Goal: Task Accomplishment & Management: Use online tool/utility

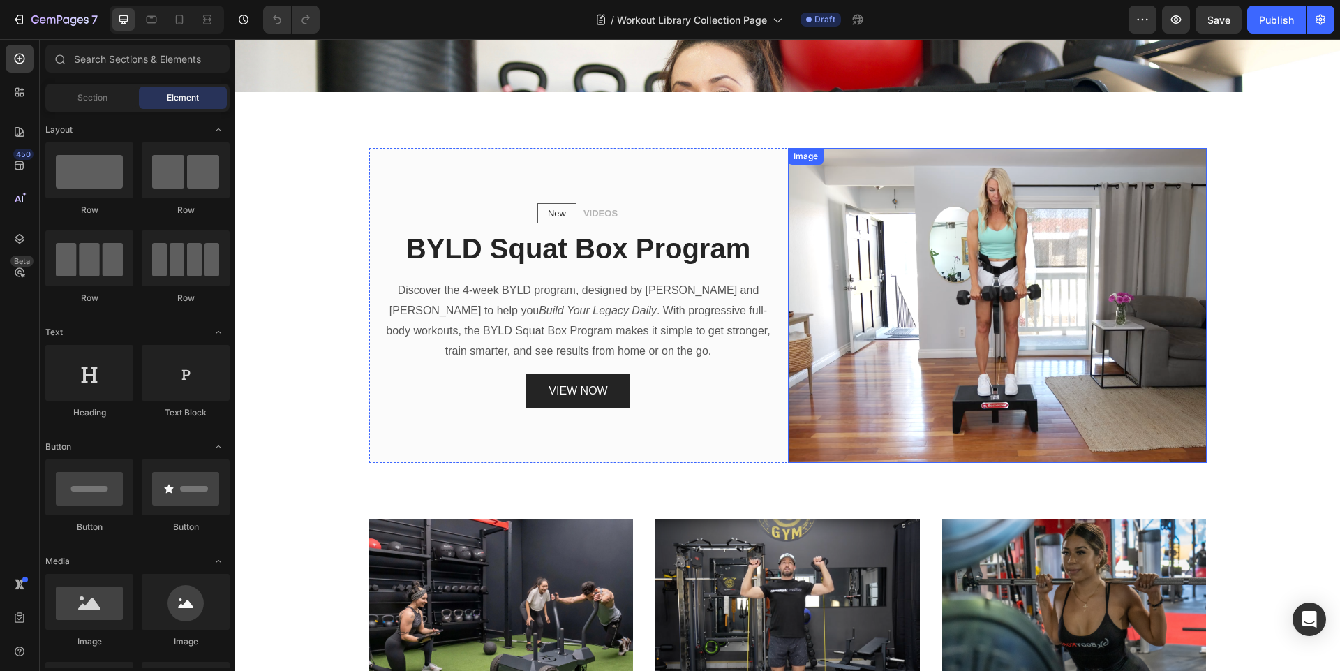
scroll to position [419, 0]
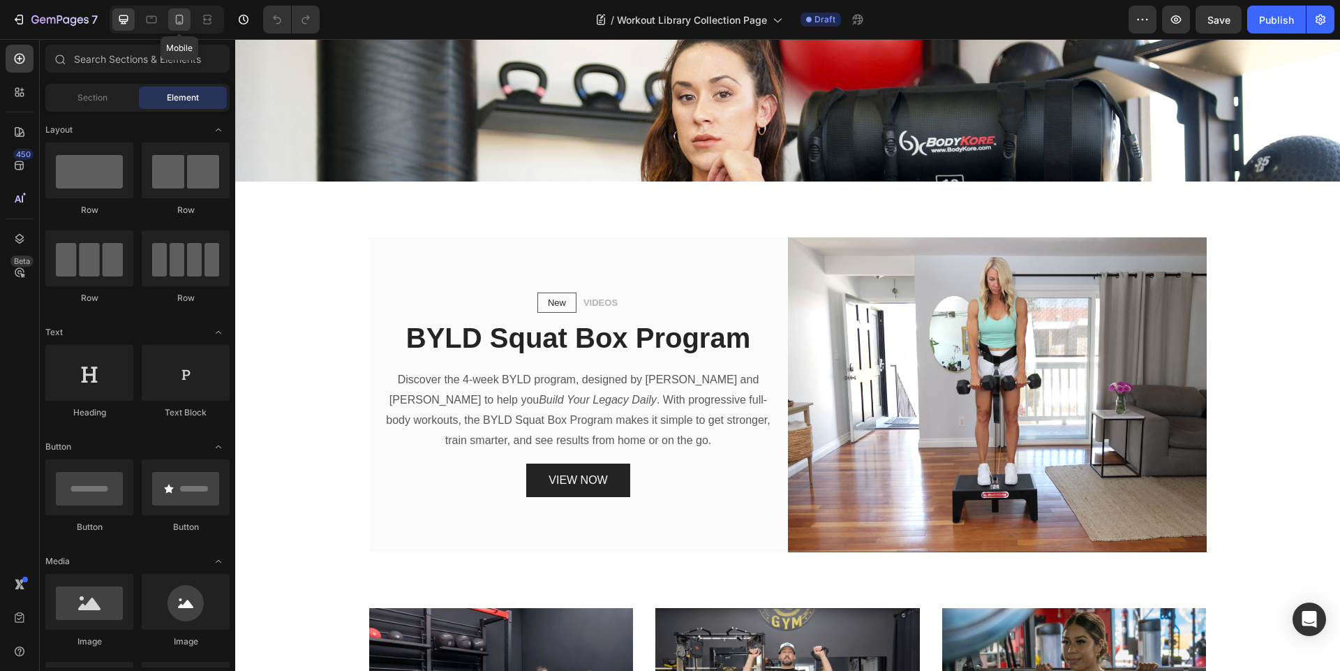
click at [181, 22] on icon at bounding box center [179, 20] width 14 height 14
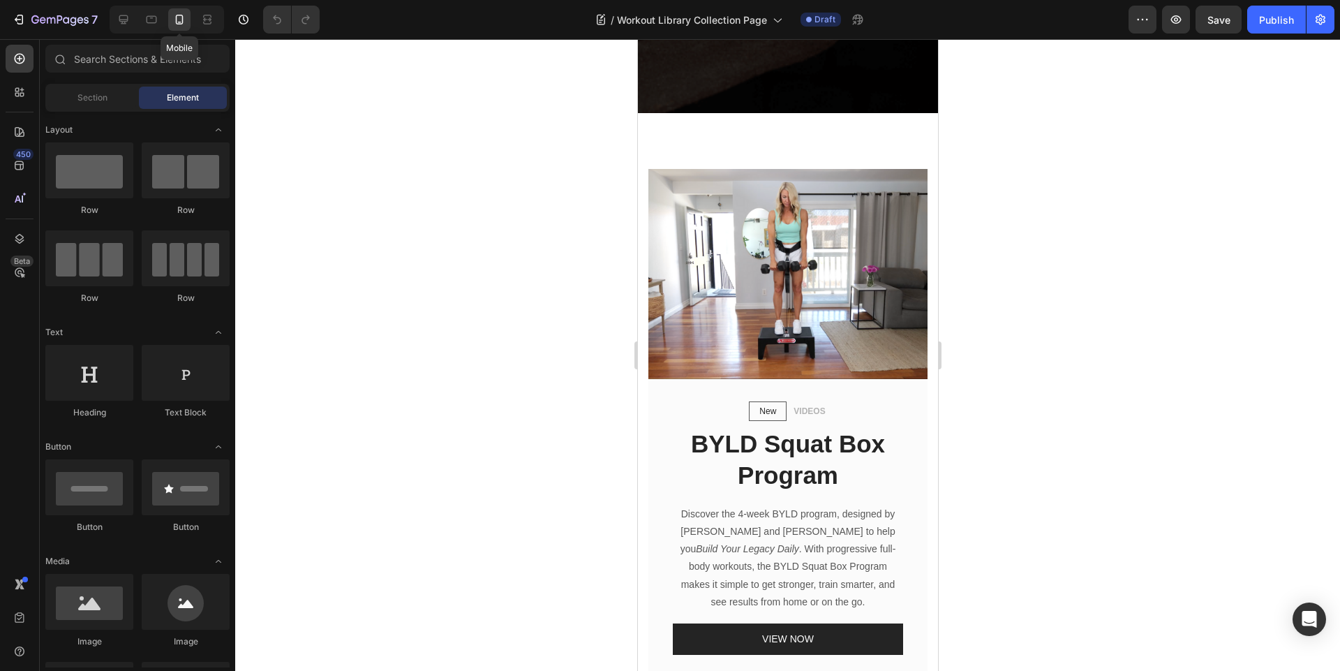
scroll to position [350, 0]
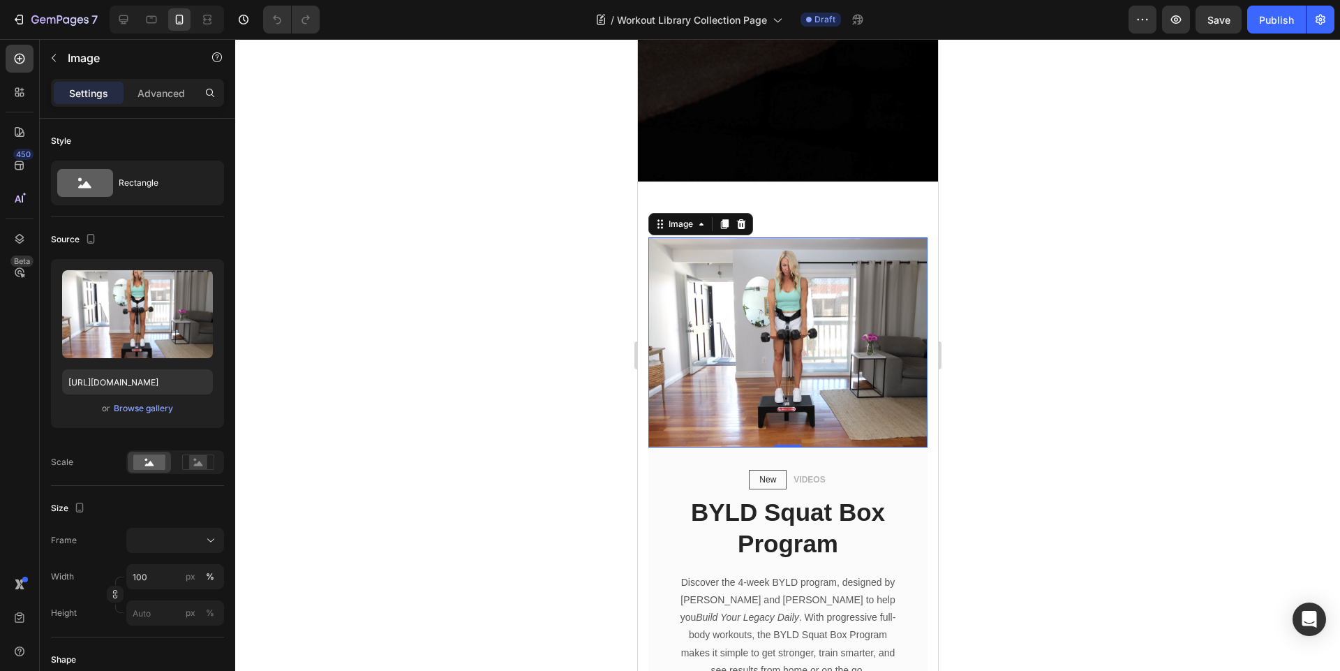
click at [713, 359] on img at bounding box center [787, 342] width 279 height 210
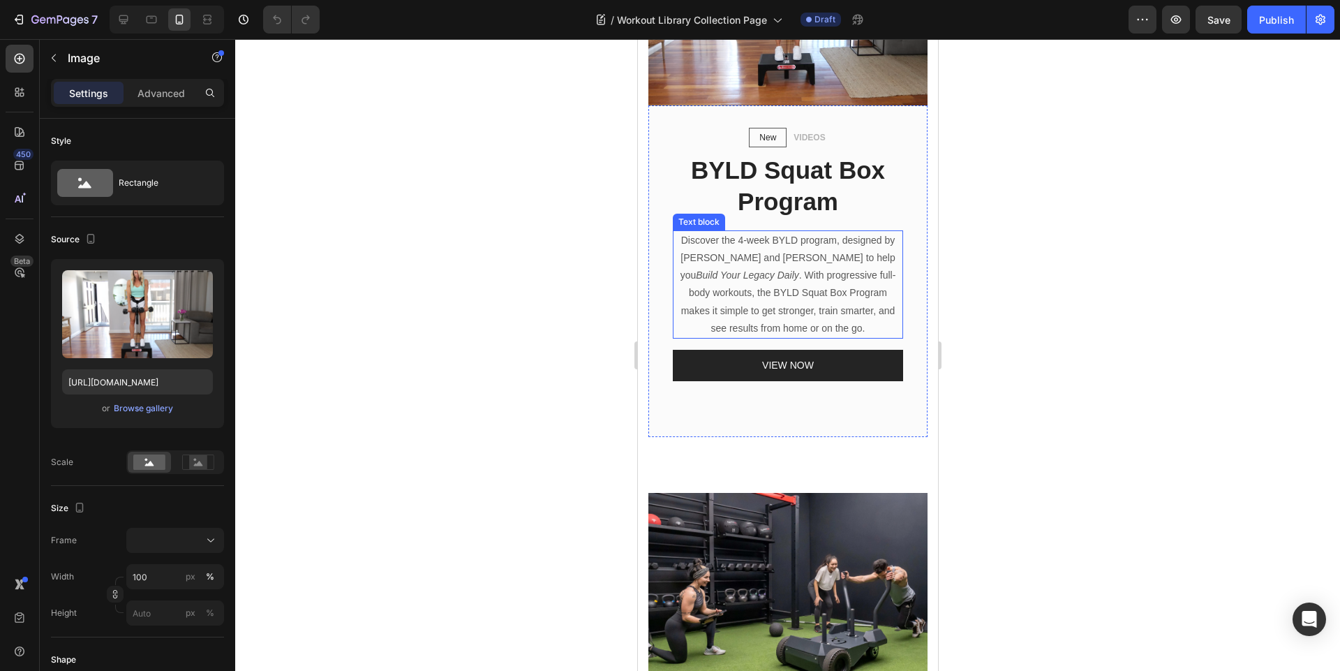
scroll to position [814, 0]
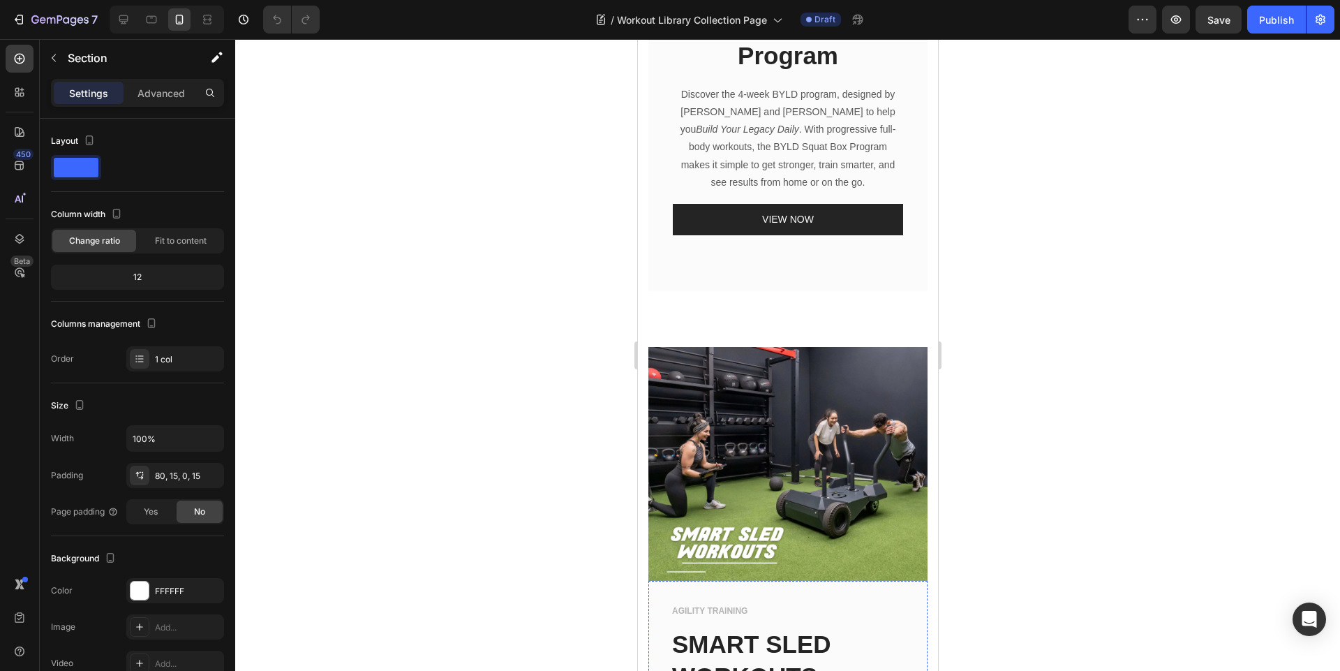
scroll to position [838, 0]
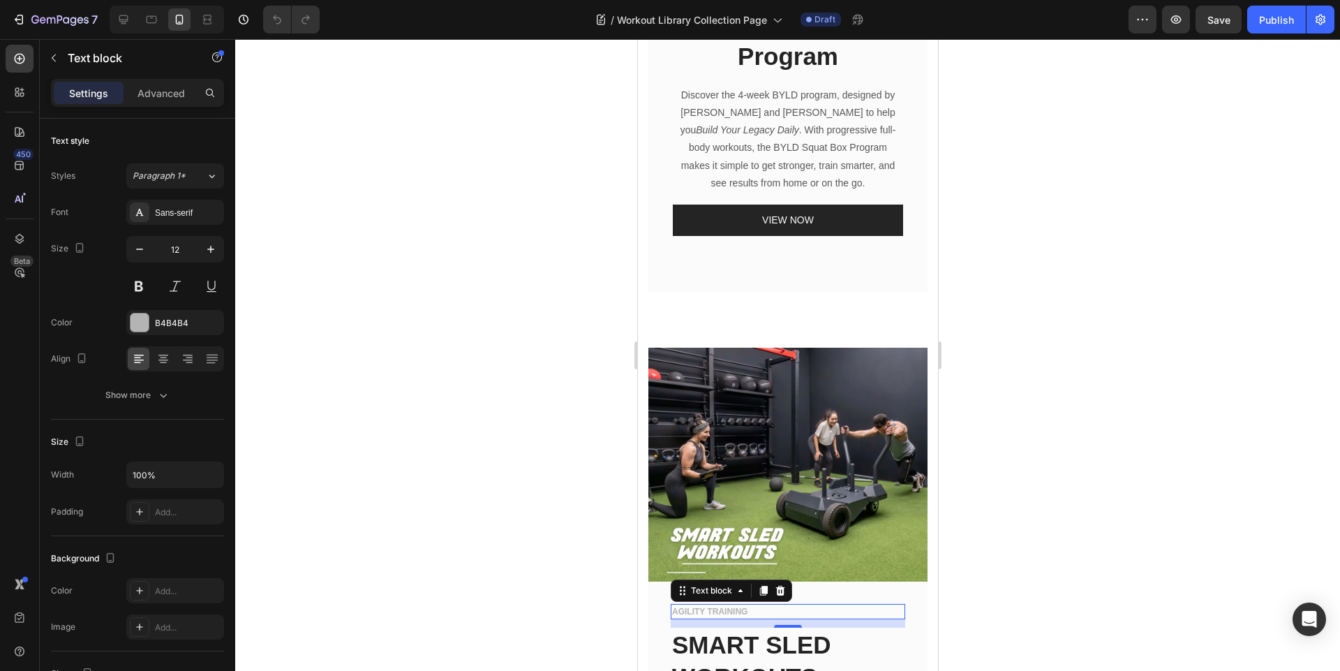
click at [708, 605] on p "AGILITY TRAINING" at bounding box center [787, 611] width 232 height 13
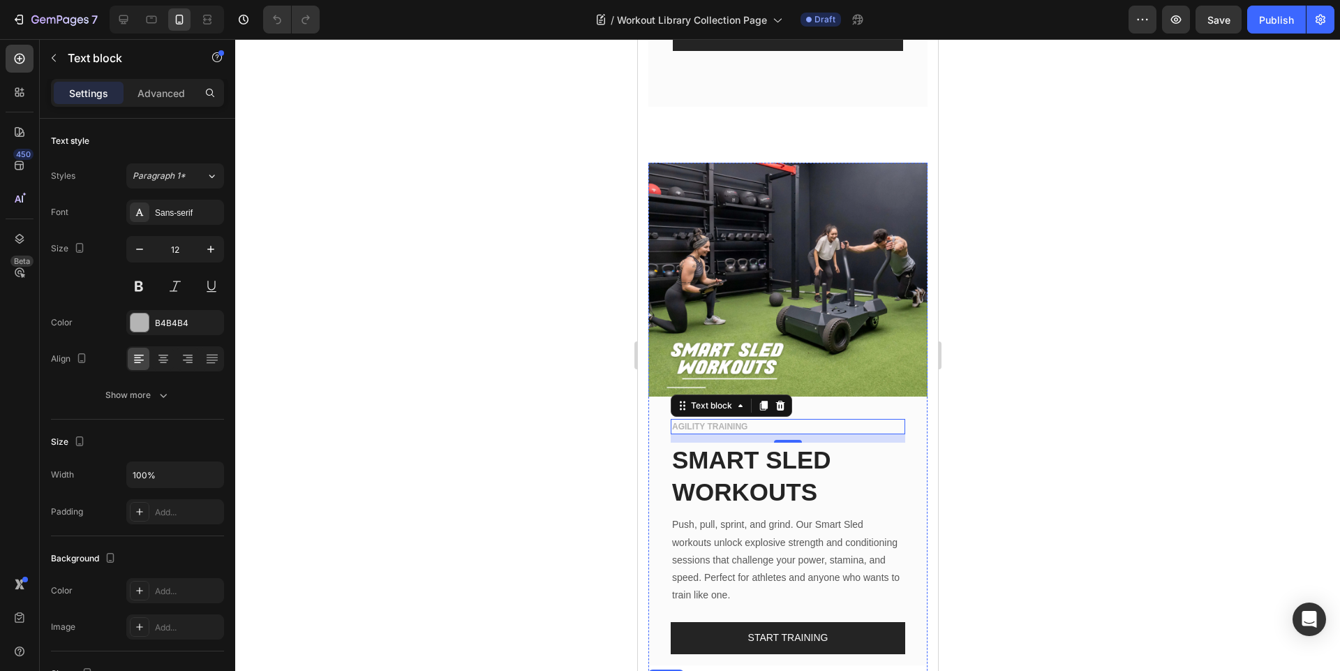
scroll to position [1005, 0]
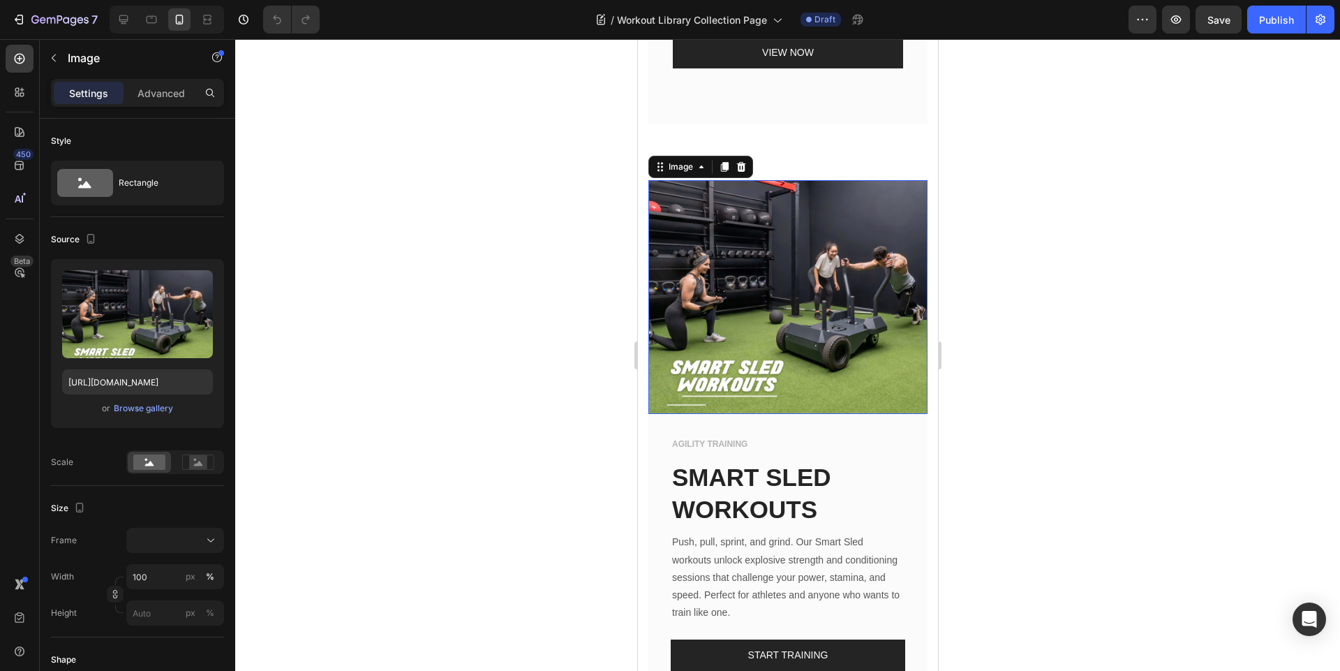
click at [828, 245] on img at bounding box center [787, 297] width 279 height 234
click at [106, 385] on input "[URL][DOMAIN_NAME]" at bounding box center [137, 381] width 151 height 25
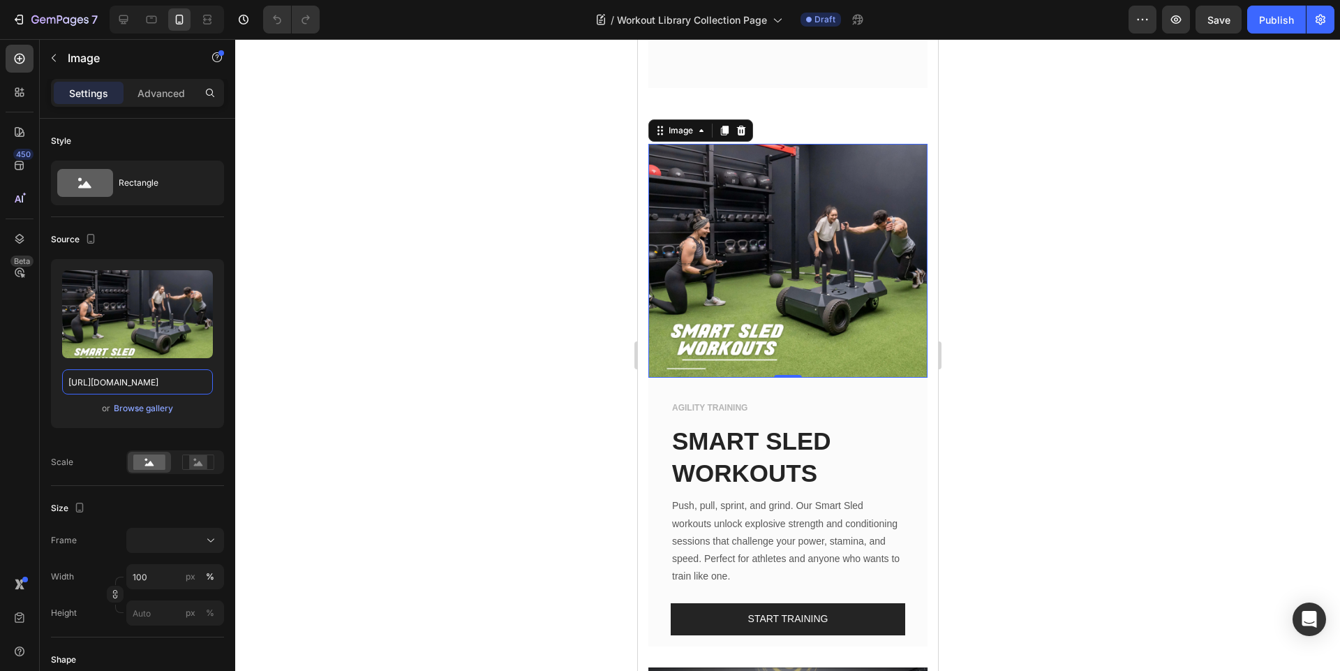
scroll to position [1173, 0]
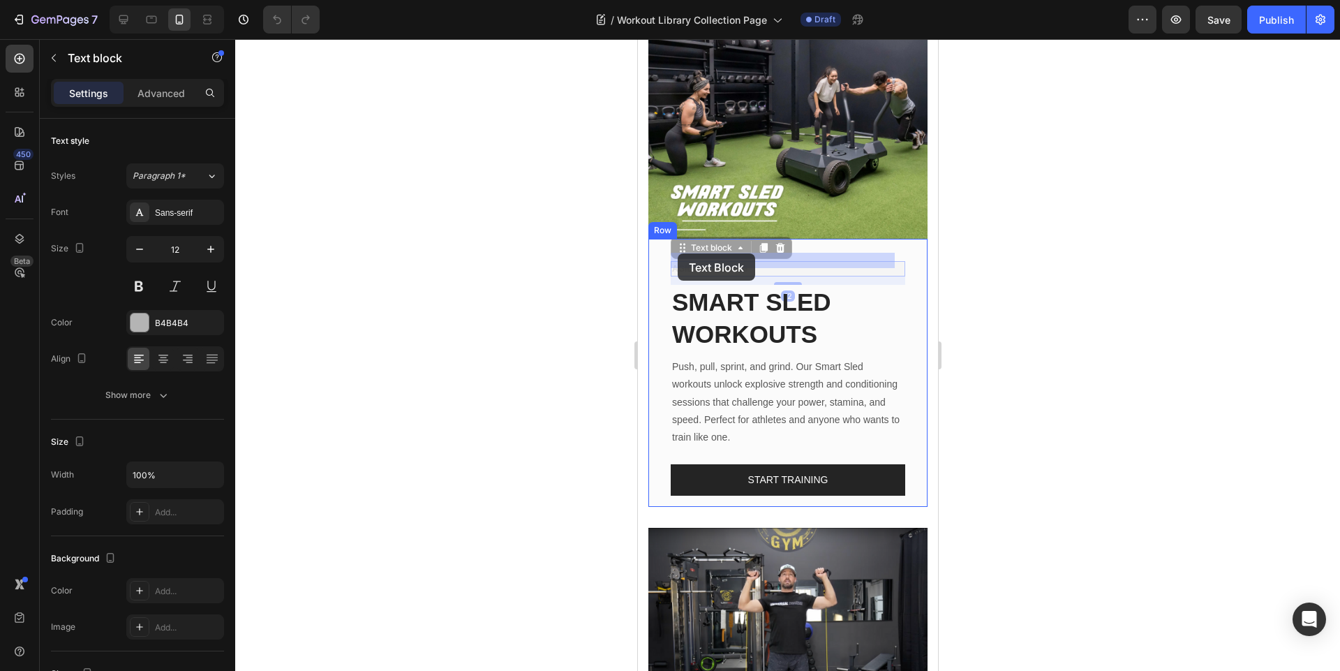
drag, startPoint x: 757, startPoint y: 258, endPoint x: 674, endPoint y: 253, distance: 83.9
click at [752, 262] on p "AGILITY TRAINING" at bounding box center [787, 268] width 232 height 13
click at [750, 262] on p "AGILITY TRAINING" at bounding box center [787, 268] width 232 height 13
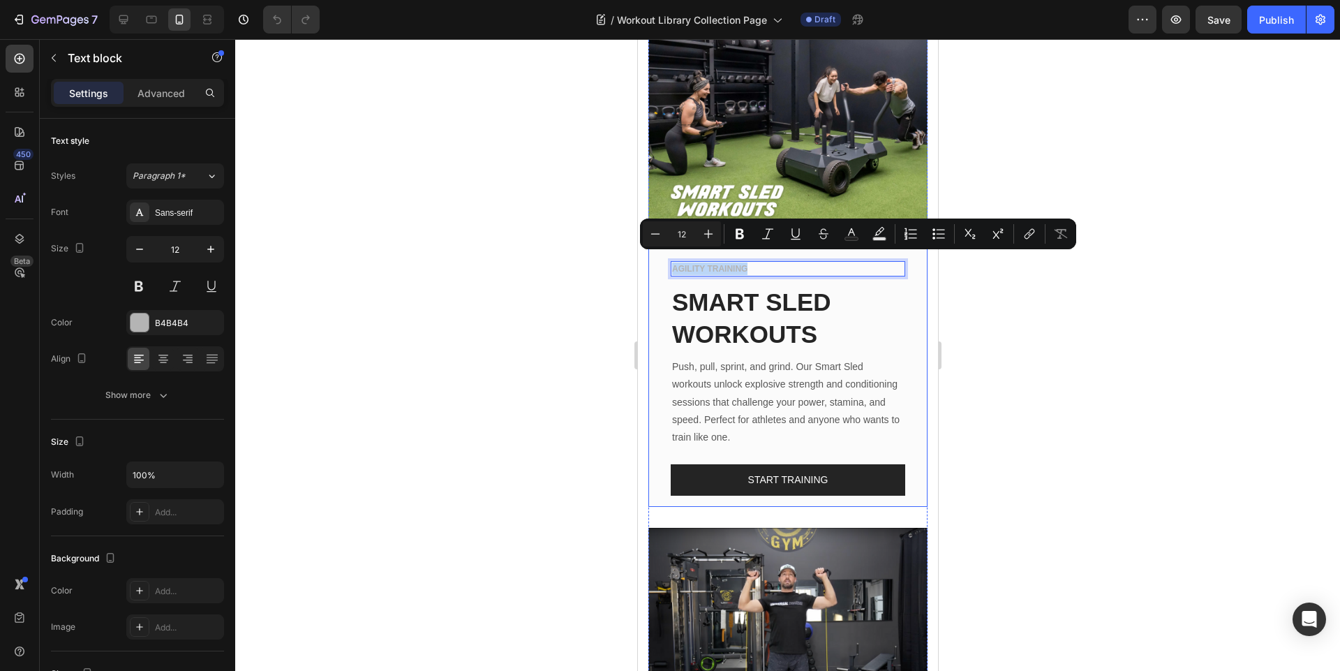
drag, startPoint x: 754, startPoint y: 256, endPoint x: 666, endPoint y: 257, distance: 87.9
click at [666, 257] on div "AGILITY TRAINING Text block 12 SMART SLED WORKOUTS Text block Push, pull, sprin…" at bounding box center [787, 373] width 279 height 268
copy p "AGILITY TRAINING"
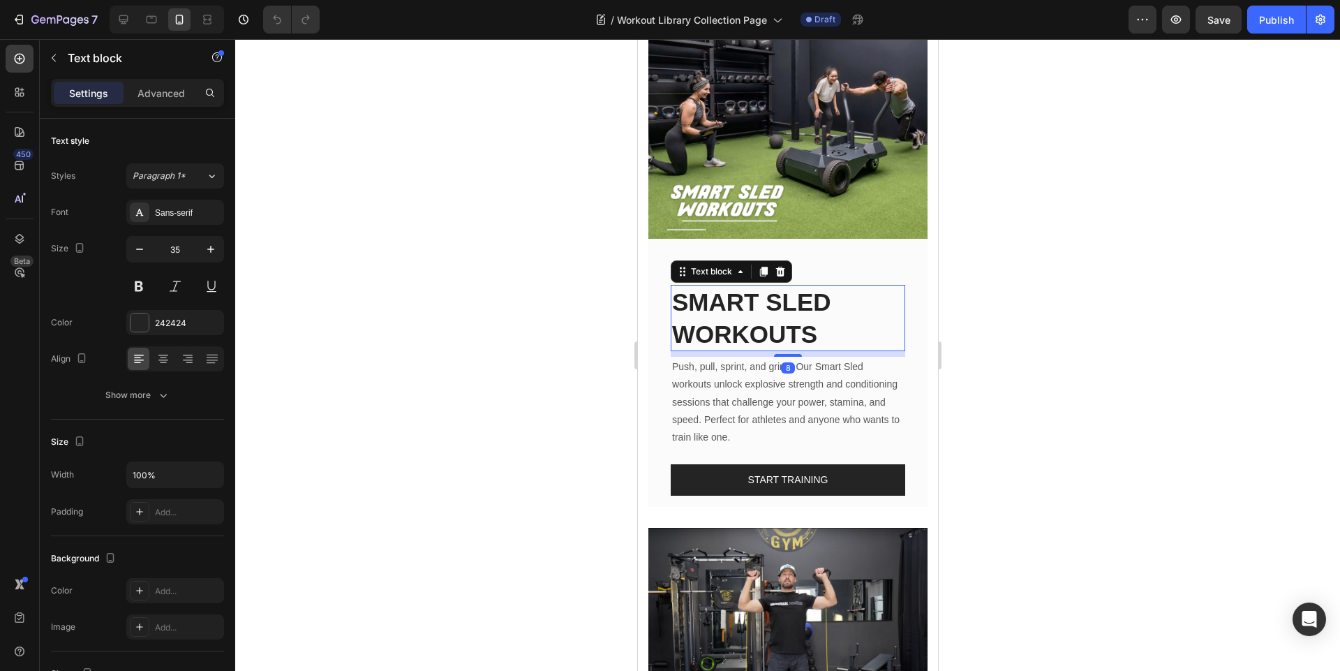
click at [789, 306] on link "SMART SLED WORKOUTS" at bounding box center [750, 317] width 159 height 59
click at [824, 327] on p "SMART SLED WORKOUTS" at bounding box center [787, 318] width 232 height 64
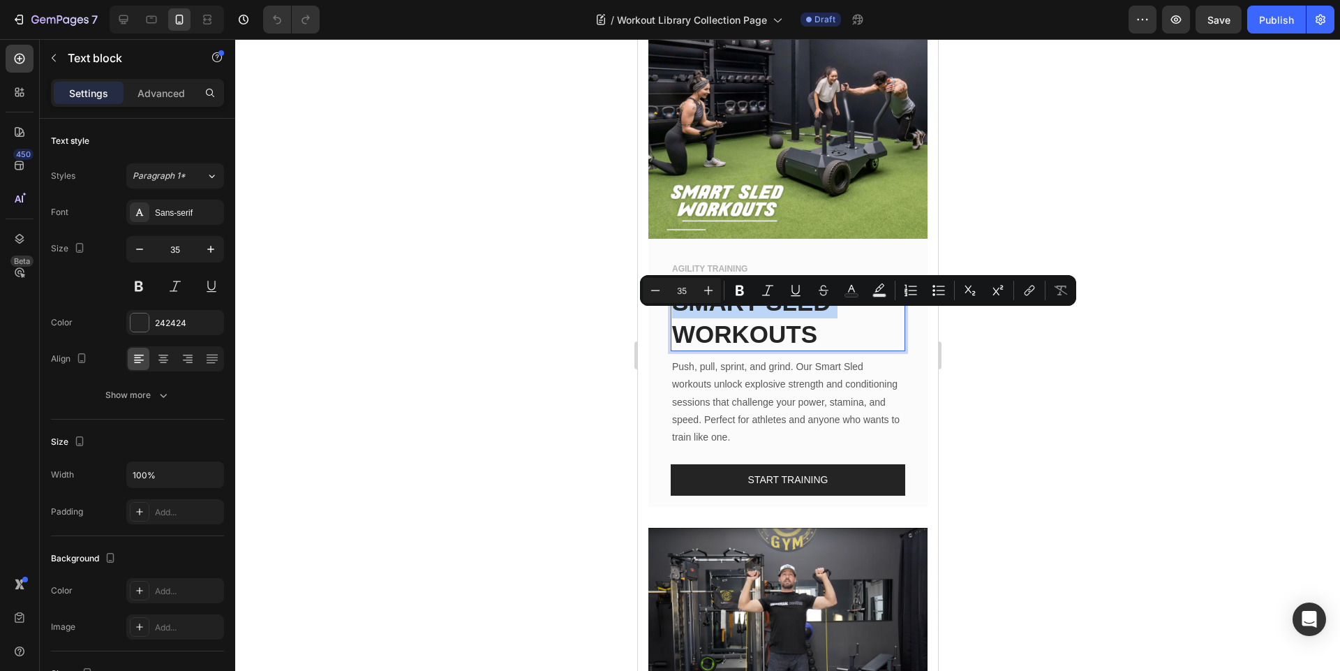
click at [828, 325] on p "SMART SLED WORKOUTS" at bounding box center [787, 318] width 232 height 64
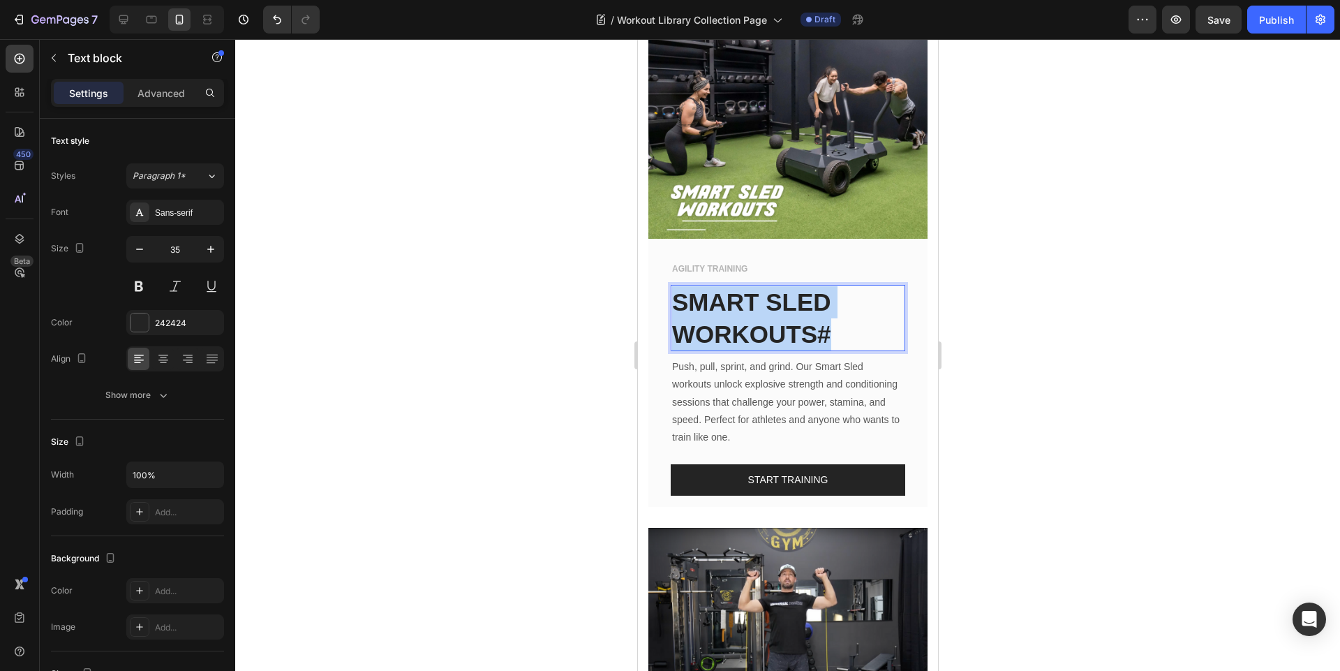
drag, startPoint x: 828, startPoint y: 325, endPoint x: 670, endPoint y: 288, distance: 162.0
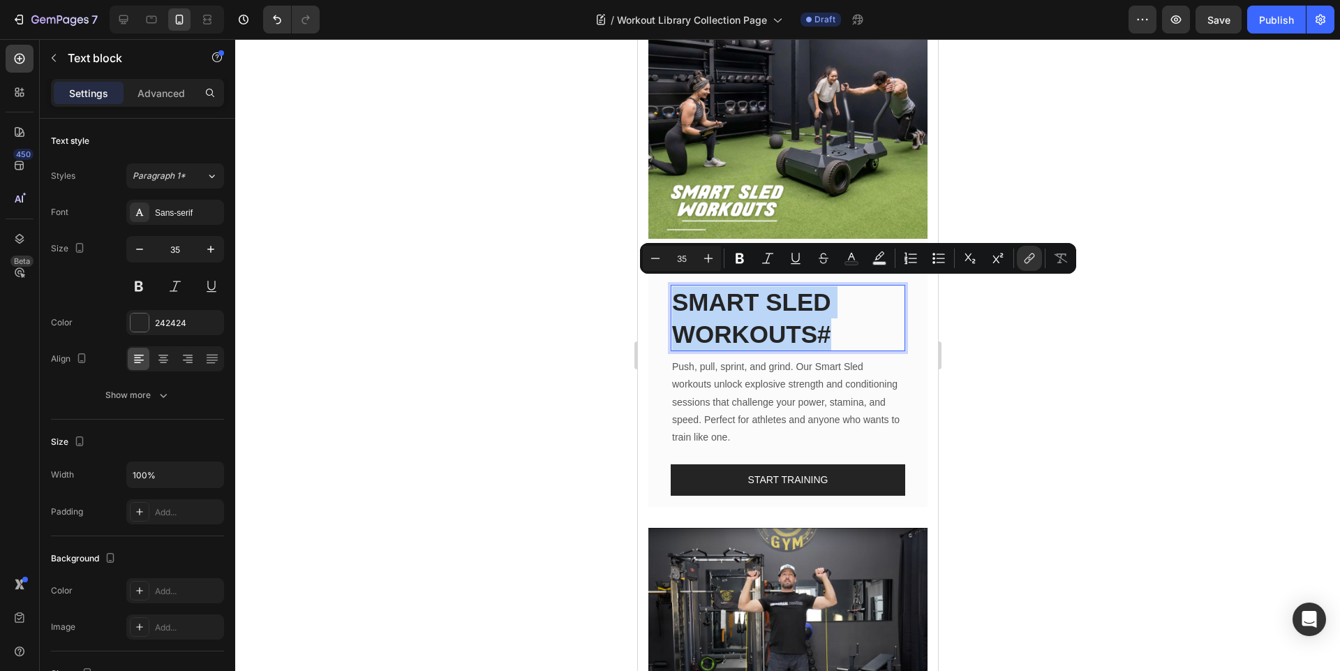
click at [854, 324] on p "SMART SLED WORKOUTS#" at bounding box center [787, 318] width 232 height 64
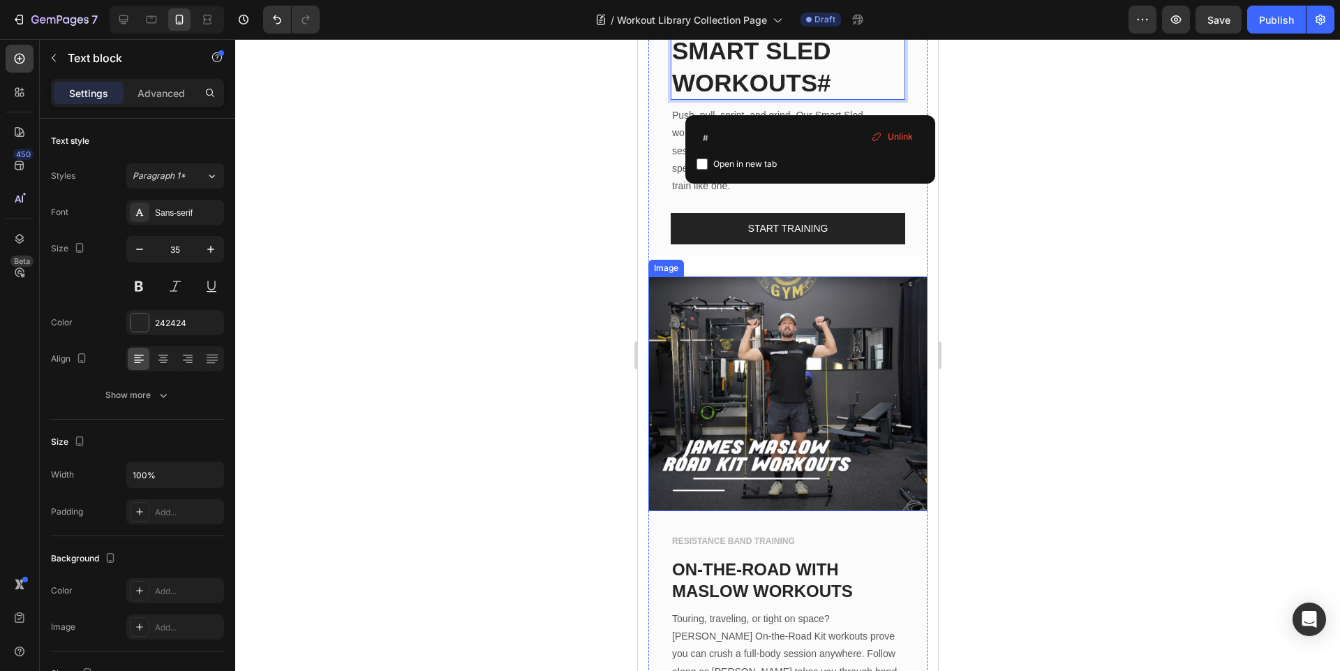
scroll to position [1089, 0]
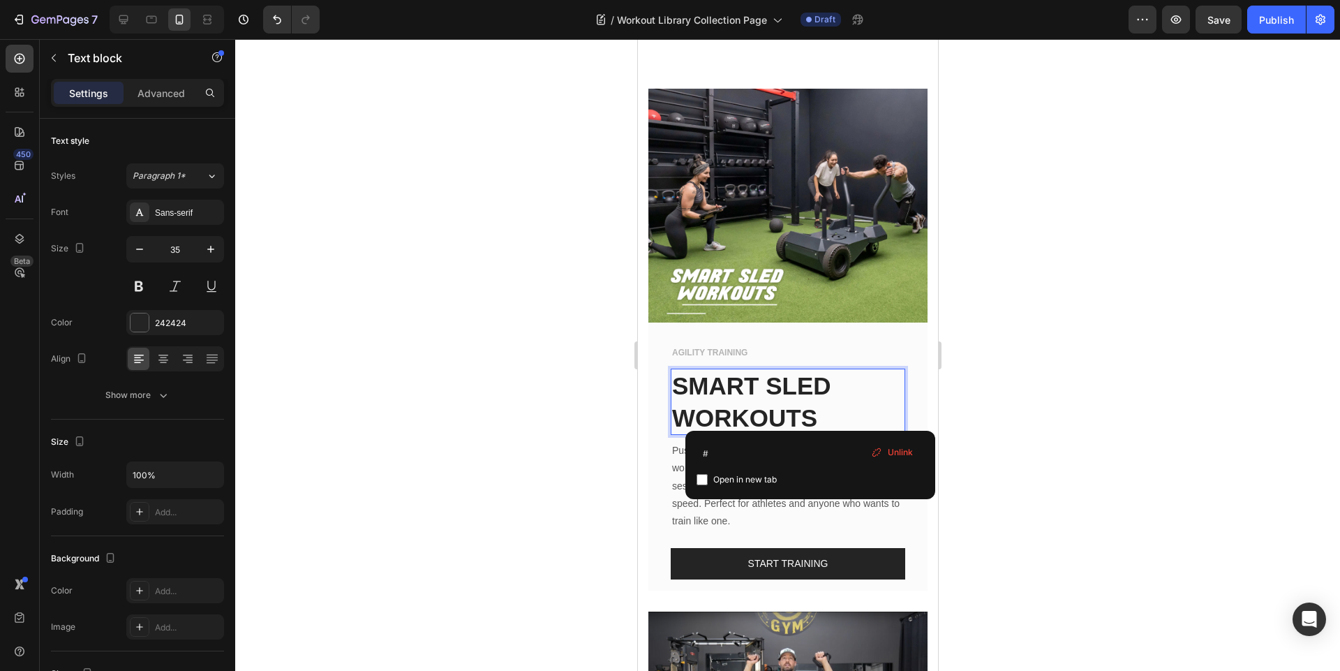
click at [1019, 396] on div at bounding box center [787, 355] width 1105 height 632
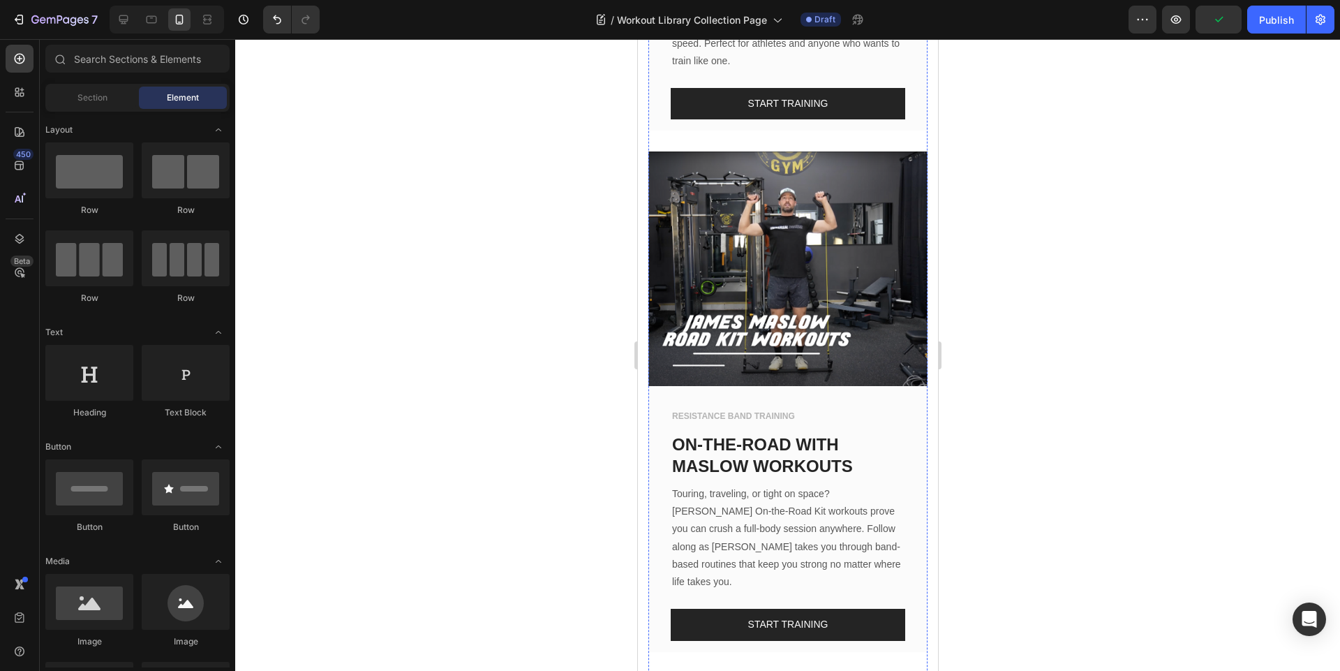
scroll to position [1591, 0]
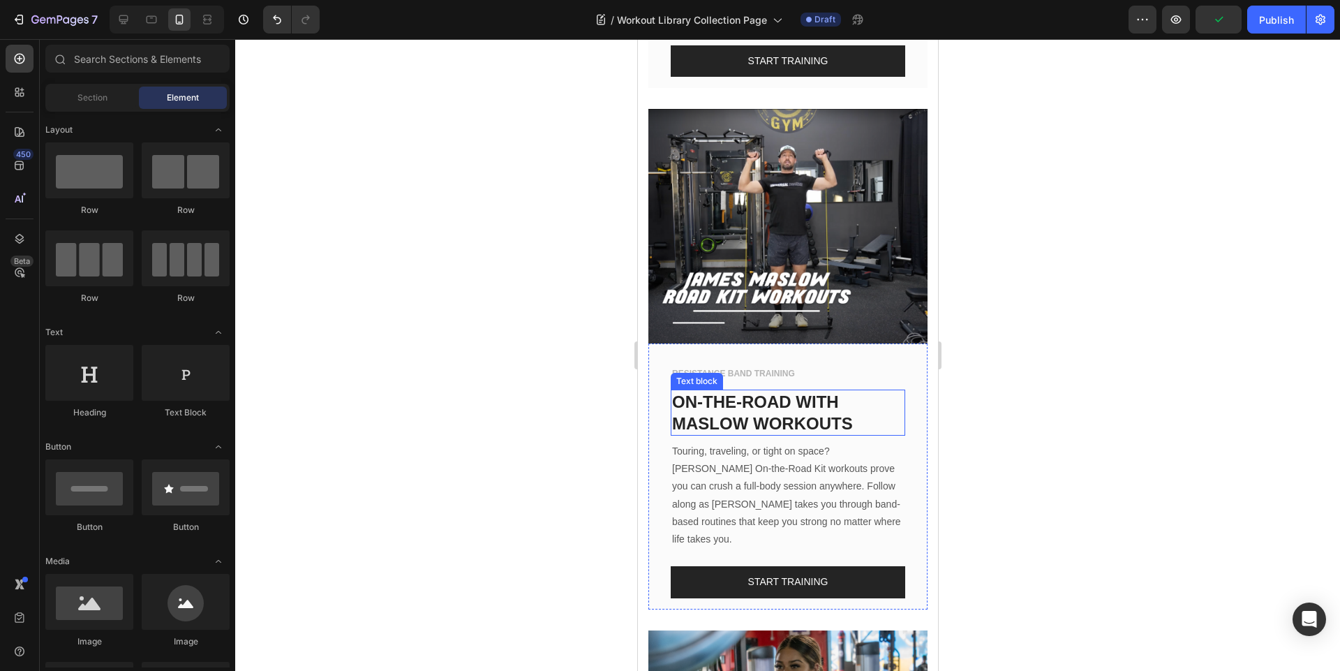
click at [845, 412] on p "MASLOW WORKOUTS" at bounding box center [787, 423] width 232 height 22
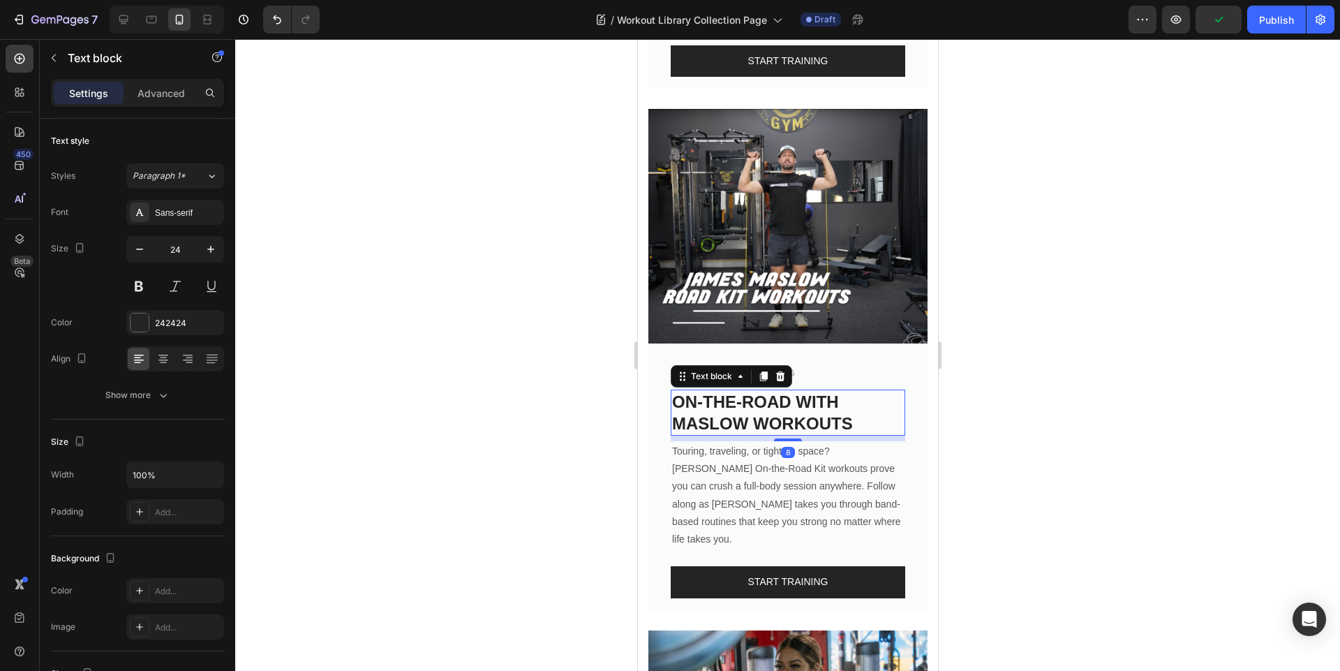
click at [845, 412] on p "MASLOW WORKOUTS" at bounding box center [787, 423] width 232 height 22
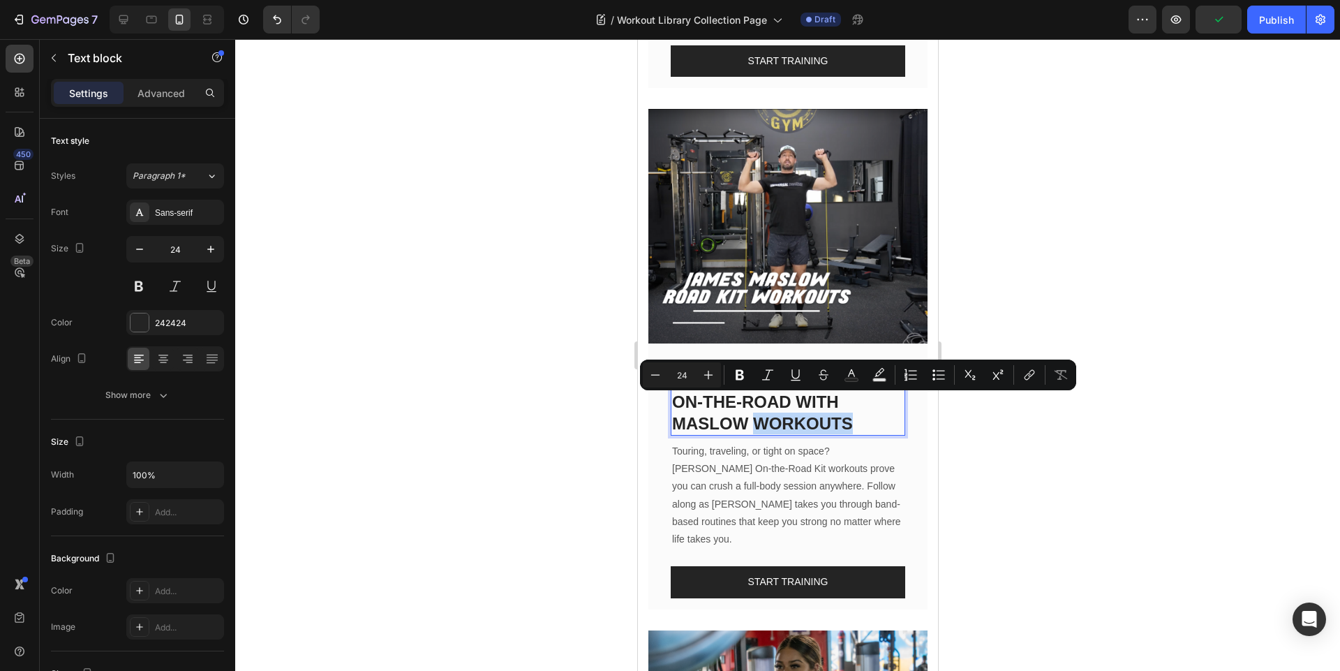
click at [863, 412] on p "MASLOW WORKOUTS" at bounding box center [787, 423] width 232 height 22
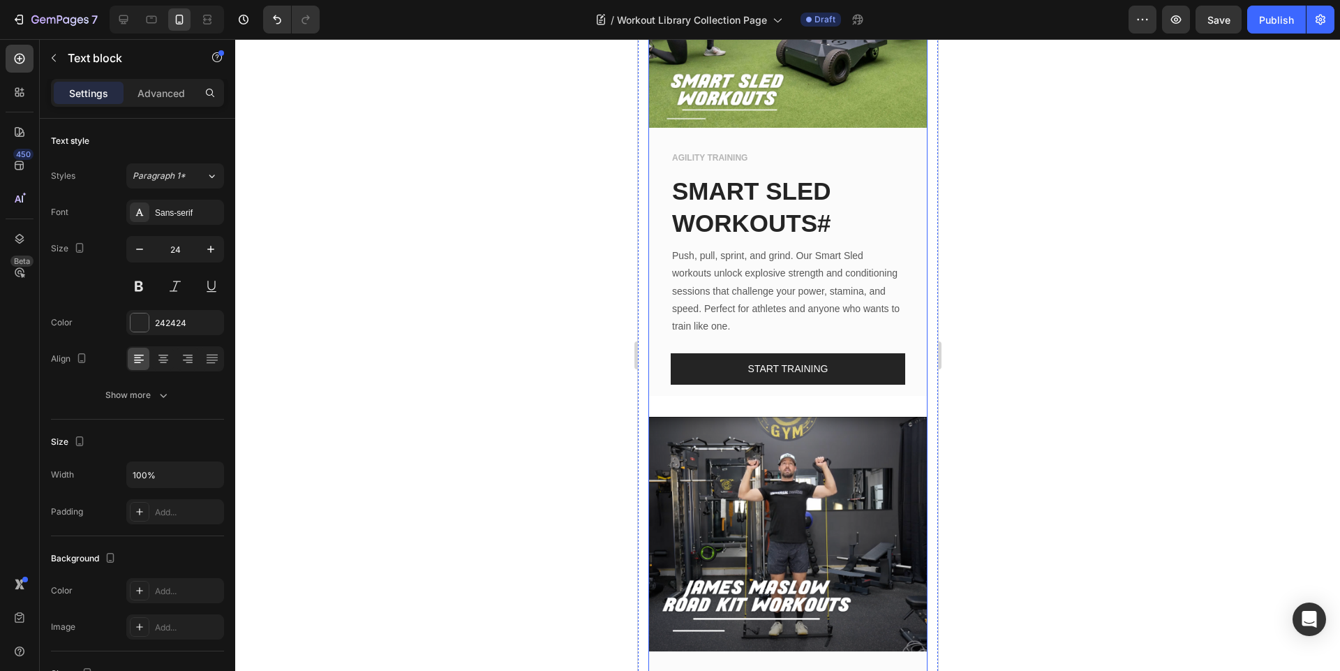
scroll to position [1173, 0]
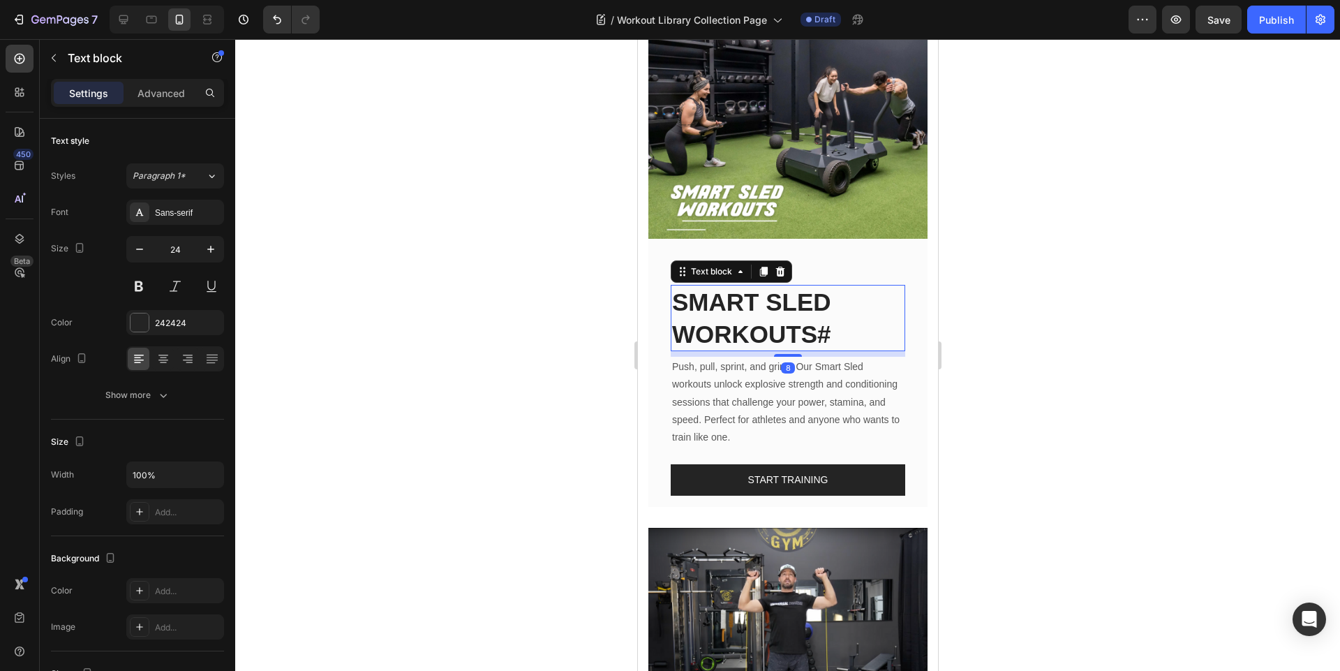
click at [840, 329] on p "SMART SLED WORKOUTS# ⁠⁠⁠⁠⁠⁠⁠" at bounding box center [787, 318] width 232 height 64
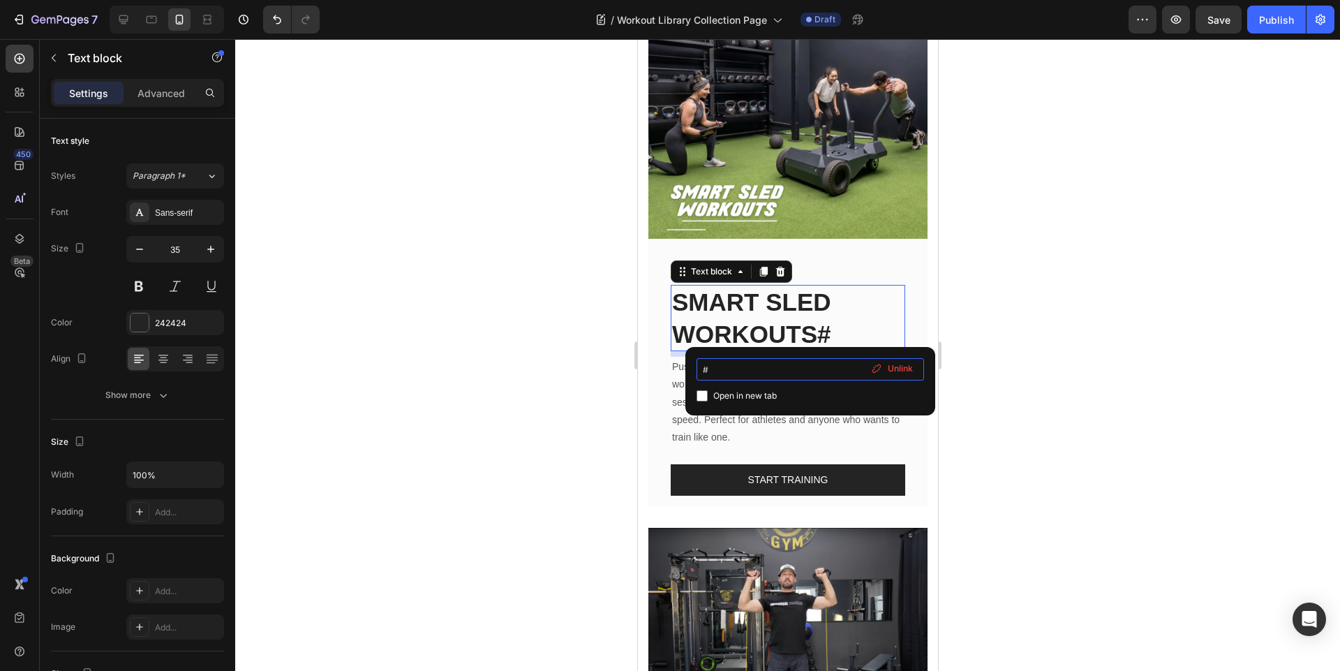
drag, startPoint x: 714, startPoint y: 366, endPoint x: 692, endPoint y: 366, distance: 21.6
click at [692, 366] on div "# Open in new tab Unlink" at bounding box center [810, 381] width 250 height 68
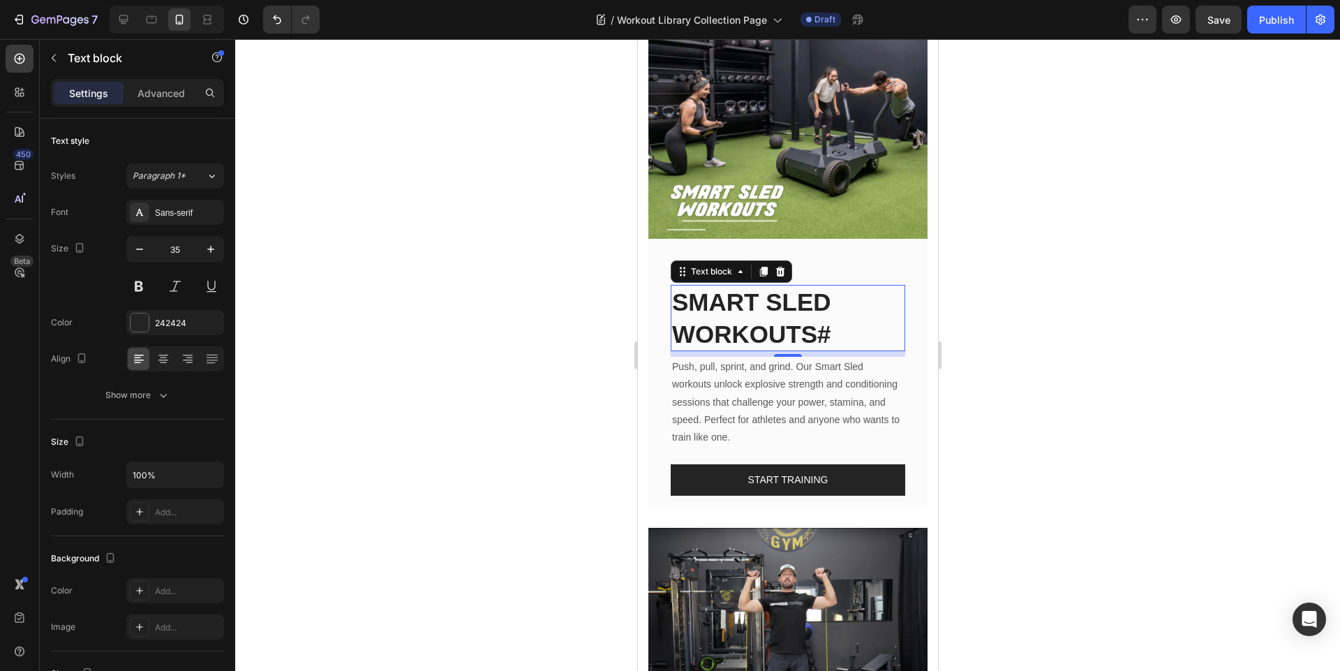
click at [1075, 366] on div at bounding box center [787, 355] width 1105 height 632
click at [838, 323] on p "SMART SLED WORKOUTS#" at bounding box center [787, 318] width 232 height 64
click at [843, 329] on p "SMART SLED WORKOUTS#" at bounding box center [787, 318] width 232 height 64
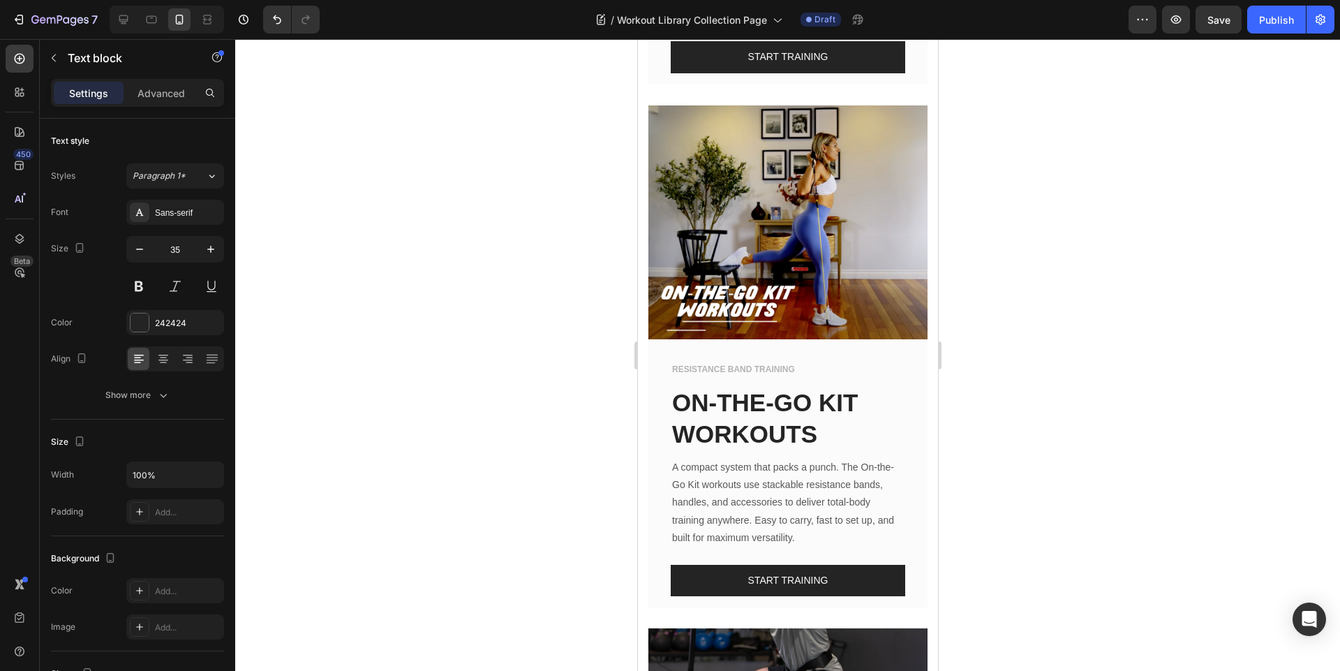
scroll to position [2764, 0]
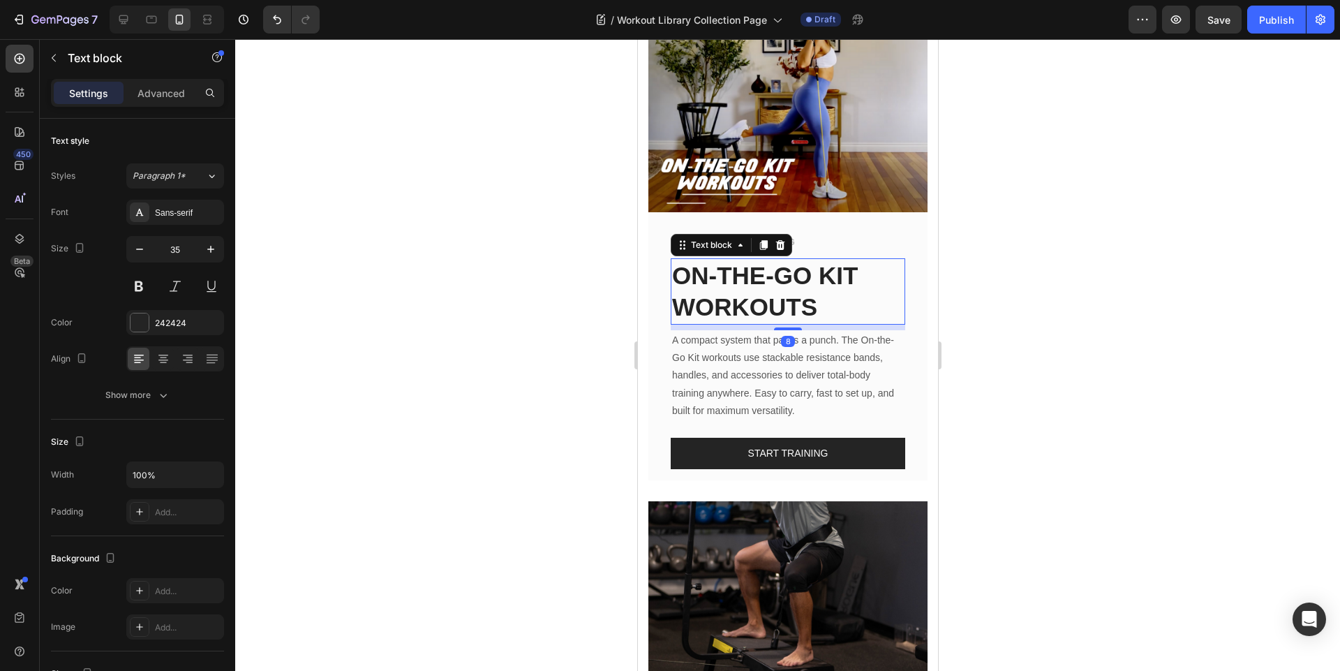
click at [795, 262] on link "ON-THE-GO KIT WORKOUTS" at bounding box center [764, 291] width 186 height 59
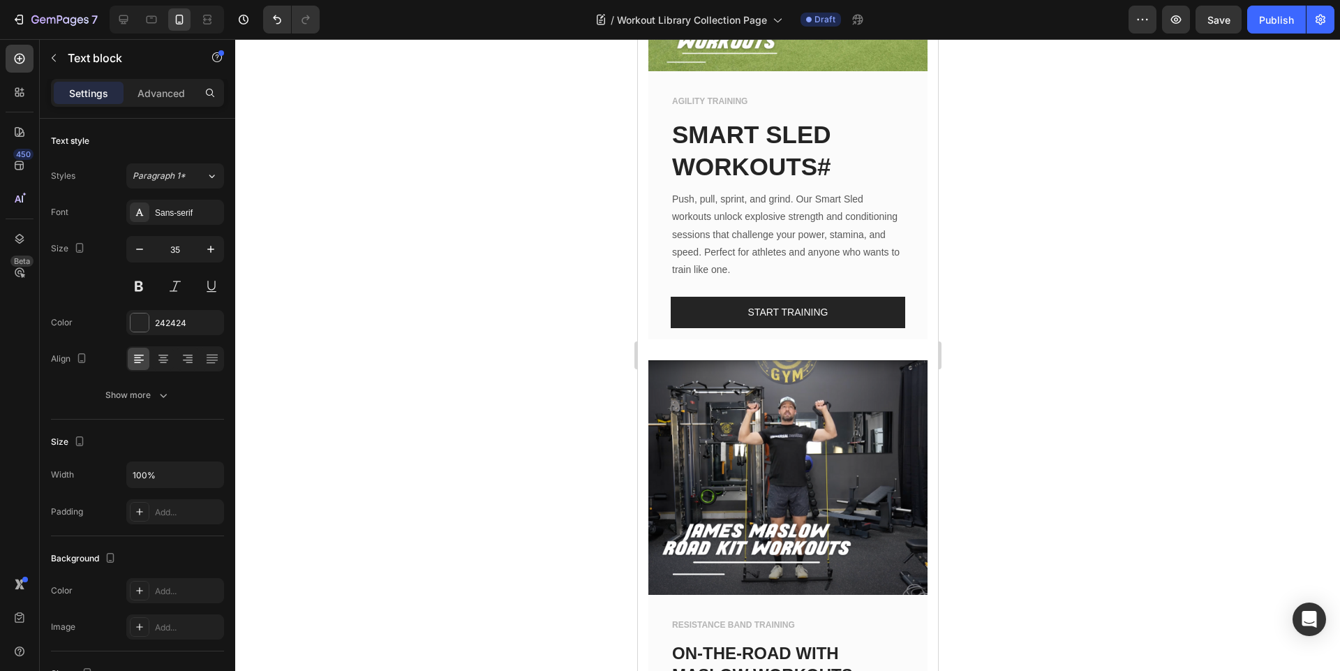
scroll to position [1089, 0]
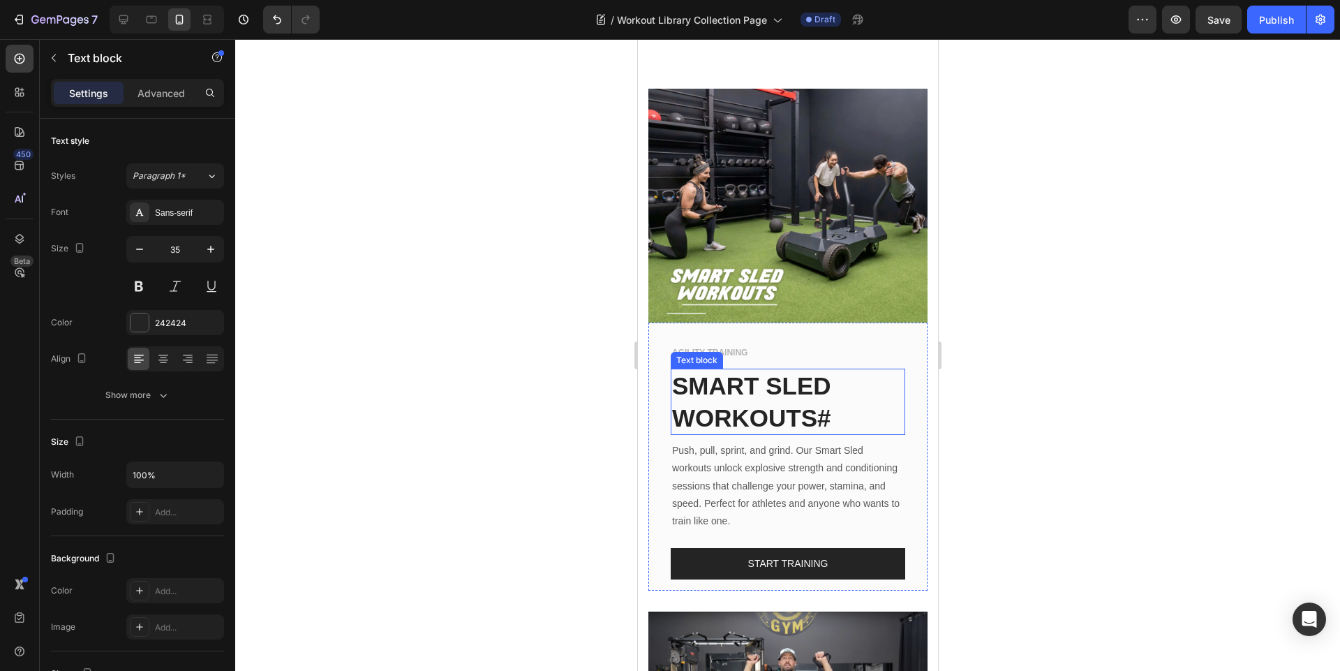
click at [802, 381] on p "SMART SLED WORKOUTS#" at bounding box center [787, 402] width 232 height 64
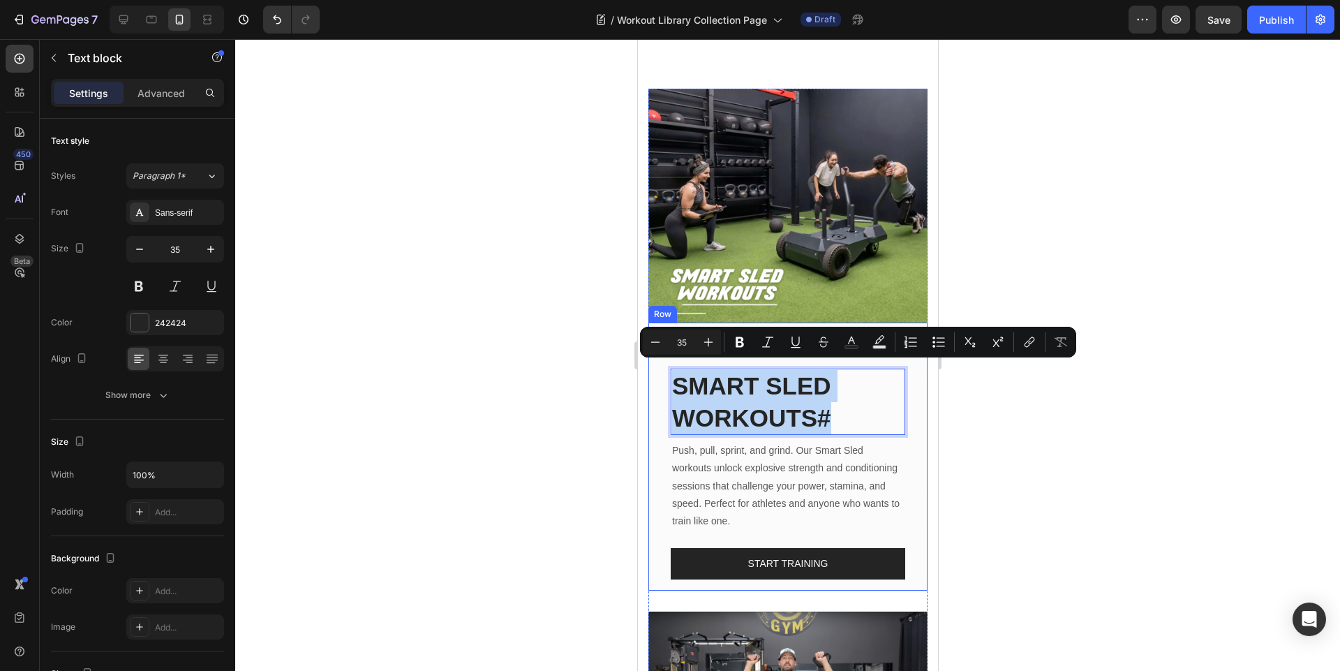
drag, startPoint x: 851, startPoint y: 412, endPoint x: 663, endPoint y: 367, distance: 193.2
click at [855, 408] on p "SMART SLED WORKOUTS#" at bounding box center [787, 402] width 232 height 64
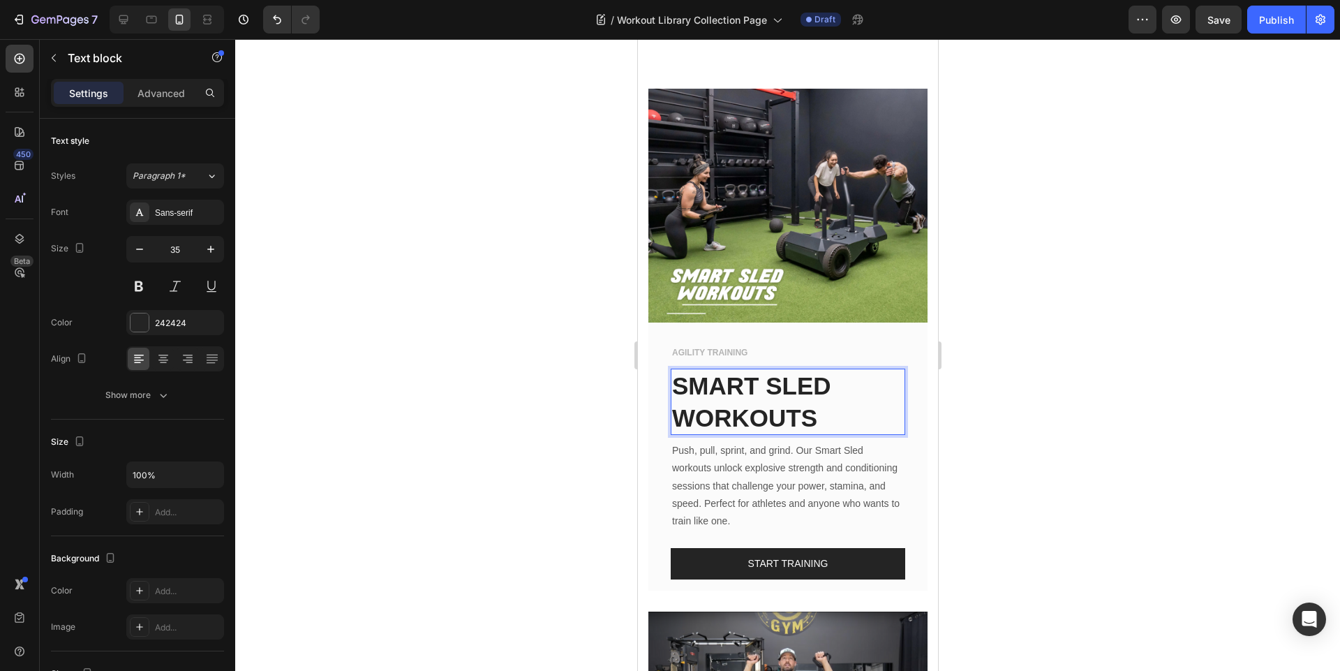
click at [1099, 449] on div at bounding box center [787, 355] width 1105 height 632
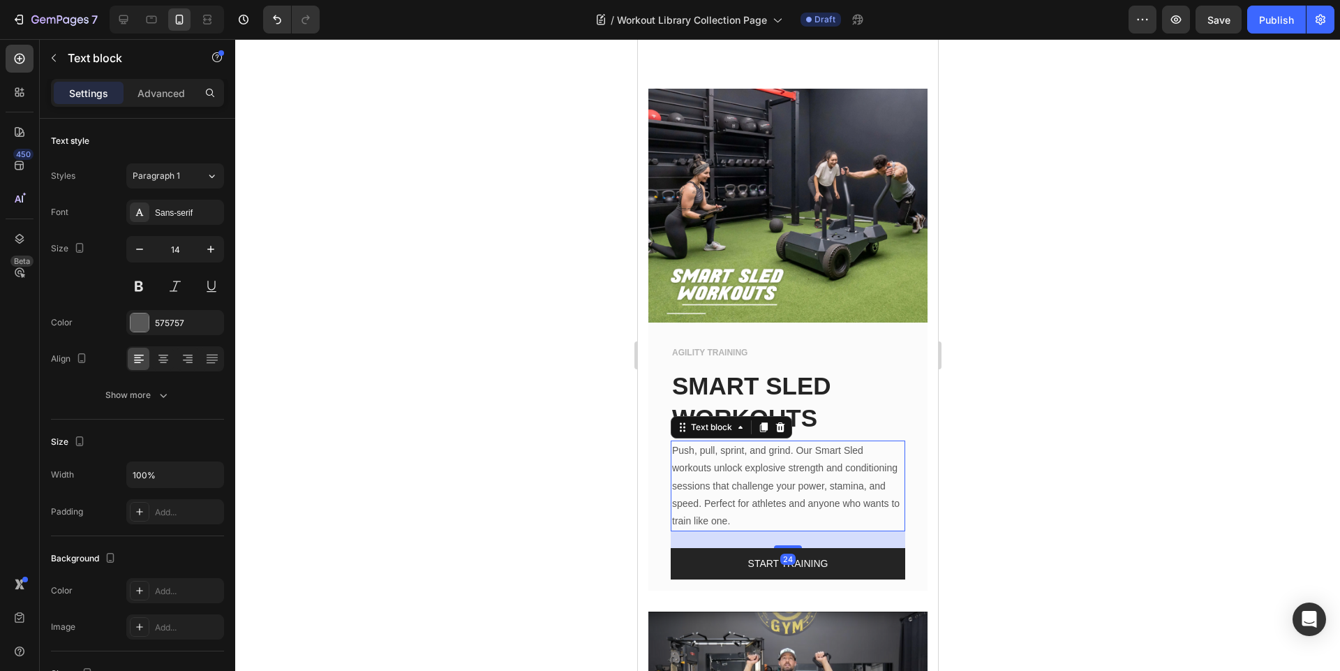
click at [775, 500] on p "Push, pull, sprint, and grind. Our Smart Sled workouts unlock explosive strengt…" at bounding box center [787, 486] width 232 height 88
click at [826, 512] on p "Push, pull, sprint, and grind. Our Smart Sled workouts unlock explosive strengt…" at bounding box center [787, 486] width 232 height 88
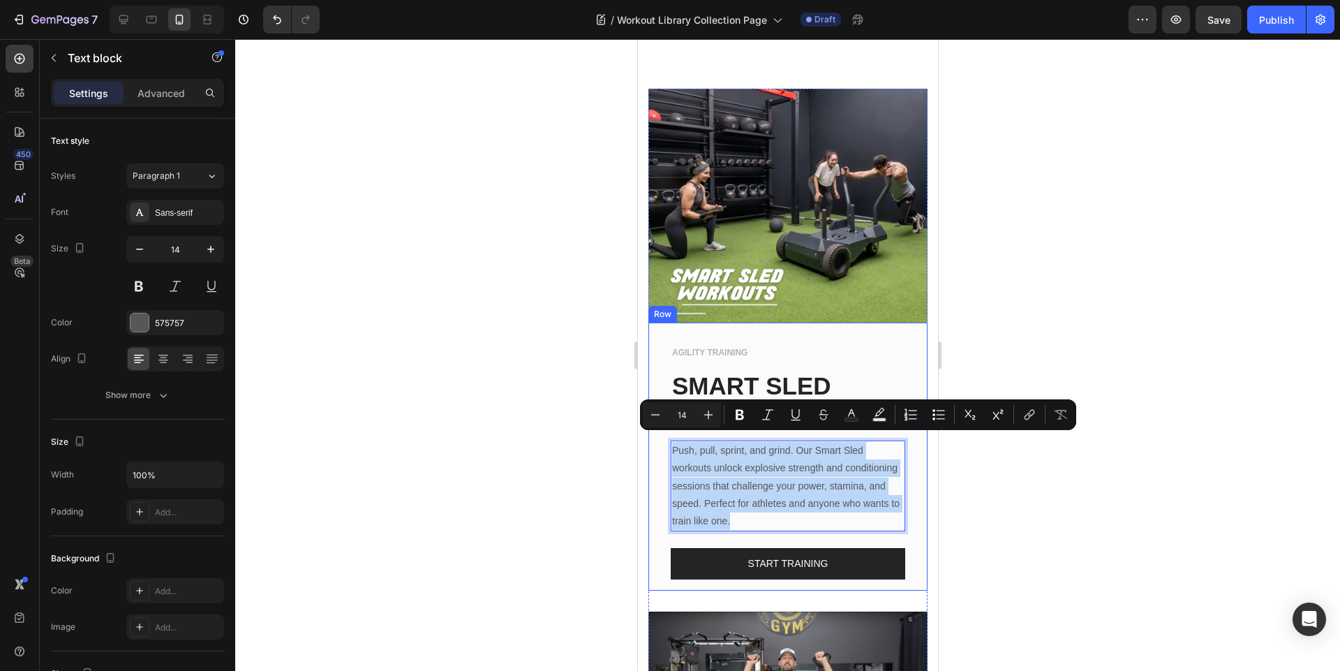
drag, startPoint x: 826, startPoint y: 512, endPoint x: 667, endPoint y: 442, distance: 174.0
click at [667, 442] on div "AGILITY TRAINING Text block SMART SLED WORKOUTS Text block Push, pull, sprint, …" at bounding box center [787, 456] width 279 height 268
copy p "Push, pull, sprint, and grind. Our Smart Sled workouts unlock explosive strengt…"
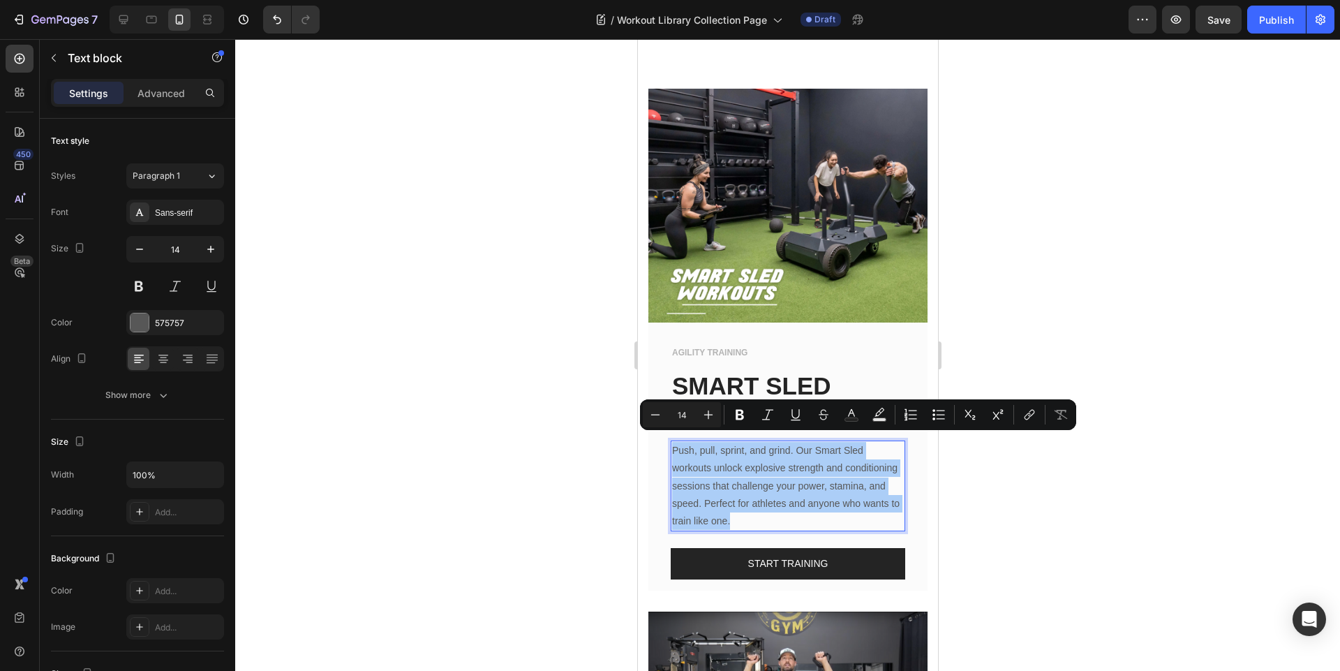
click at [1107, 379] on div at bounding box center [787, 355] width 1105 height 632
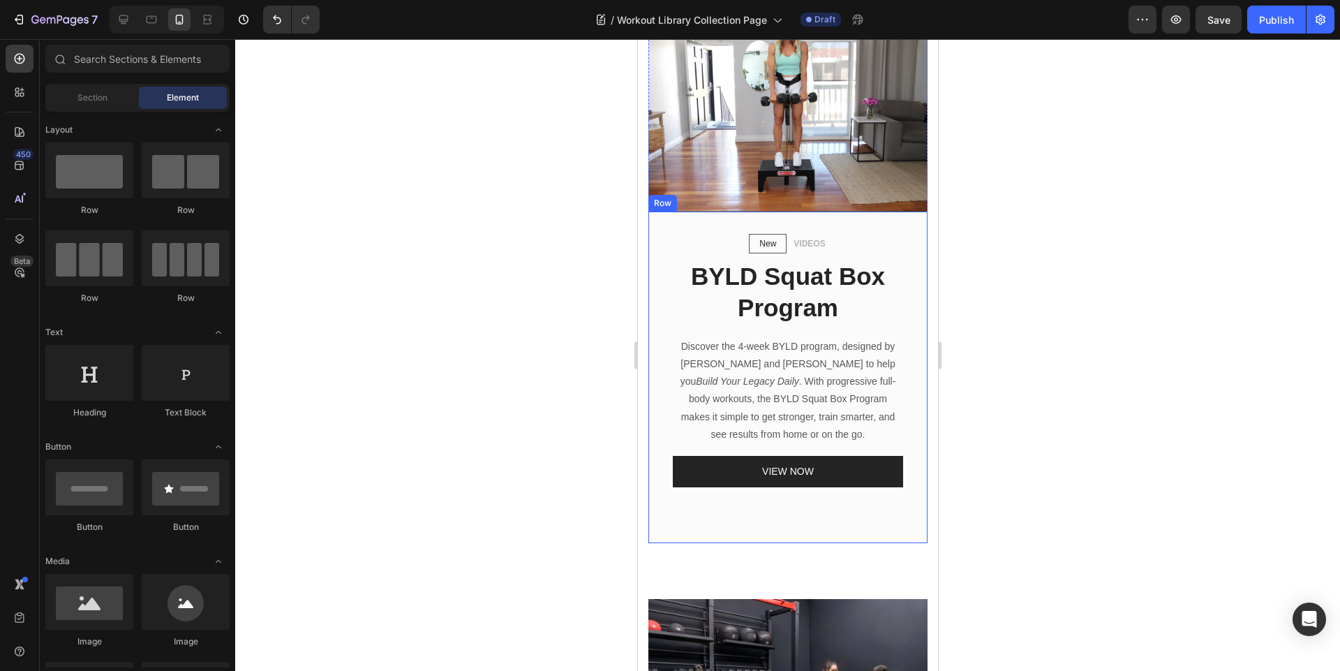
scroll to position [754, 0]
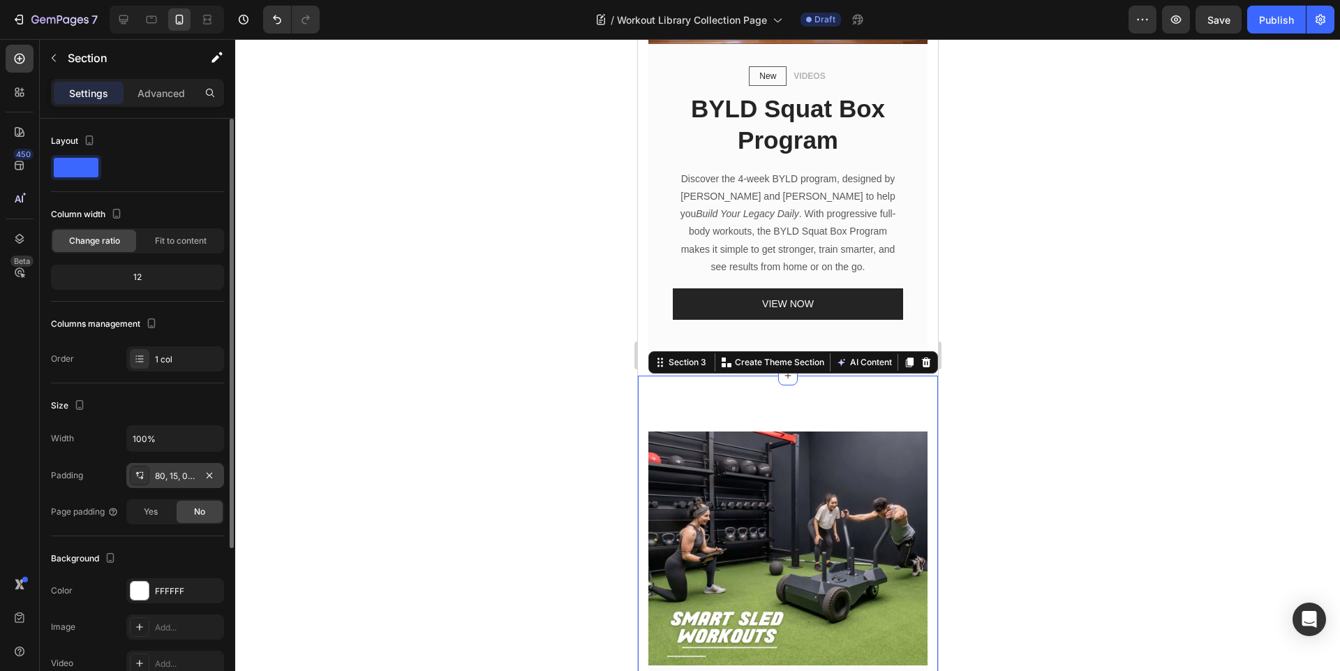
click at [177, 482] on div "80, 15, 0, 15" at bounding box center [175, 476] width 40 height 13
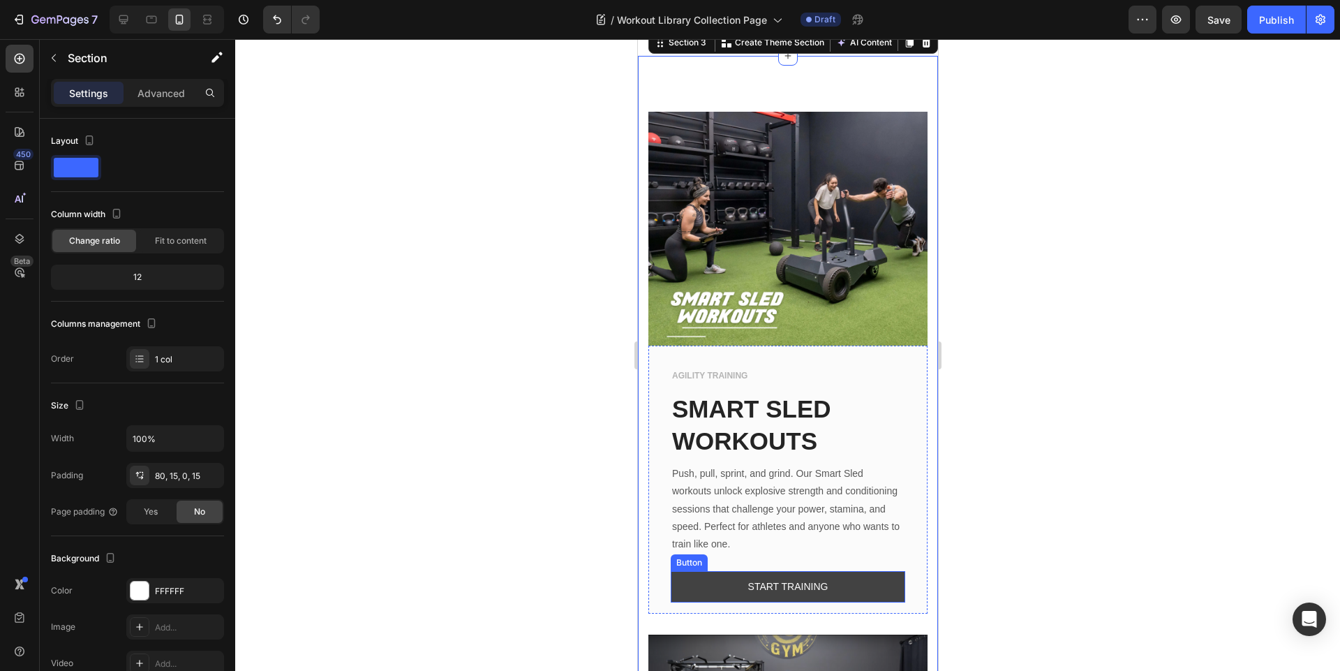
scroll to position [1173, 0]
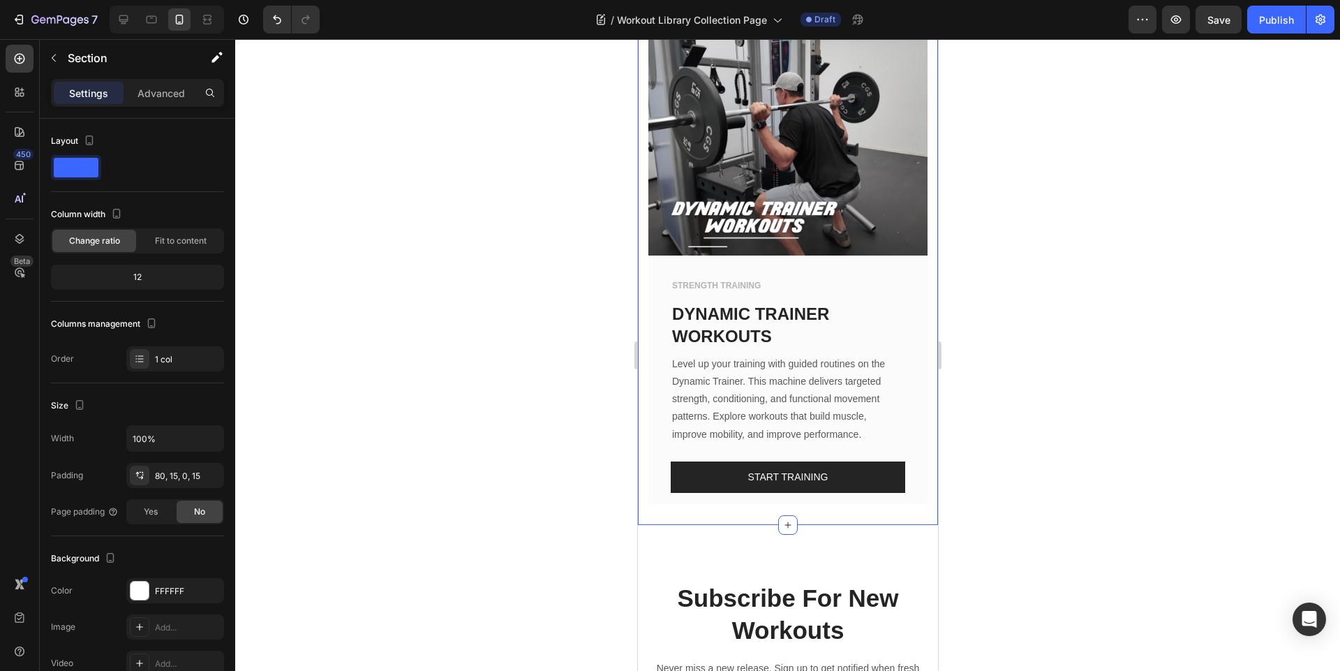
scroll to position [3936, 0]
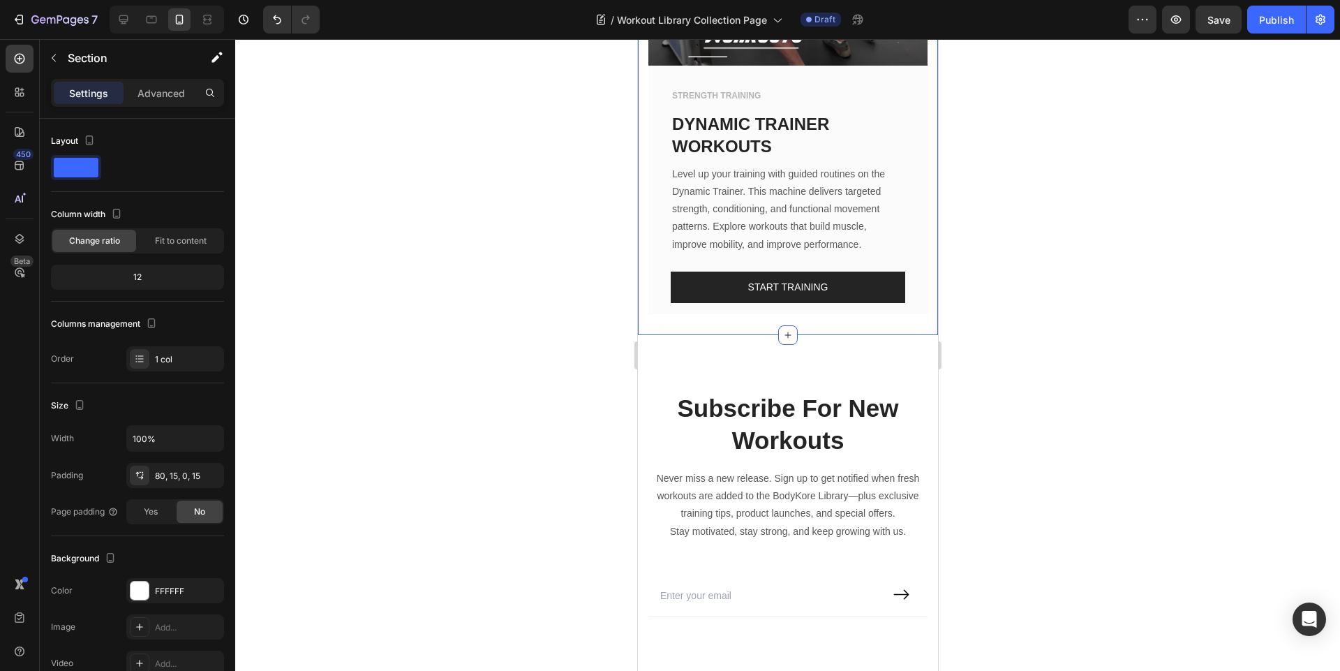
click at [163, 476] on div "80, 15, 0, 15" at bounding box center [175, 476] width 40 height 13
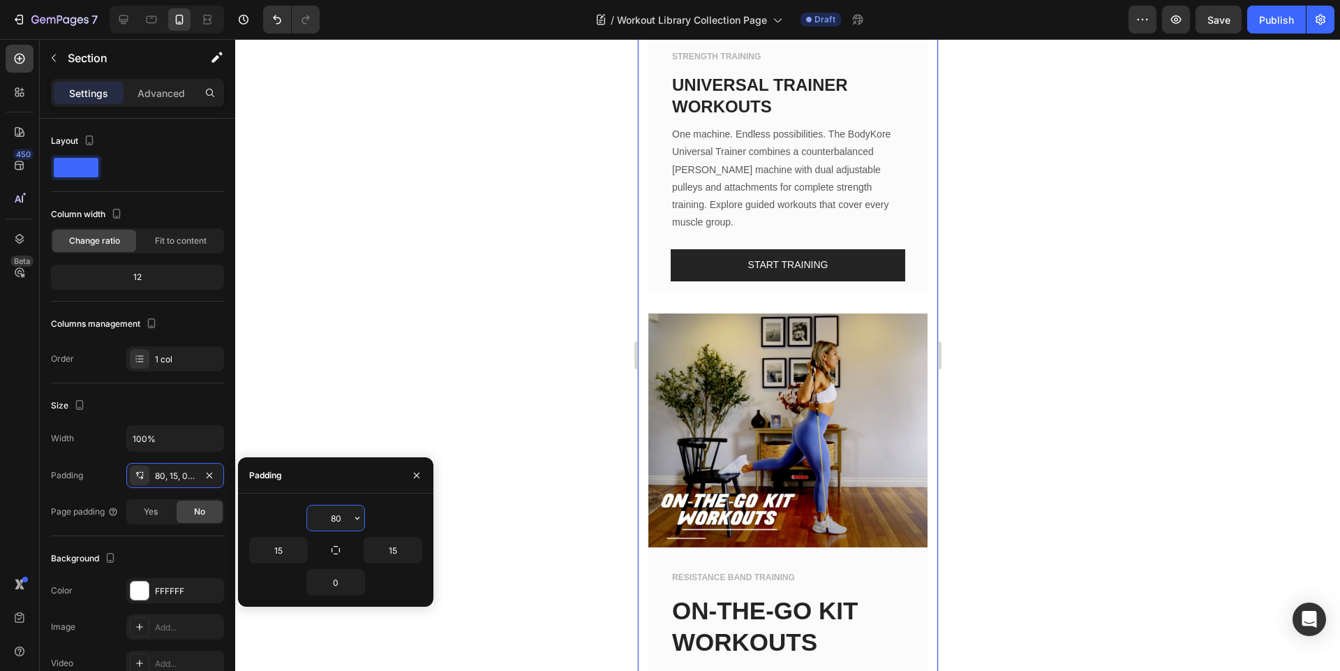
scroll to position [2094, 0]
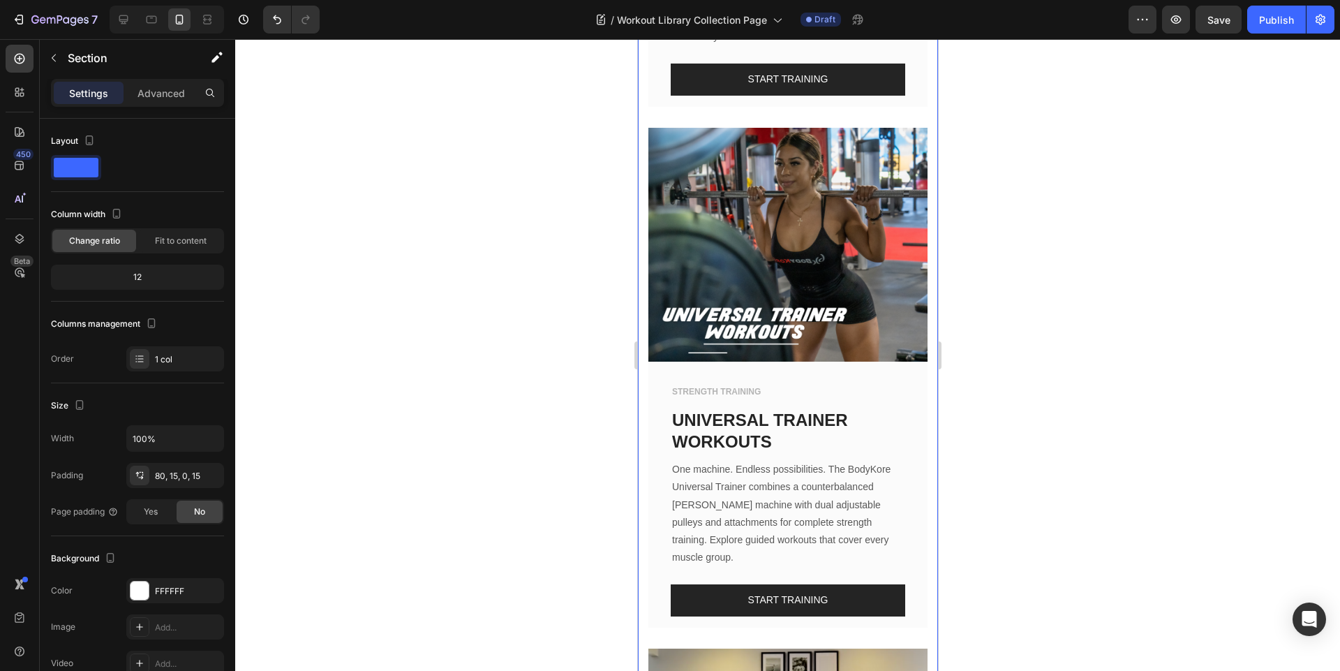
click at [641, 438] on div "Image AGILITY TRAINING Text block SMART SLED WORKOUTS Text block Push, pull, sp…" at bounding box center [787, 603] width 300 height 3150
click at [179, 470] on div "80, 15, 0, 15" at bounding box center [175, 476] width 40 height 13
click at [148, 16] on icon at bounding box center [152, 20] width 10 height 8
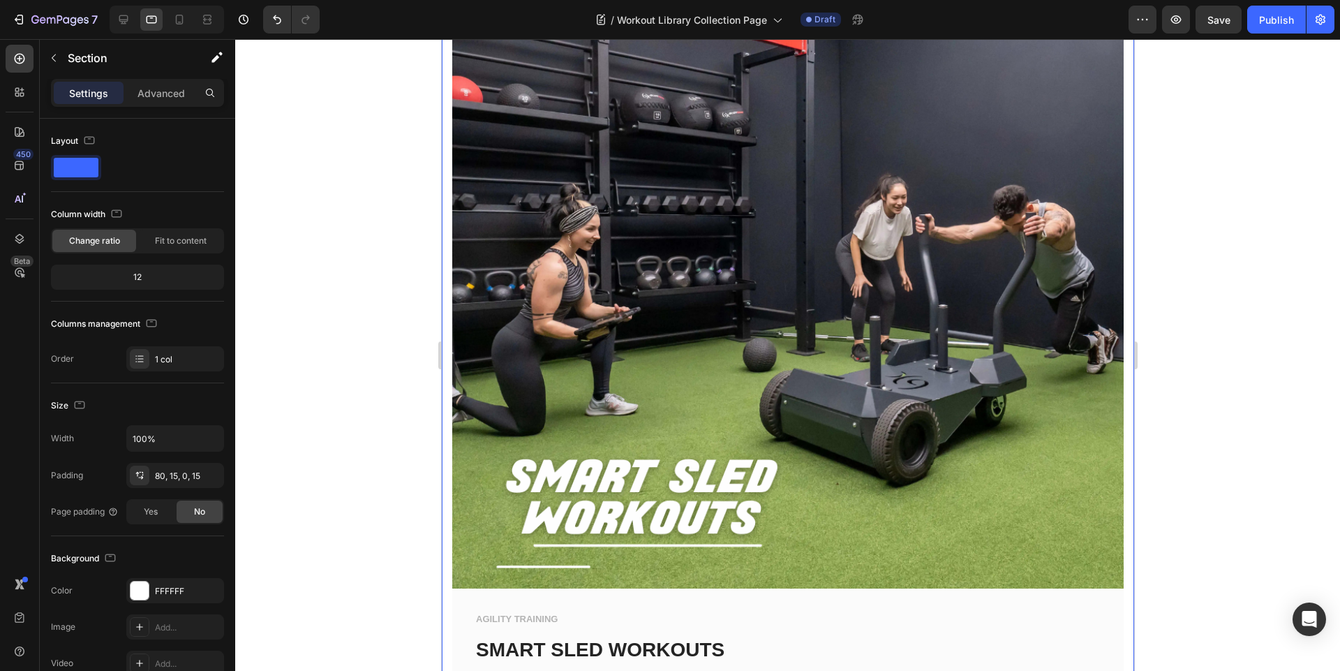
scroll to position [1040, 0]
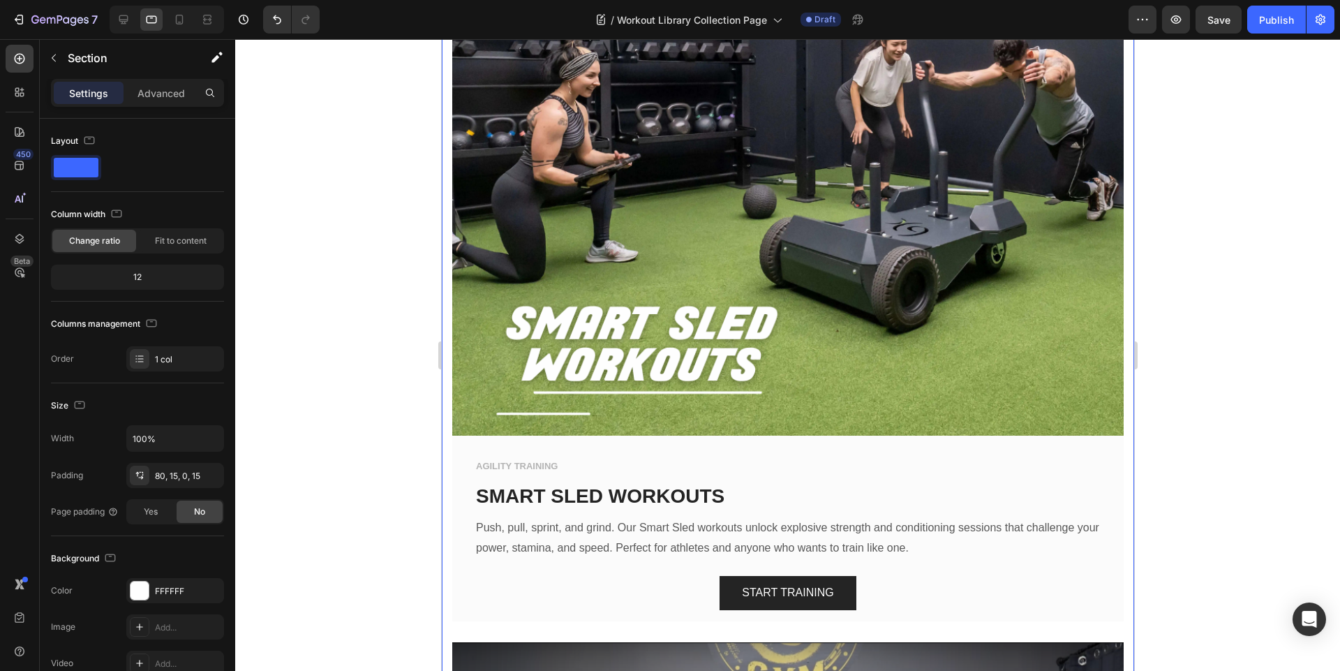
click at [185, 479] on div "80, 15, 0, 15" at bounding box center [175, 476] width 40 height 13
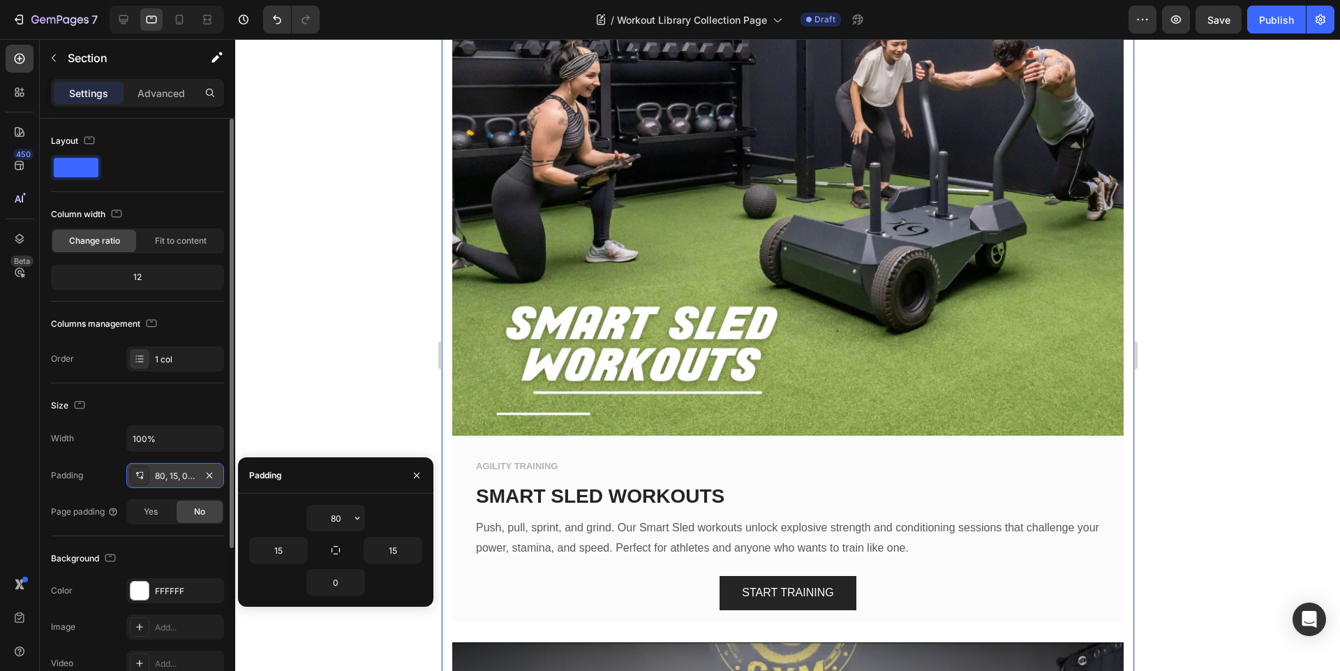
click at [185, 479] on div "80, 15, 0, 15" at bounding box center [175, 476] width 40 height 13
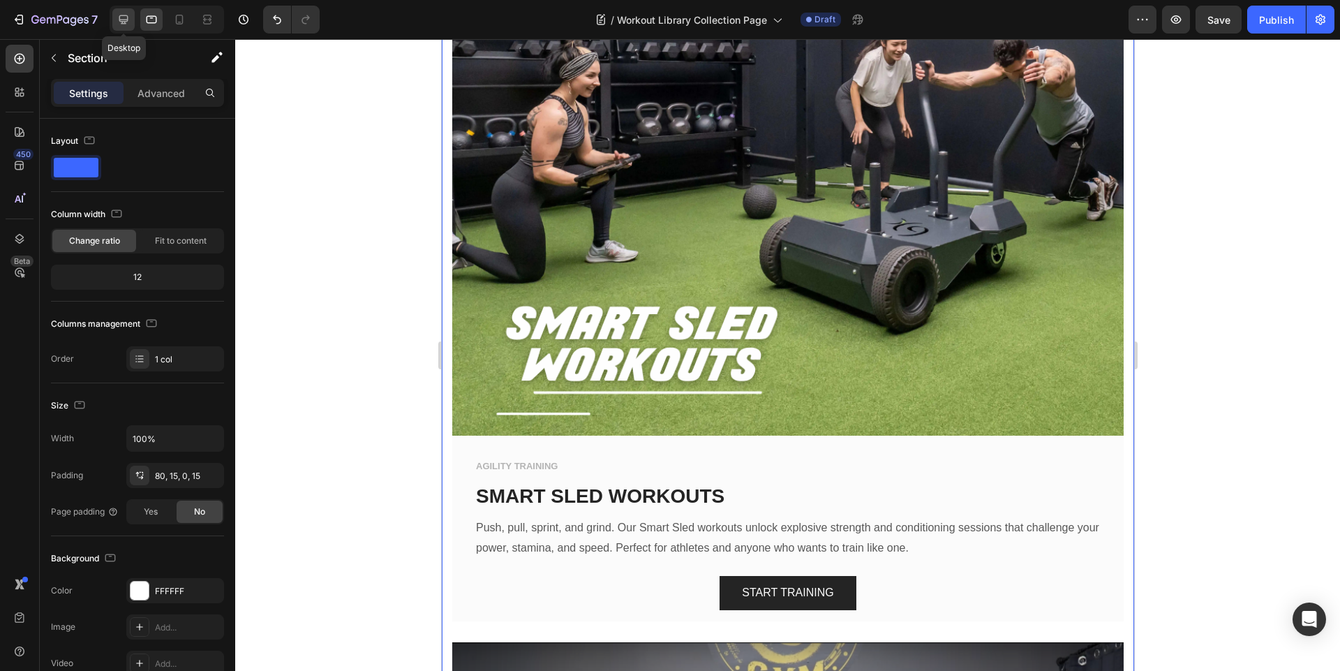
click at [130, 23] on icon at bounding box center [124, 20] width 14 height 14
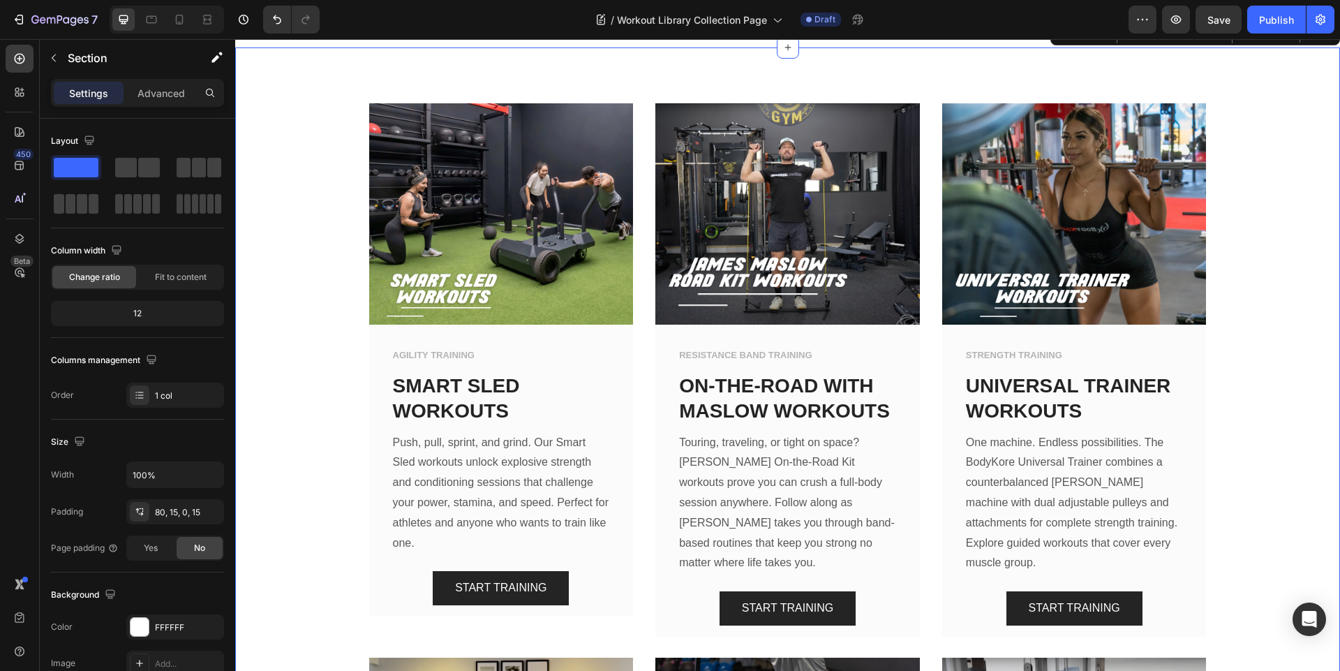
scroll to position [831, 0]
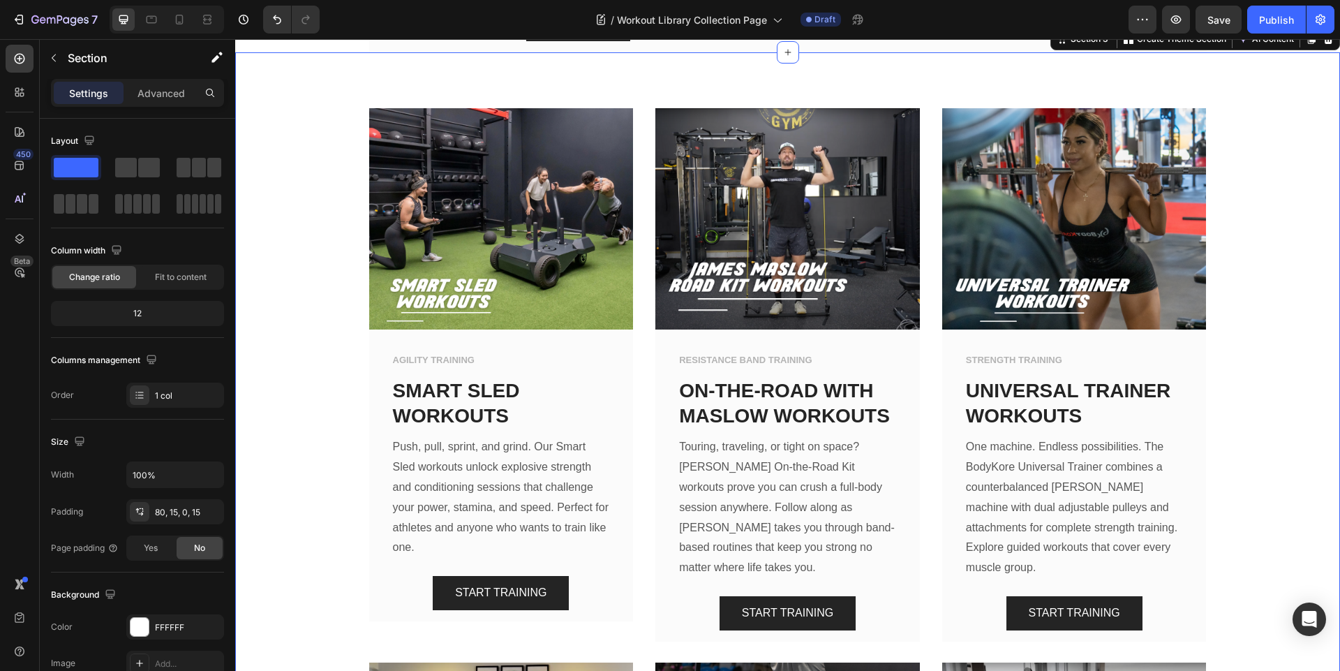
click at [303, 301] on div "Image AGILITY TRAINING Text block SMART SLED WORKOUTS Text block Push, pull, sp…" at bounding box center [788, 652] width 1084 height 1088
click at [290, 272] on div "Image AGILITY TRAINING Text block SMART SLED WORKOUTS Text block Push, pull, sp…" at bounding box center [788, 652] width 1084 height 1088
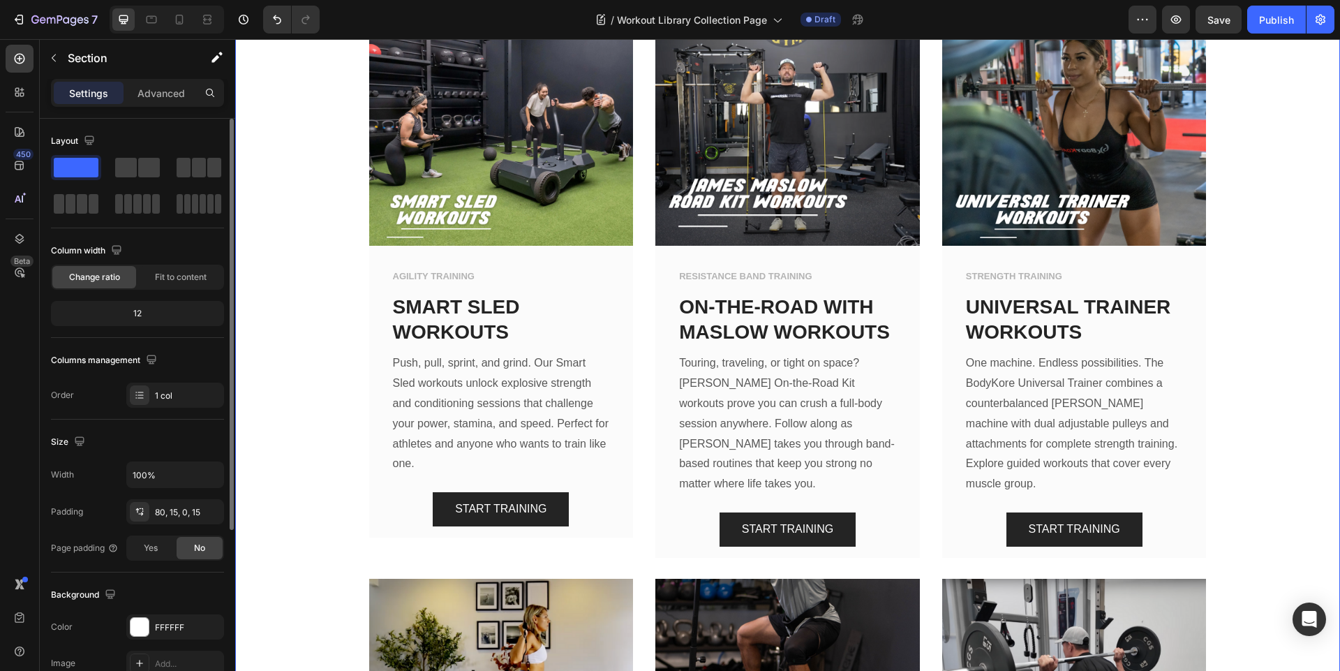
scroll to position [251, 0]
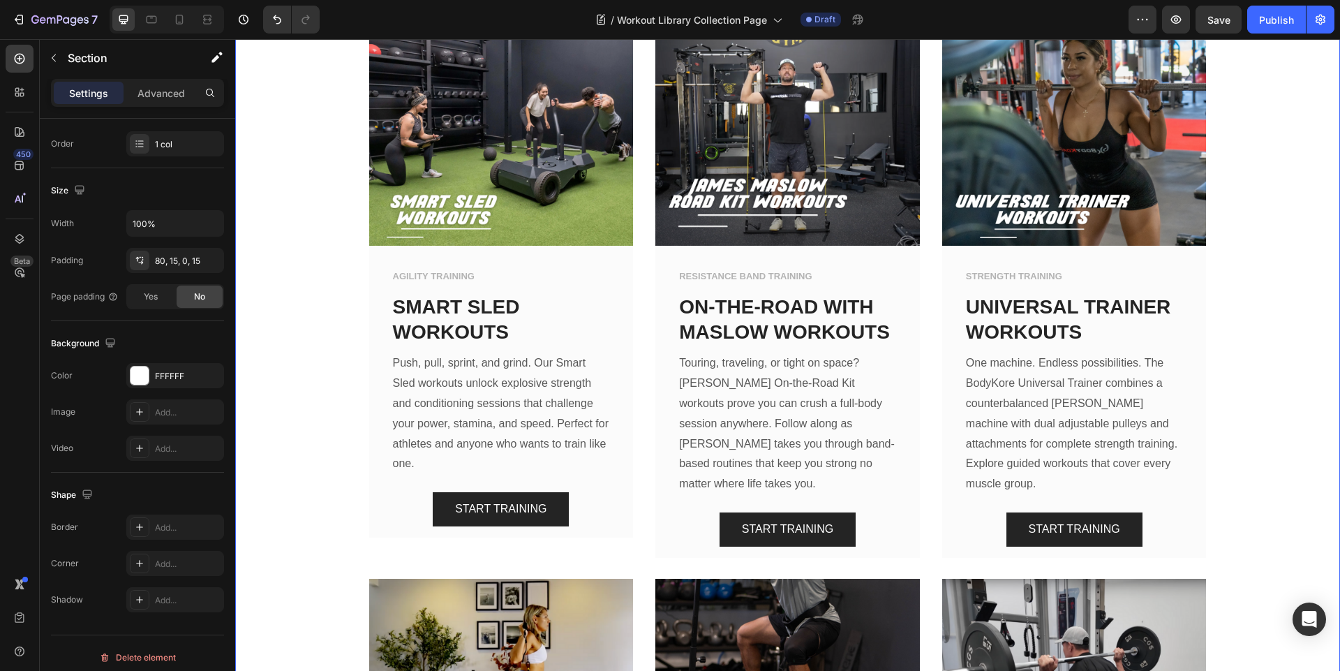
click at [290, 311] on div "Image AGILITY TRAINING Text block SMART SLED WORKOUTS Text block Push, pull, sp…" at bounding box center [788, 568] width 1084 height 1088
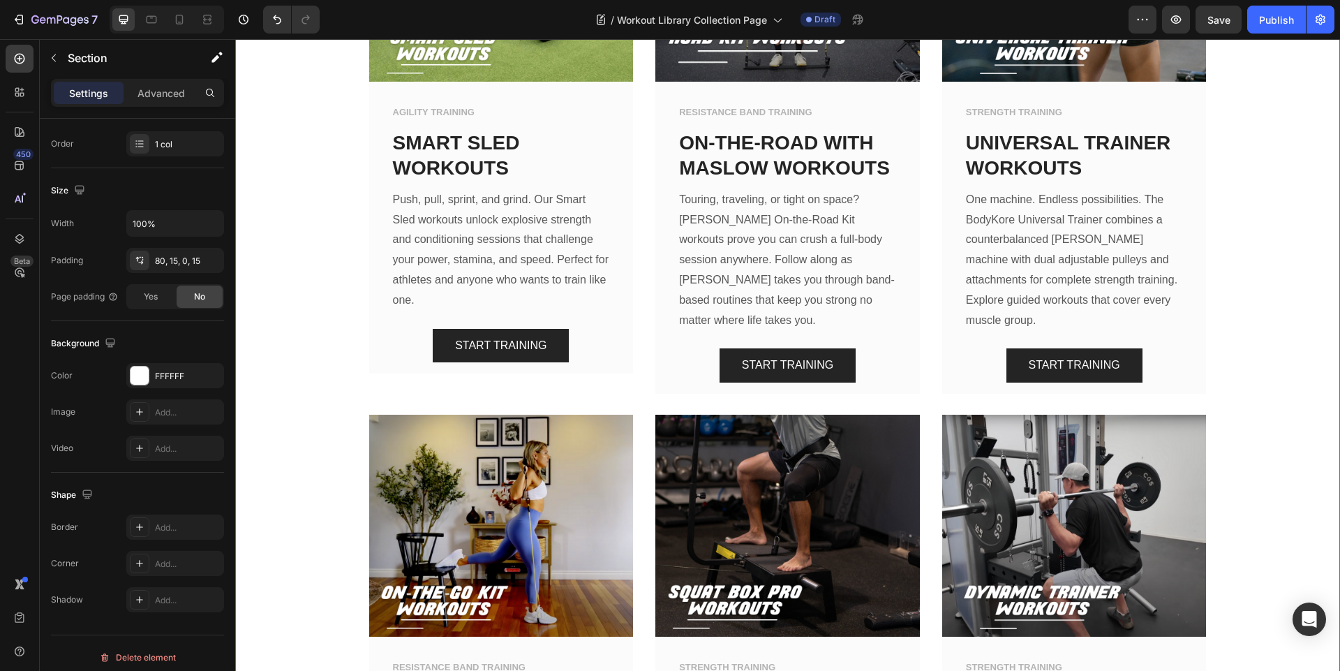
scroll to position [1501, 0]
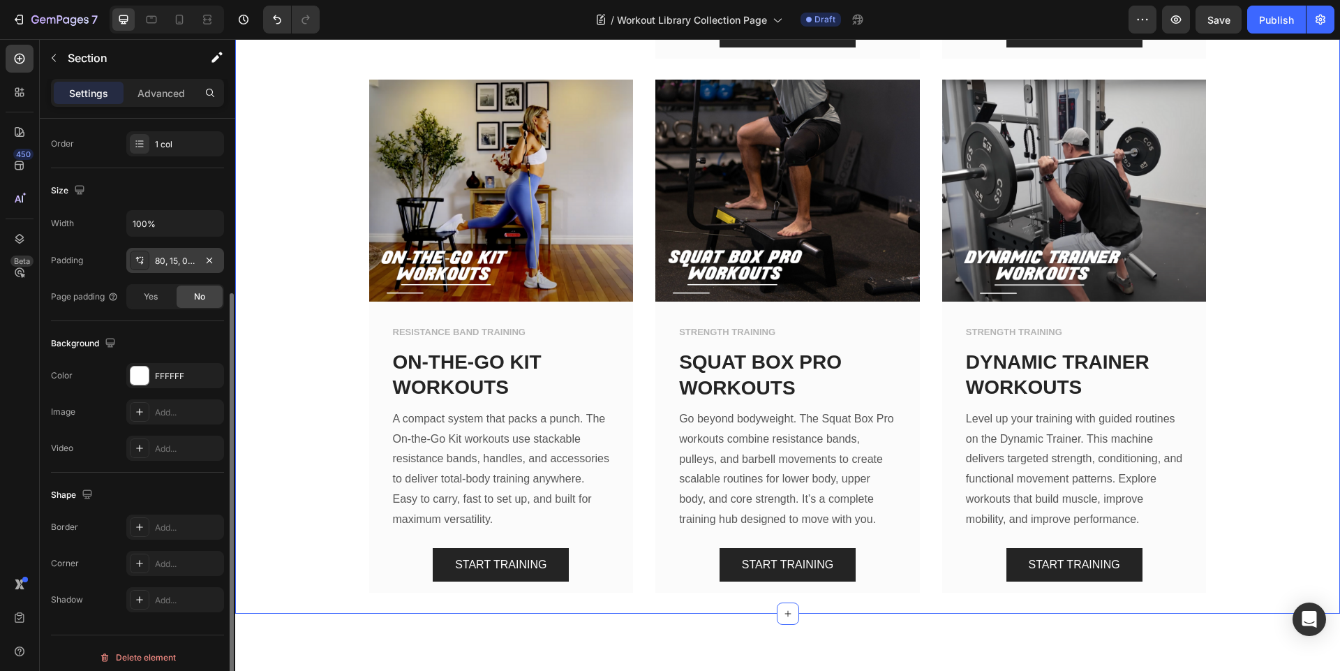
click at [174, 260] on div "80, 15, 0, 15" at bounding box center [175, 261] width 40 height 13
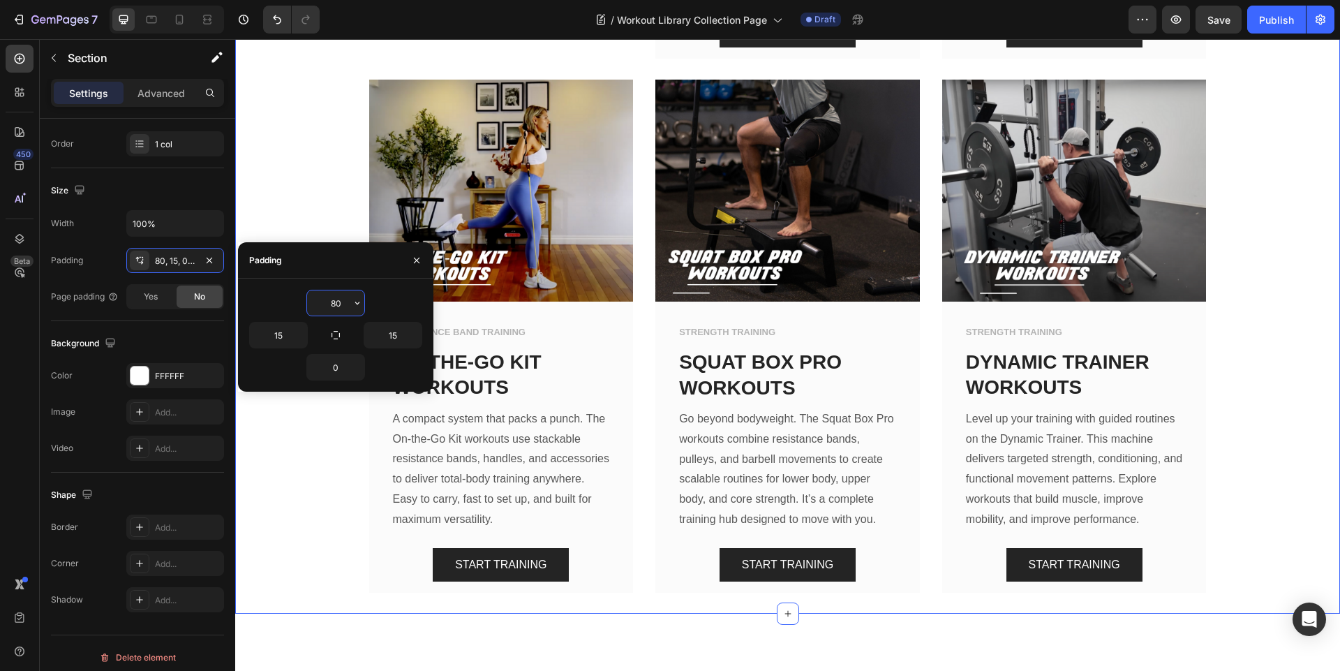
click at [313, 160] on div "Image AGILITY TRAINING Text block SMART SLED WORKOUTS Text block Push, pull, sp…" at bounding box center [788, 69] width 1084 height 1088
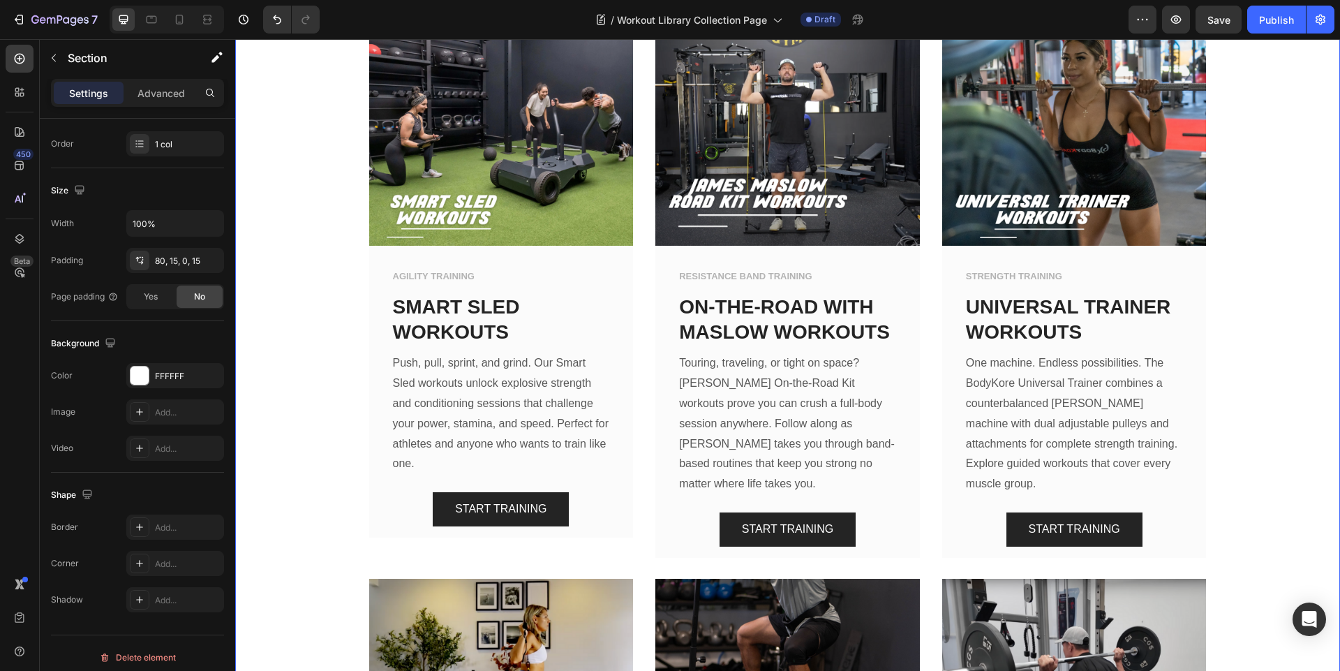
scroll to position [664, 0]
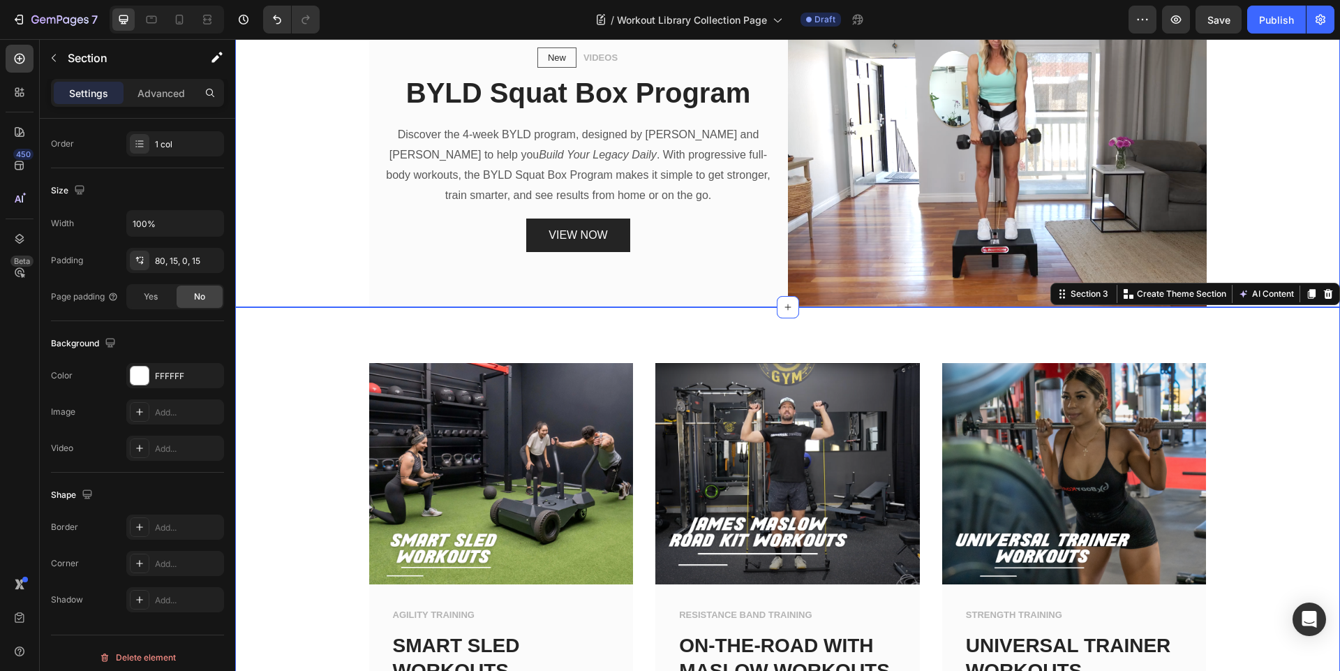
click at [294, 235] on div "New Text block Row VIDEOS Text block Row BYLD Squat Box Program Heading Discove…" at bounding box center [788, 149] width 1084 height 315
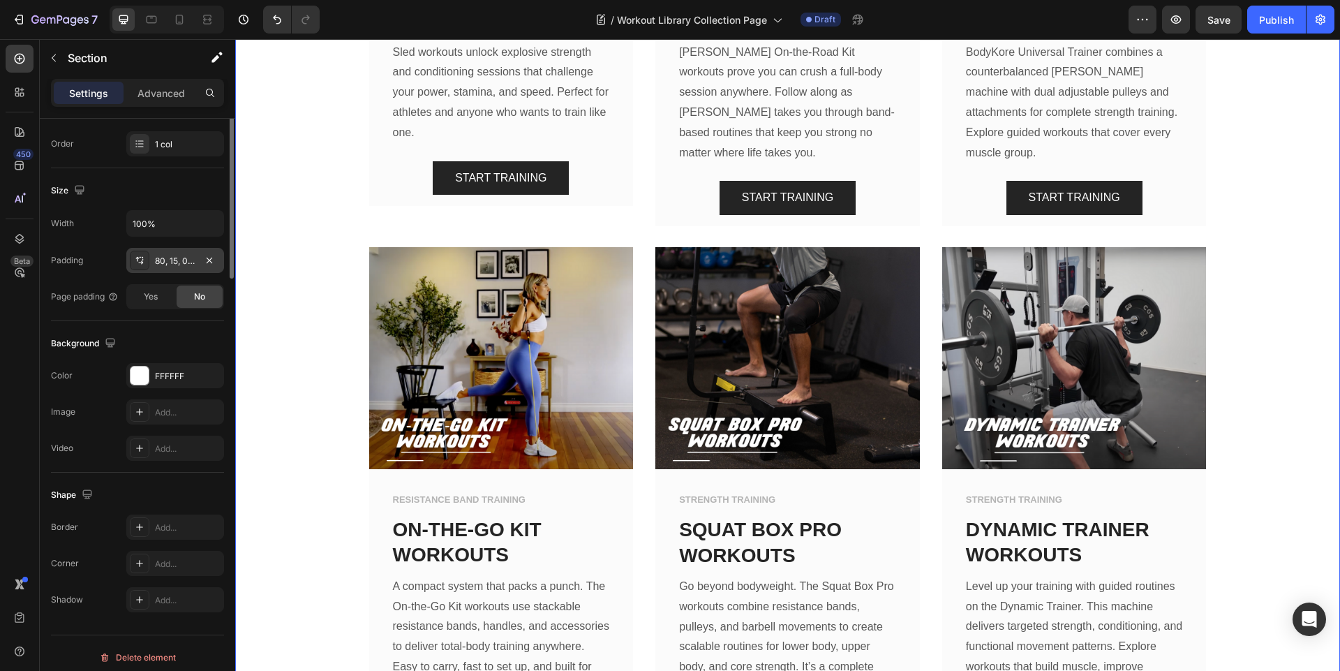
scroll to position [0, 0]
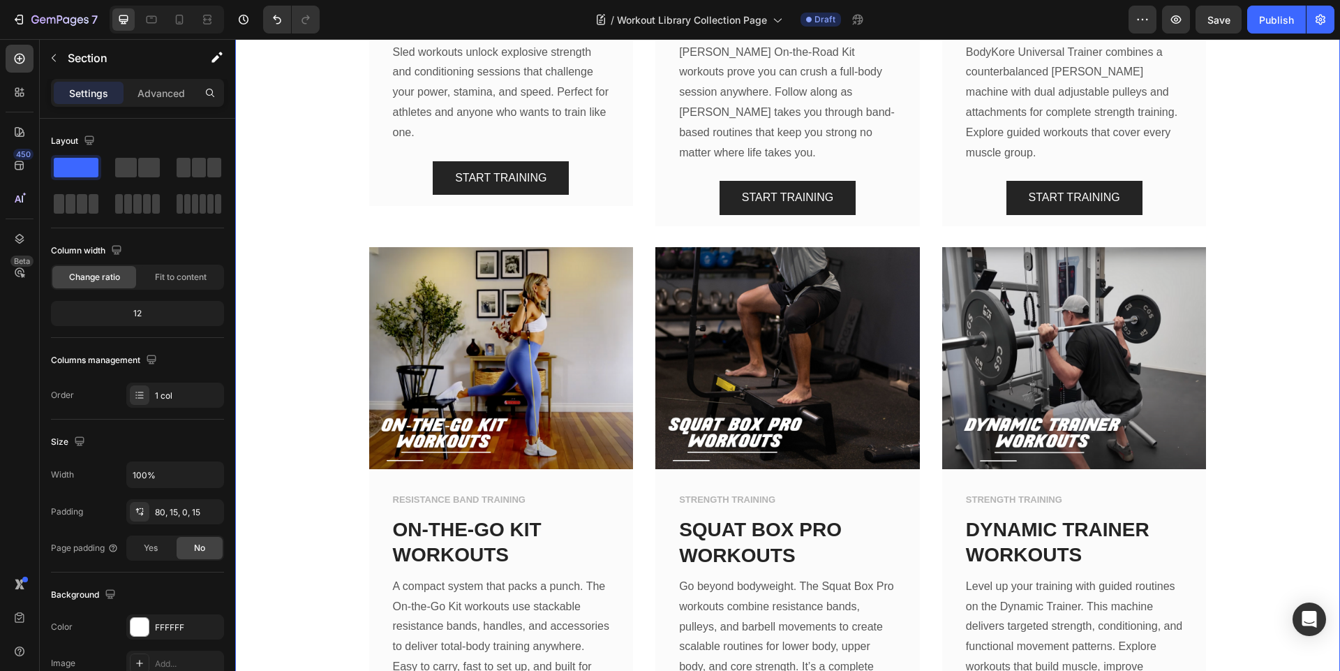
click at [320, 292] on div "Image AGILITY TRAINING Text block SMART SLED WORKOUTS Text block Push, pull, sp…" at bounding box center [788, 237] width 1084 height 1088
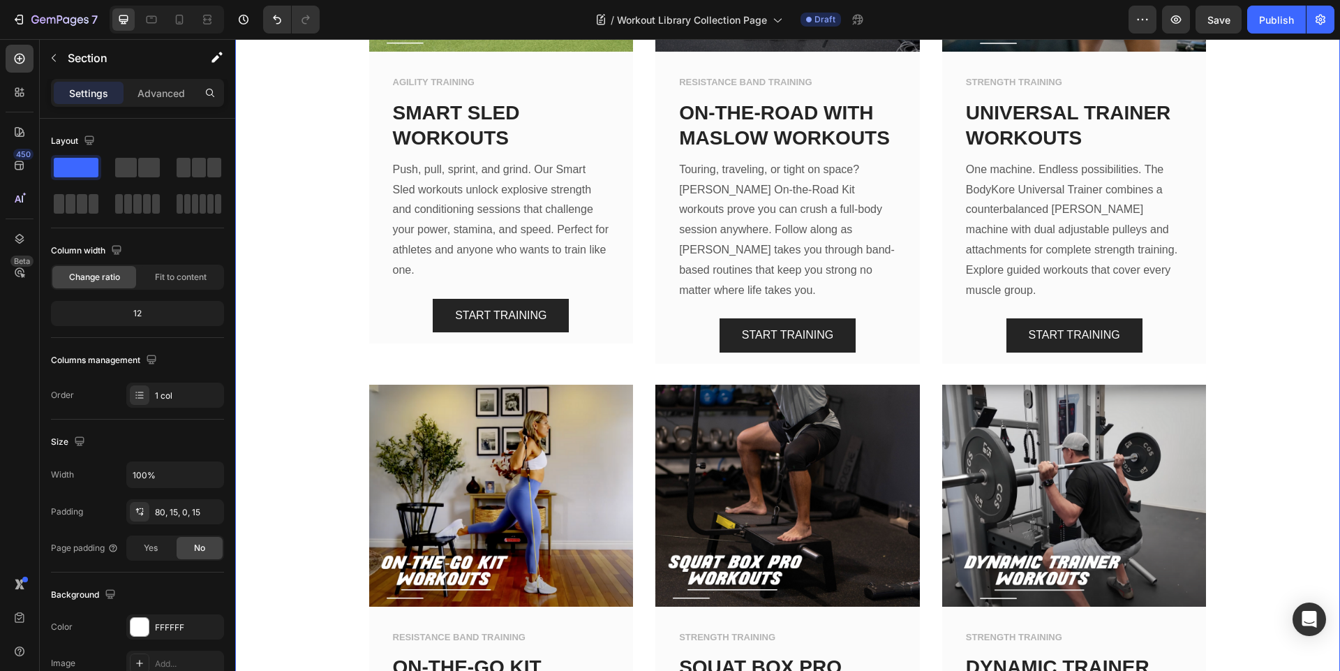
scroll to position [999, 0]
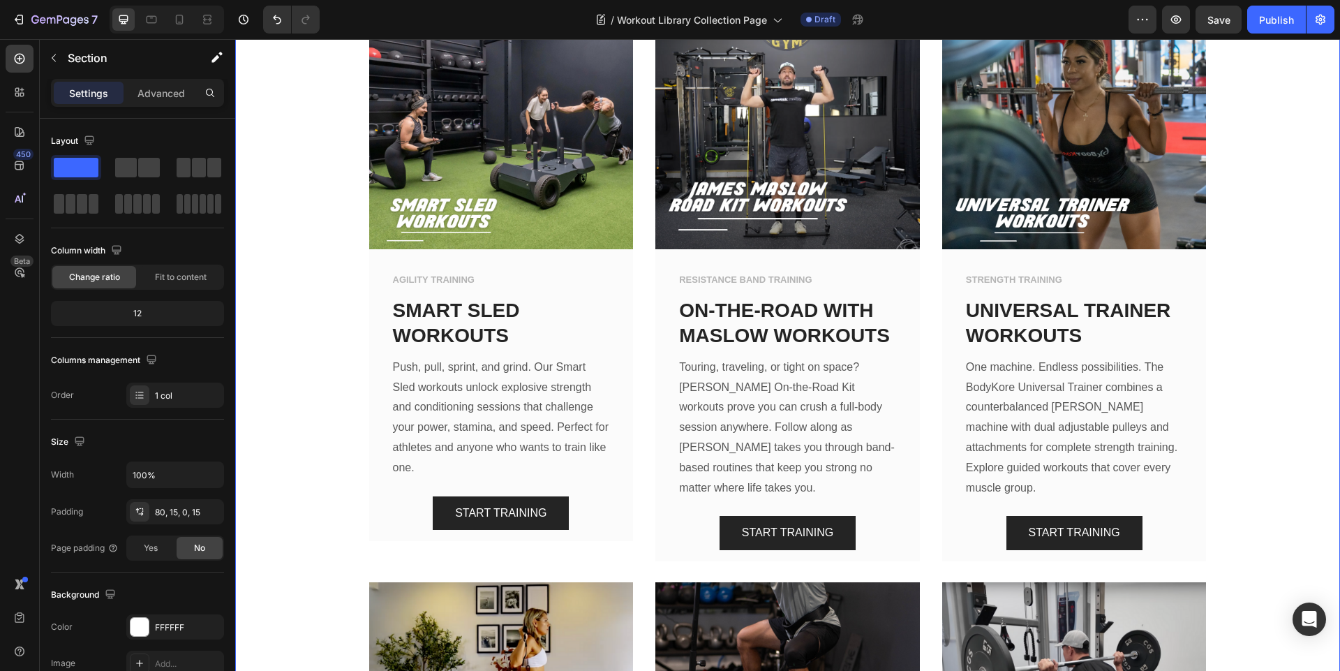
click at [287, 297] on div "Image AGILITY TRAINING Text block SMART SLED WORKOUTS Text block Push, pull, sp…" at bounding box center [788, 572] width 1084 height 1088
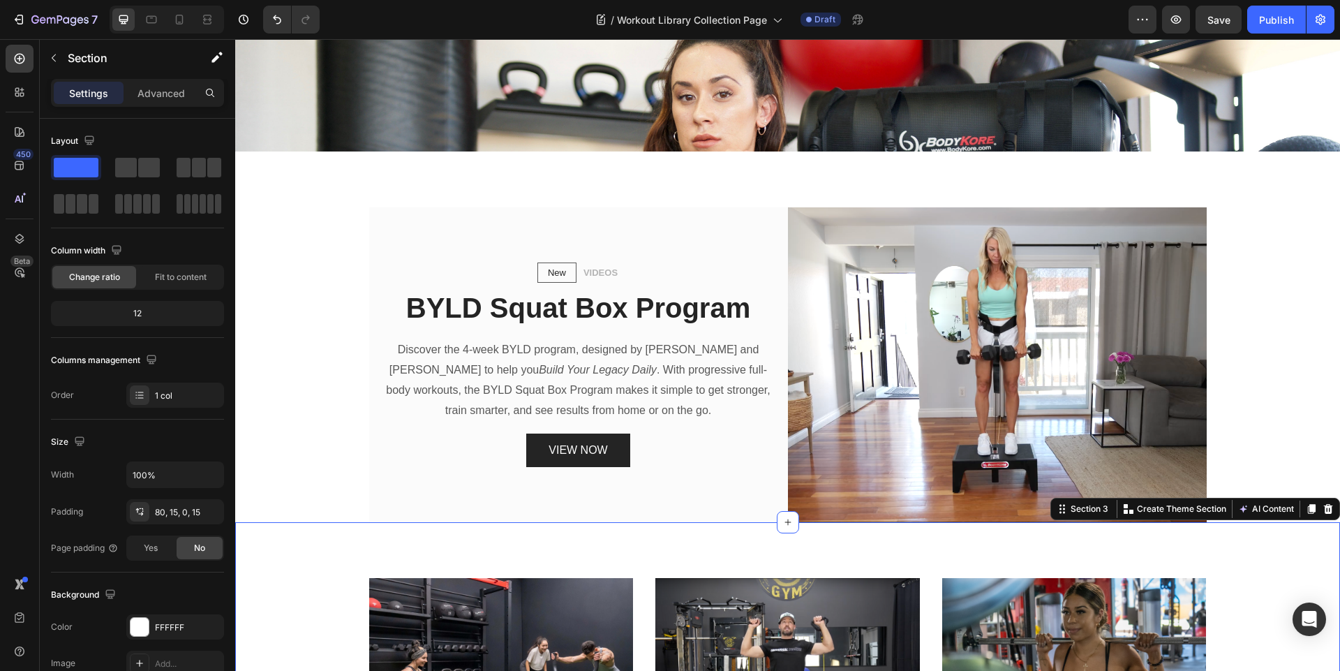
scroll to position [372, 0]
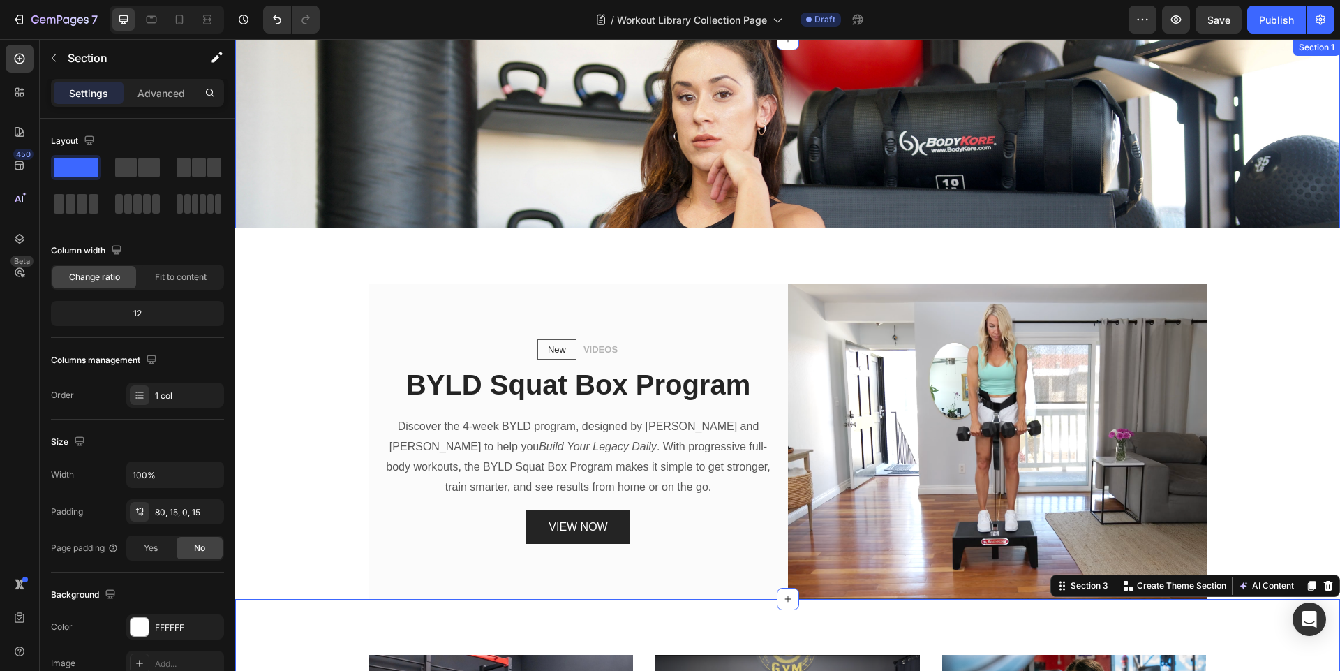
click at [387, 178] on div "Choose Your Equipment Below Text block WORKOUT LIBRARY Heading Row Section 1" at bounding box center [787, 305] width 1105 height 533
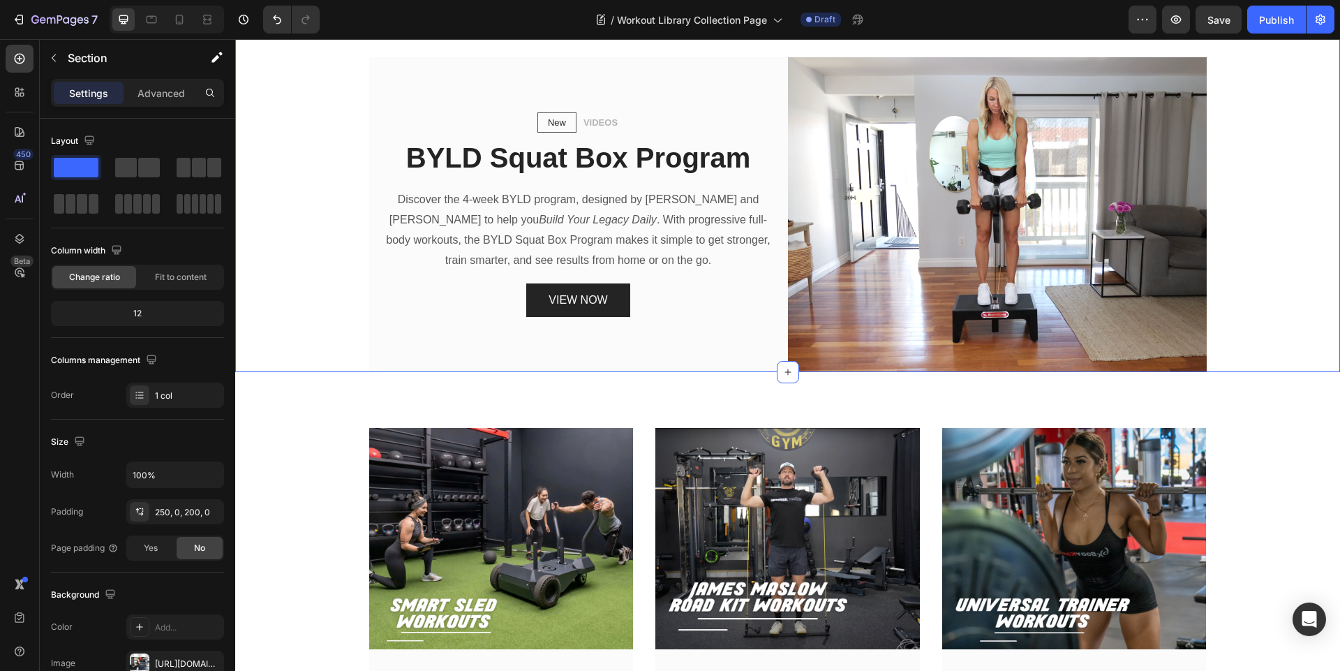
scroll to position [707, 0]
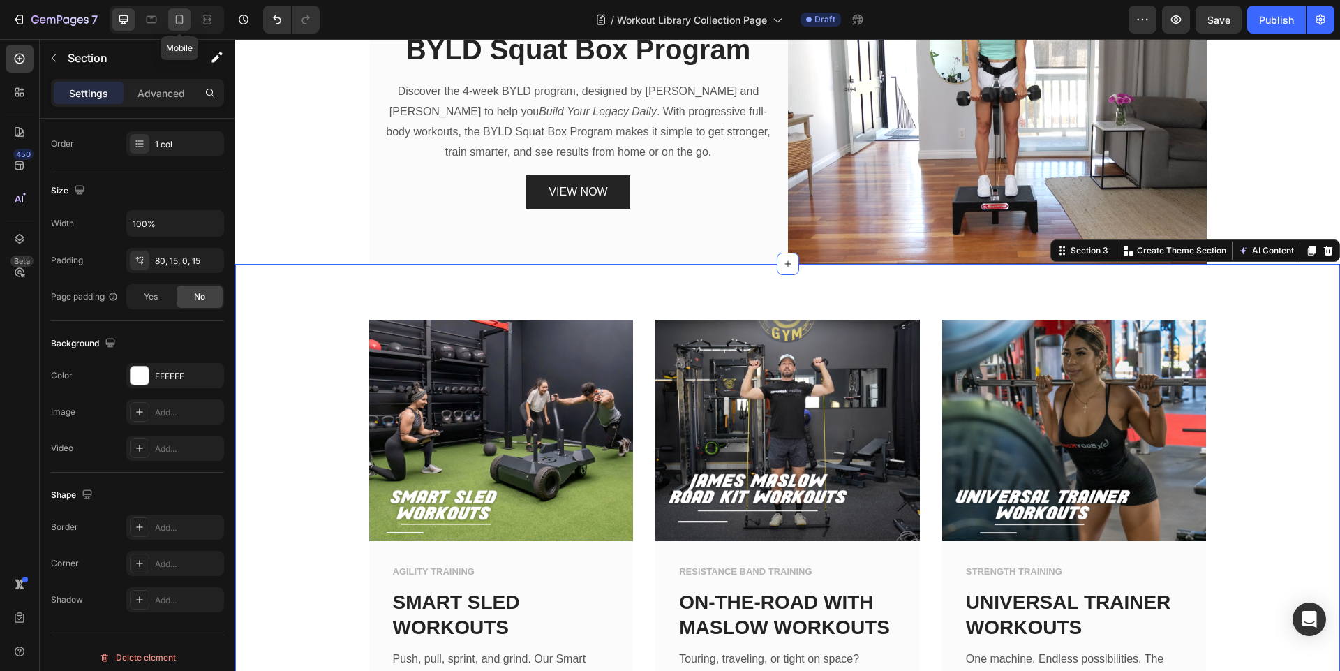
click at [175, 22] on icon at bounding box center [179, 20] width 14 height 14
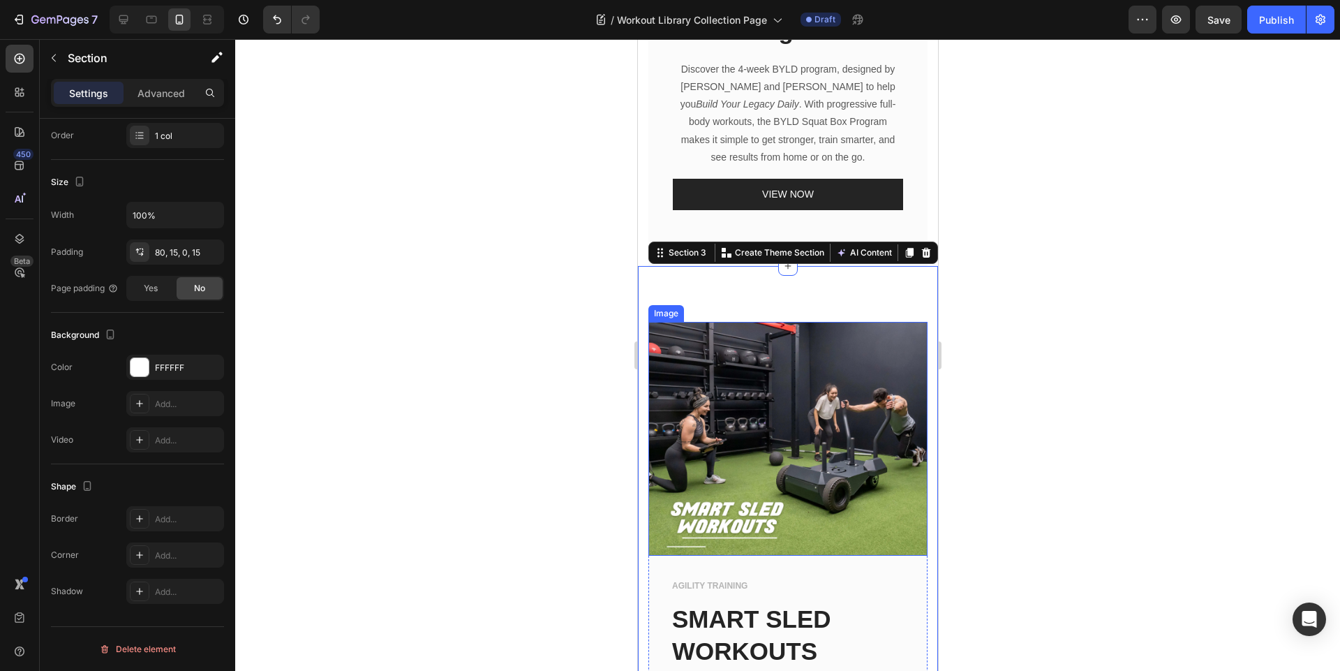
scroll to position [866, 0]
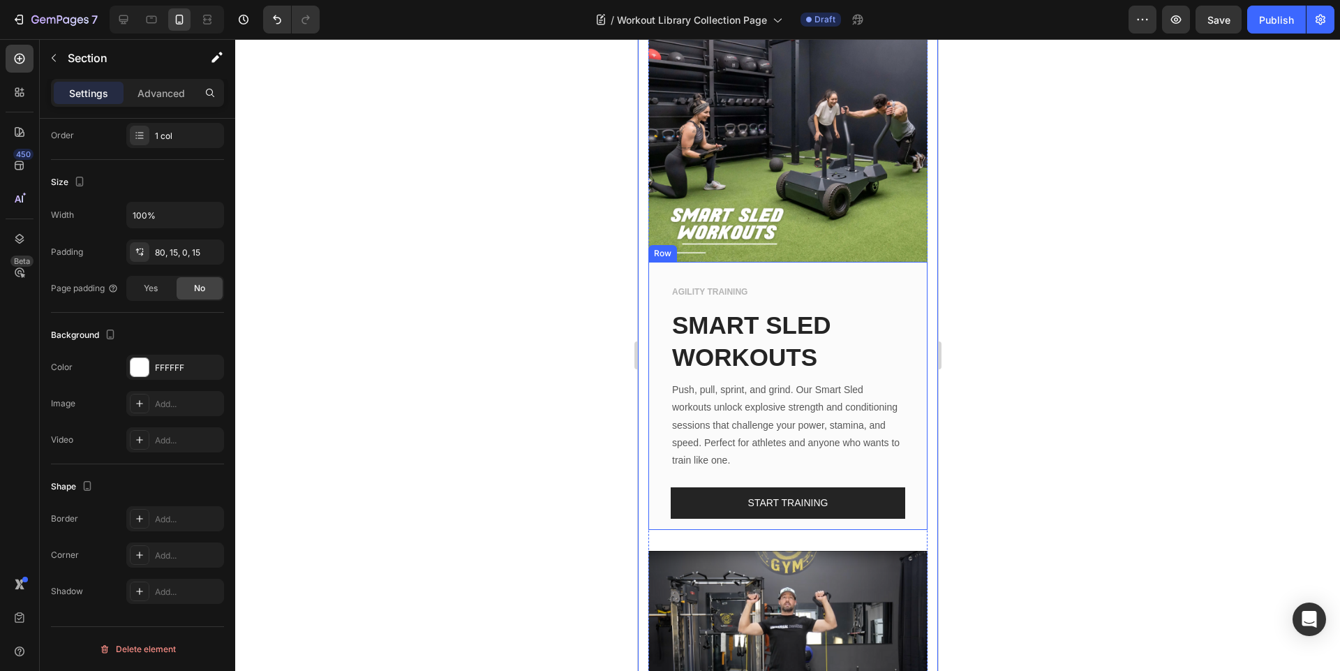
scroll to position [1201, 0]
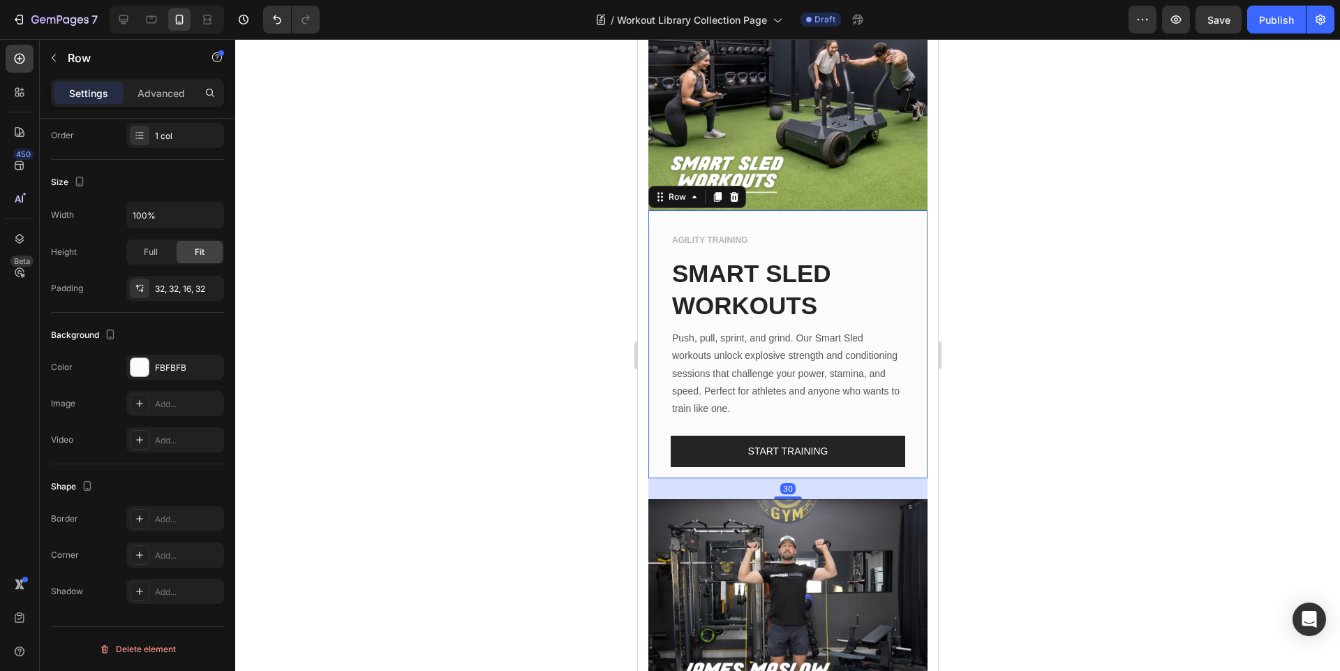
click at [897, 456] on div "AGILITY TRAINING Text block SMART SLED WORKOUTS Text block Push, pull, sprint, …" at bounding box center [787, 344] width 279 height 268
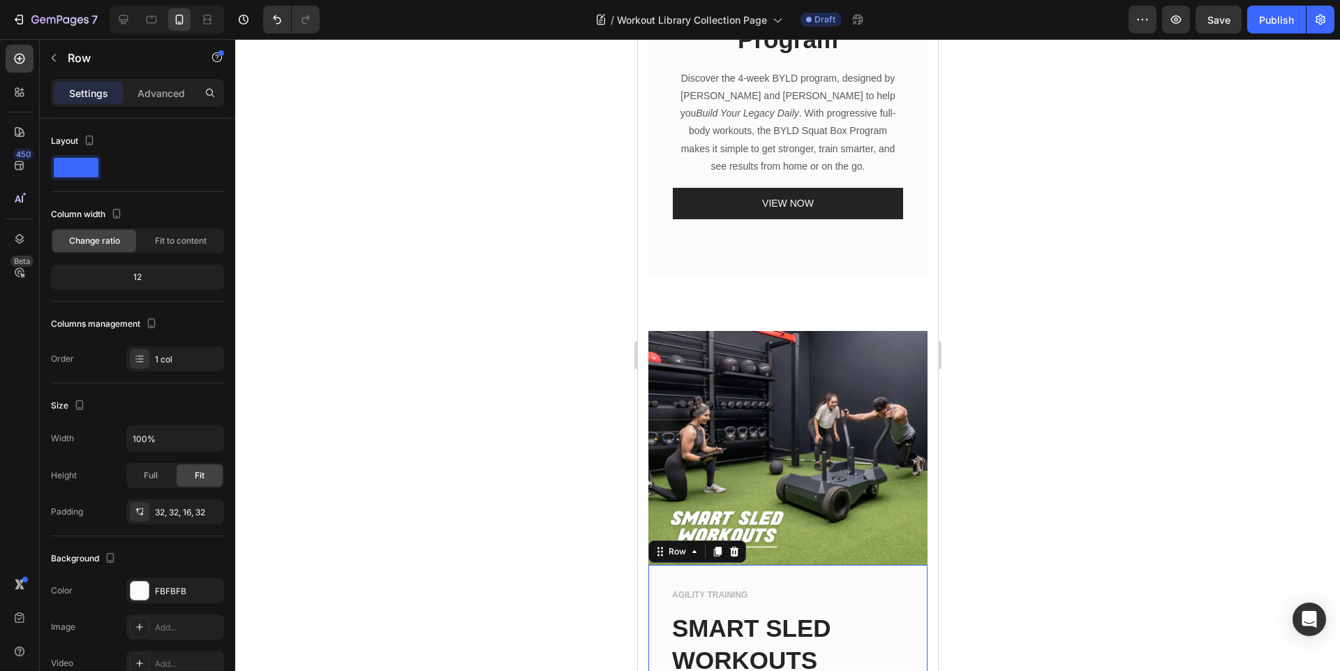
scroll to position [950, 0]
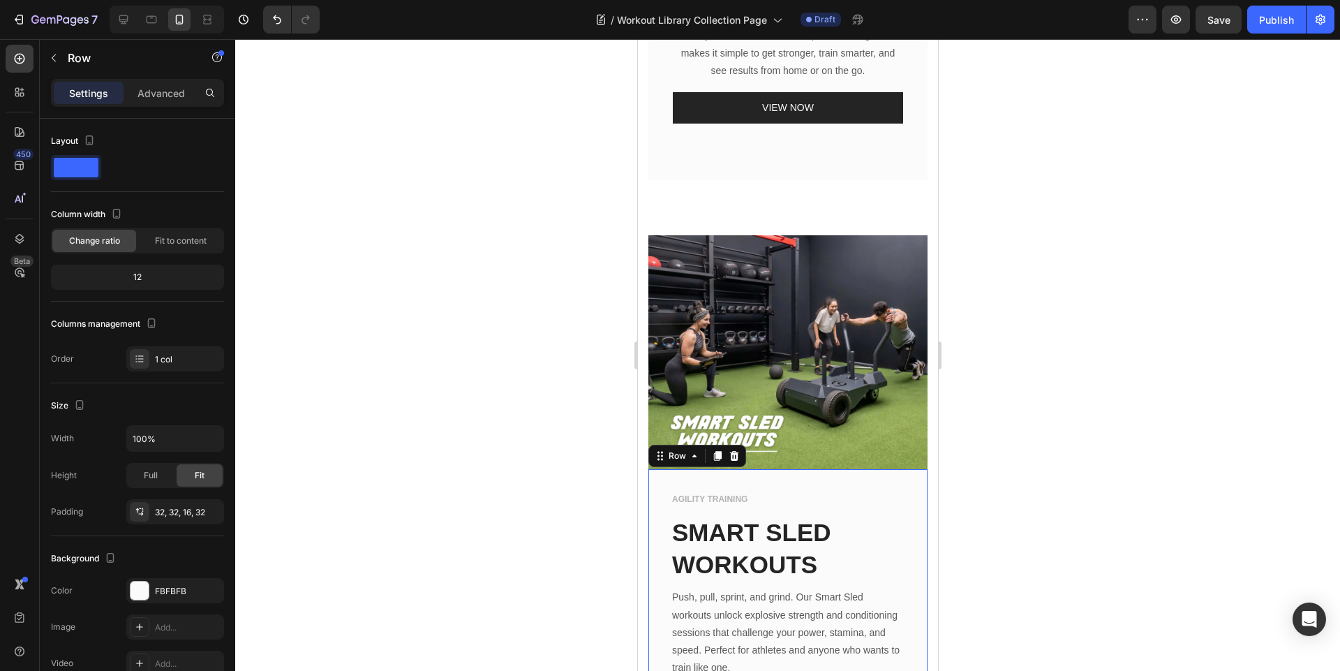
click at [772, 473] on div "AGILITY TRAINING Text block SMART SLED WORKOUTS Text block Push, pull, sprint, …" at bounding box center [787, 603] width 279 height 268
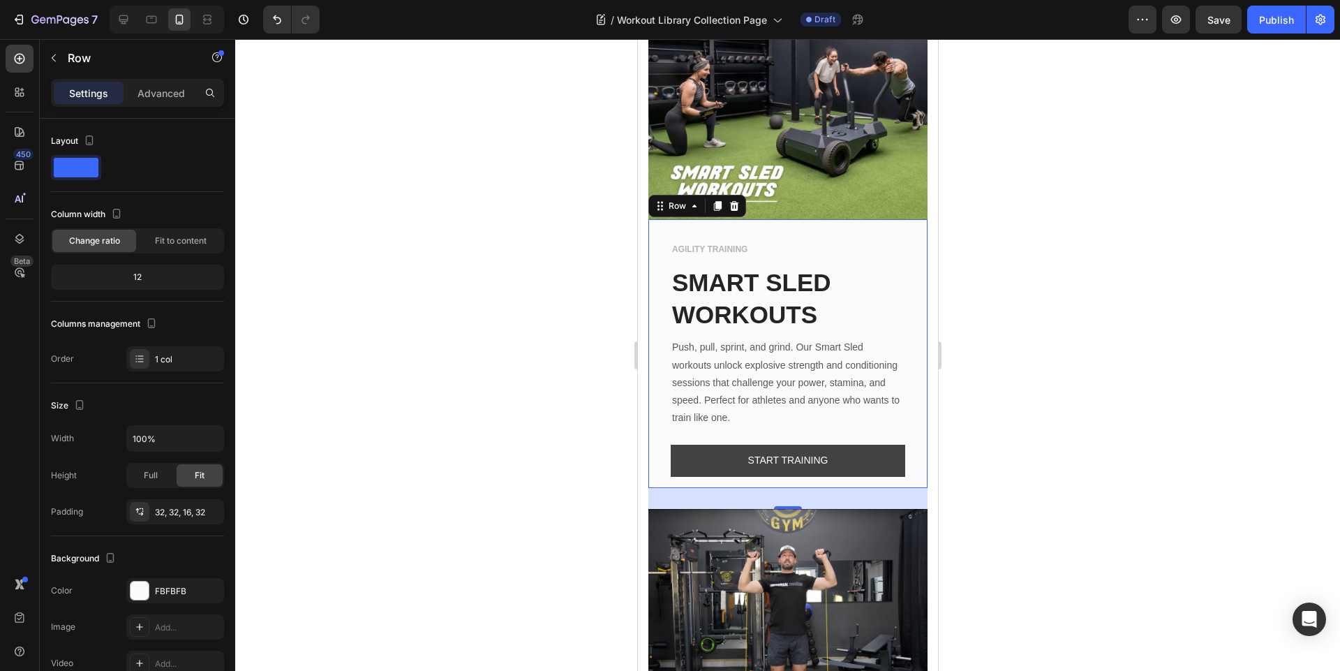
scroll to position [1201, 0]
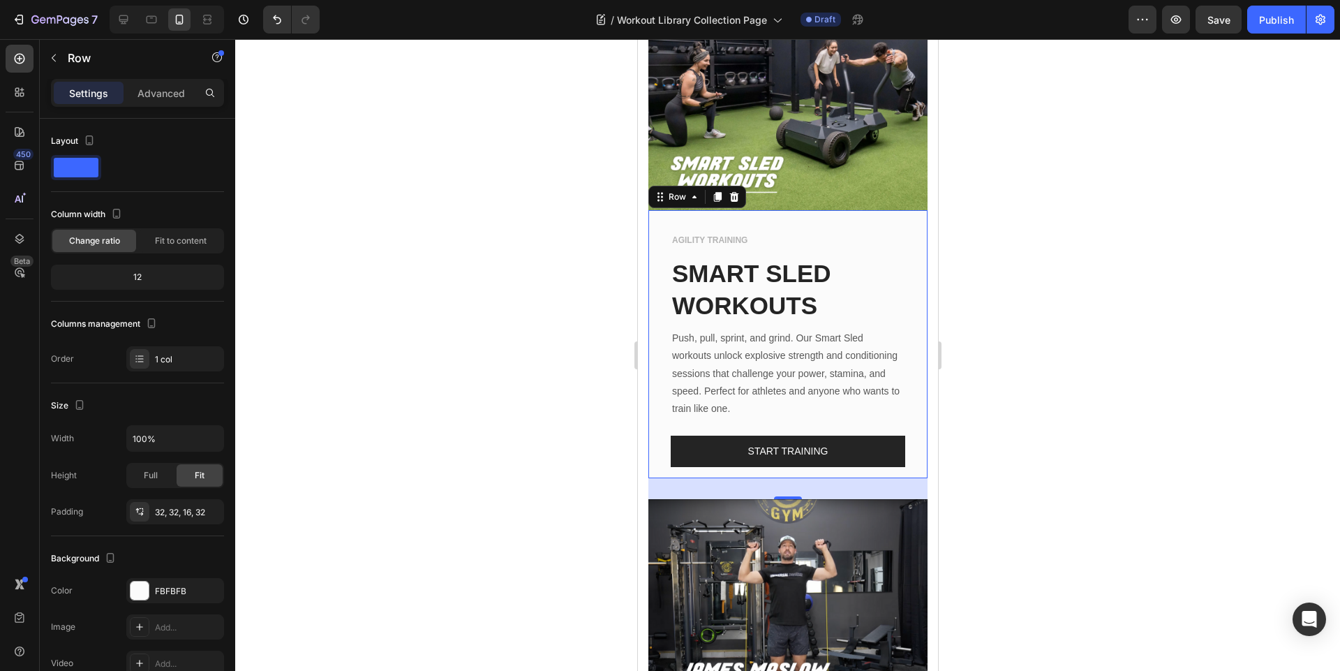
click at [833, 214] on div "AGILITY TRAINING Text block SMART SLED WORKOUTS Text block Push, pull, sprint, …" at bounding box center [787, 344] width 279 height 268
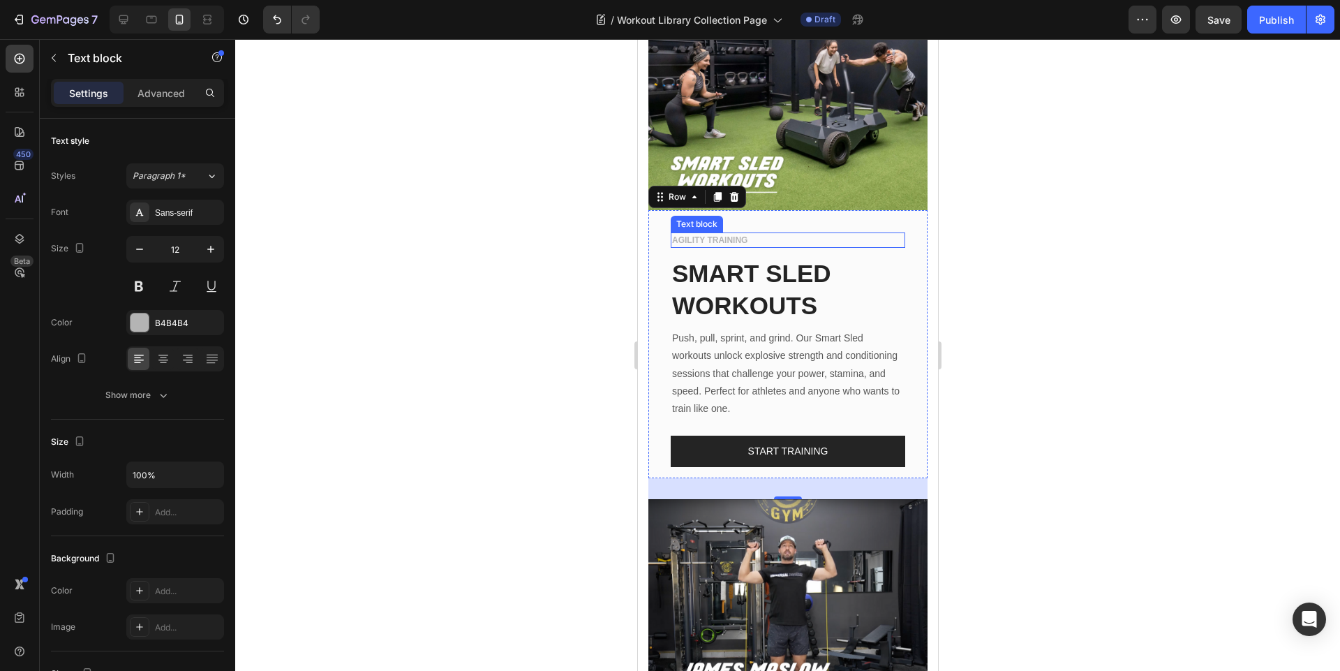
click at [714, 234] on p "AGILITY TRAINING" at bounding box center [787, 240] width 232 height 13
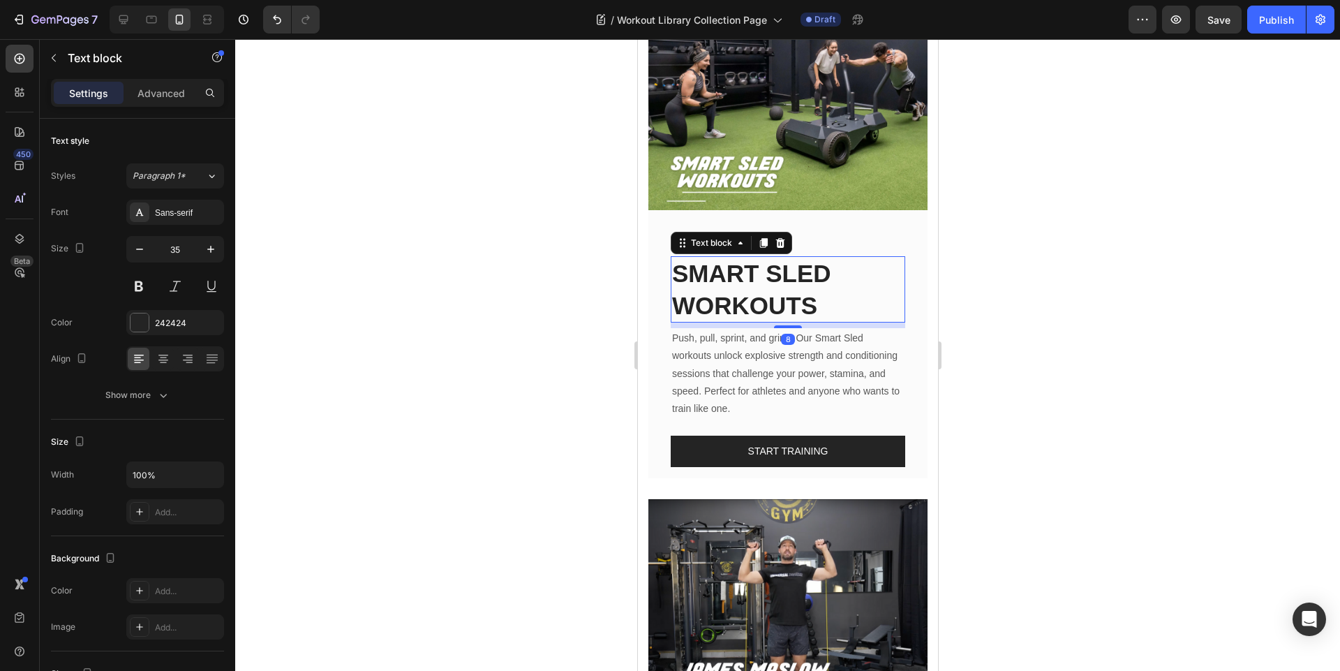
click at [801, 280] on p "SMART SLED WORKOUTS" at bounding box center [787, 290] width 232 height 64
click at [769, 373] on p "Push, pull, sprint, and grind. Our Smart Sled workouts unlock explosive strengt…" at bounding box center [787, 373] width 232 height 88
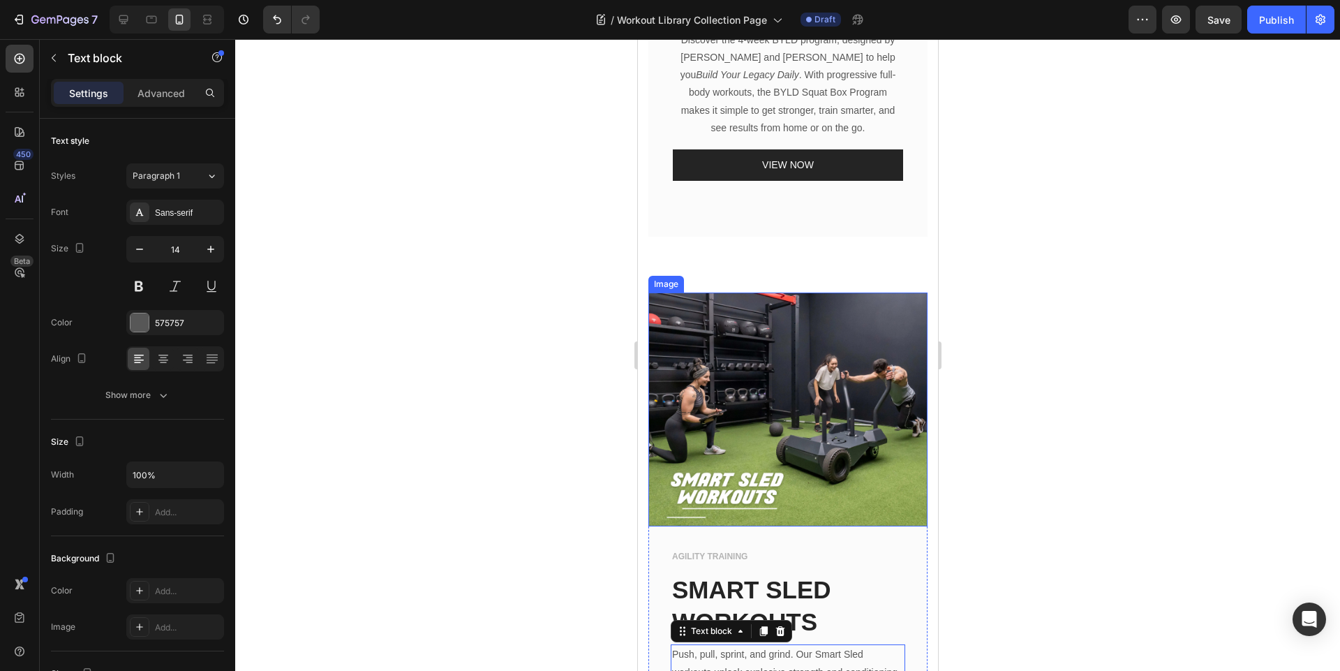
scroll to position [1034, 0]
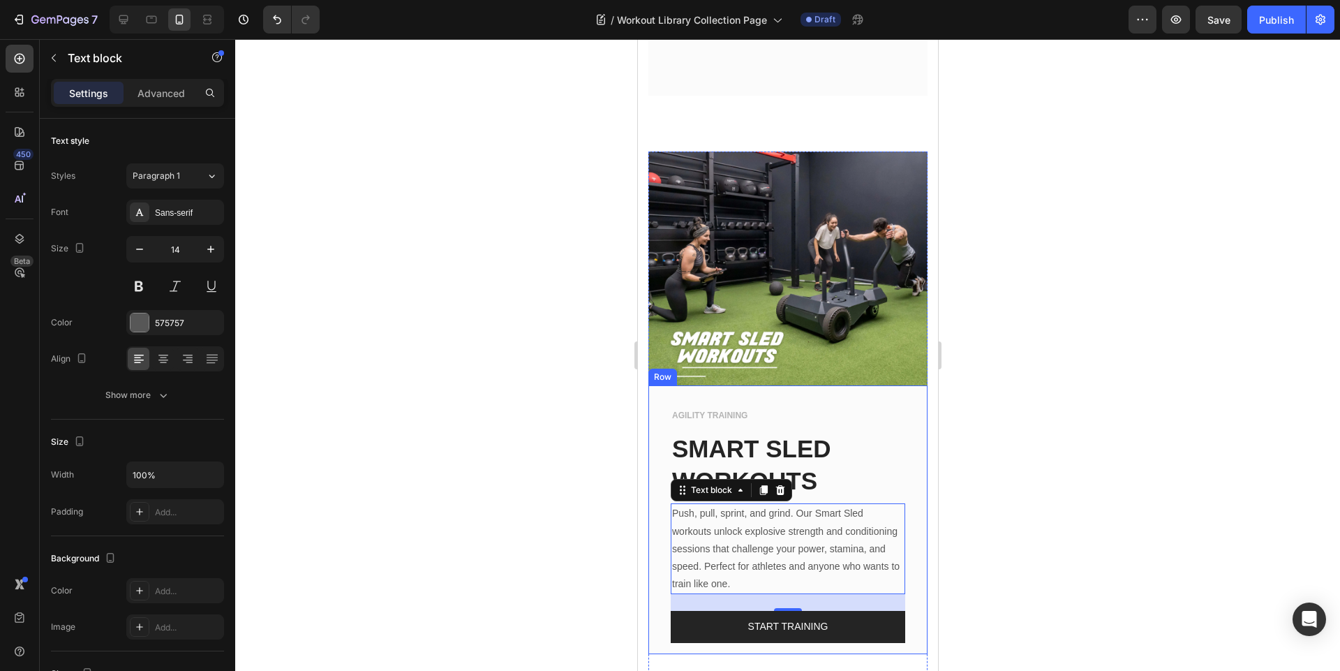
click at [850, 385] on div "AGILITY TRAINING Text block SMART SLED WORKOUTS Text block Push, pull, sprint, …" at bounding box center [787, 519] width 279 height 268
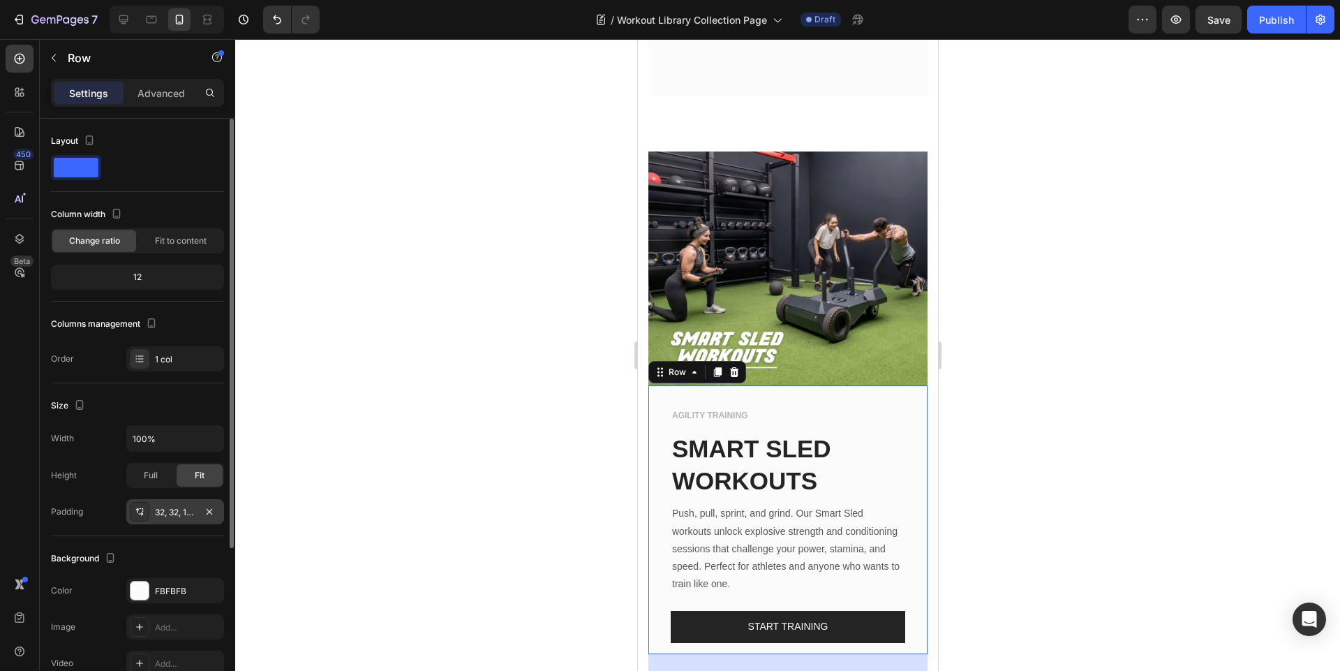
click at [160, 510] on div "32, 32, 16, 32" at bounding box center [175, 512] width 40 height 13
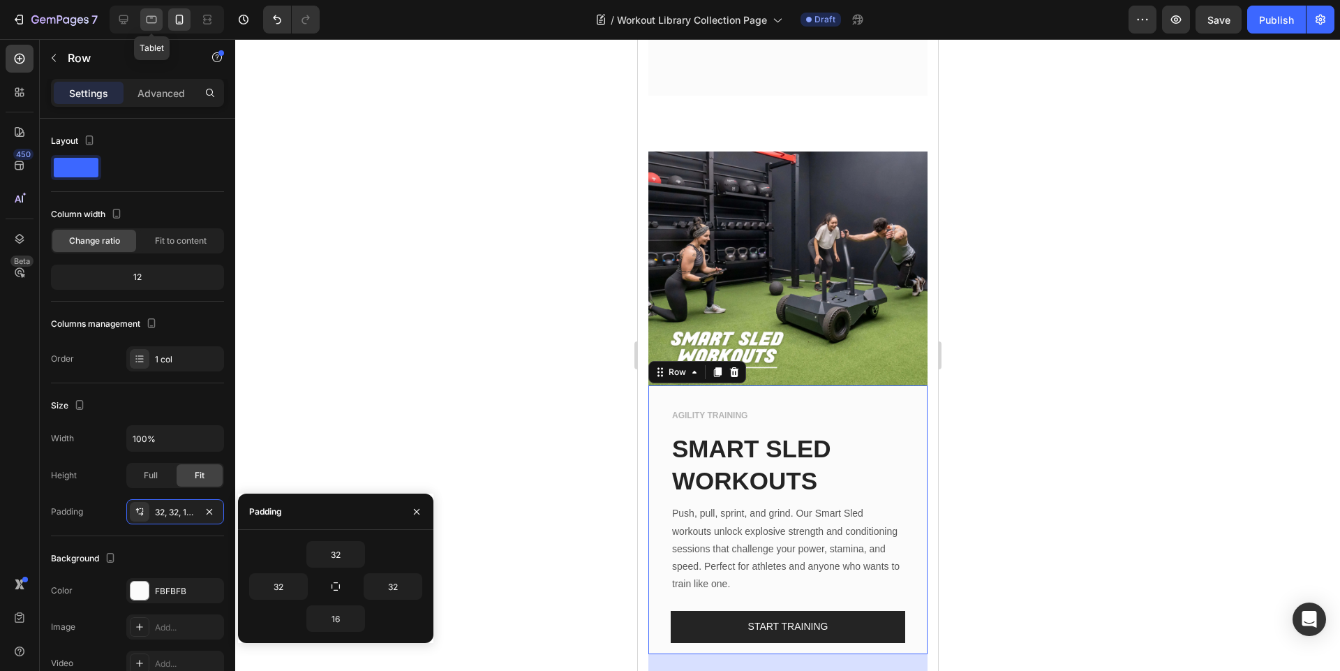
click at [155, 30] on div at bounding box center [151, 19] width 22 height 22
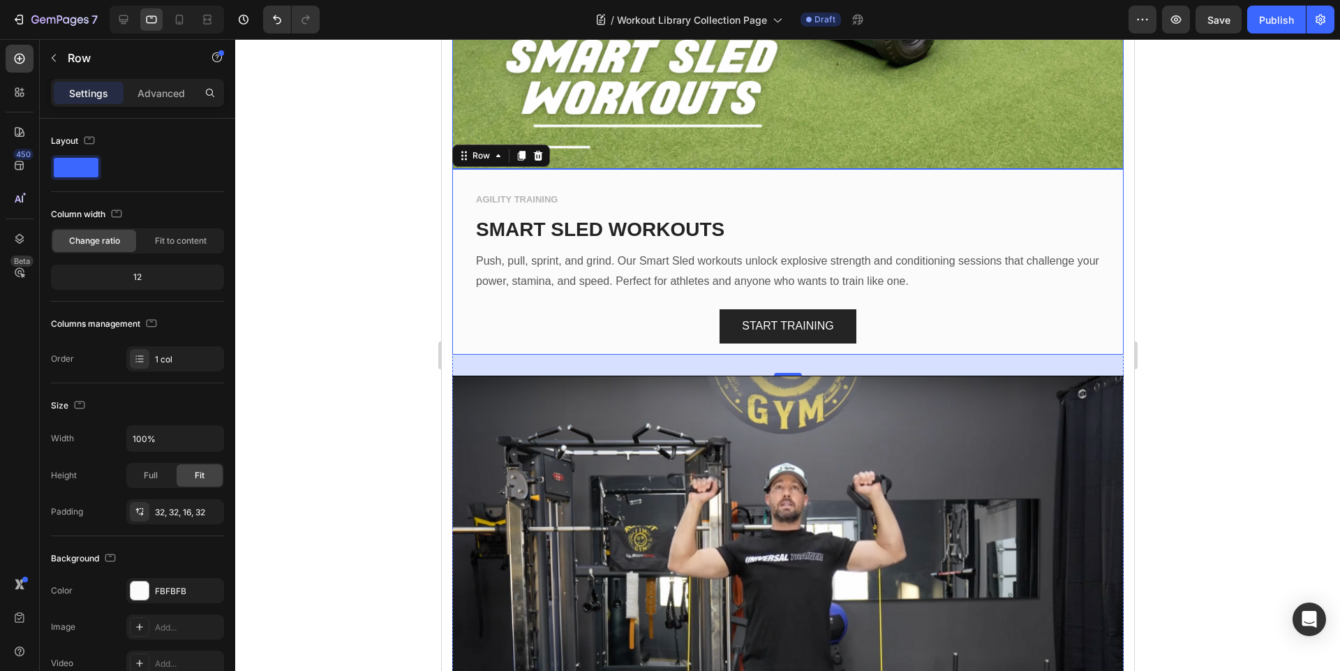
scroll to position [1875, 0]
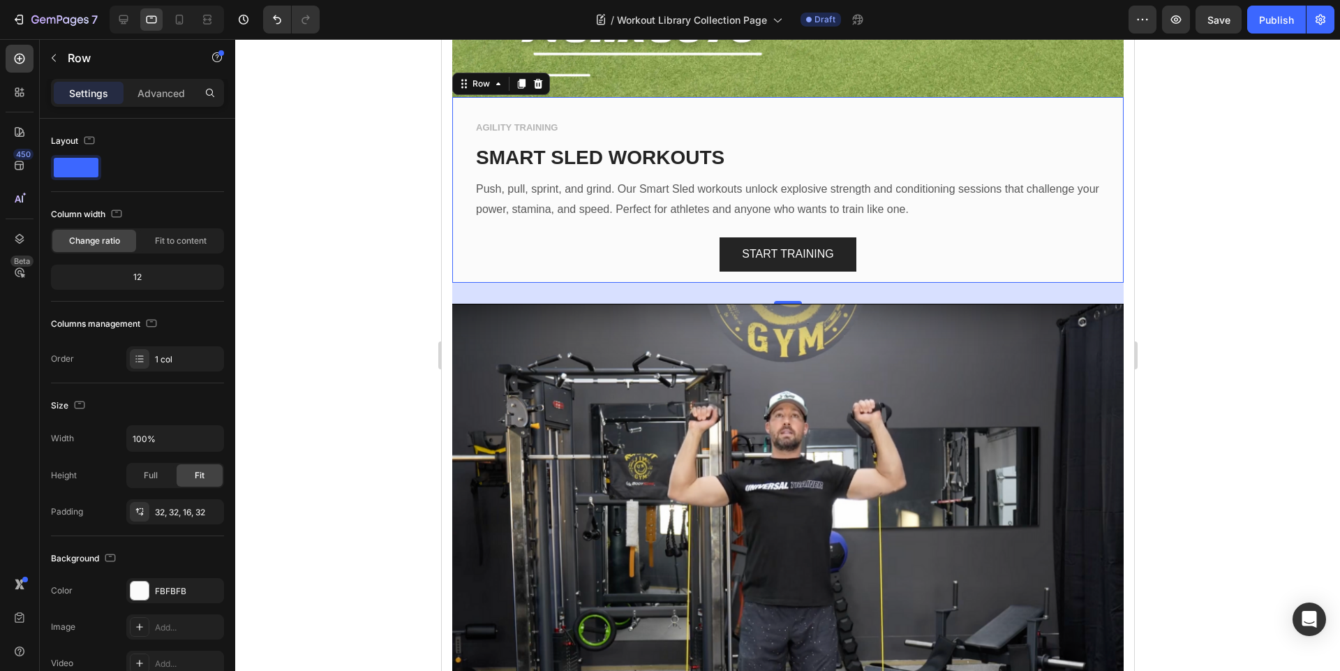
click at [787, 102] on div "AGILITY TRAINING Text block SMART SLED WORKOUTS Text block Push, pull, sprint, …" at bounding box center [787, 190] width 671 height 186
click at [113, 25] on div at bounding box center [123, 19] width 22 height 22
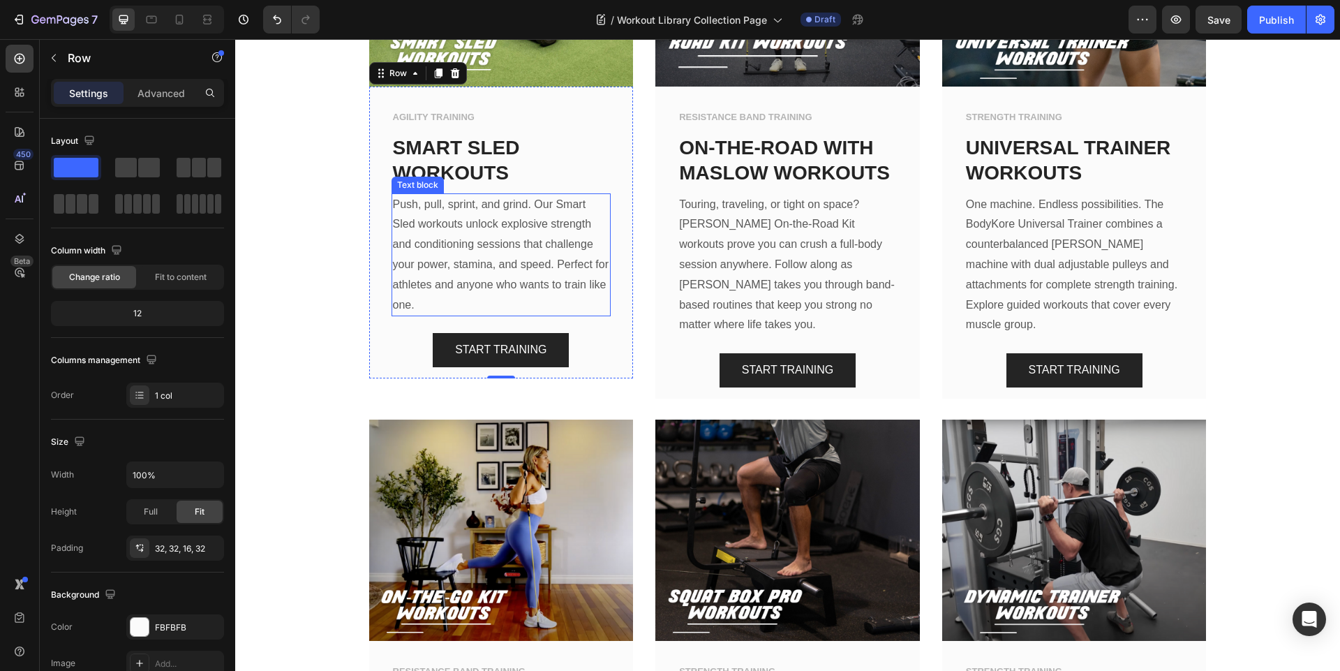
scroll to position [1605, 0]
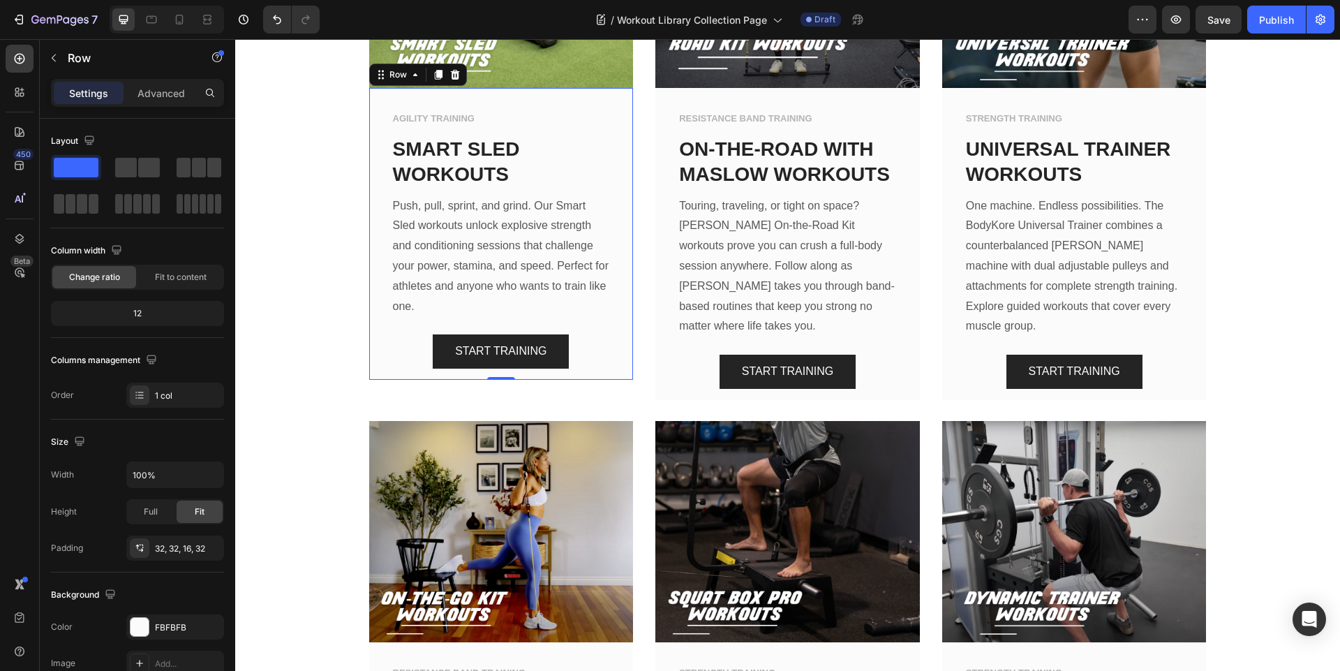
click at [522, 101] on div "AGILITY TRAINING Text block SMART SLED WORKOUTS Text block Push, pull, sprint, …" at bounding box center [501, 234] width 265 height 292
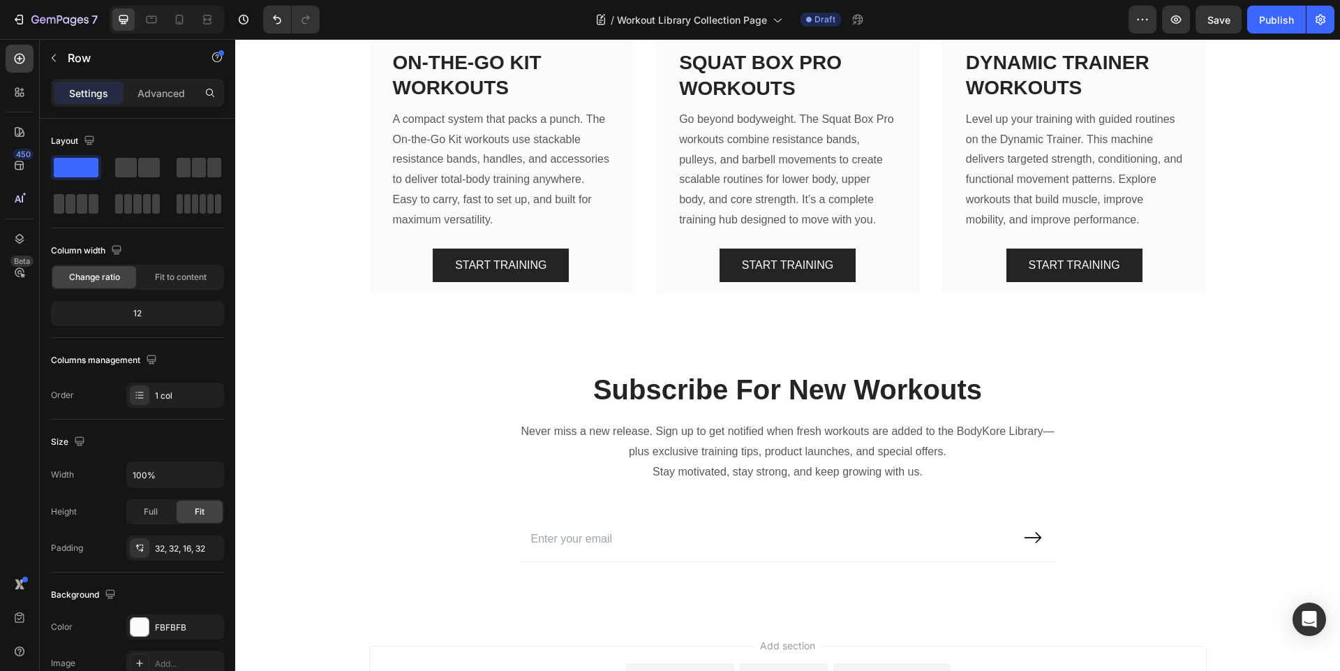
scroll to position [1928, 0]
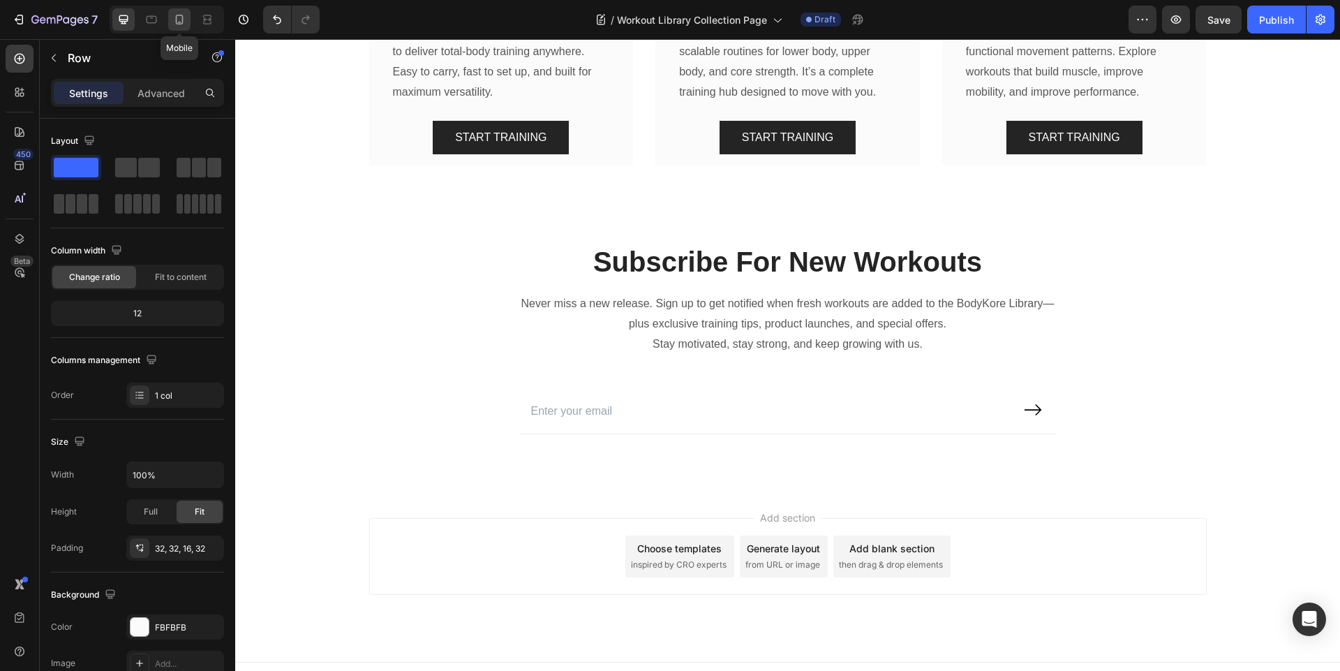
click at [186, 15] on icon at bounding box center [179, 20] width 14 height 14
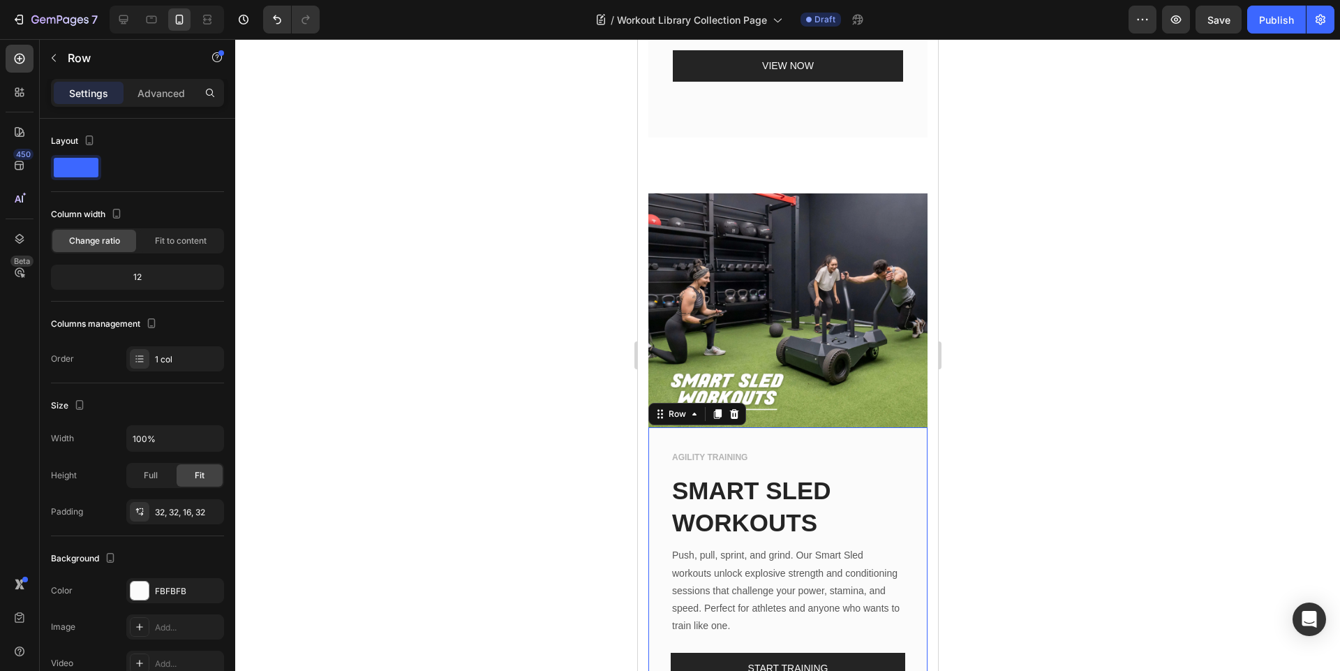
scroll to position [962, 0]
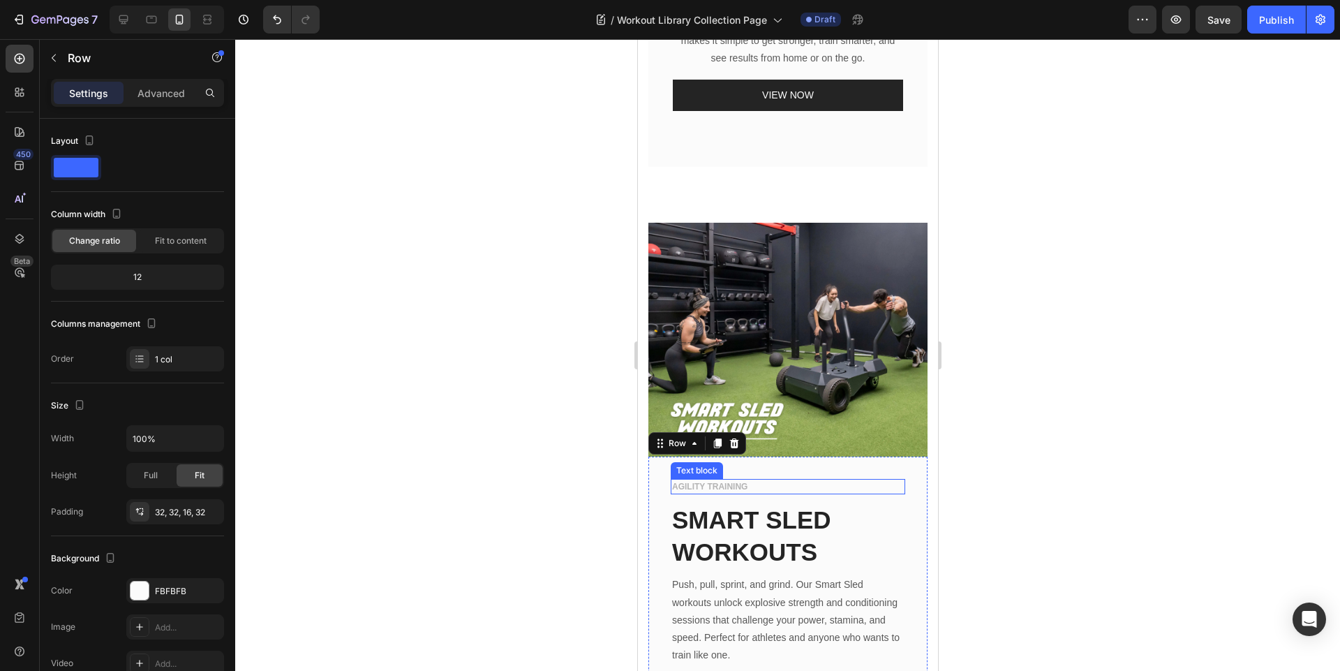
click at [724, 480] on p "AGILITY TRAINING" at bounding box center [787, 486] width 232 height 13
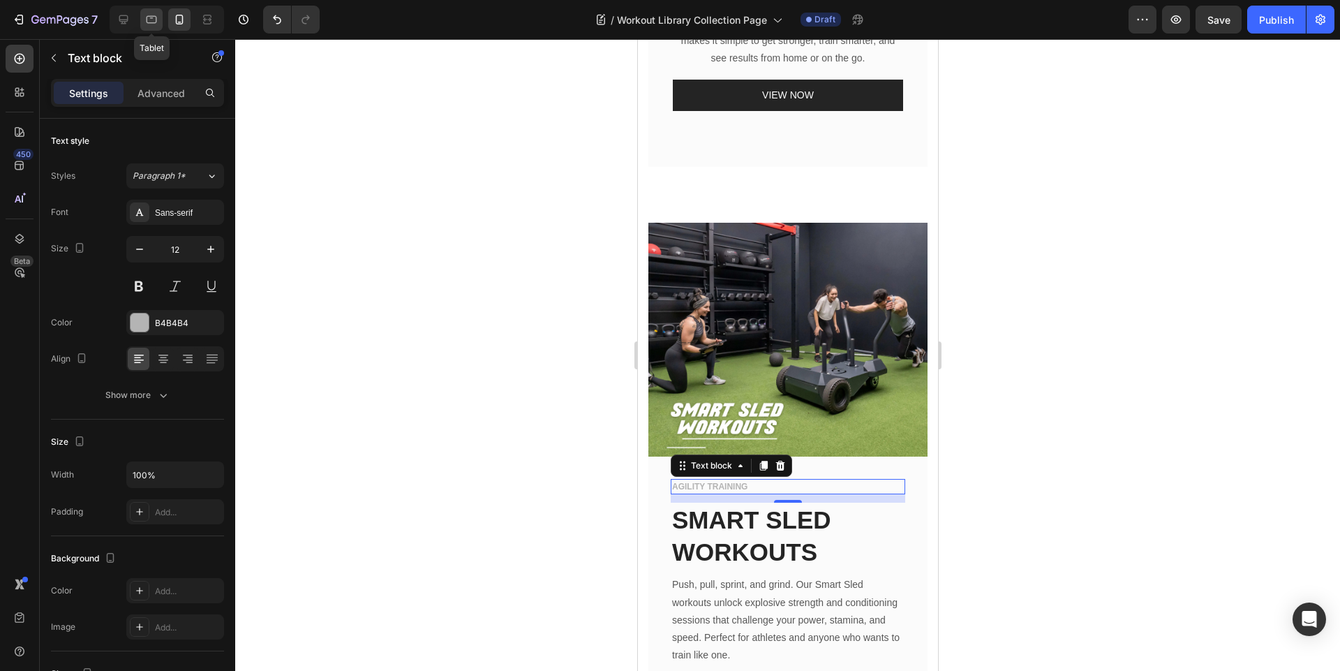
click at [144, 18] on icon at bounding box center [151, 20] width 14 height 14
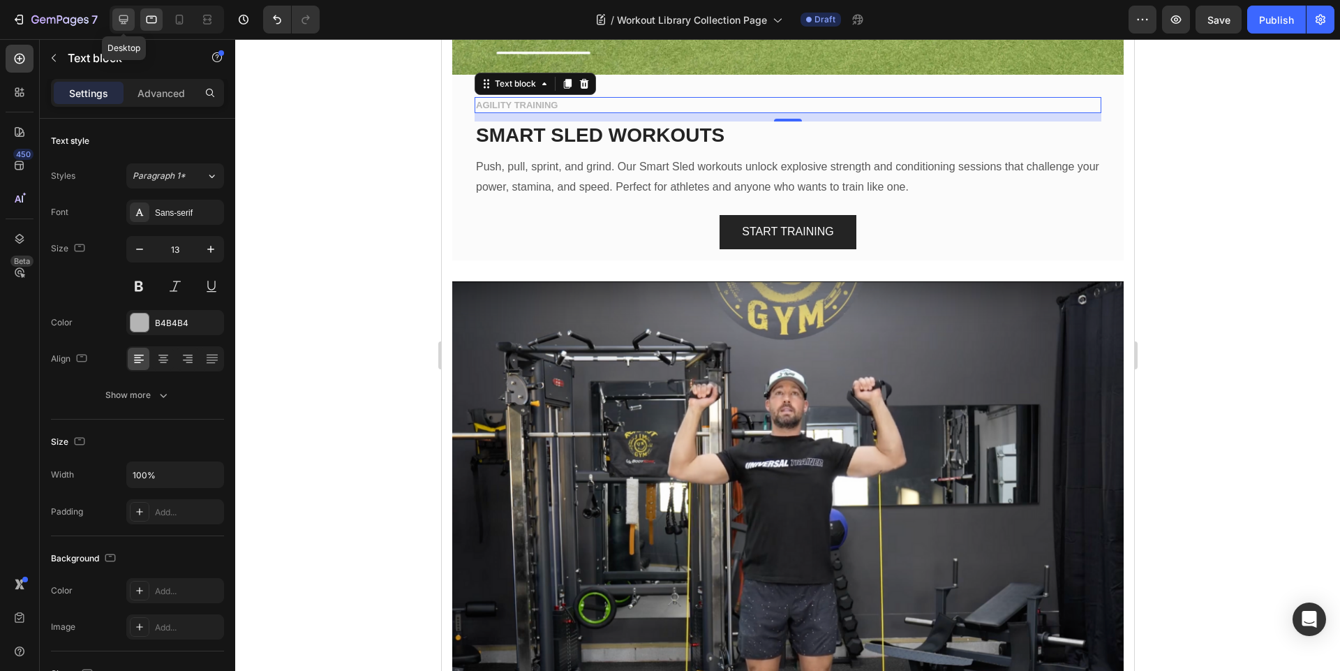
click at [121, 17] on icon at bounding box center [124, 20] width 14 height 14
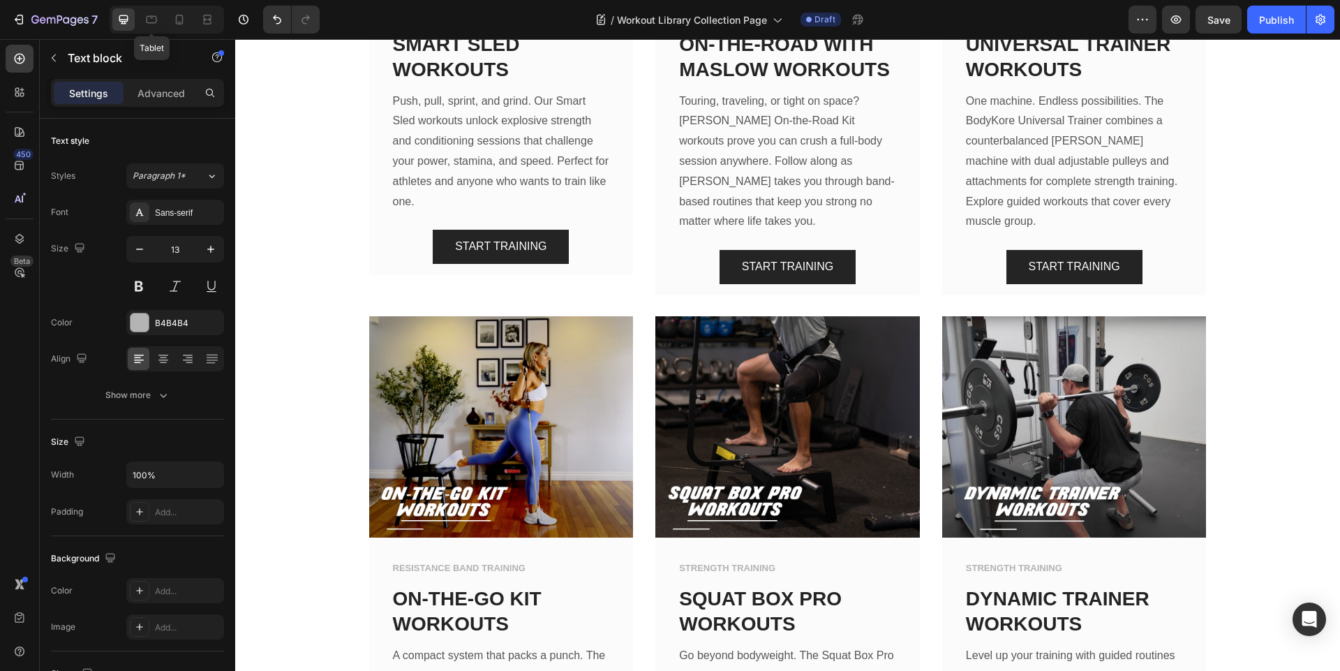
scroll to position [1628, 0]
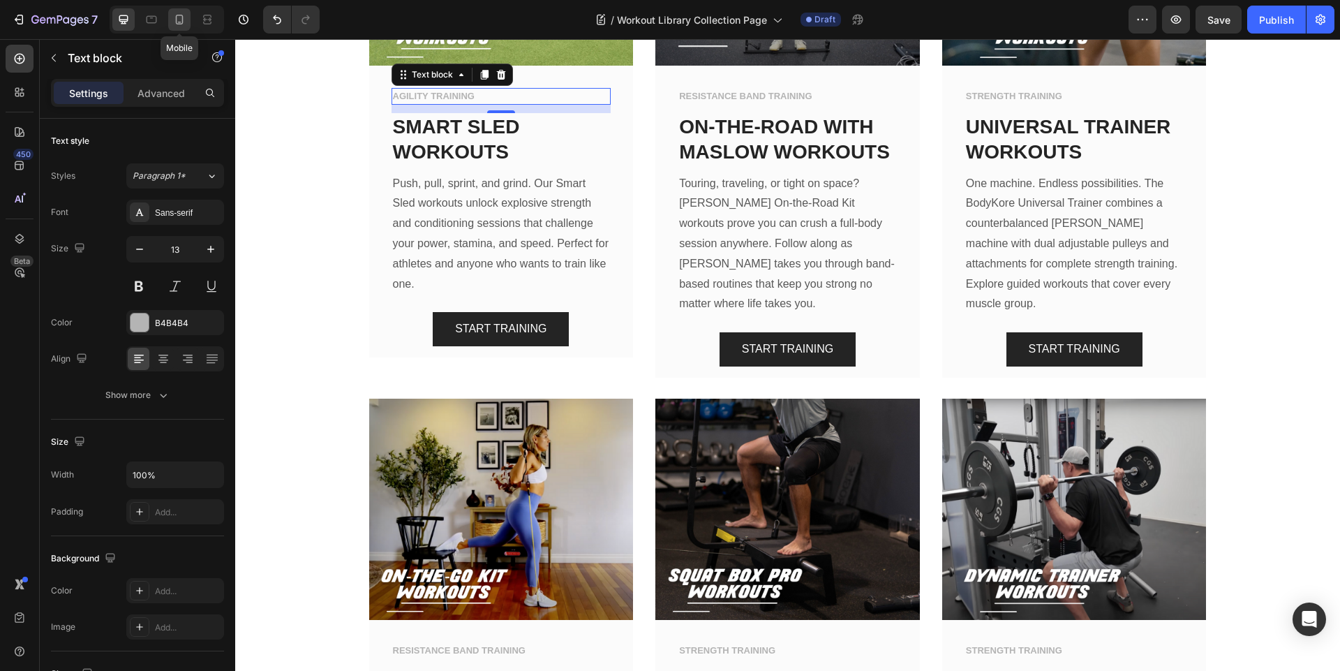
click at [181, 15] on icon at bounding box center [180, 20] width 8 height 10
type input "12"
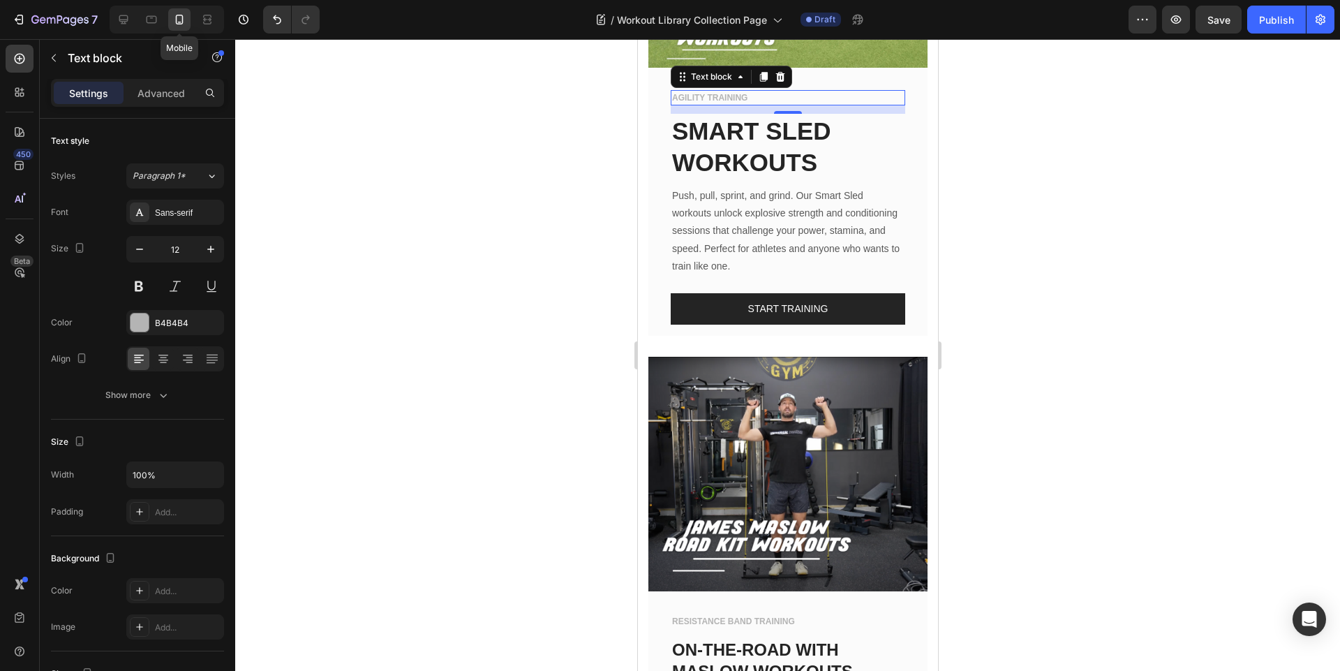
scroll to position [1563, 0]
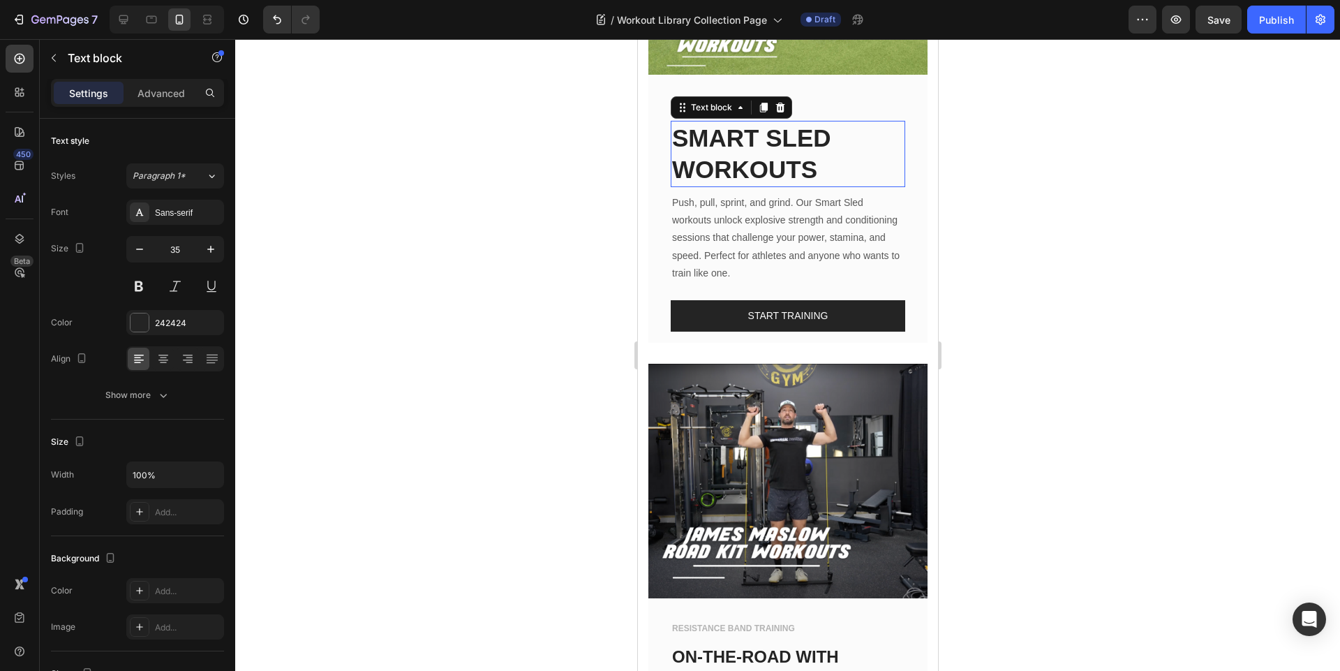
click at [724, 140] on p "SMART SLED WORKOUTS" at bounding box center [787, 154] width 232 height 64
click at [151, 22] on icon at bounding box center [151, 20] width 14 height 14
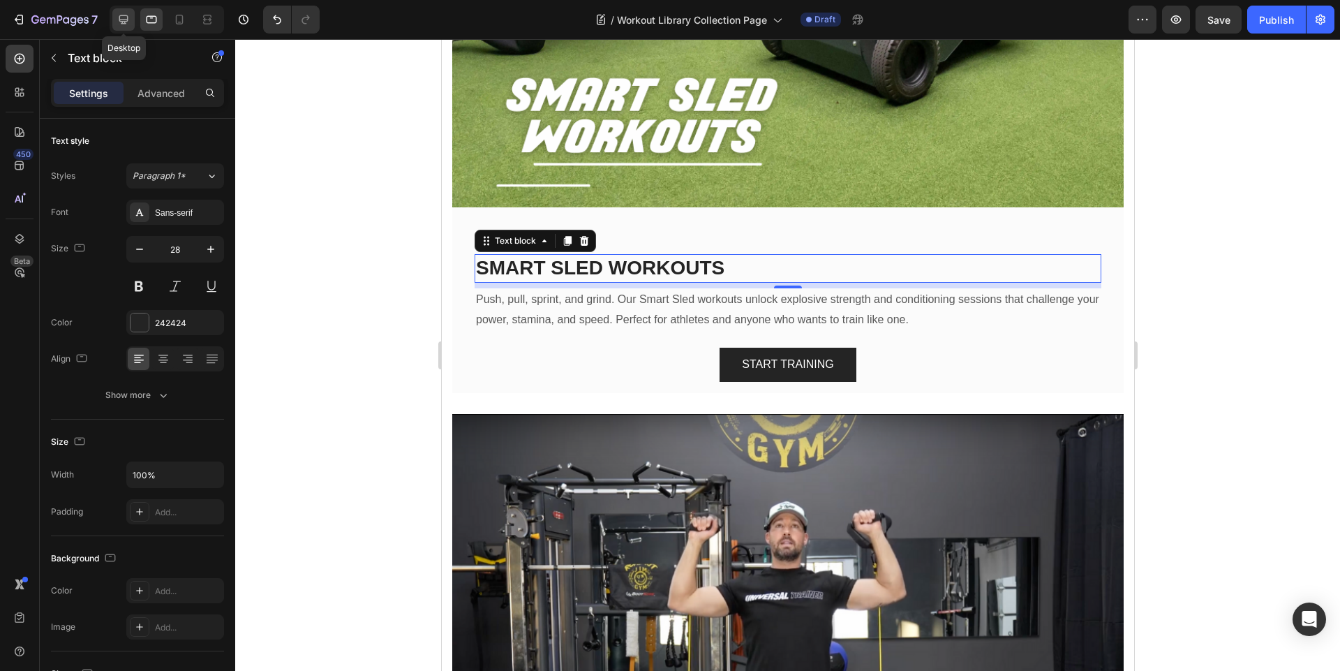
scroll to position [1923, 0]
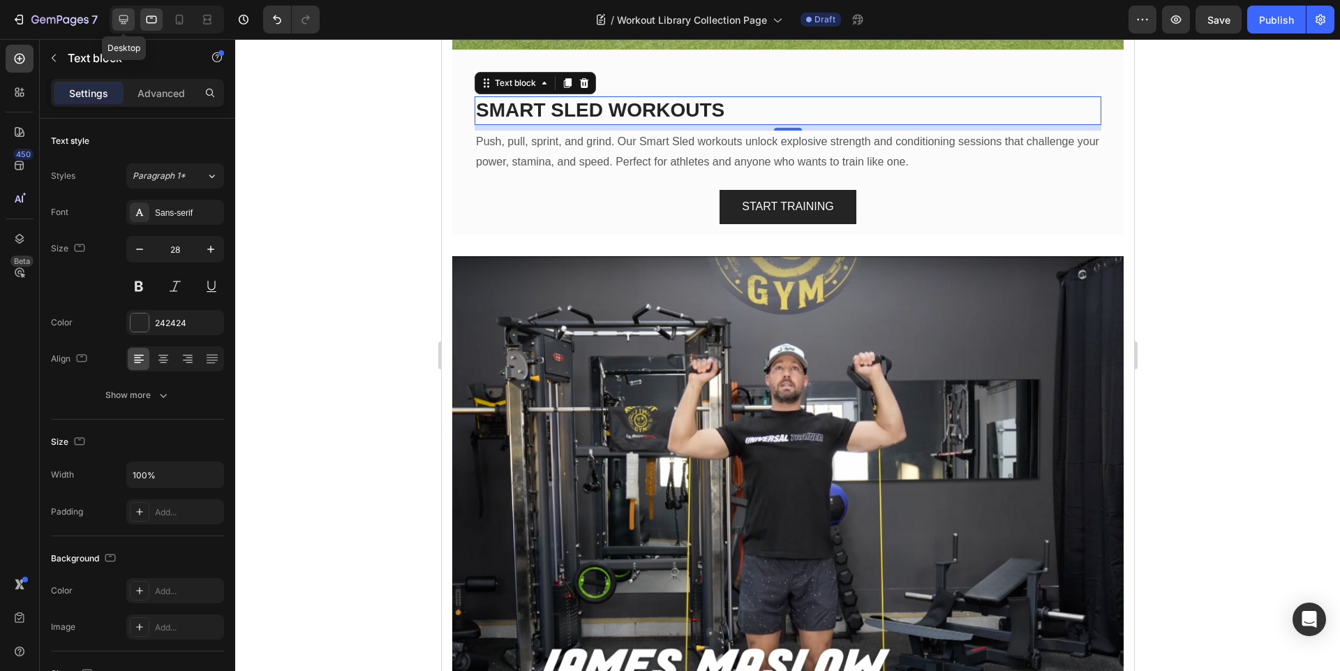
click at [123, 14] on icon at bounding box center [124, 20] width 14 height 14
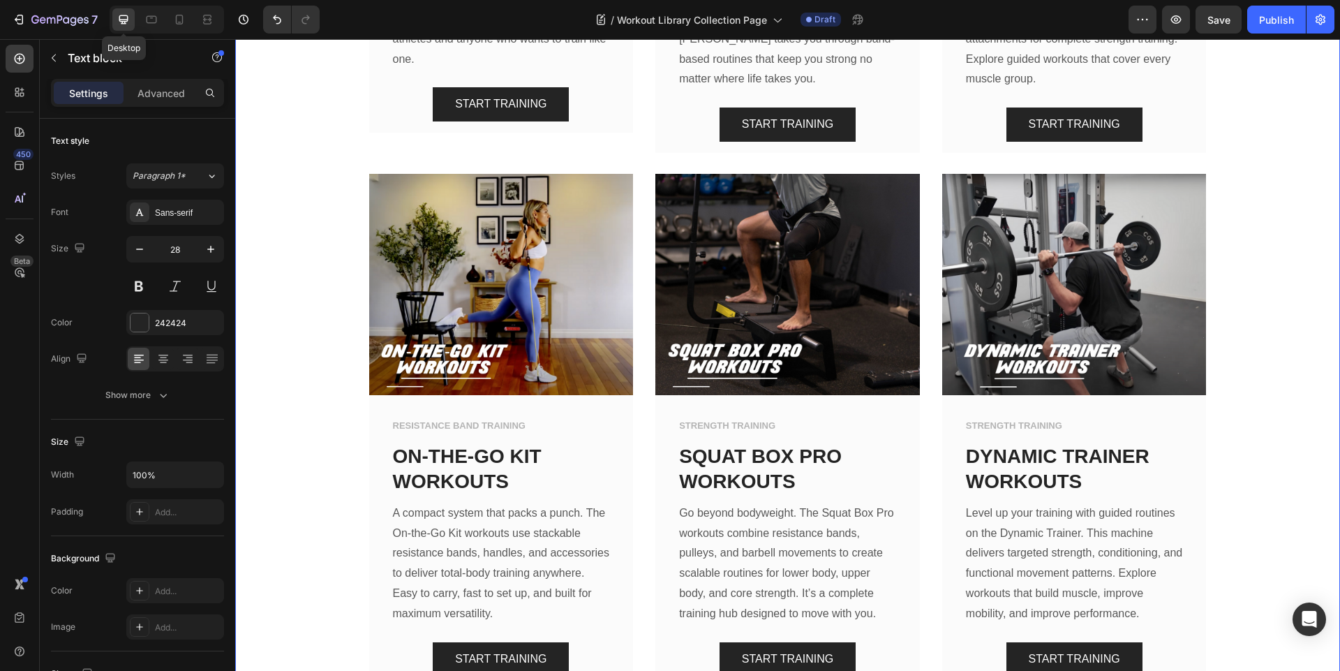
scroll to position [1653, 0]
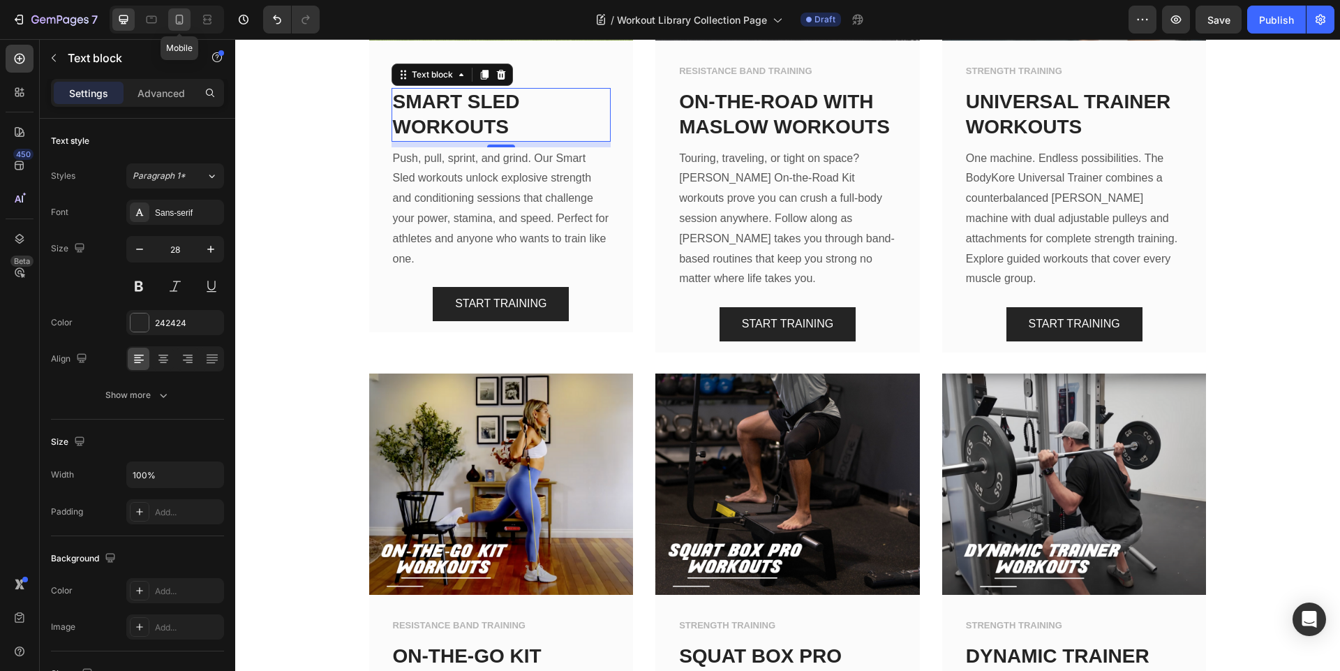
click at [176, 20] on icon at bounding box center [180, 20] width 8 height 10
type input "35"
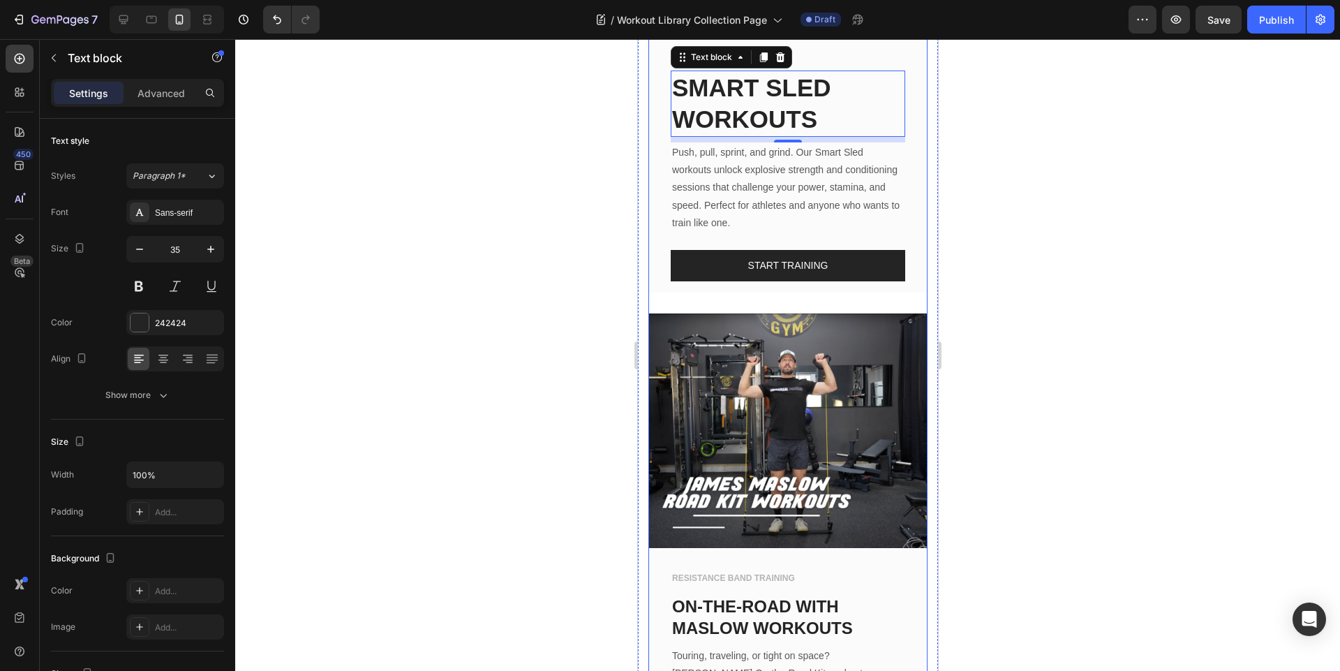
scroll to position [1586, 0]
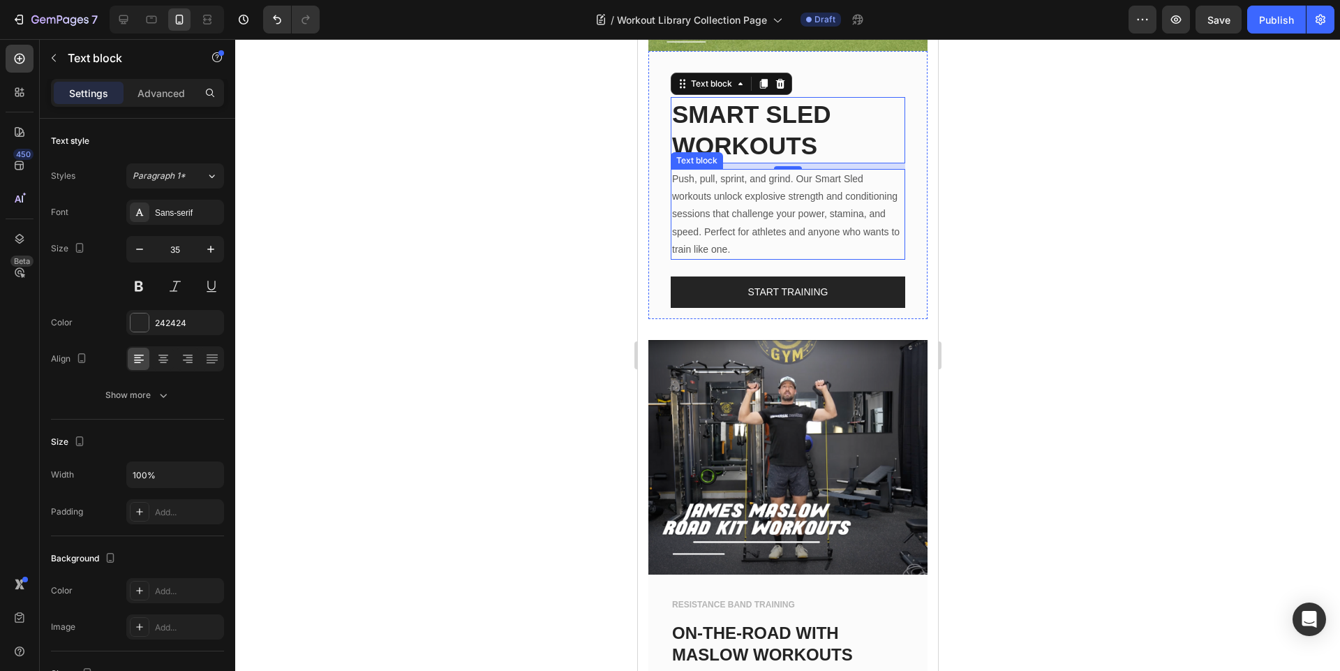
click at [746, 211] on p "Push, pull, sprint, and grind. Our Smart Sled workouts unlock explosive strengt…" at bounding box center [787, 214] width 232 height 88
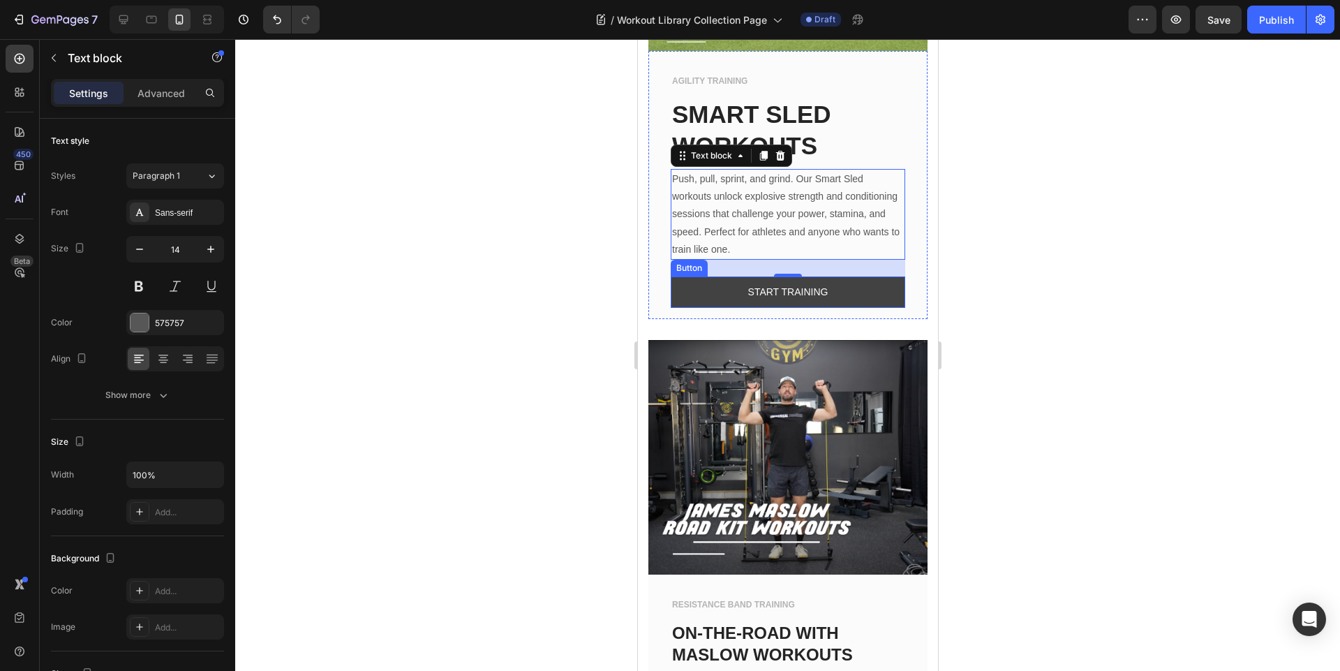
click at [865, 278] on button "START TRAINING" at bounding box center [787, 291] width 235 height 31
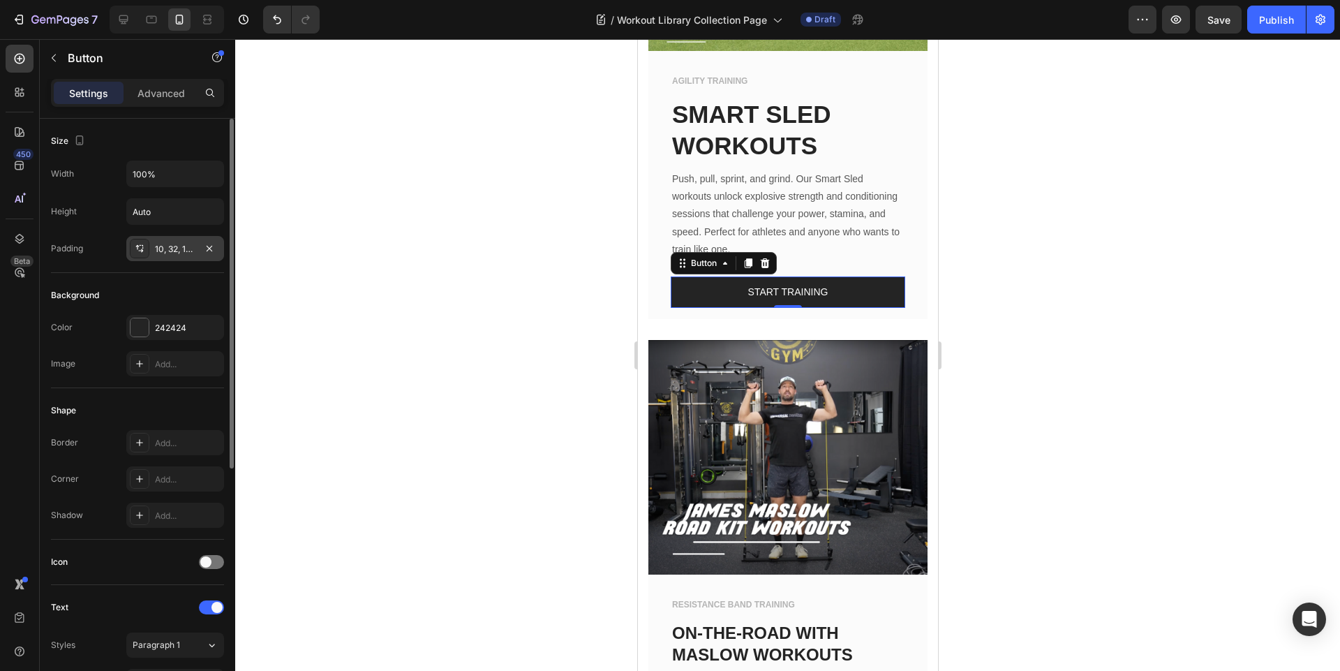
click at [179, 253] on div "10, 32, 10, 32" at bounding box center [175, 249] width 40 height 13
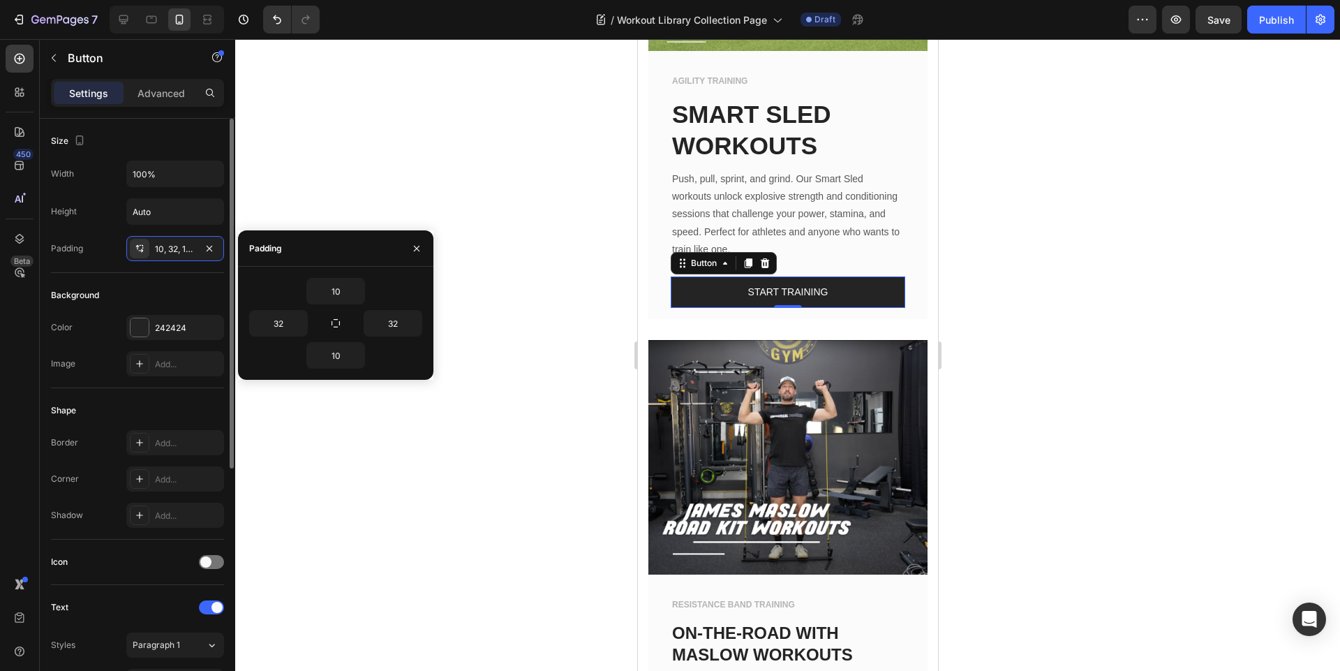
scroll to position [251, 0]
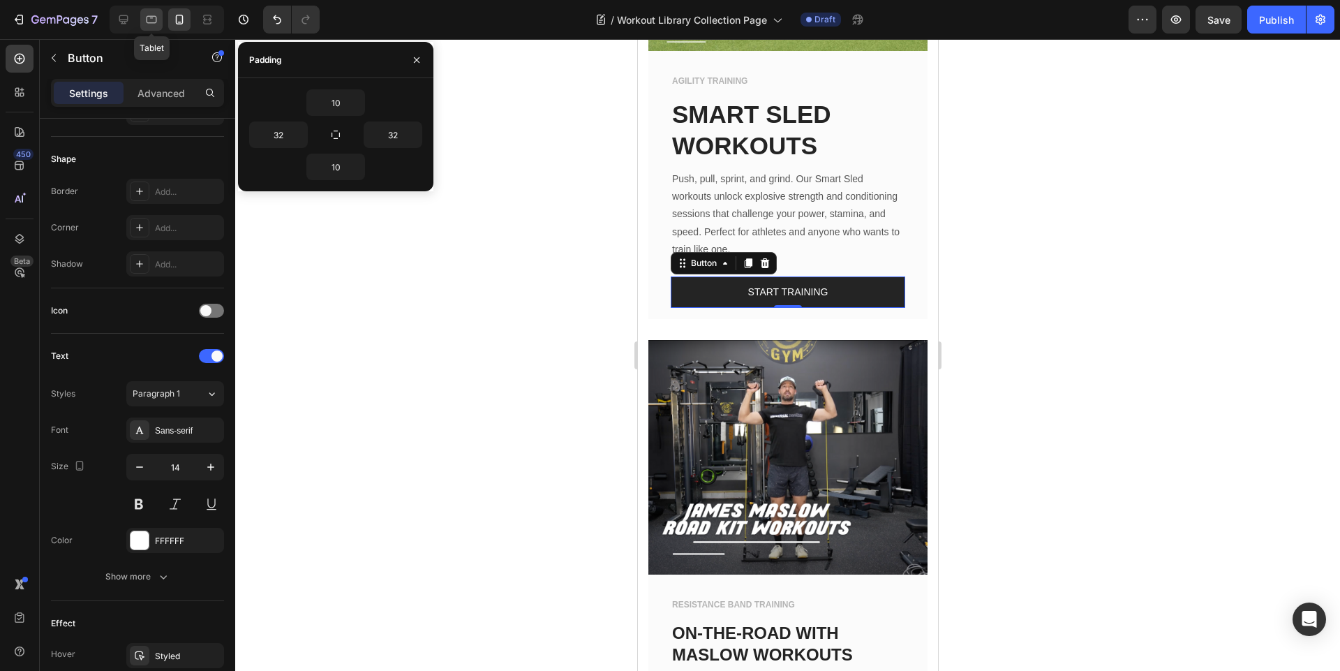
click at [144, 13] on icon at bounding box center [151, 20] width 14 height 14
type input "Auto"
type input "16"
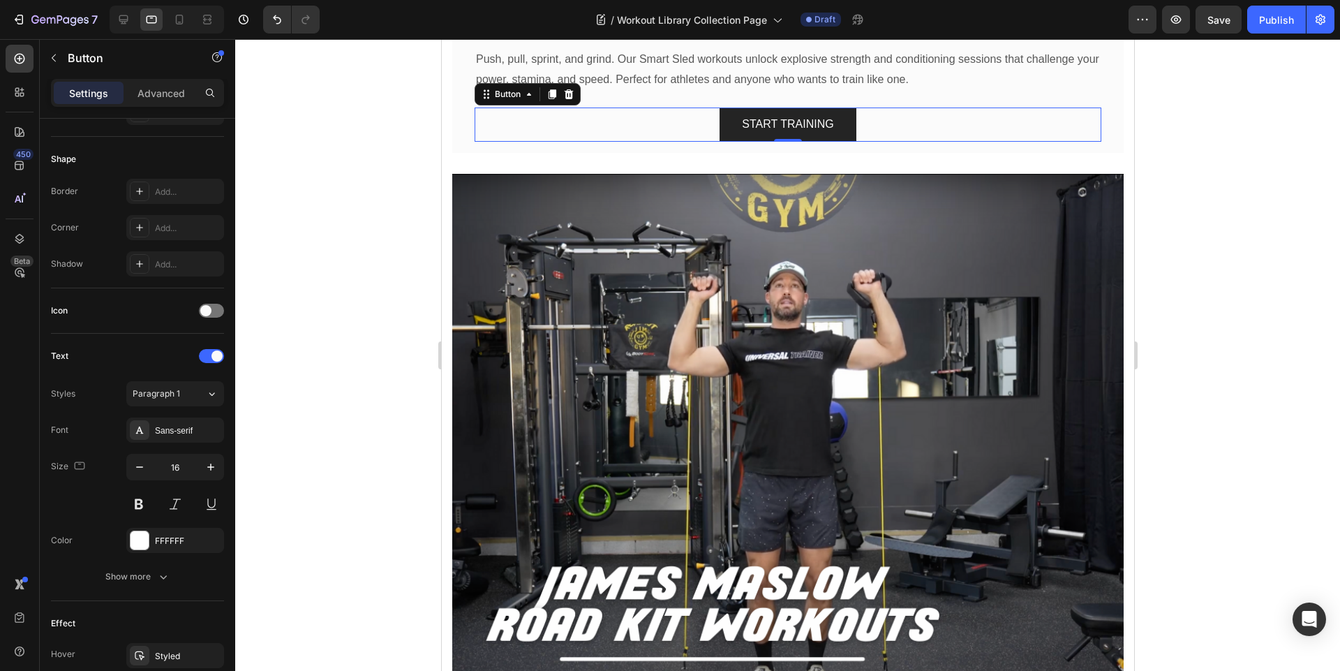
scroll to position [2015, 0]
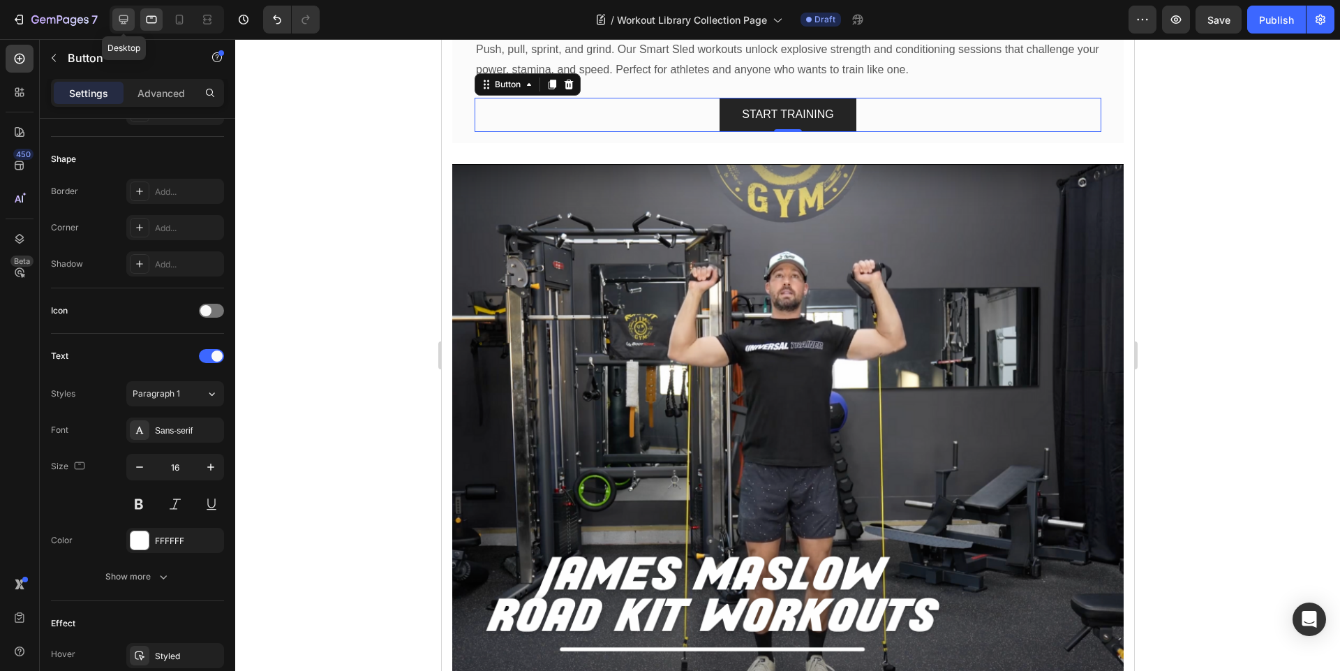
click at [114, 16] on div at bounding box center [123, 19] width 22 height 22
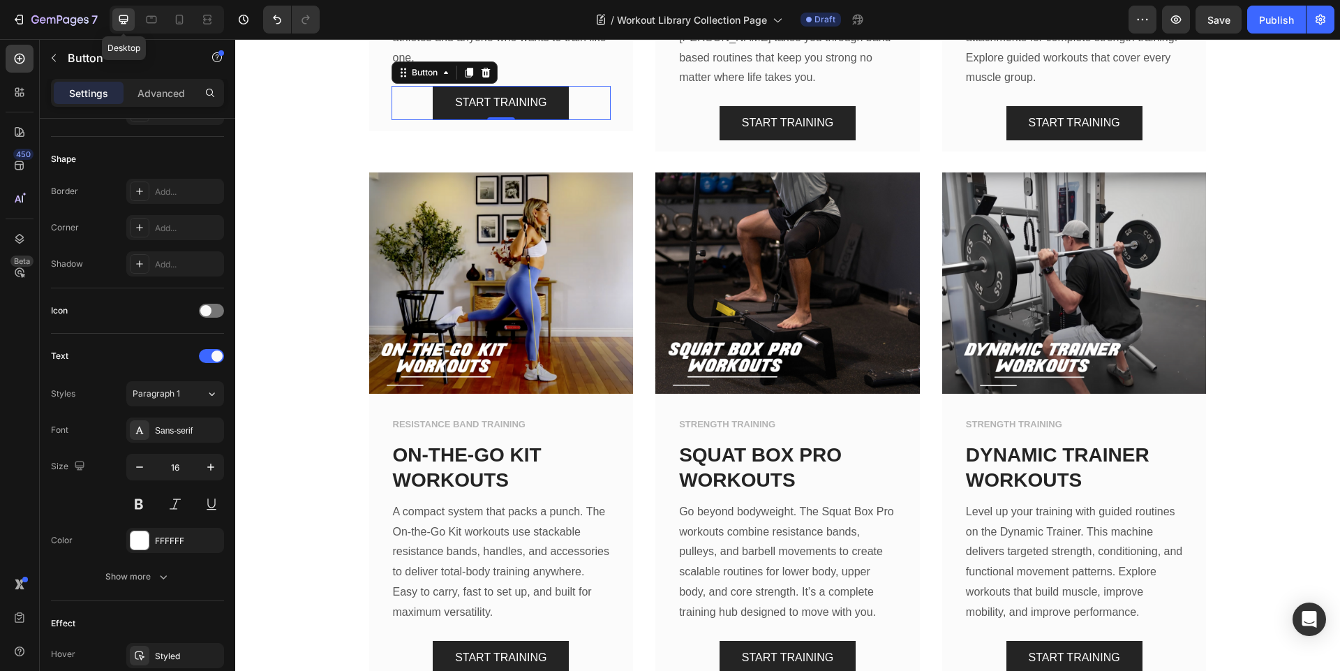
scroll to position [1852, 0]
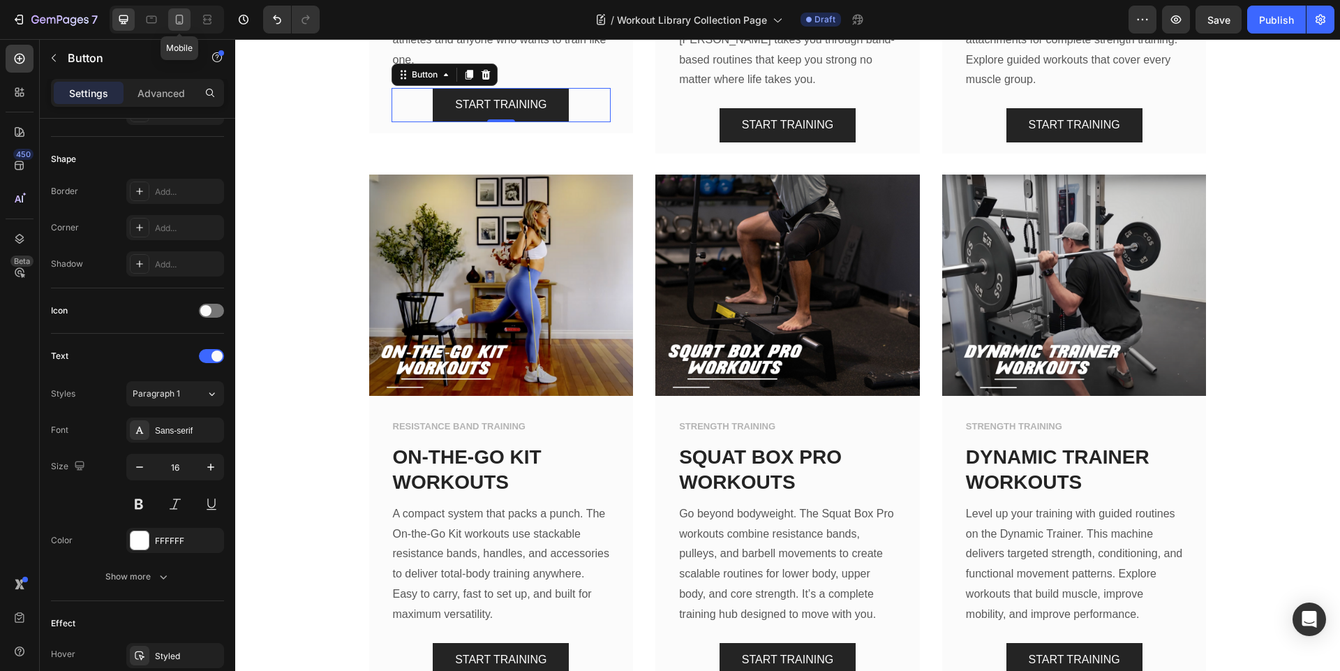
click at [174, 20] on icon at bounding box center [179, 20] width 14 height 14
type input "100%"
type input "14"
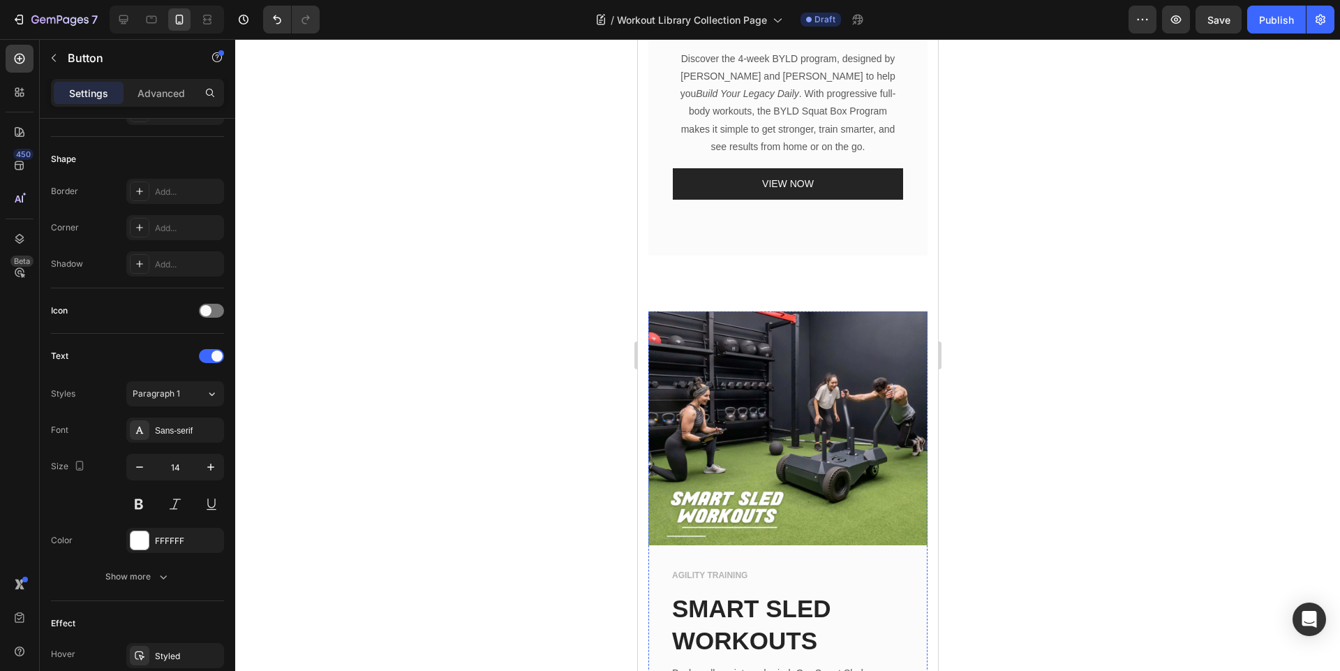
scroll to position [845, 0]
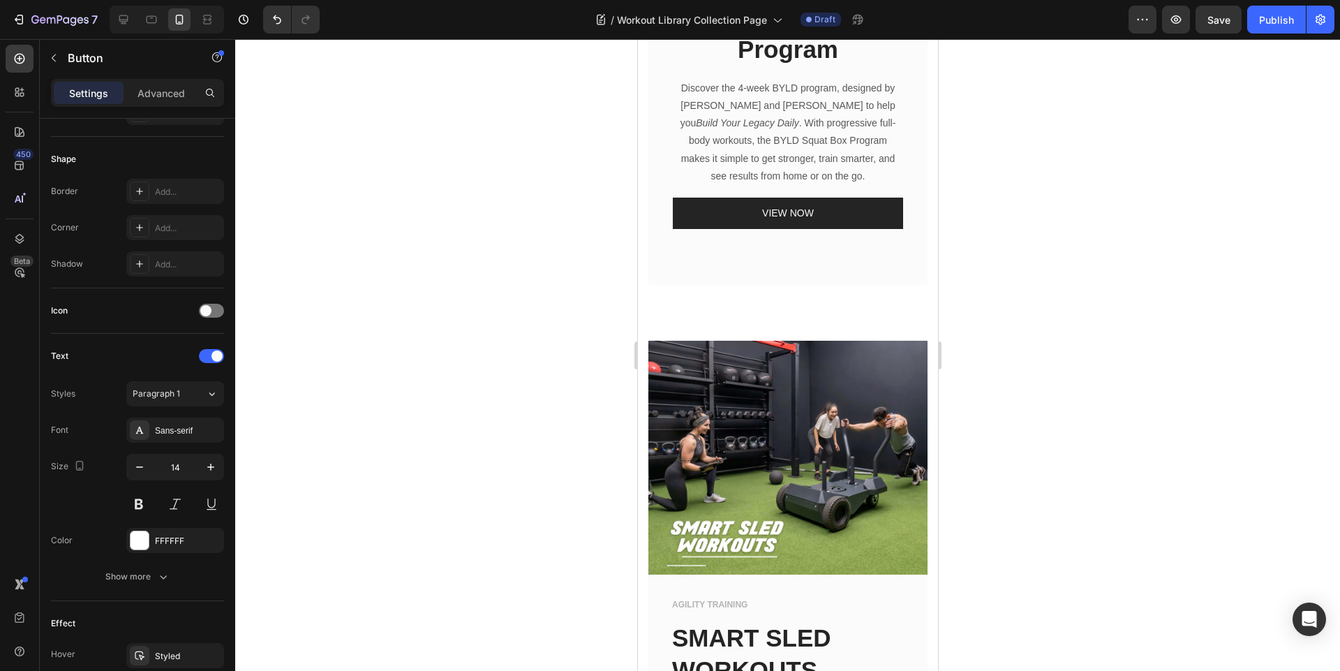
click at [465, 230] on div at bounding box center [787, 355] width 1105 height 632
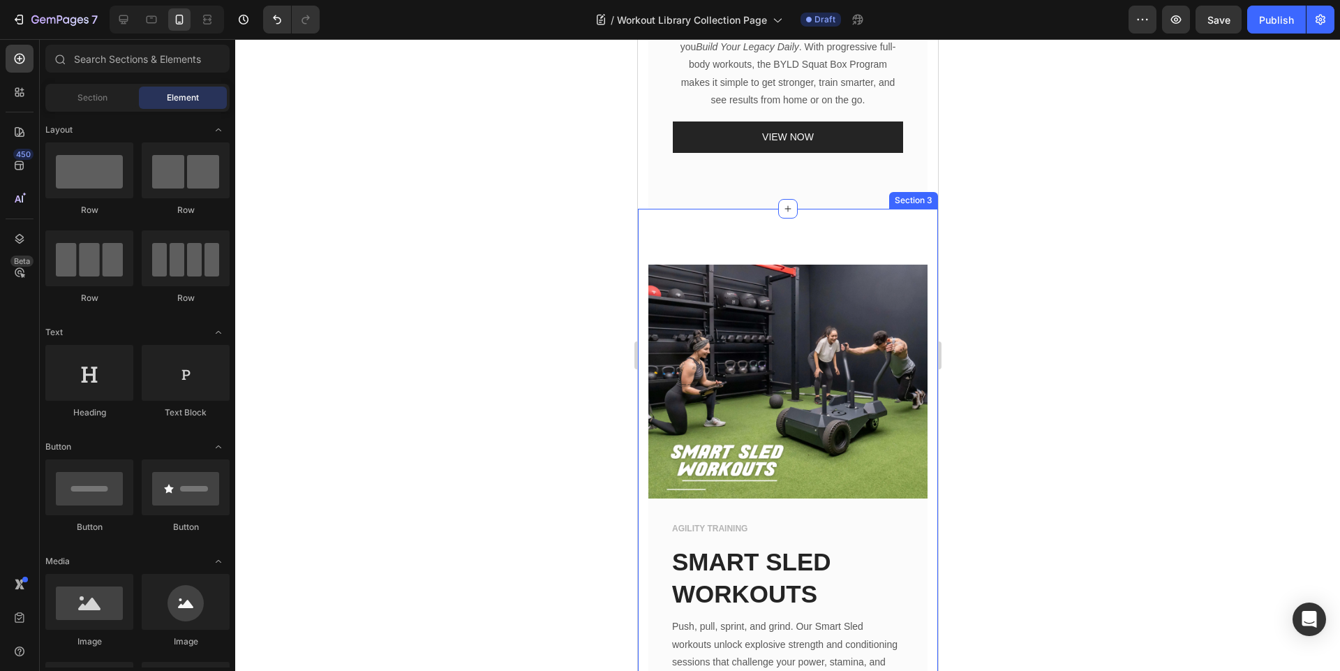
scroll to position [1012, 0]
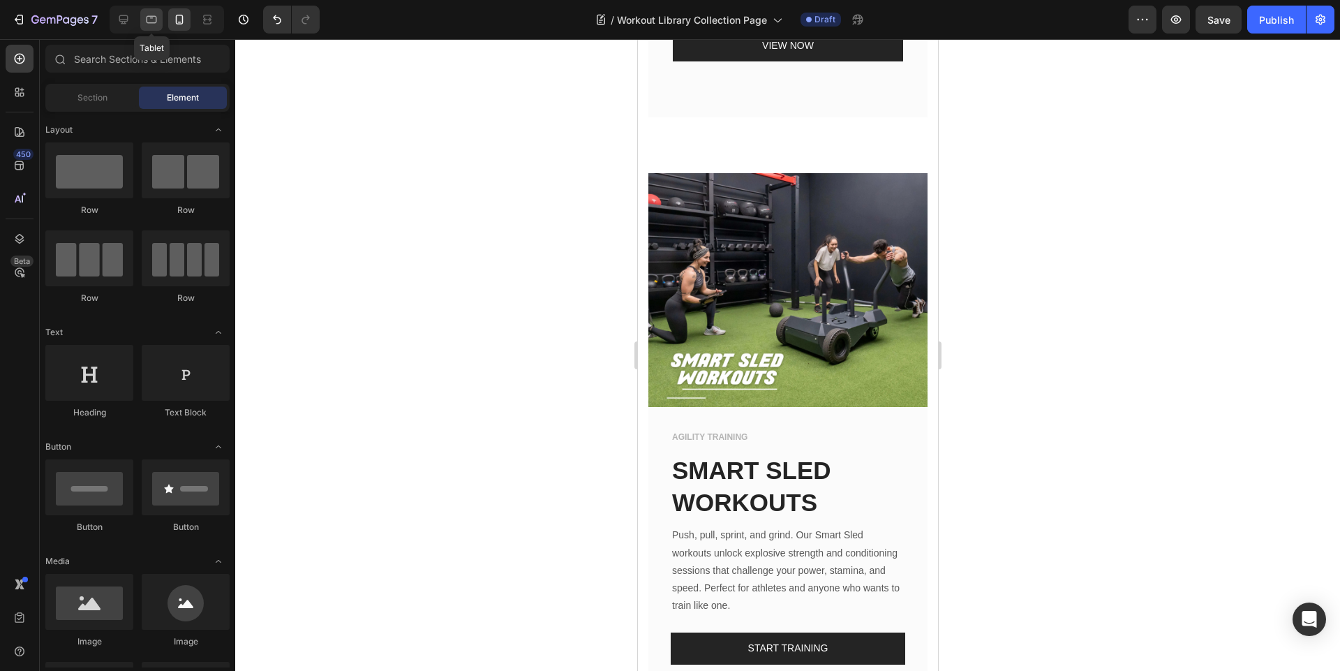
click at [156, 15] on icon at bounding box center [151, 20] width 14 height 14
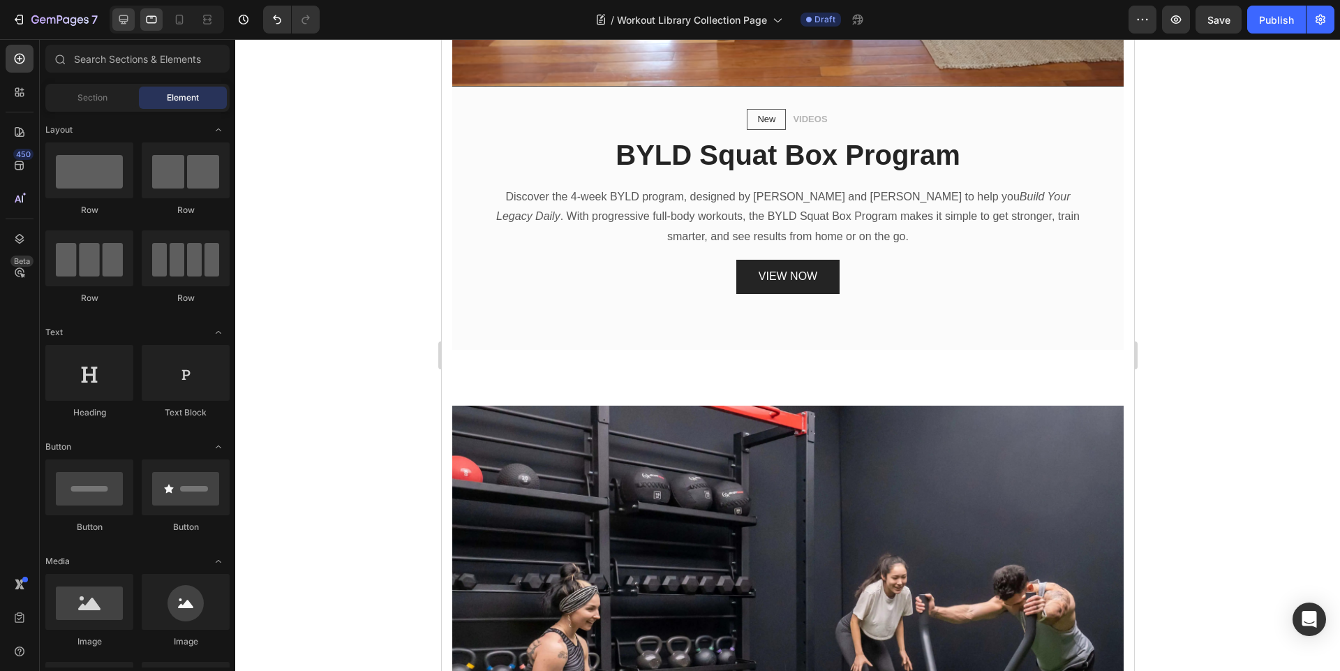
scroll to position [1086, 0]
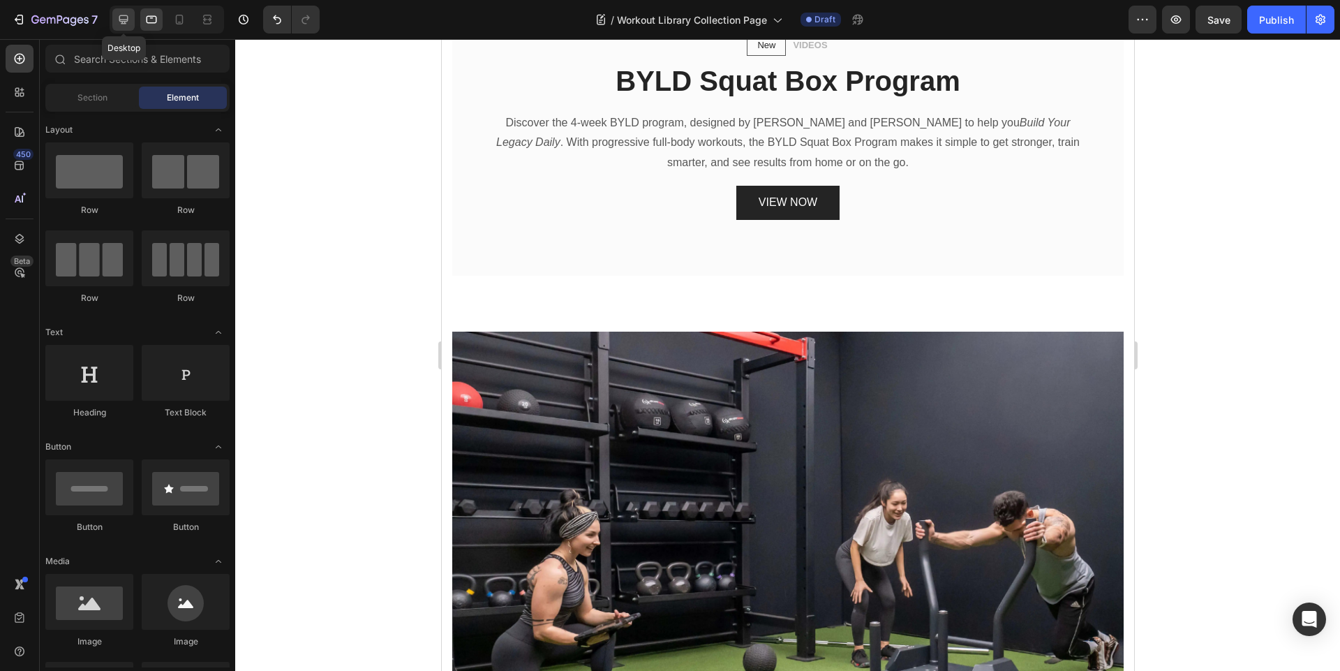
click at [128, 20] on icon at bounding box center [124, 20] width 14 height 14
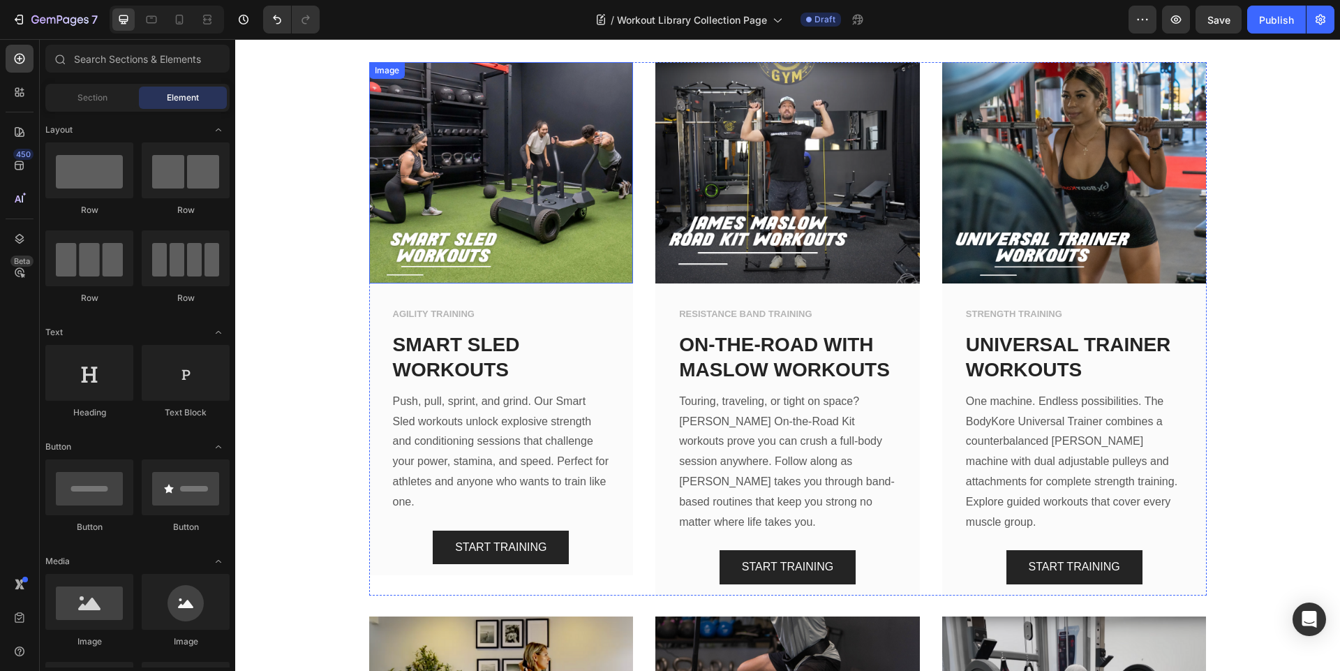
scroll to position [1002, 0]
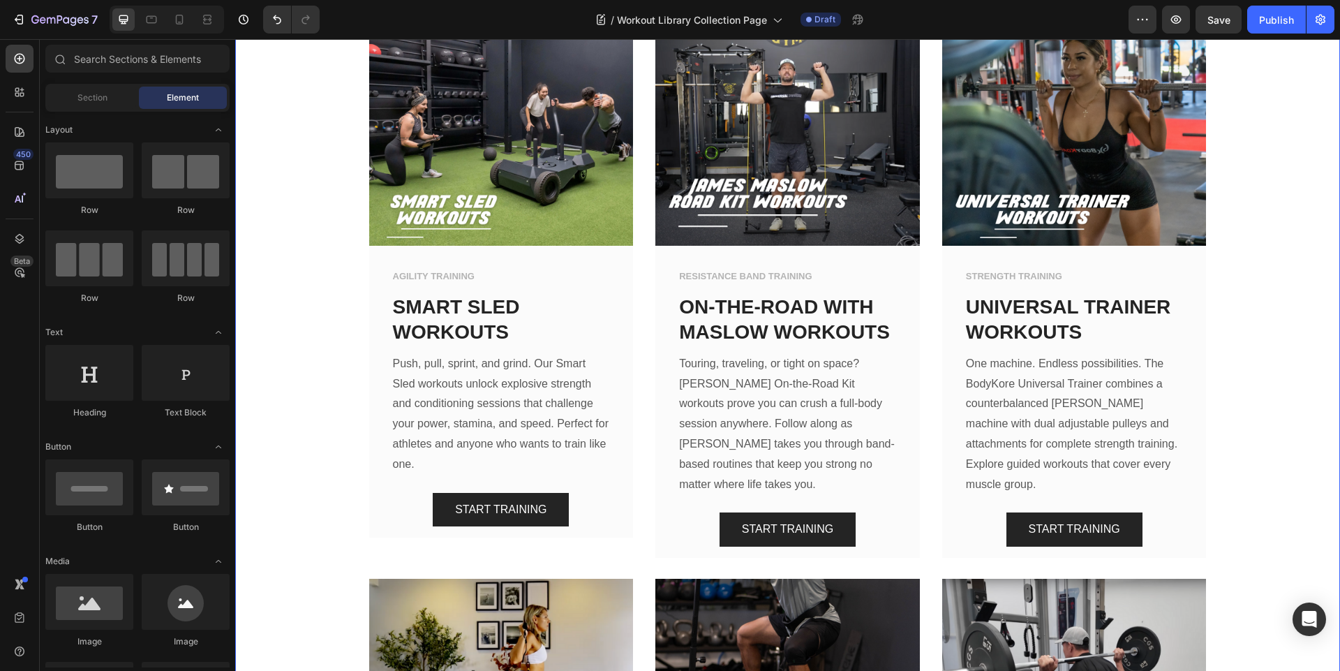
click at [1213, 267] on div "Image AGILITY TRAINING Text block SMART SLED WORKOUTS Text block Push, pull, sp…" at bounding box center [788, 568] width 1084 height 1088
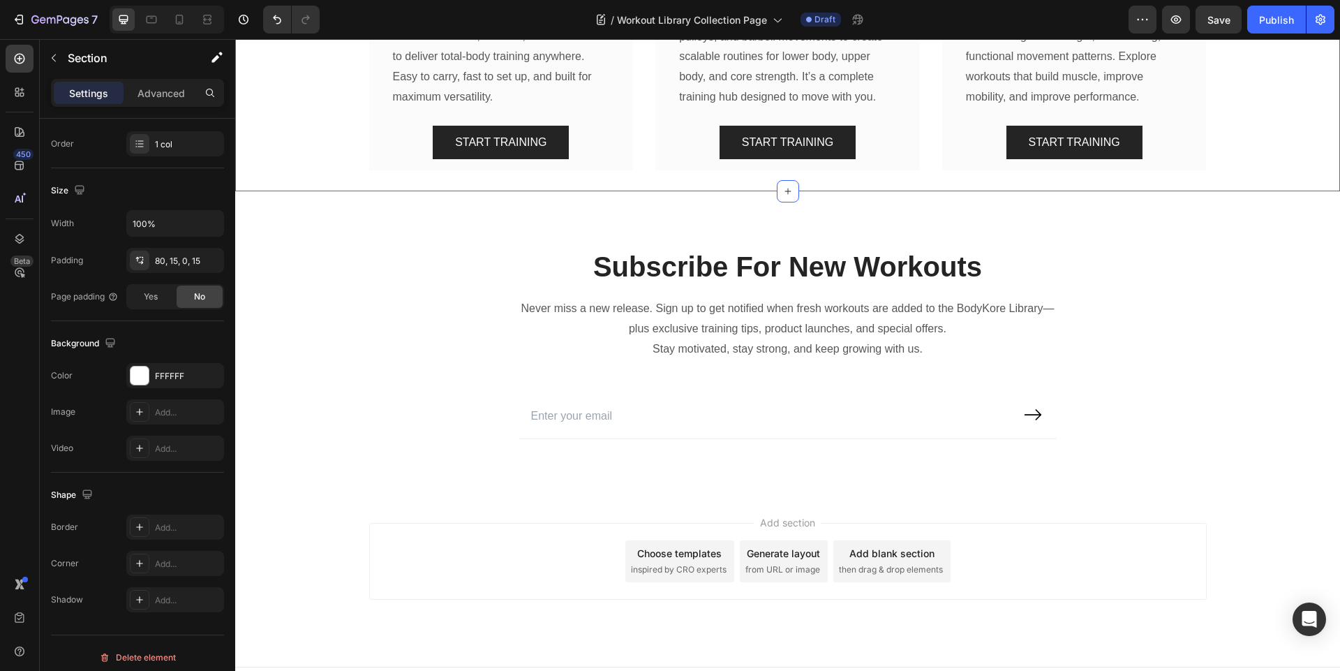
scroll to position [1928, 0]
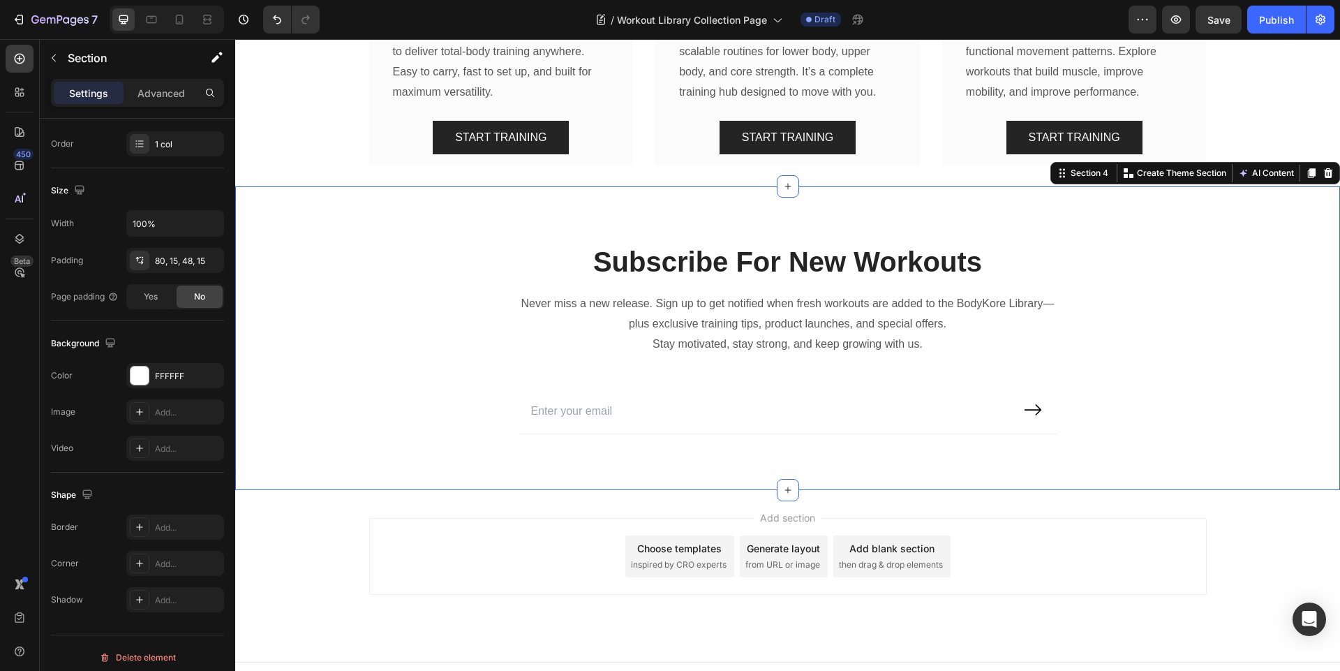
click at [593, 186] on div "Subscribe For New Workouts Heading Never miss a new release. Sign up to get not…" at bounding box center [787, 337] width 1105 height 303
click at [184, 21] on icon at bounding box center [179, 20] width 14 height 14
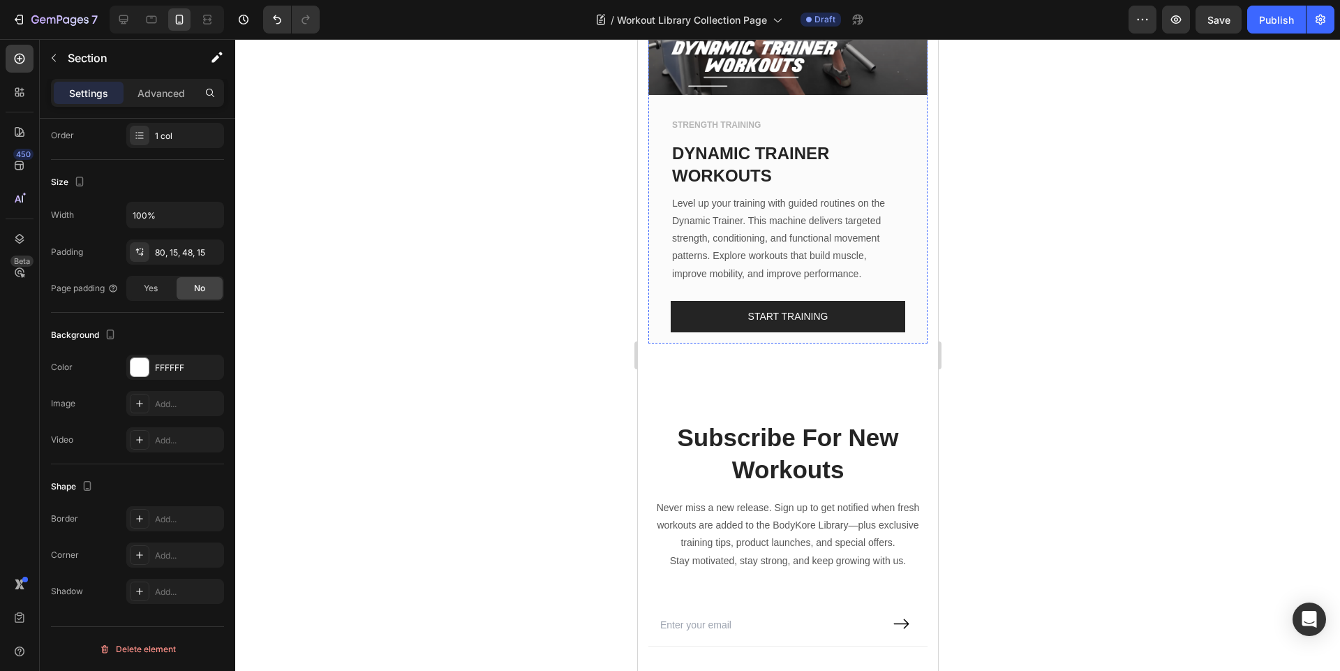
scroll to position [3694, 0]
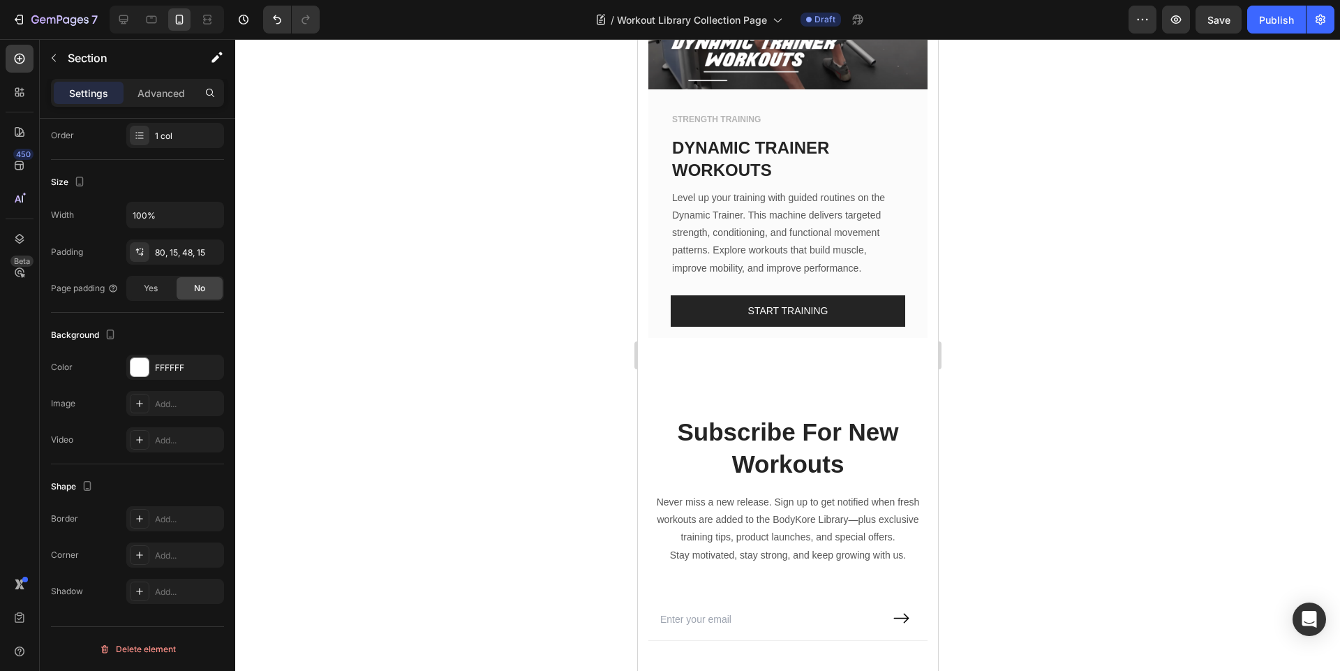
click at [697, 359] on div "Subscribe For New Workouts Heading Never miss a new release. Sign up to get not…" at bounding box center [787, 528] width 300 height 338
click at [507, 269] on div at bounding box center [787, 355] width 1105 height 632
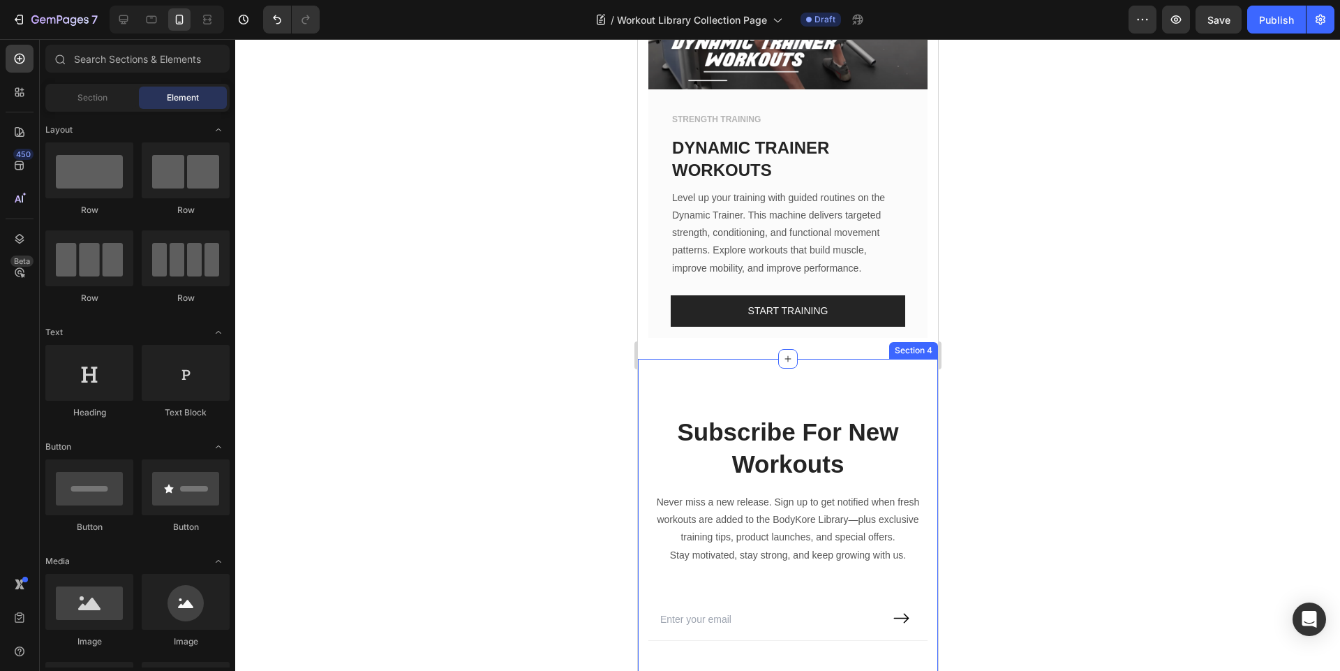
click at [719, 359] on div "Subscribe For New Workouts Heading Never miss a new release. Sign up to get not…" at bounding box center [787, 528] width 300 height 338
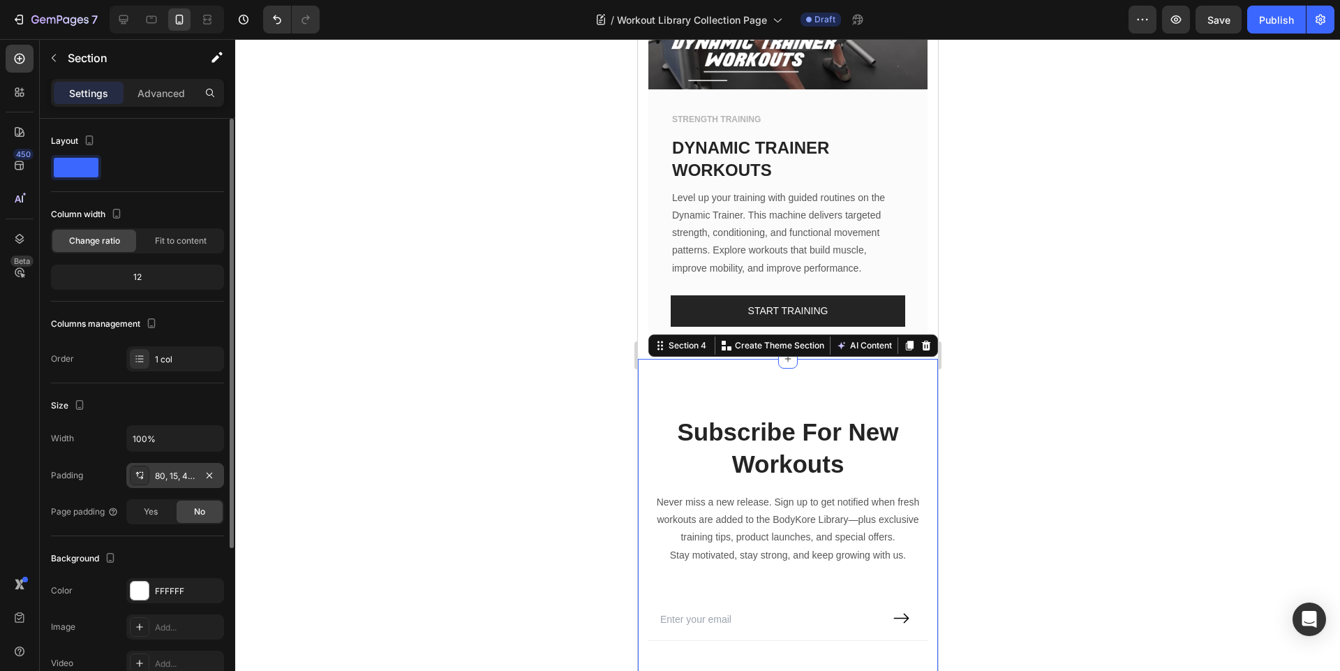
click at [168, 479] on div "80, 15, 48, 15" at bounding box center [175, 476] width 40 height 13
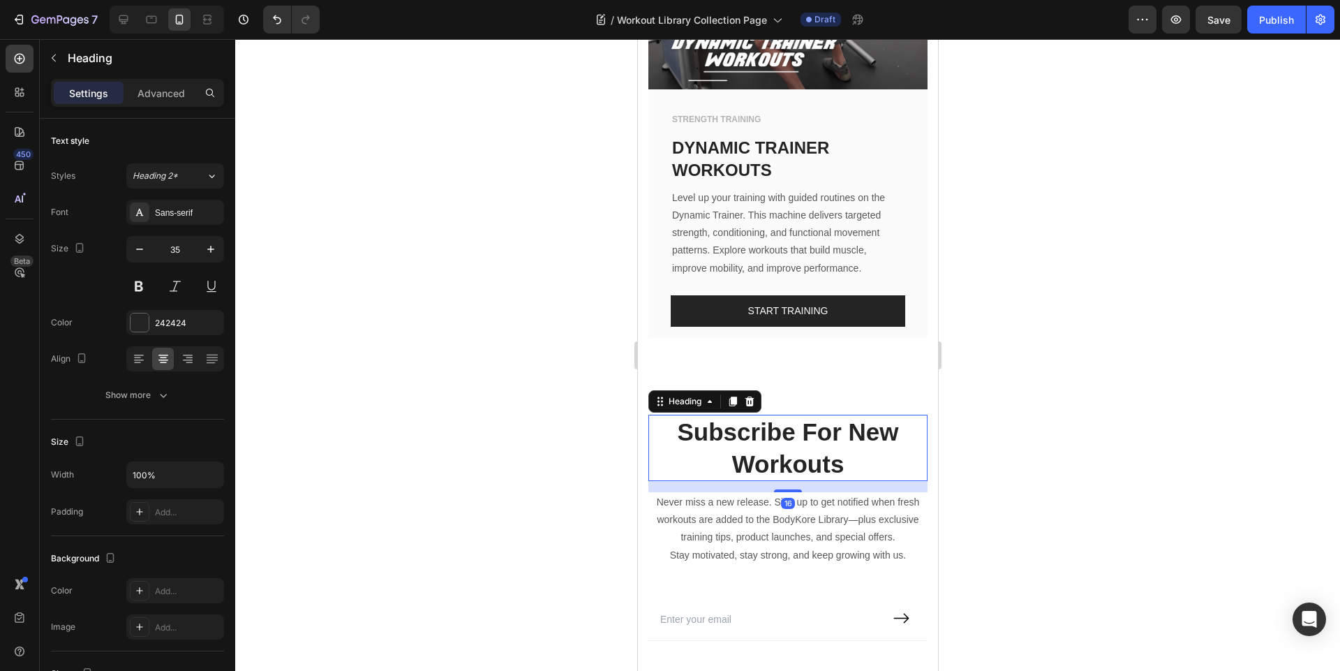
click at [737, 415] on h2 "Subscribe For New Workouts" at bounding box center [787, 448] width 279 height 66
click at [850, 415] on h2 "Subscribe For New Workouts" at bounding box center [787, 448] width 279 height 66
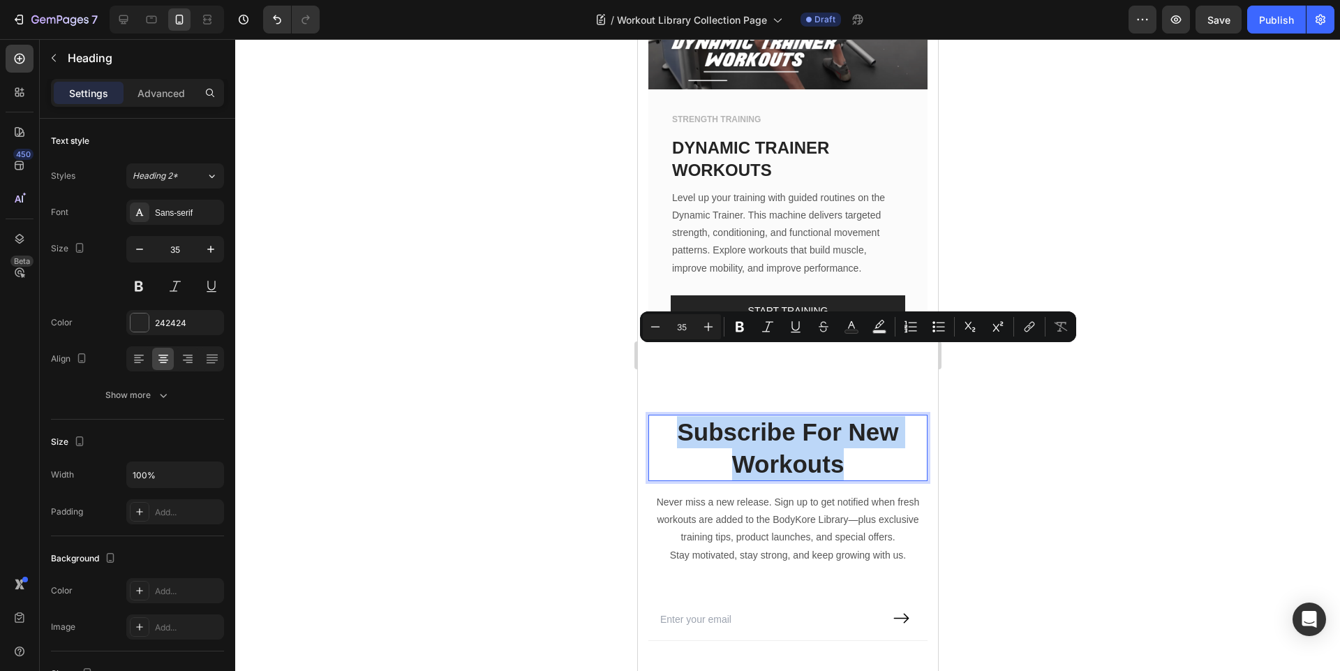
drag, startPoint x: 850, startPoint y: 399, endPoint x: 664, endPoint y: 361, distance: 190.1
click at [664, 416] on p "Subscribe For New Workouts" at bounding box center [787, 448] width 276 height 64
copy p "Subscribe For New Workouts"
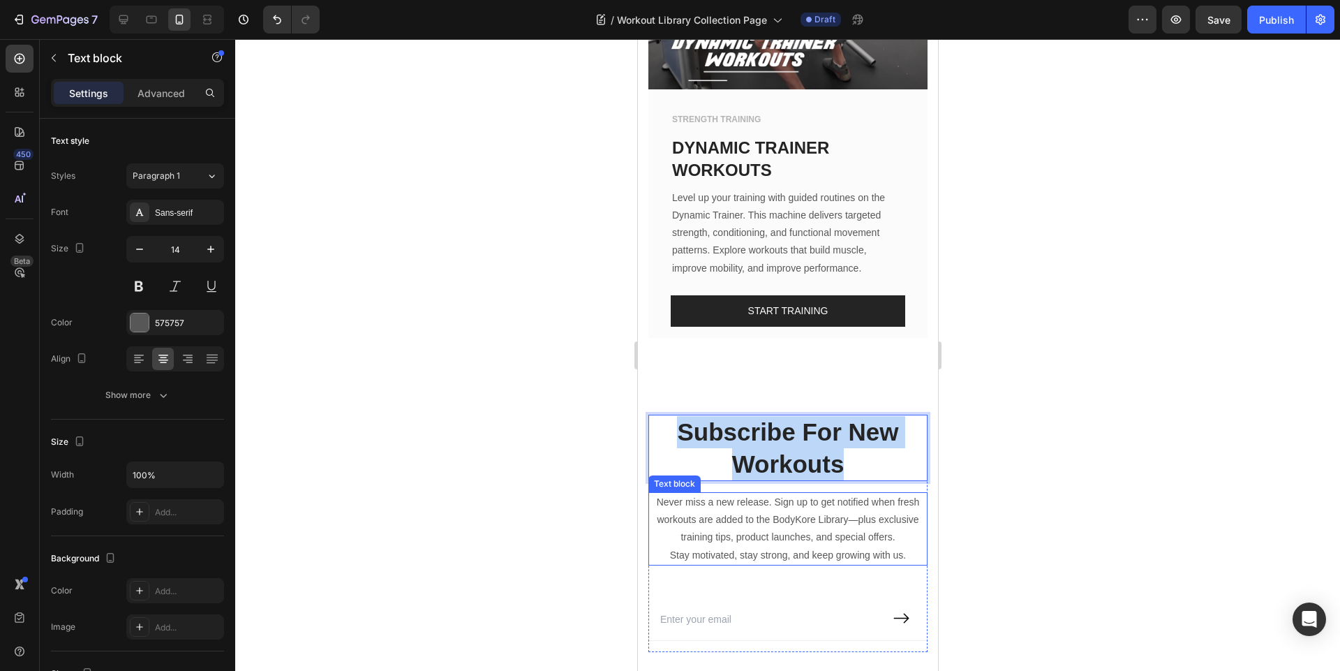
click at [731, 493] on p "Never miss a new release. Sign up to get notified when fresh workouts are added…" at bounding box center [787, 519] width 276 height 53
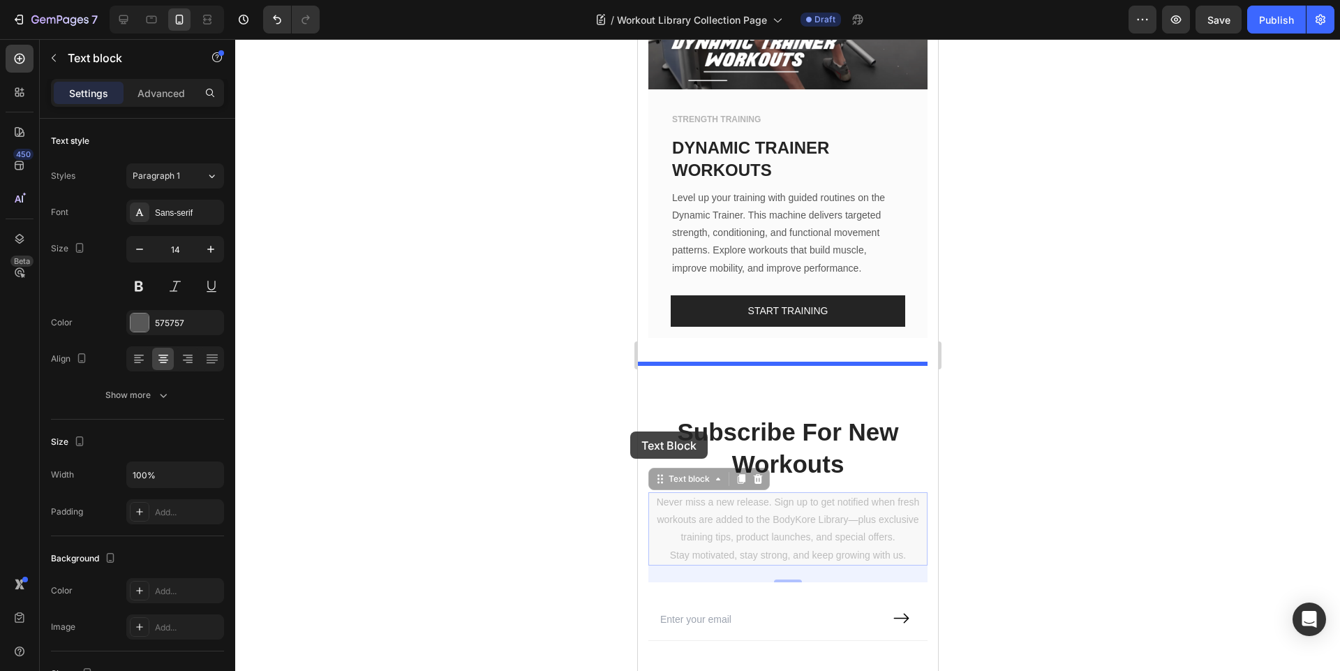
drag, startPoint x: 903, startPoint y: 483, endPoint x: 819, endPoint y: 452, distance: 90.1
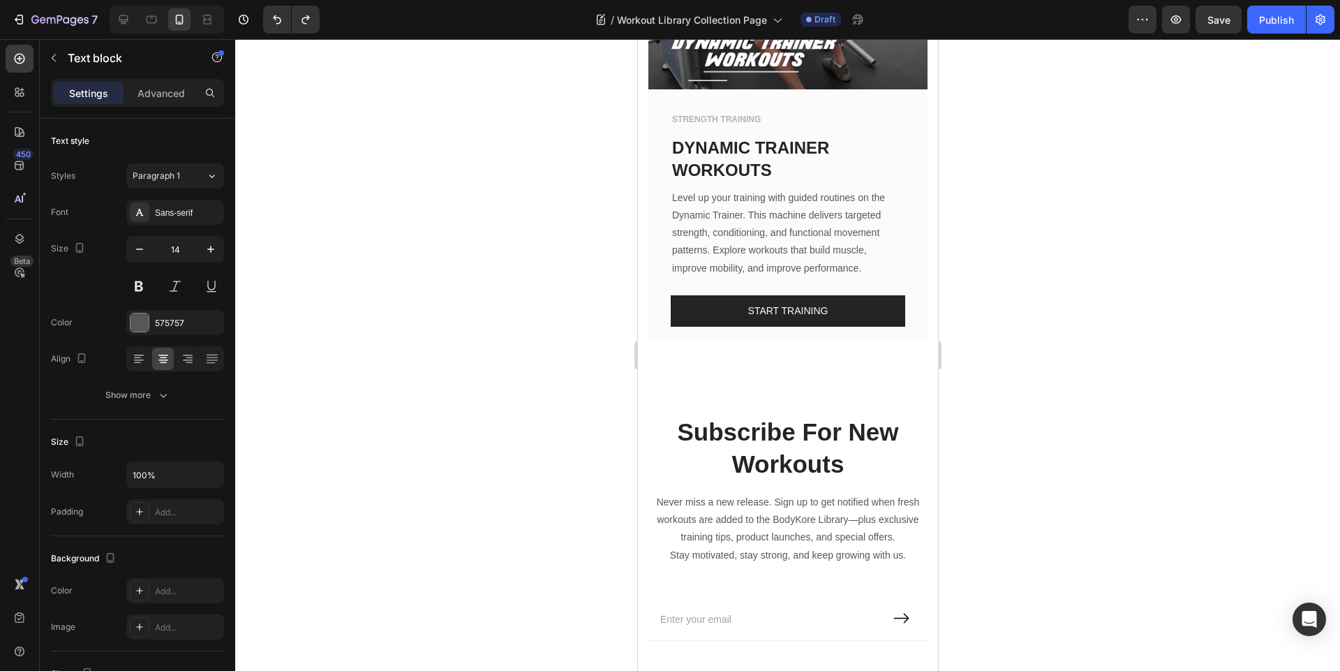
click at [898, 546] on p "Stay motivated, stay strong, and keep growing with us." at bounding box center [787, 554] width 276 height 17
click at [812, 493] on p "Never miss a new release. Sign up to get notified when fresh workouts are added…" at bounding box center [787, 519] width 276 height 53
click at [808, 417] on div "Subscribe For New Workouts Heading Never miss a new release. Sign up to get not…" at bounding box center [787, 533] width 279 height 237
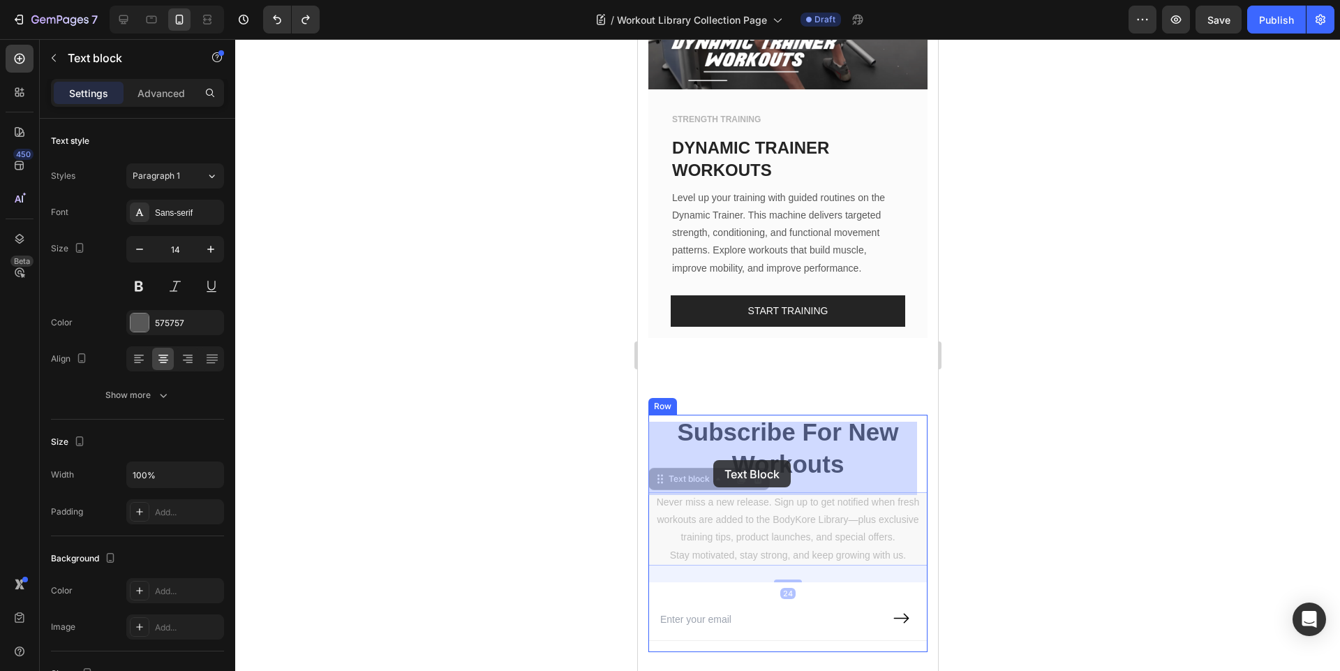
drag, startPoint x: 905, startPoint y: 486, endPoint x: 871, endPoint y: 489, distance: 33.6
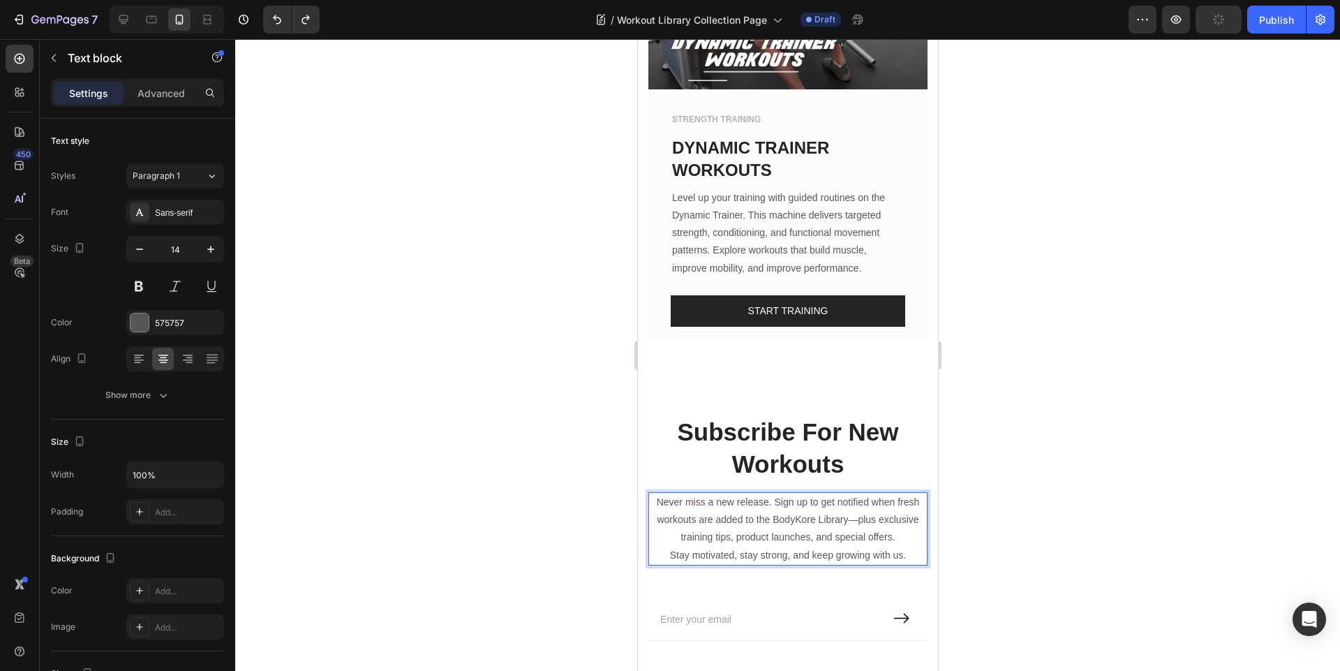
click at [999, 421] on div at bounding box center [787, 355] width 1105 height 632
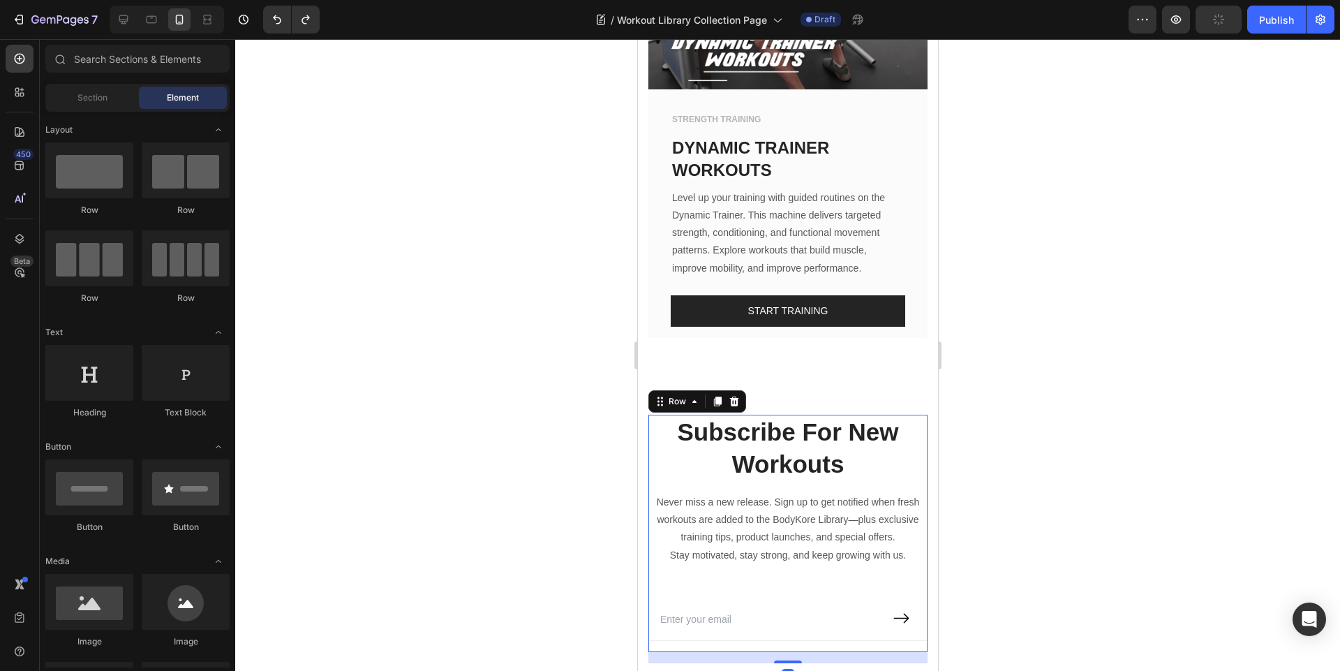
click at [790, 511] on div "Subscribe For New Workouts Heading Never miss a new release. Sign up to get not…" at bounding box center [787, 533] width 279 height 237
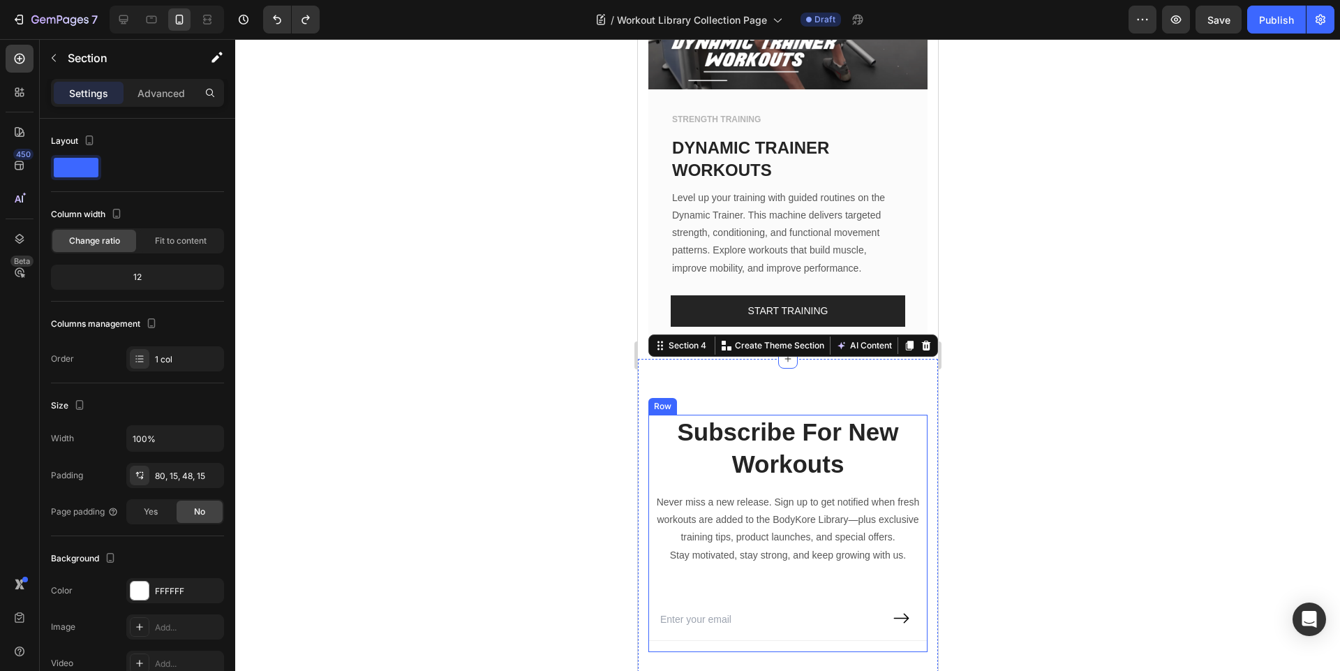
click at [768, 502] on div "Subscribe For New Workouts Heading Never miss a new release. Sign up to get not…" at bounding box center [787, 533] width 279 height 237
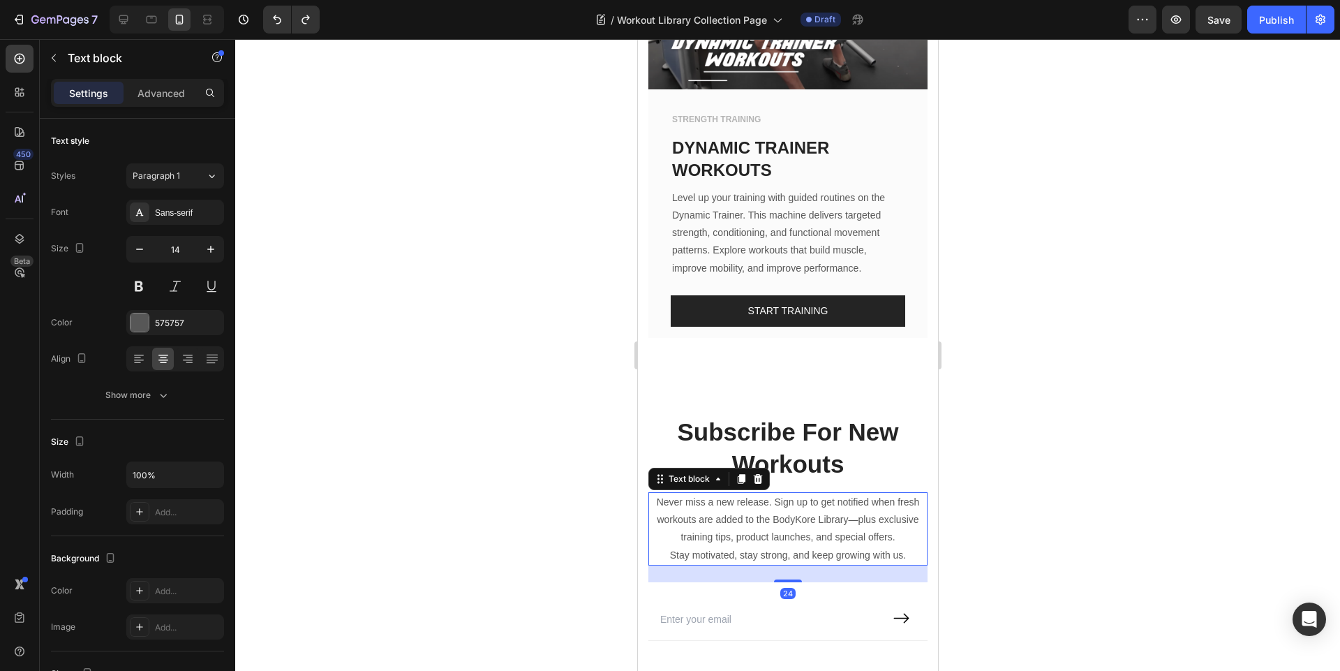
click at [664, 493] on p "Never miss a new release. Sign up to get notified when fresh workouts are added…" at bounding box center [787, 519] width 276 height 53
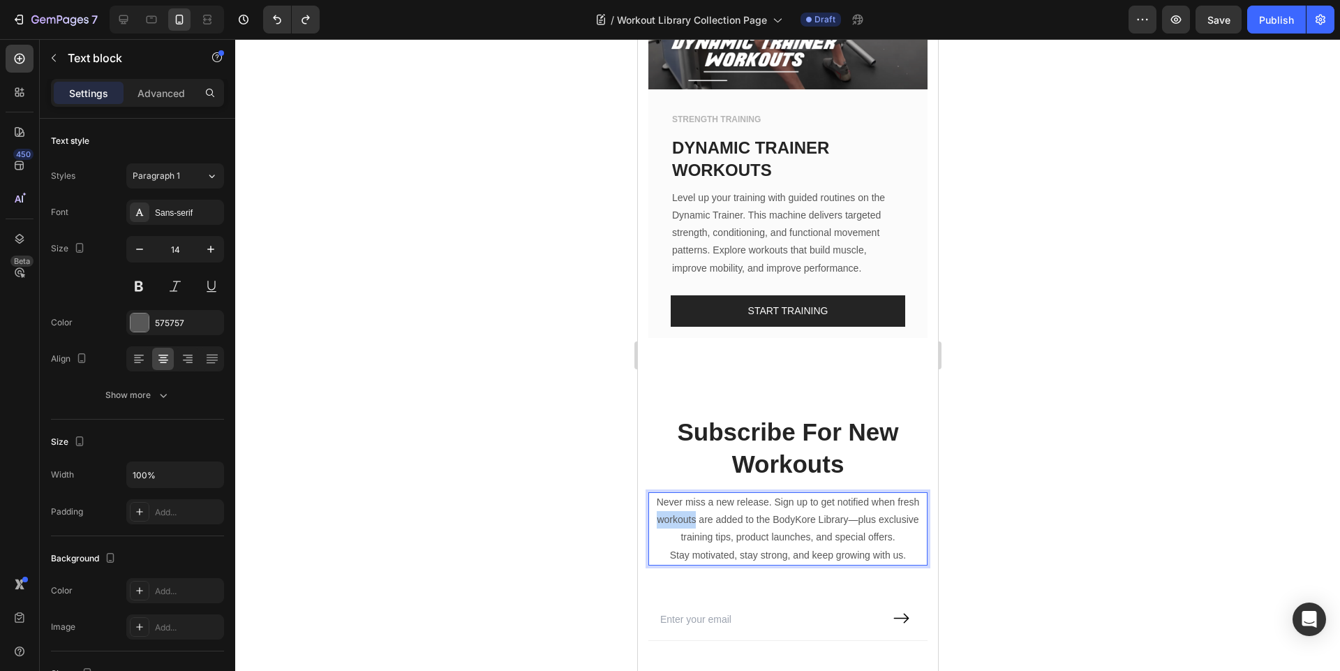
click at [664, 493] on p "Never miss a new release. Sign up to get notified when fresh workouts are added…" at bounding box center [787, 519] width 276 height 53
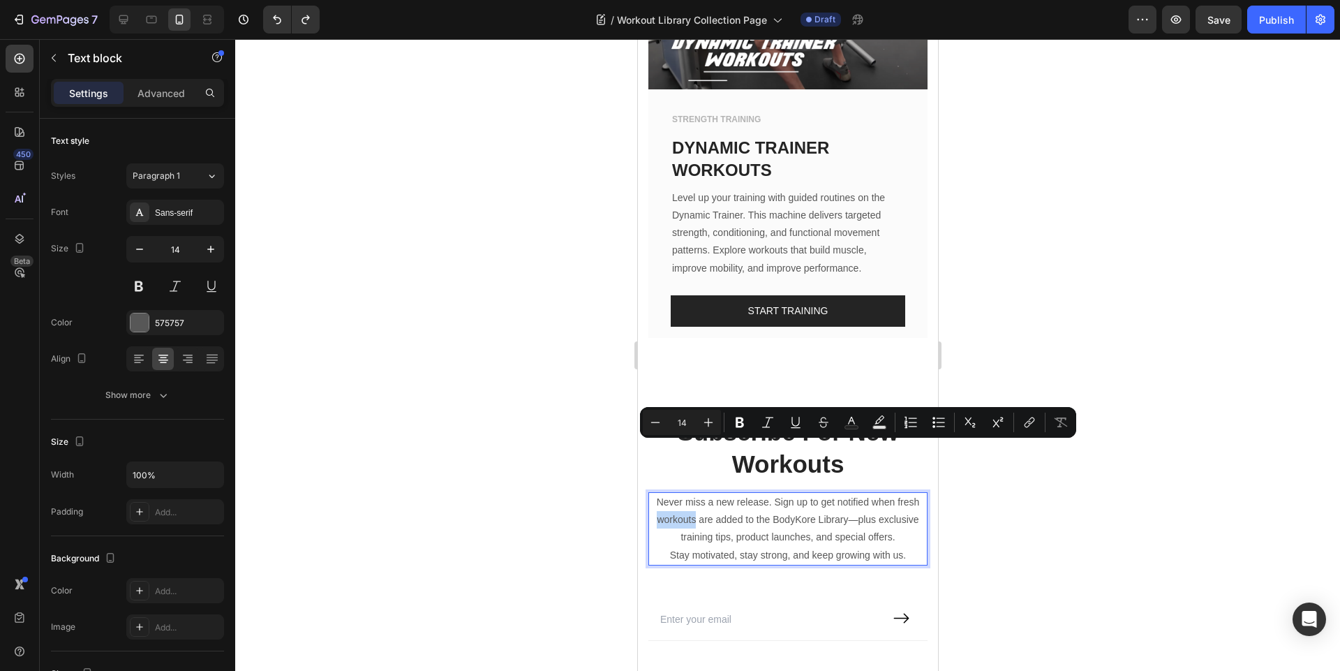
click at [660, 493] on p "Never miss a new release. Sign up to get notified when fresh workouts are added…" at bounding box center [787, 519] width 276 height 53
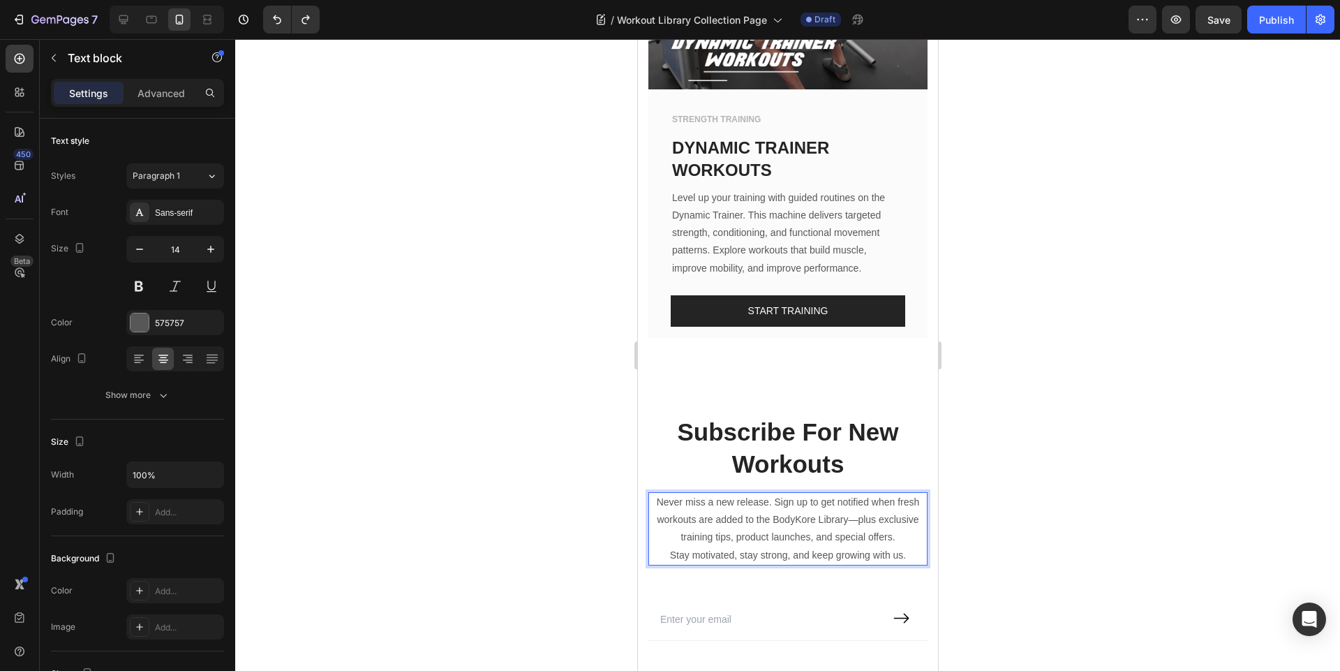
click at [900, 546] on p "Stay motivated, stay strong, and keep growing with us." at bounding box center [787, 554] width 276 height 17
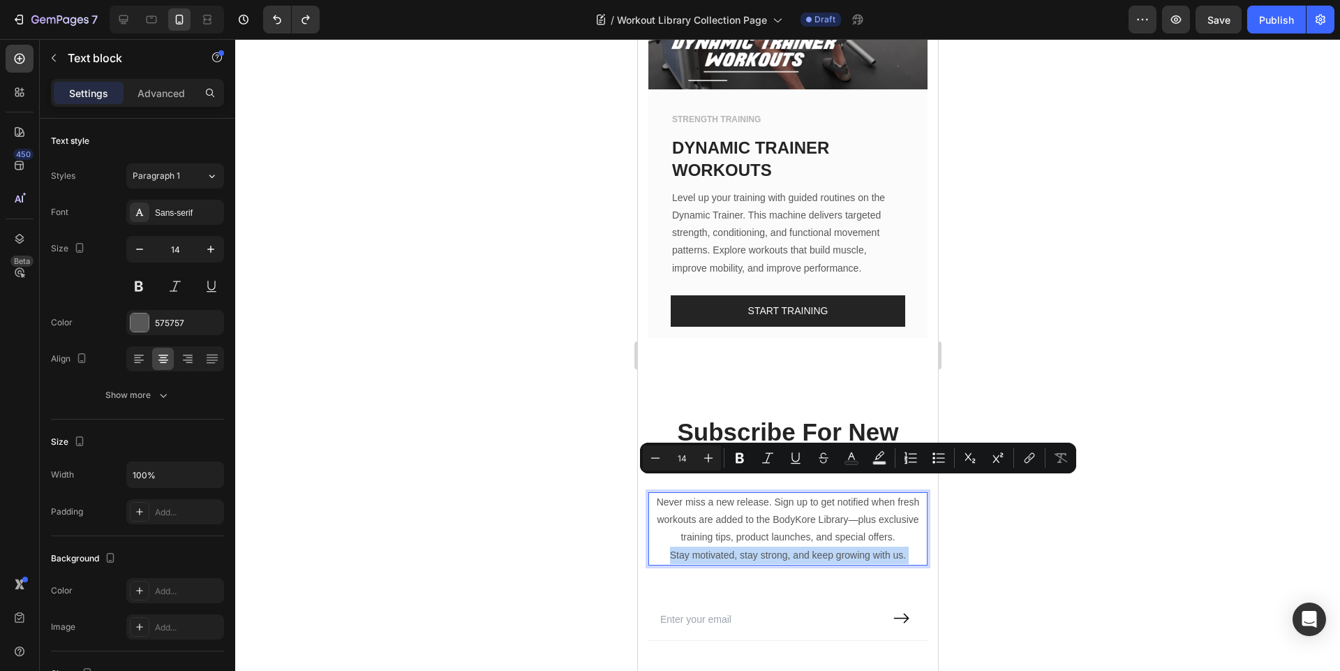
drag, startPoint x: 900, startPoint y: 485, endPoint x: 667, endPoint y: 429, distance: 239.0
click at [667, 492] on div "Never miss a new release. Sign up to get notified when fresh workouts are added…" at bounding box center [787, 528] width 279 height 73
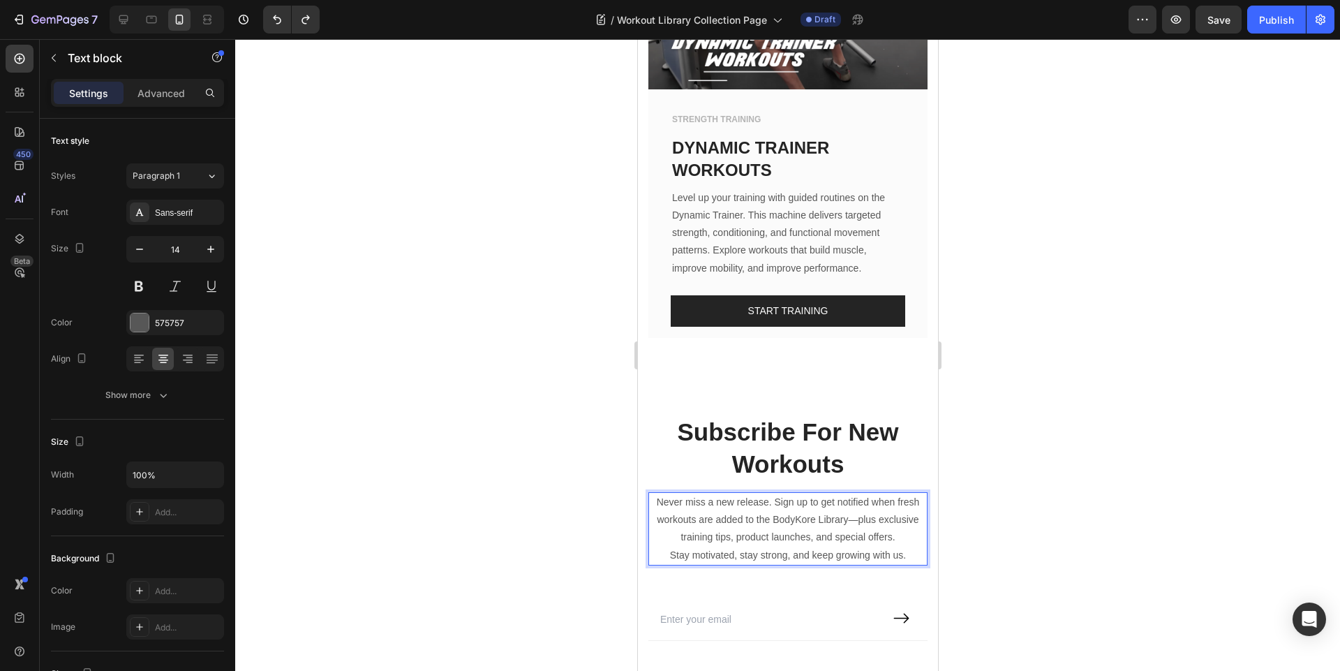
click at [653, 493] on p "Never miss a new release. Sign up to get notified when fresh workouts are added…" at bounding box center [787, 519] width 276 height 53
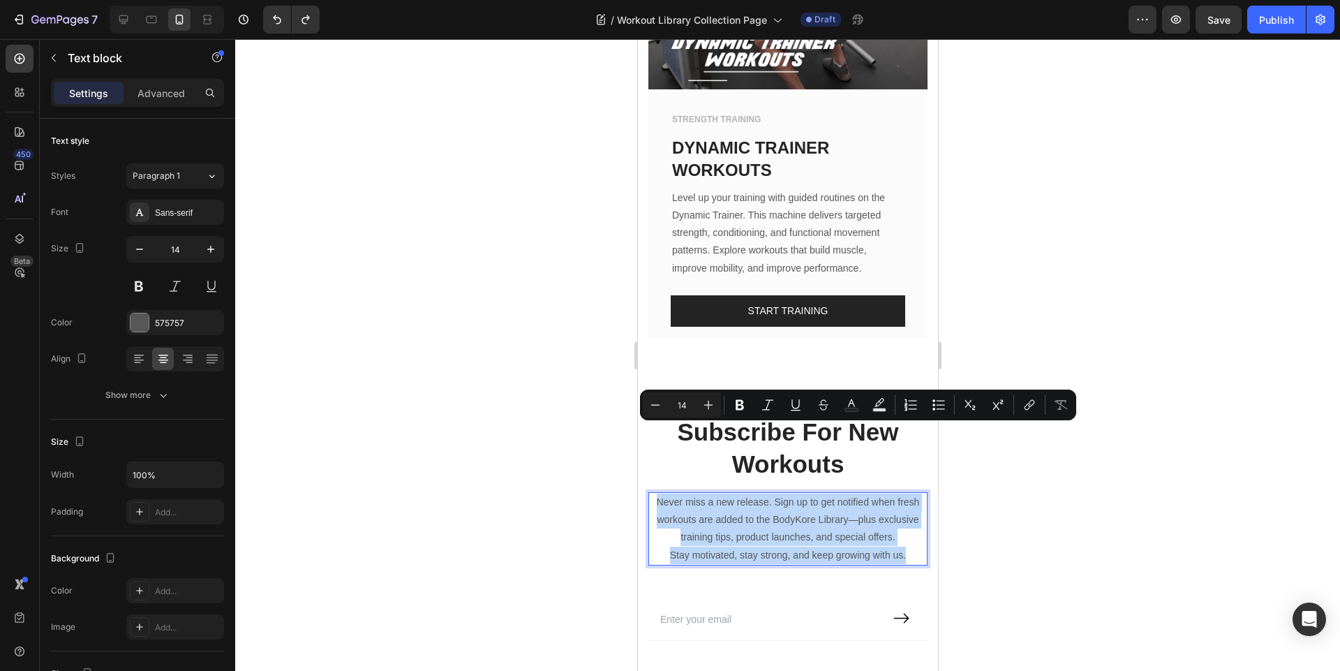
drag, startPoint x: 653, startPoint y: 431, endPoint x: 896, endPoint y: 478, distance: 247.5
click at [896, 492] on div "Never miss a new release. Sign up to get notified when fresh workouts are added…" at bounding box center [787, 528] width 279 height 73
copy div "Never miss a new release. Sign up to get notified when fresh workouts are added…"
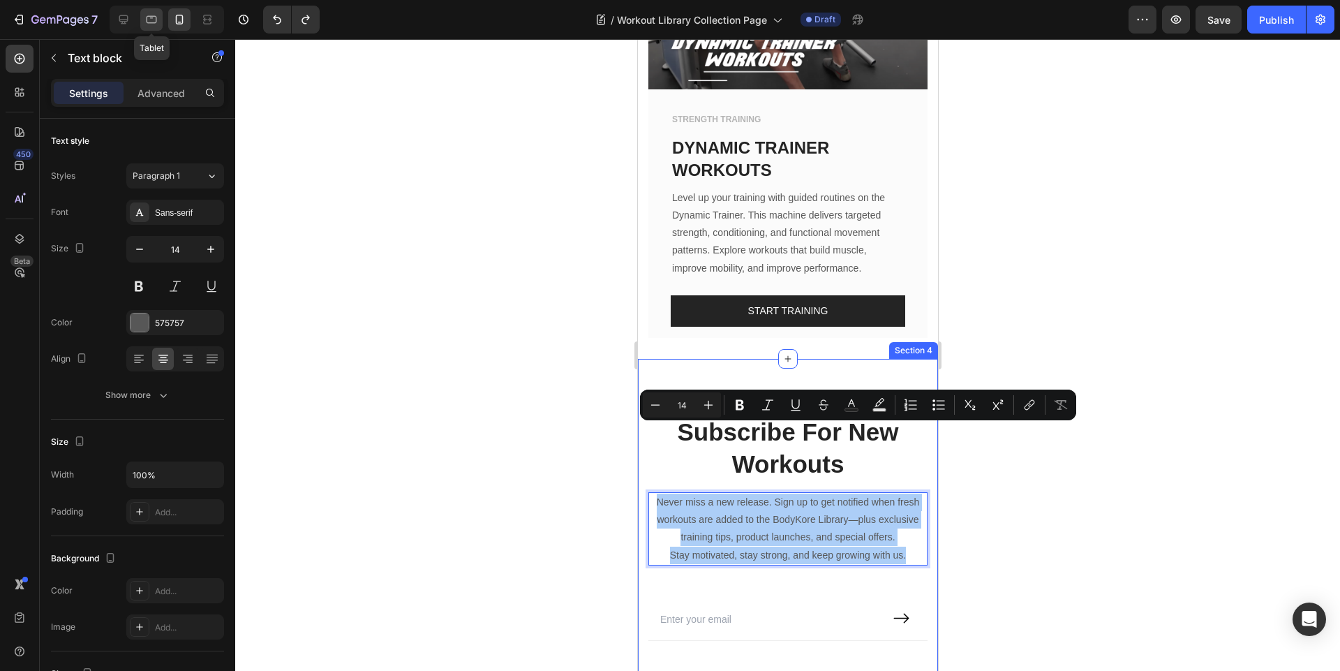
click at [144, 18] on div at bounding box center [151, 19] width 22 height 22
type input "16"
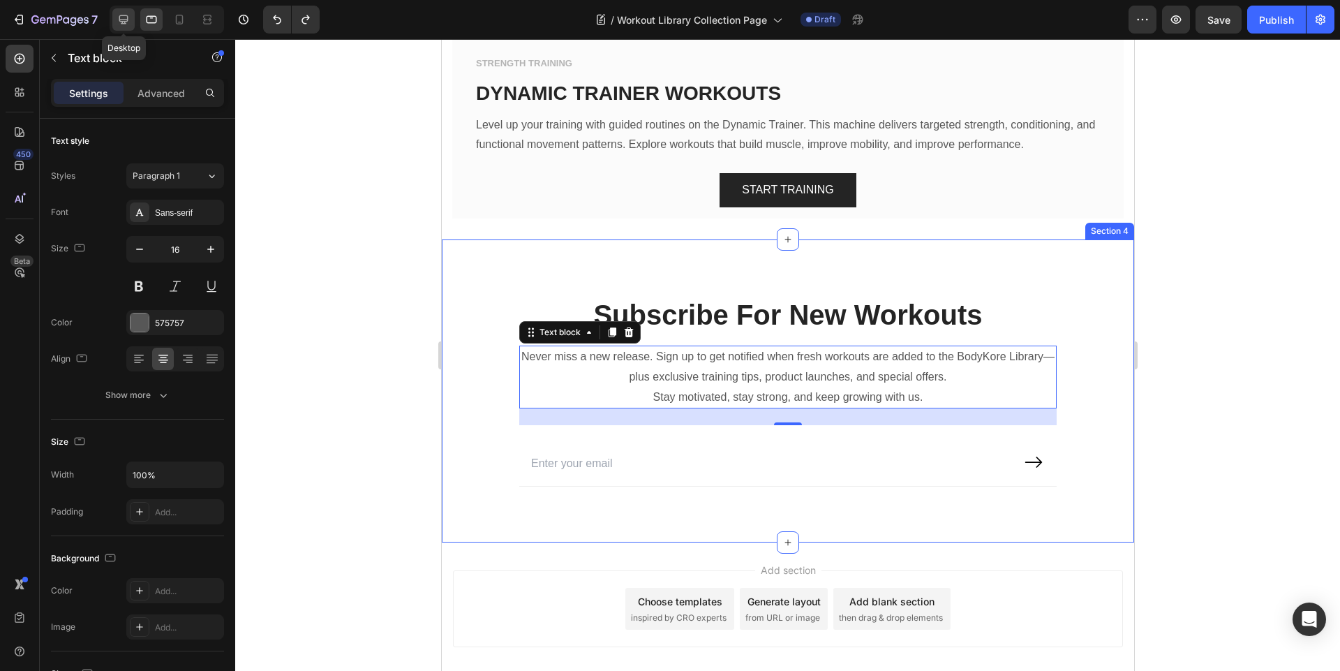
click at [118, 17] on icon at bounding box center [124, 20] width 14 height 14
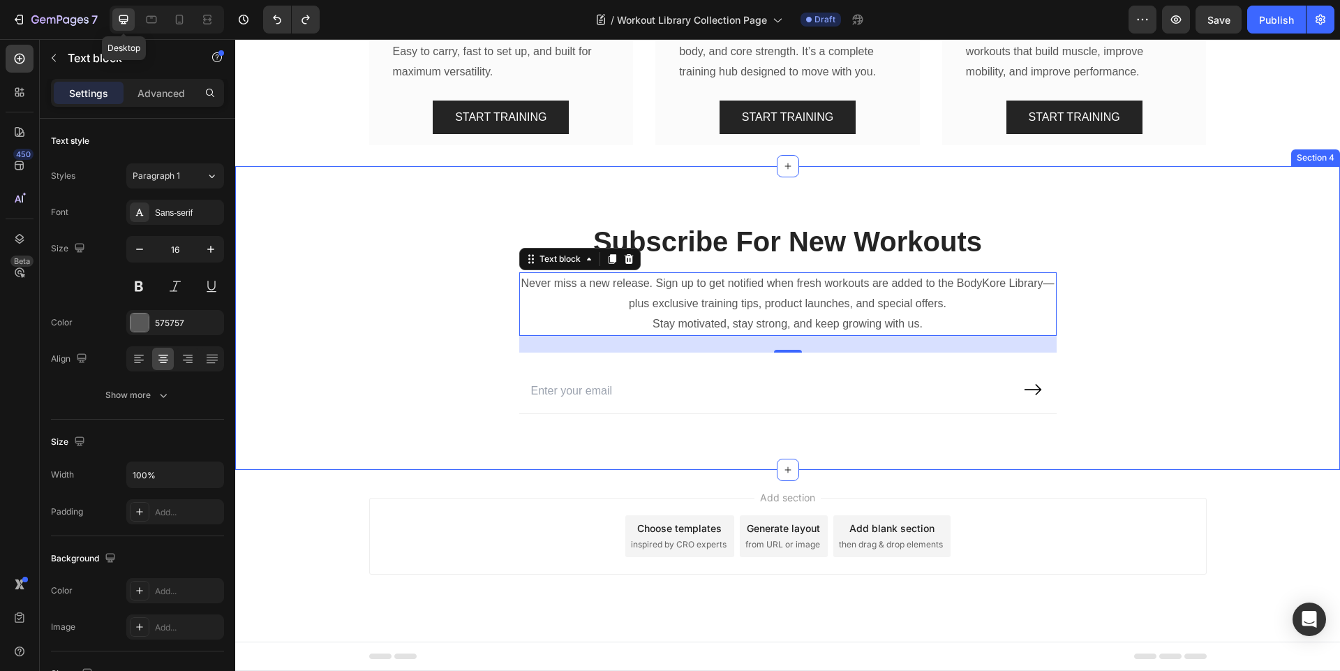
scroll to position [1928, 0]
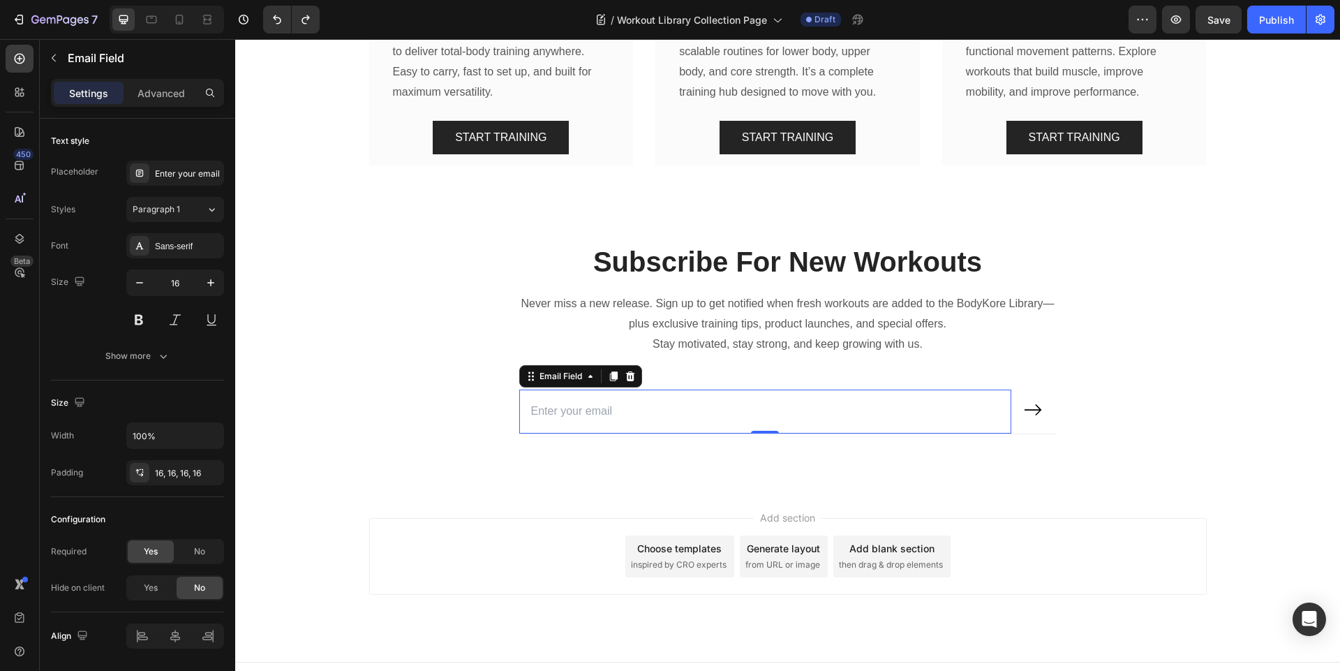
click at [734, 399] on input "email" at bounding box center [765, 411] width 493 height 44
click at [176, 29] on div at bounding box center [179, 19] width 22 height 22
type input "14"
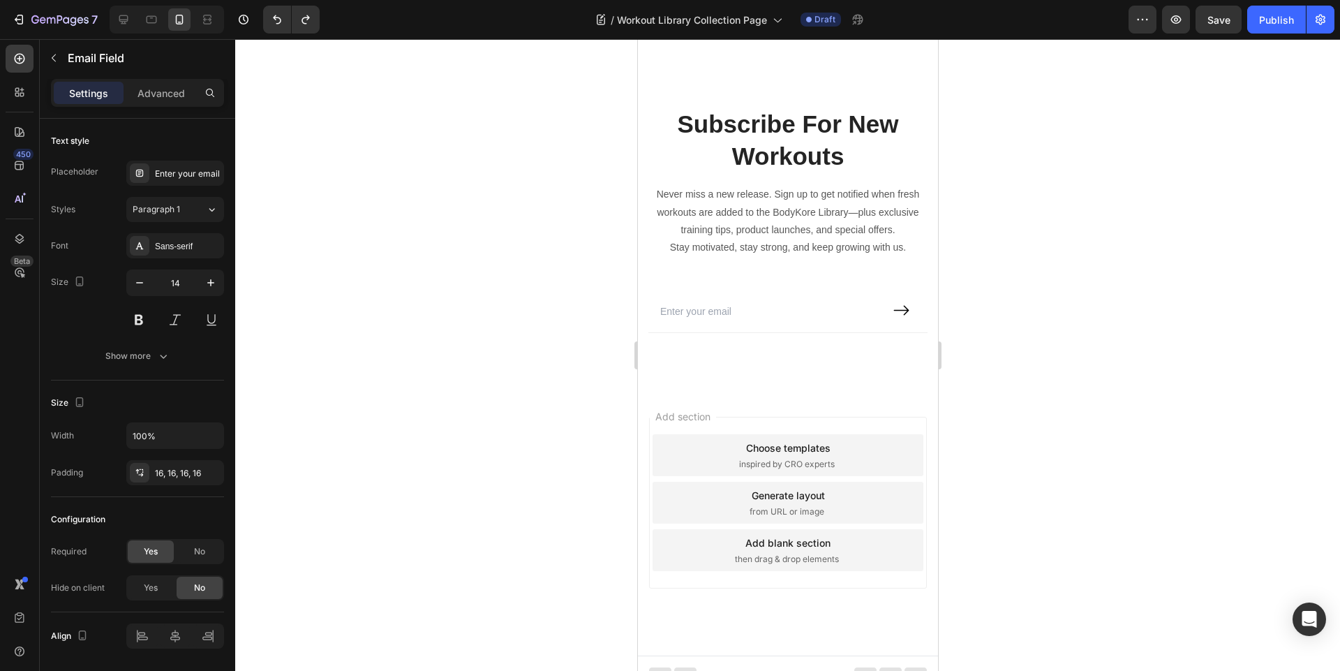
scroll to position [3945, 0]
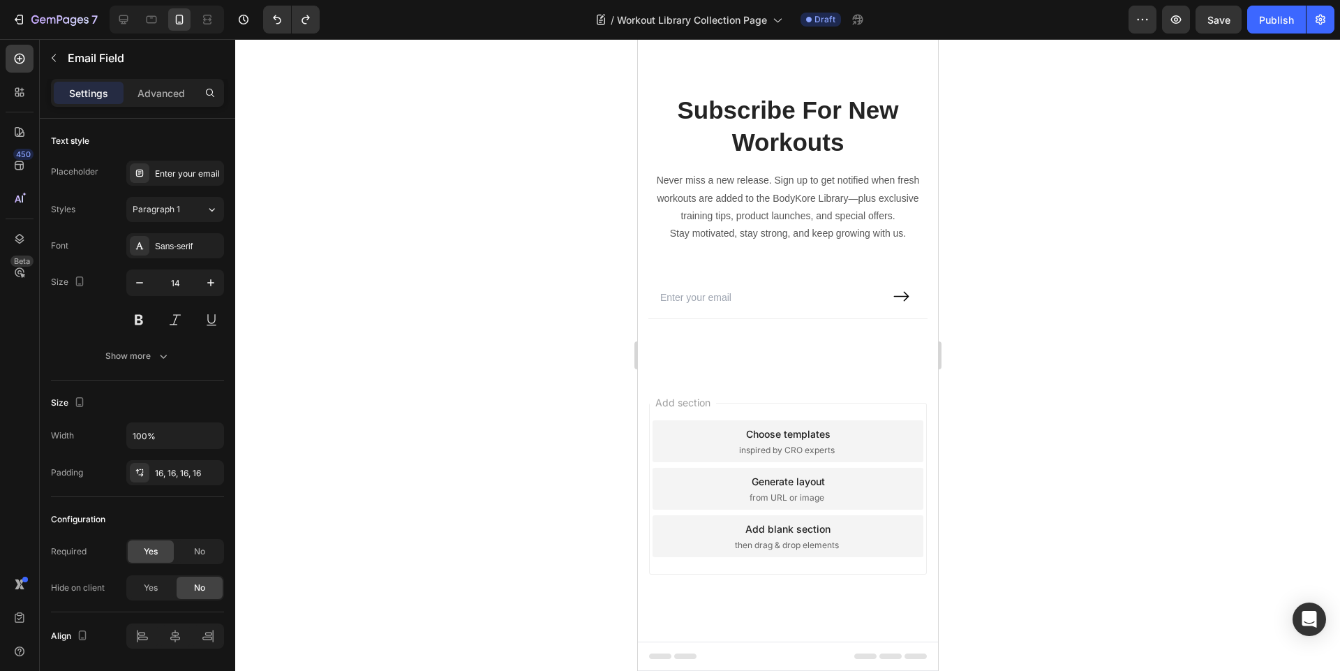
click at [722, 302] on input "email" at bounding box center [764, 297] width 232 height 41
click at [701, 300] on input "email" at bounding box center [764, 297] width 232 height 41
click at [782, 297] on input "email" at bounding box center [764, 297] width 232 height 41
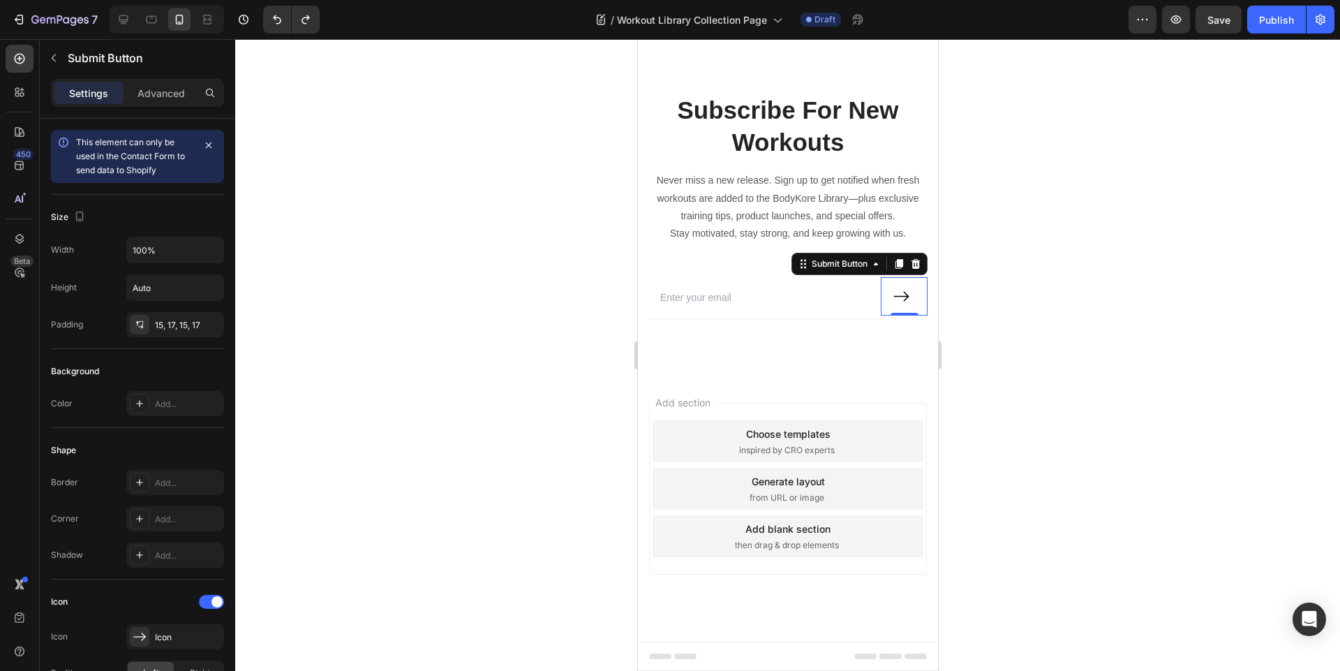
click at [892, 294] on icon at bounding box center [900, 296] width 17 height 17
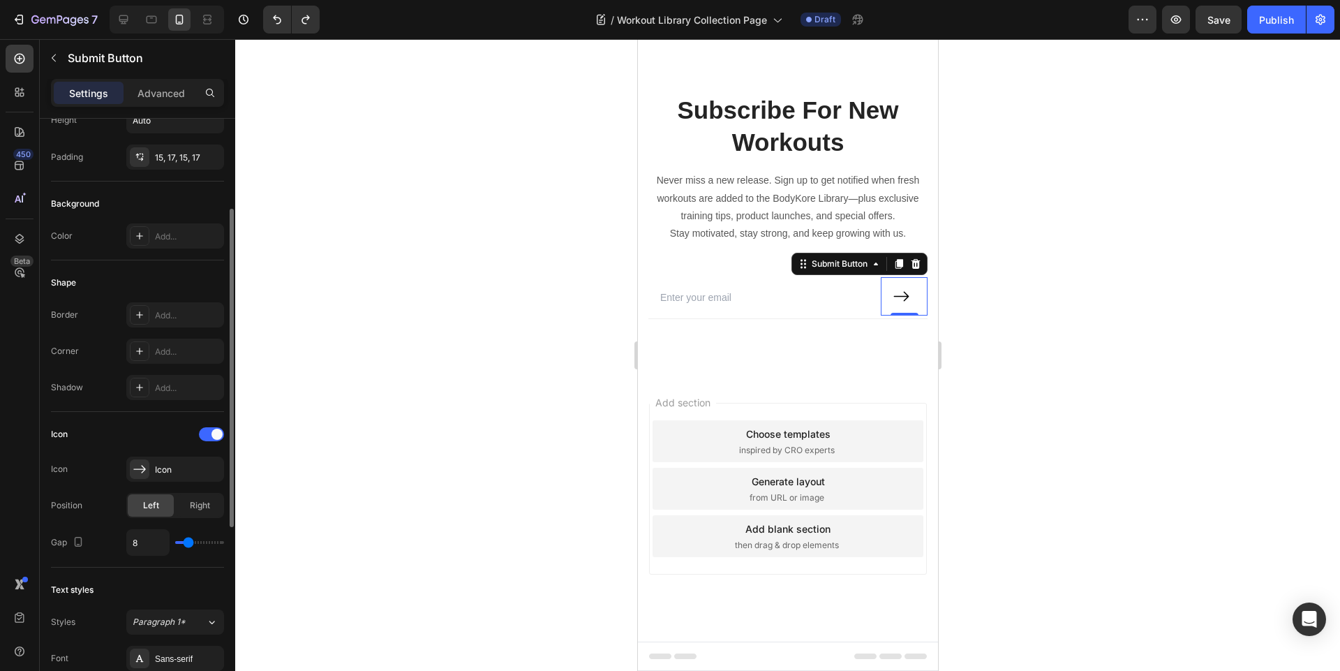
scroll to position [419, 0]
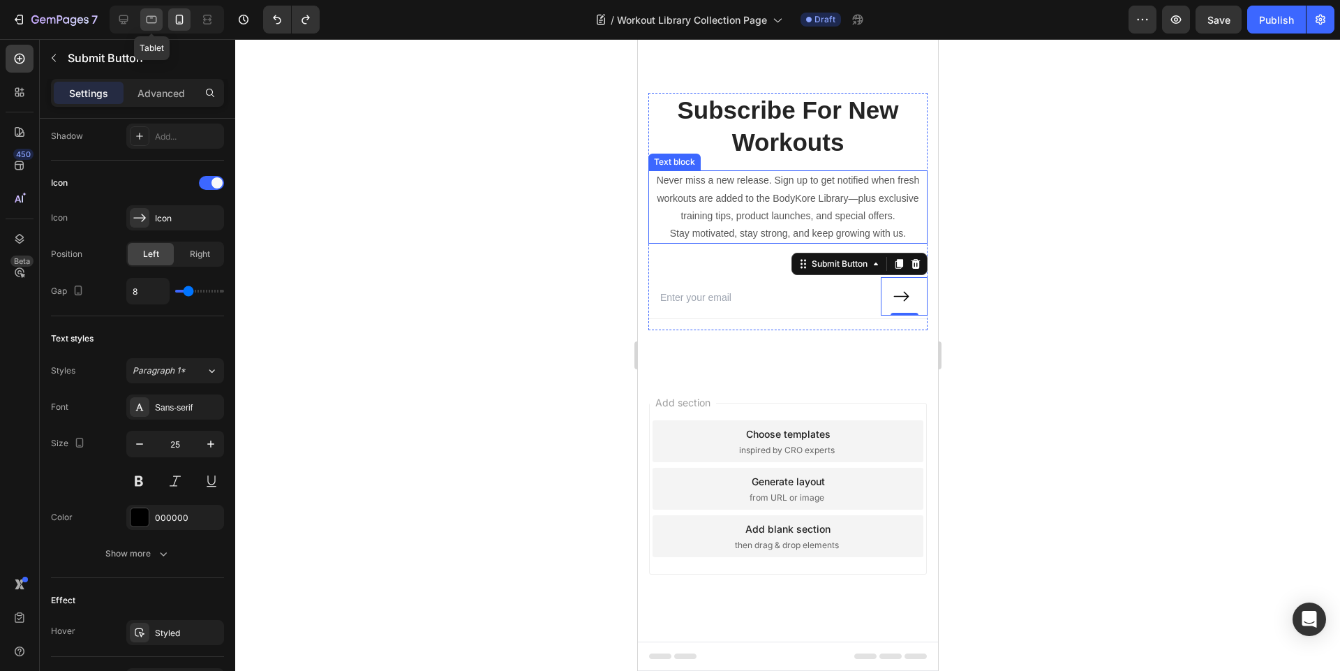
click at [146, 20] on icon at bounding box center [151, 20] width 14 height 14
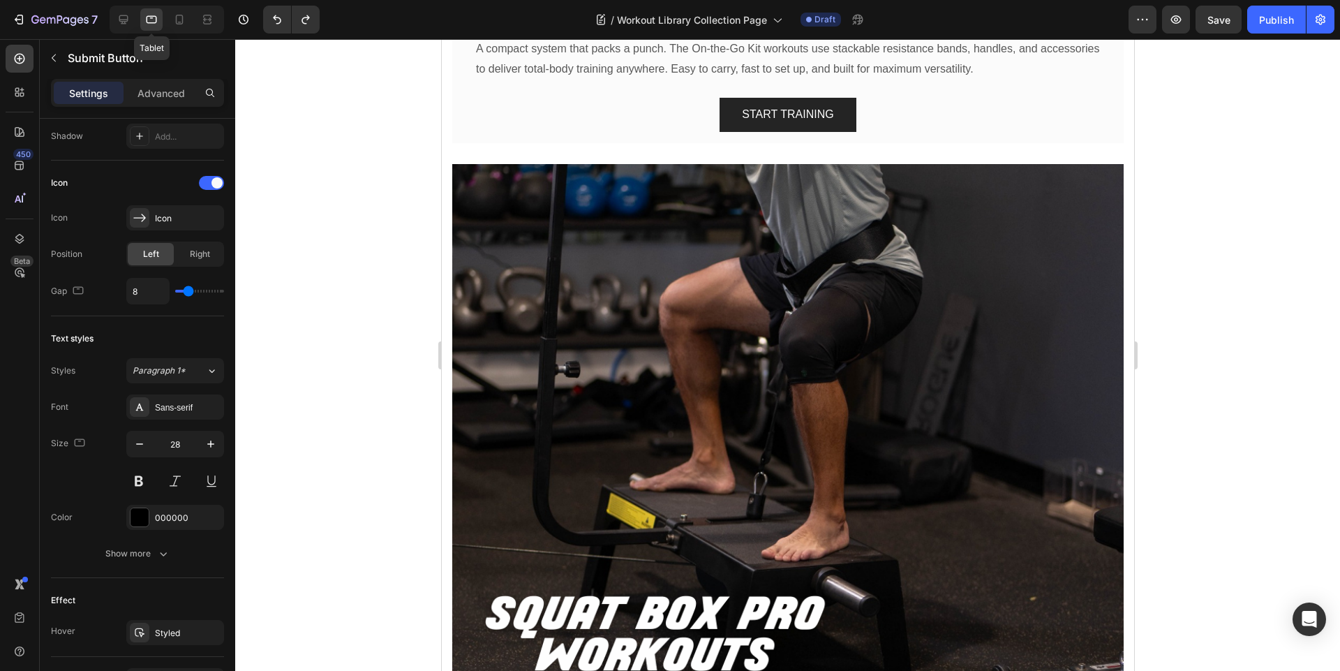
scroll to position [5408, 0]
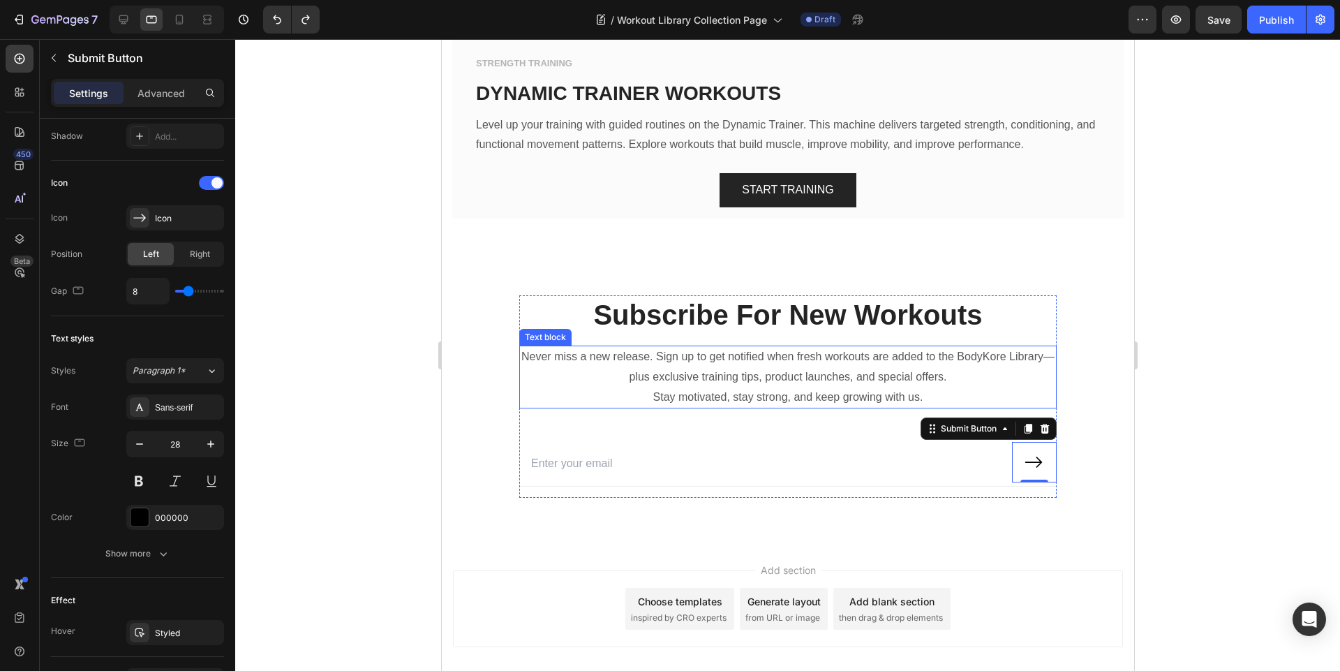
click at [112, 16] on div at bounding box center [167, 20] width 114 height 28
click at [130, 19] on icon at bounding box center [124, 20] width 14 height 14
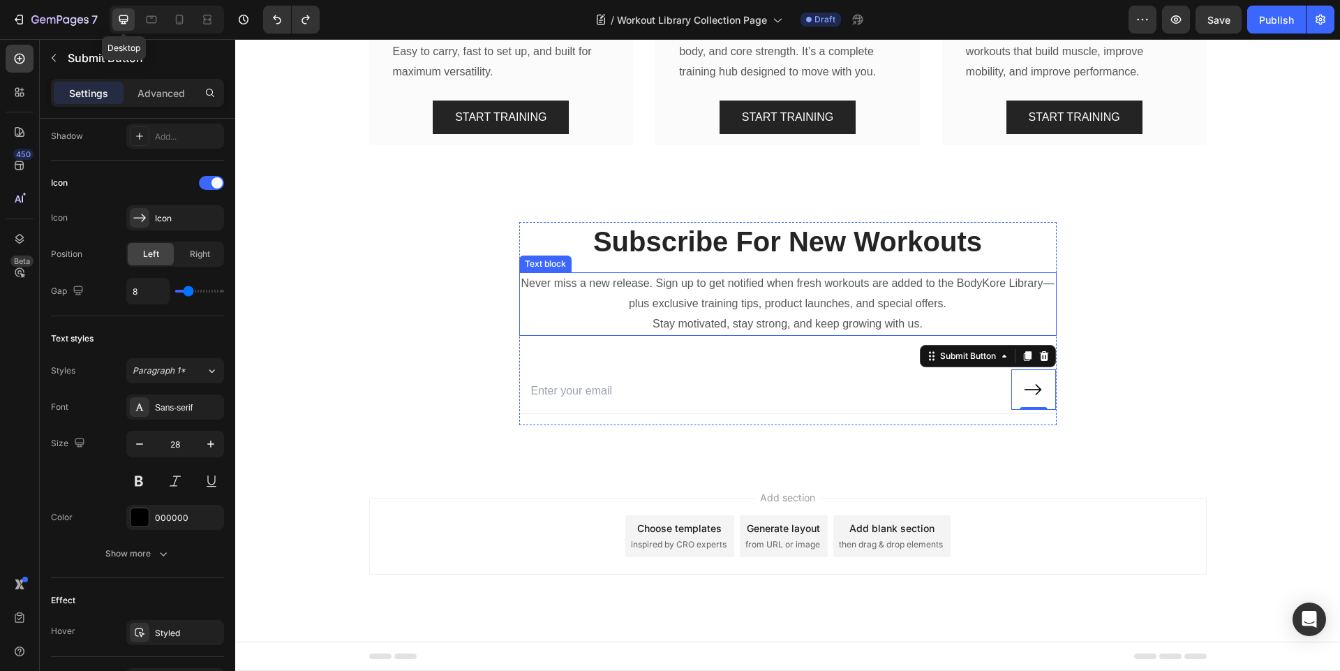
scroll to position [1928, 0]
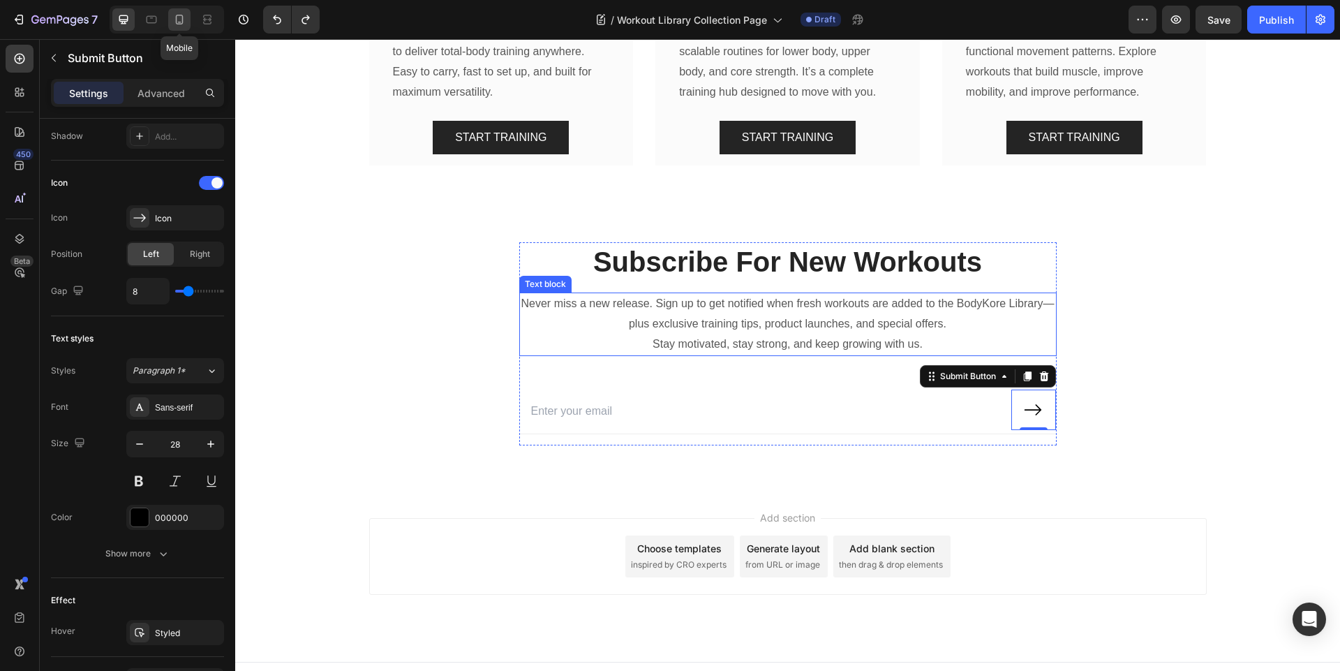
click at [177, 18] on icon at bounding box center [179, 20] width 14 height 14
type input "25"
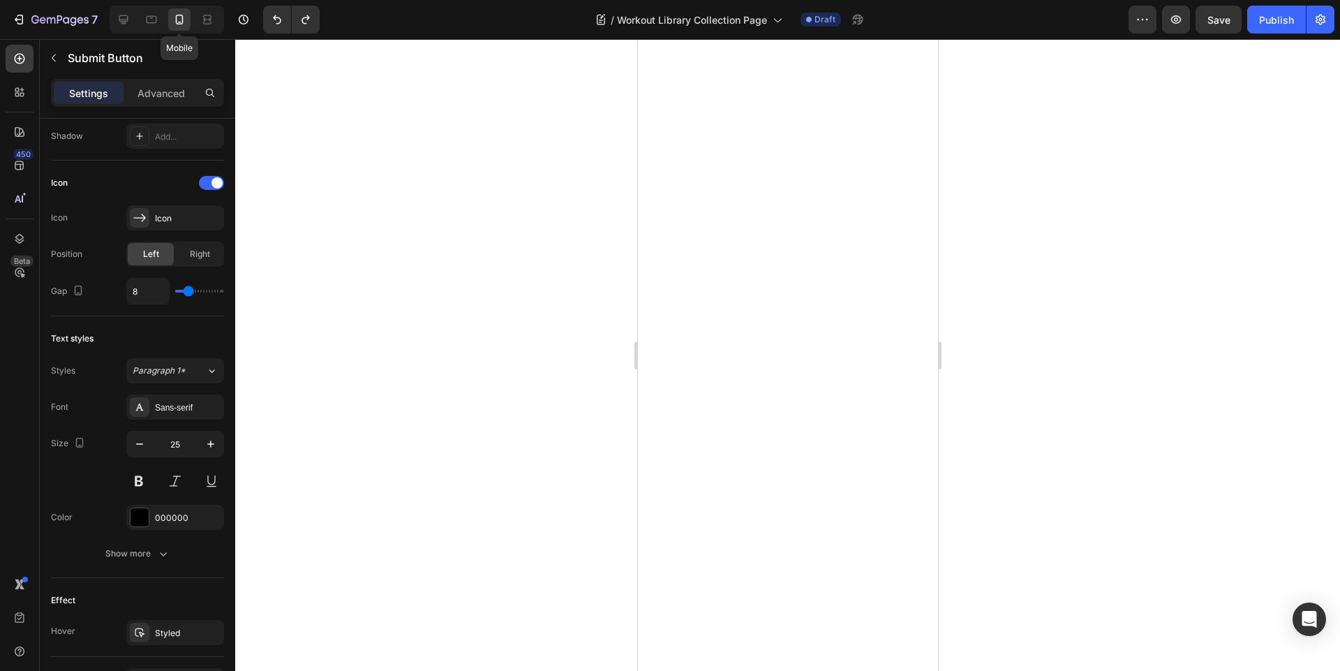
scroll to position [3994, 0]
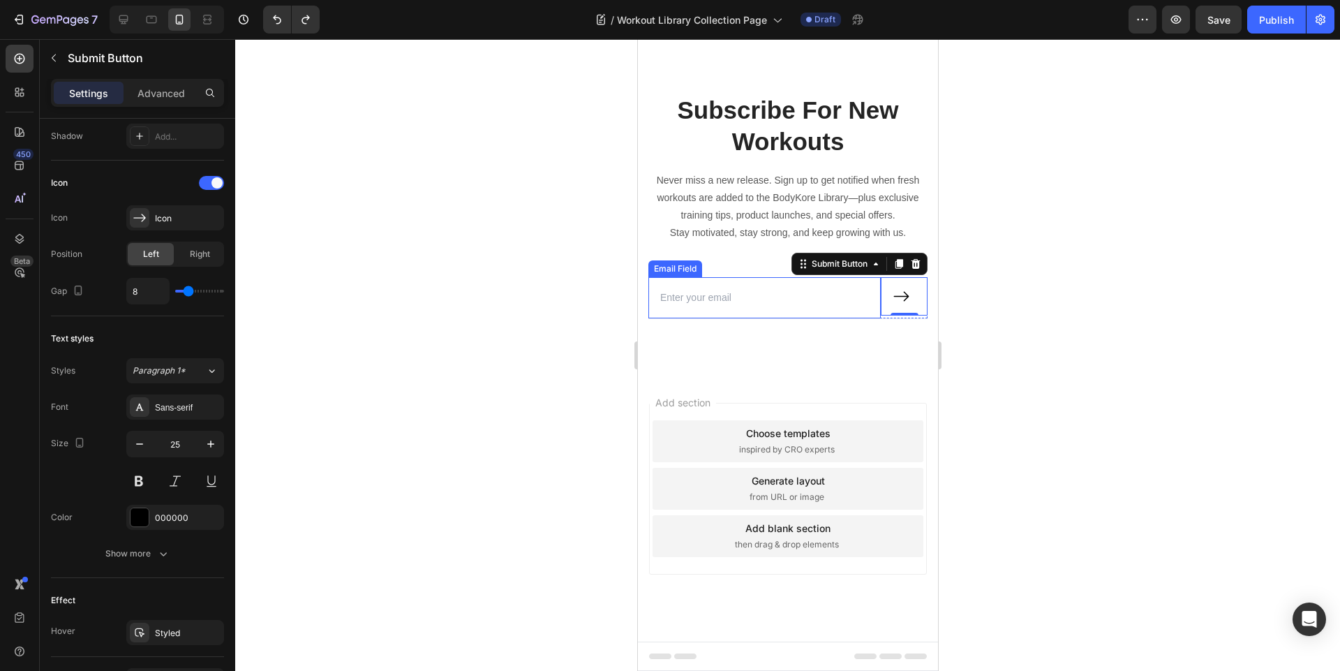
click at [750, 293] on input "email" at bounding box center [764, 297] width 232 height 41
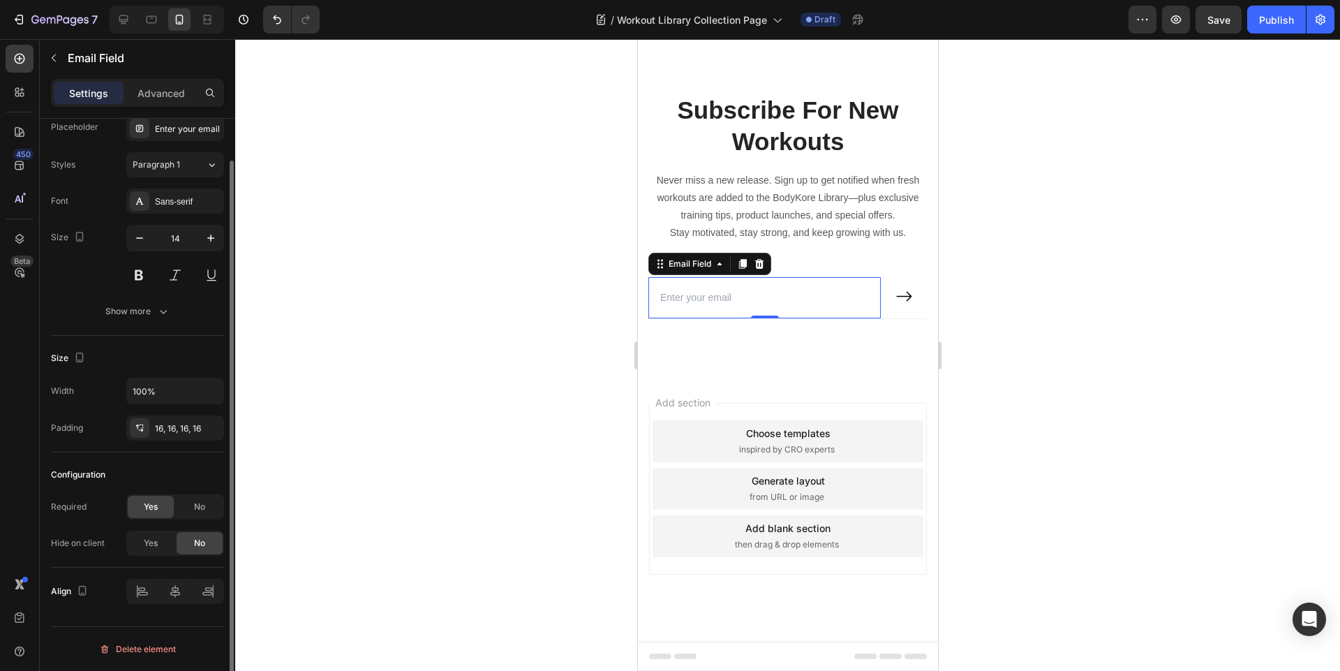
scroll to position [0, 0]
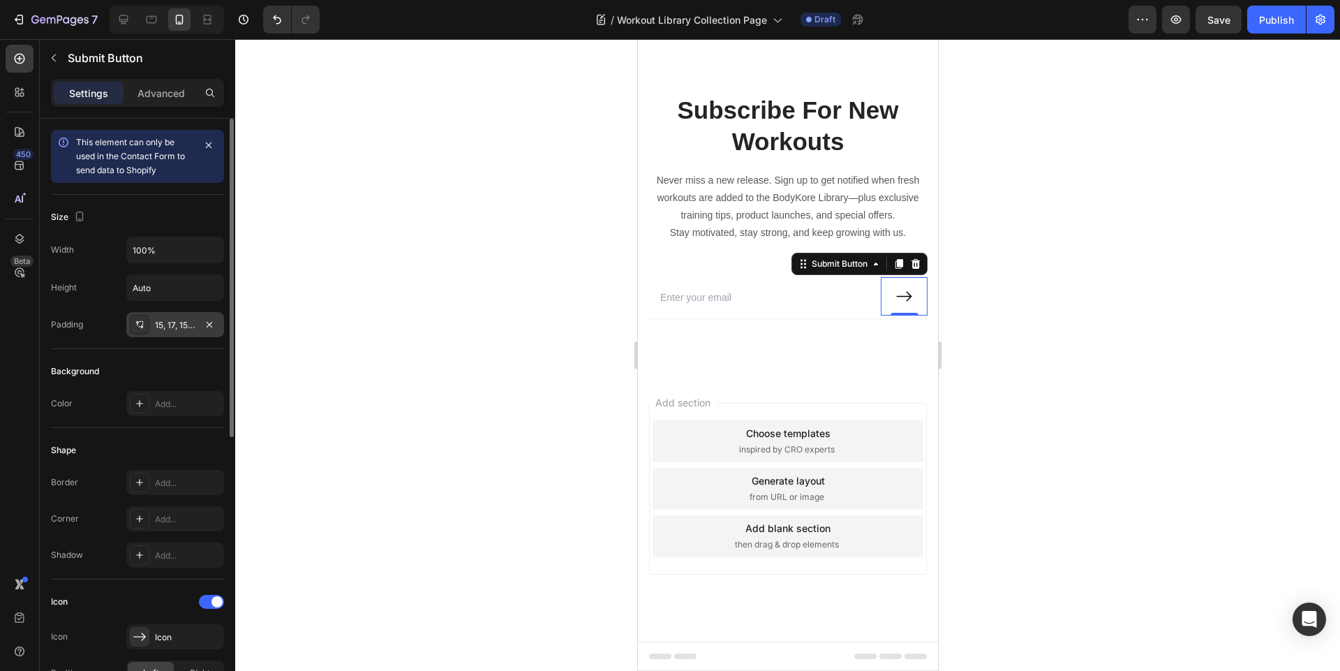
click at [177, 320] on div "15, 17, 15, 17" at bounding box center [175, 325] width 40 height 13
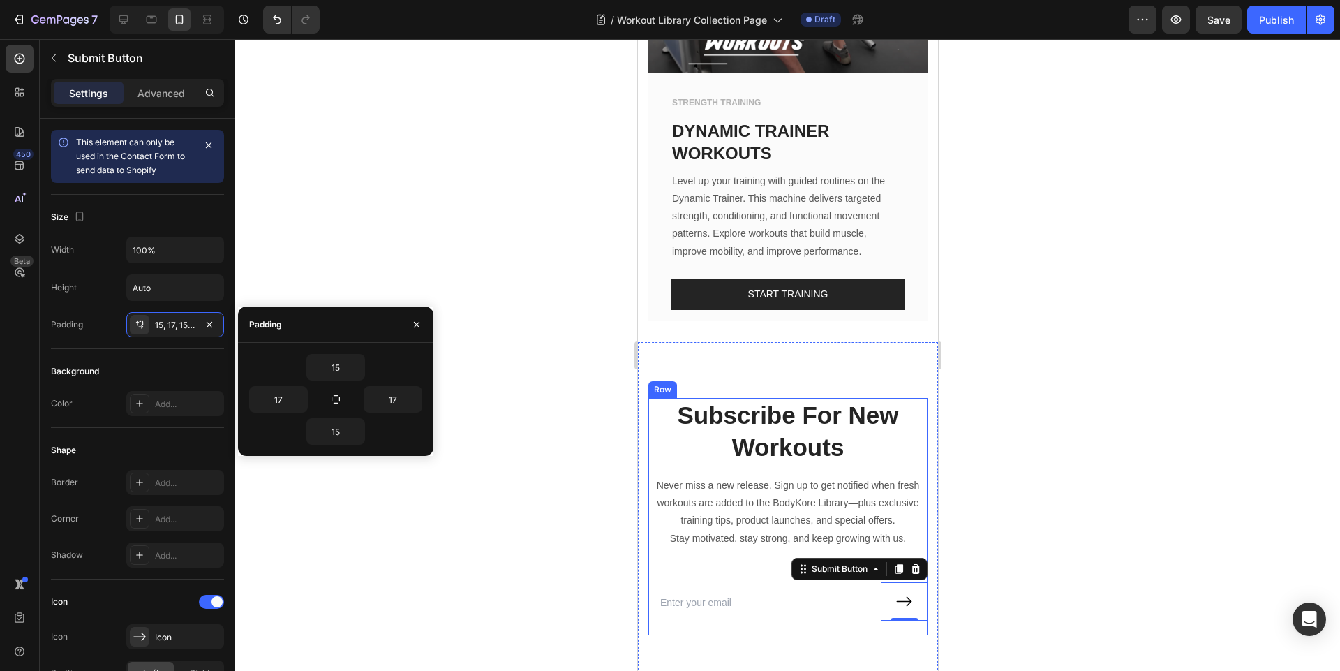
scroll to position [3699, 0]
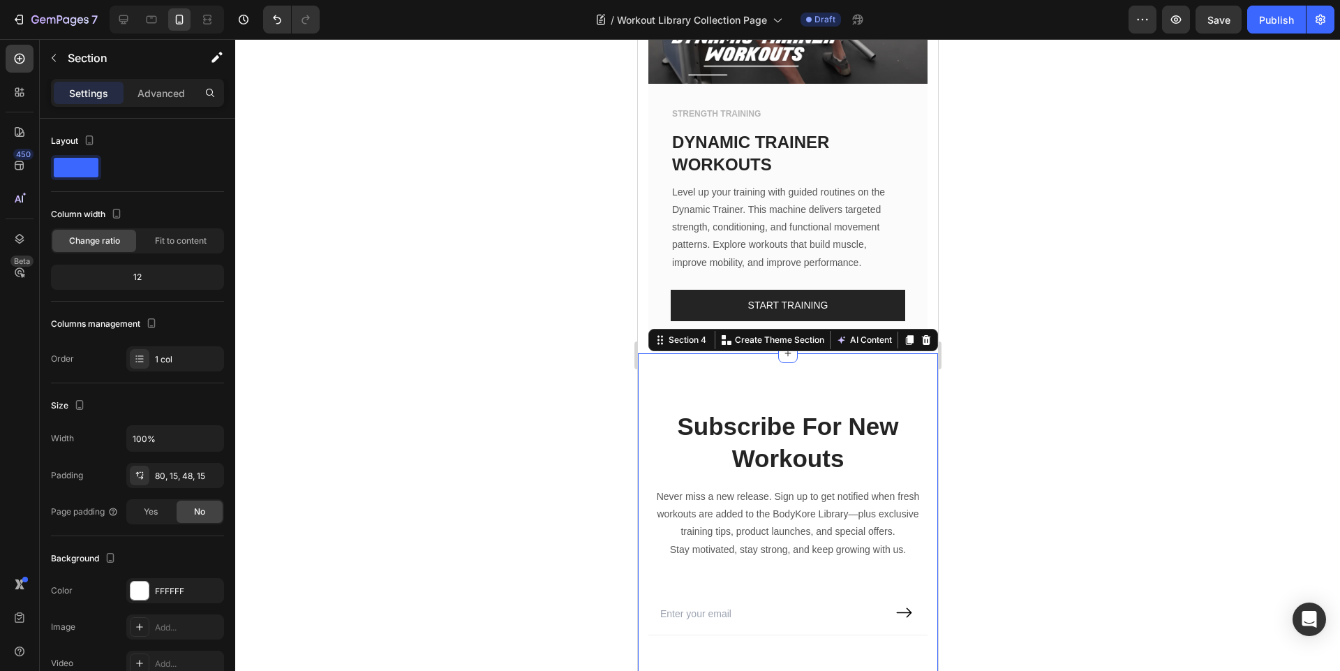
click at [752, 353] on div "Subscribe For New Workouts Heading Never miss a new release. Sign up to get not…" at bounding box center [787, 522] width 300 height 338
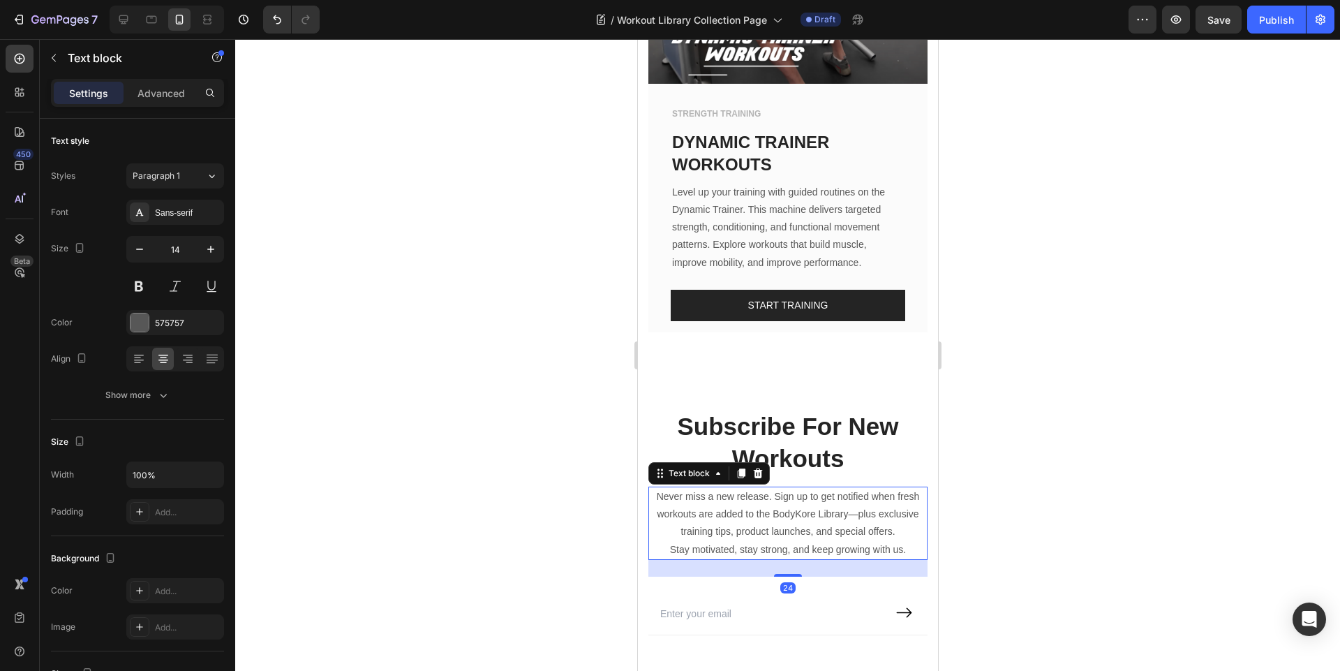
click at [743, 488] on p "Never miss a new release. Sign up to get notified when fresh workouts are added…" at bounding box center [787, 514] width 276 height 53
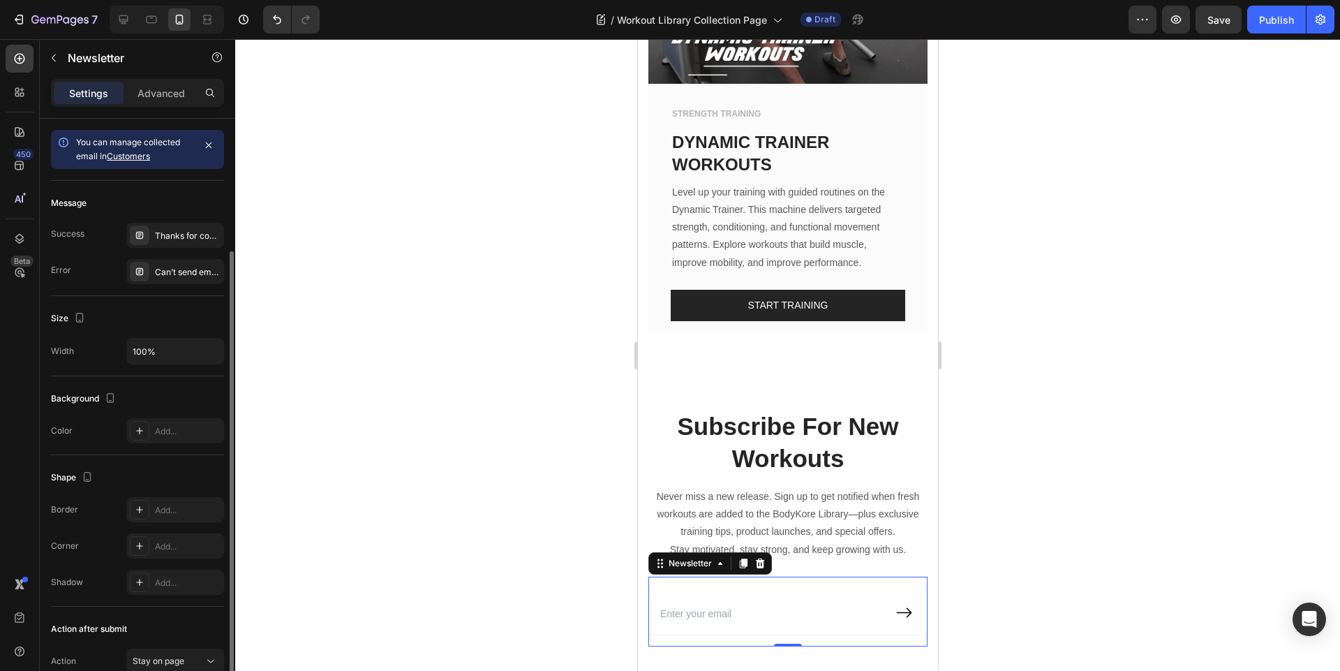
scroll to position [70, 0]
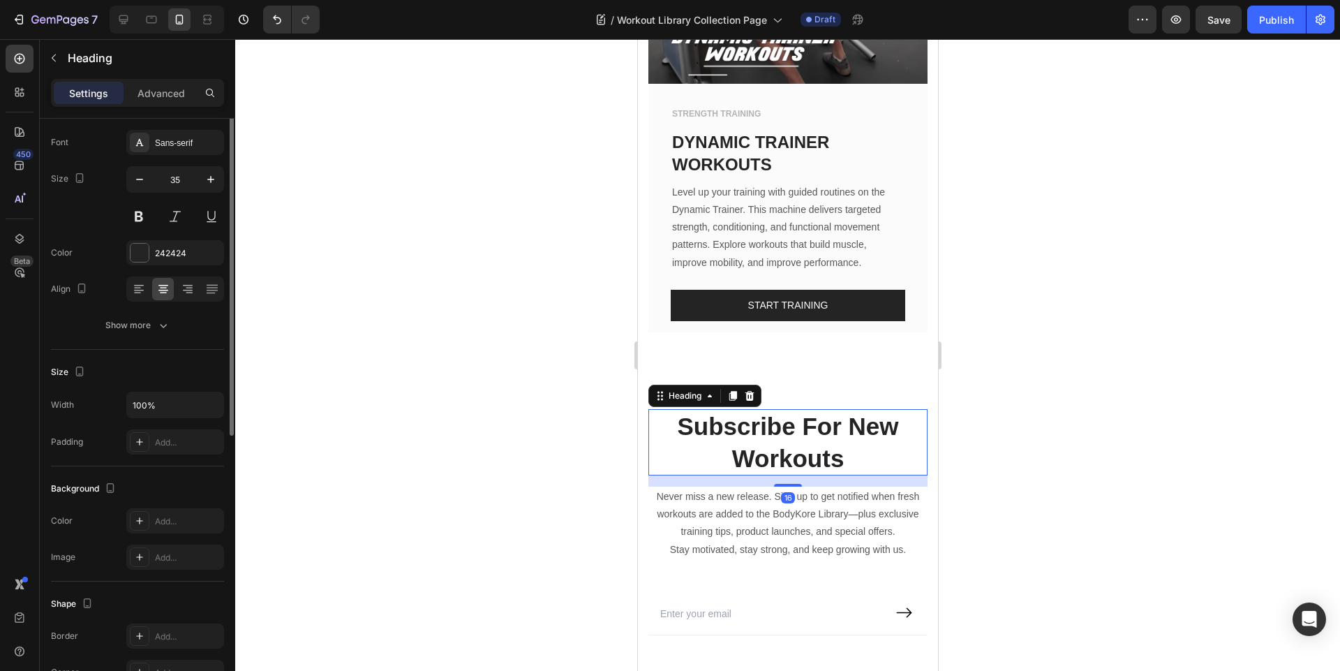
click at [750, 409] on h2 "Subscribe For New Workouts" at bounding box center [787, 442] width 279 height 66
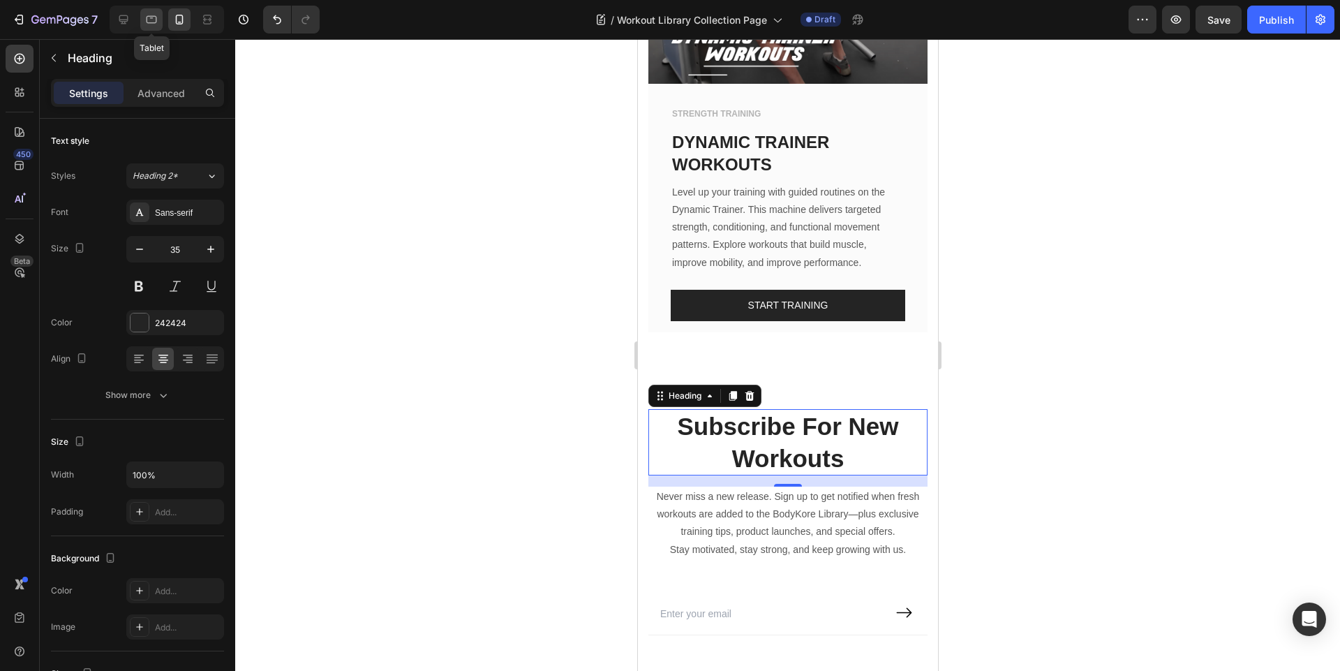
click at [154, 22] on icon at bounding box center [151, 20] width 14 height 14
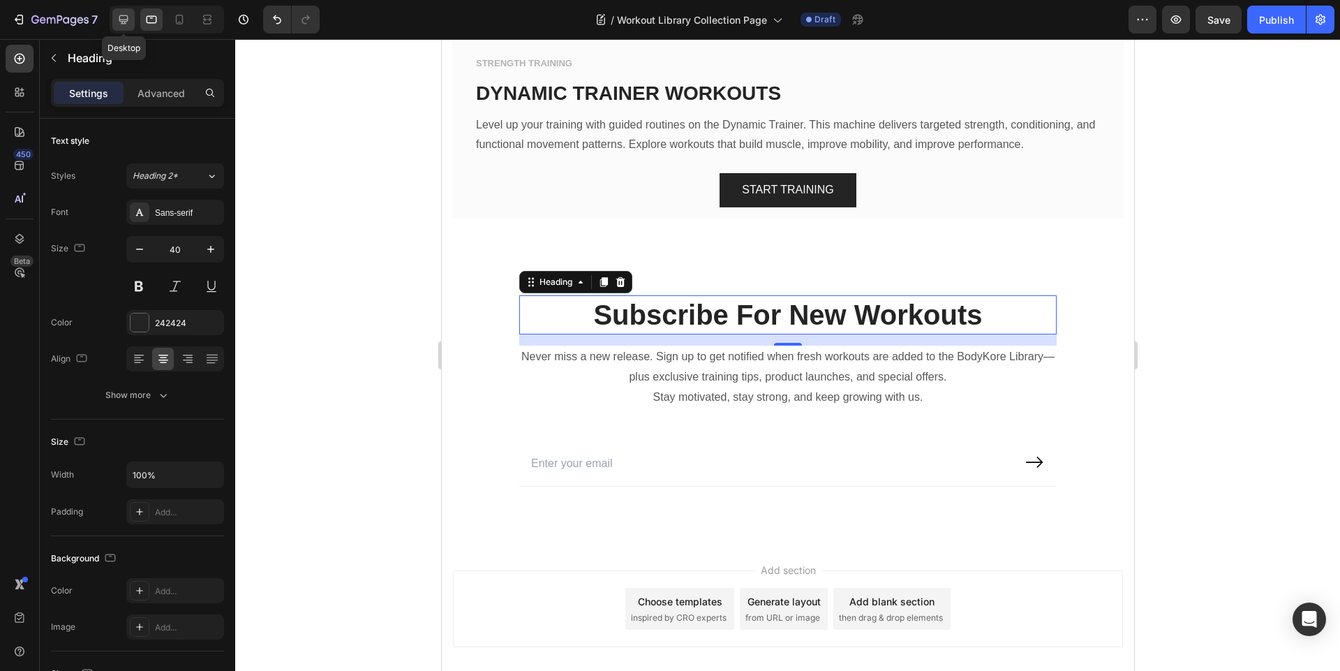
click at [125, 25] on icon at bounding box center [124, 20] width 14 height 14
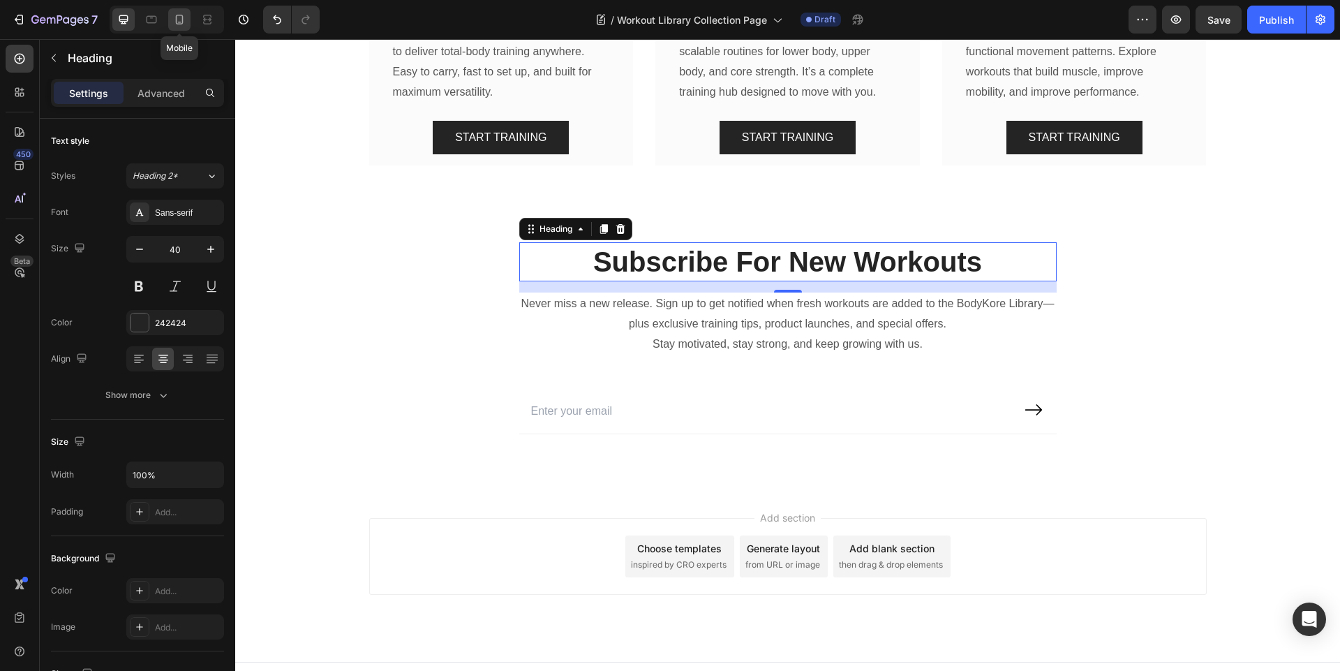
click at [178, 17] on icon at bounding box center [179, 20] width 14 height 14
type input "35"
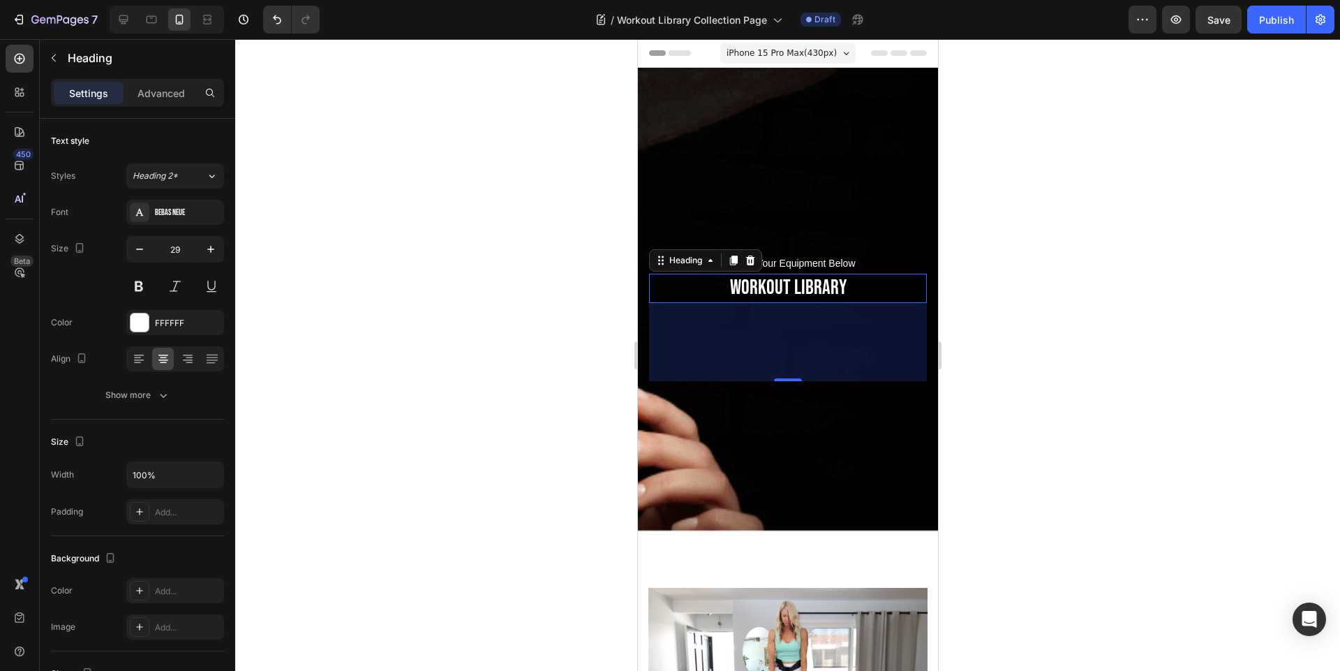
click at [770, 289] on h2 "WORKOUT LIBRARY" at bounding box center [787, 288] width 278 height 29
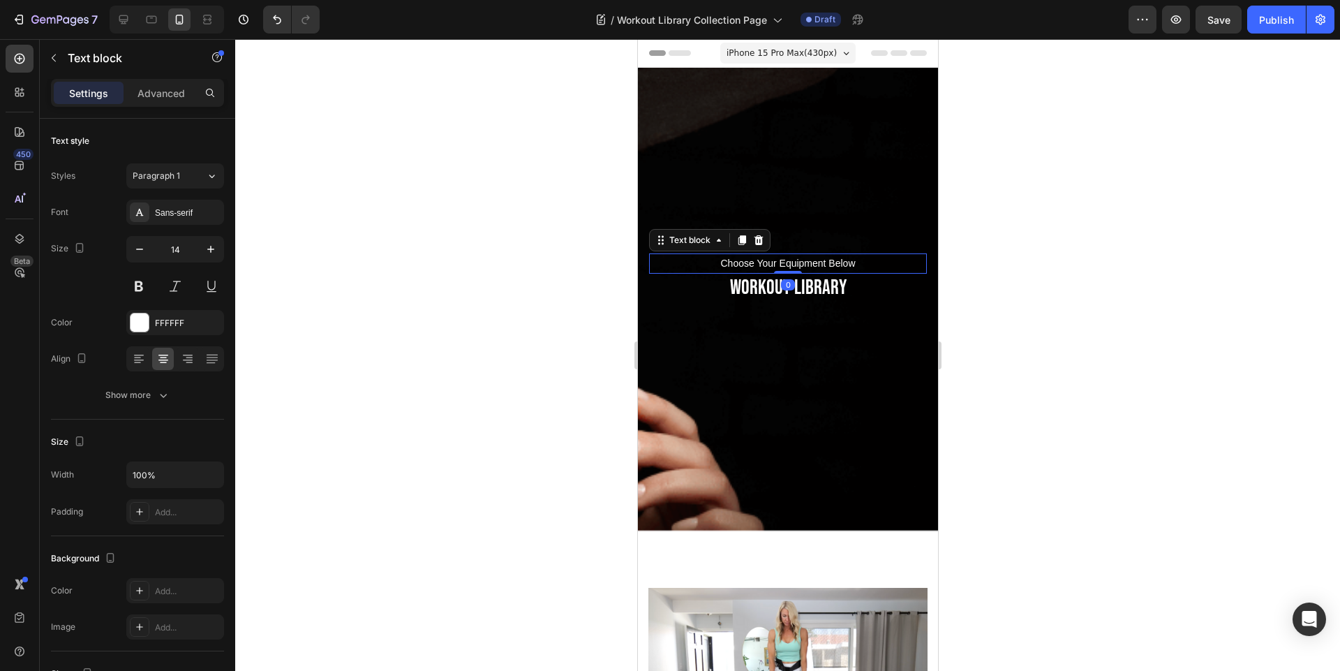
click at [801, 262] on p "Choose Your Equipment Below" at bounding box center [787, 263] width 275 height 17
click at [768, 286] on h2 "WORKOUT LIBRARY" at bounding box center [787, 288] width 278 height 29
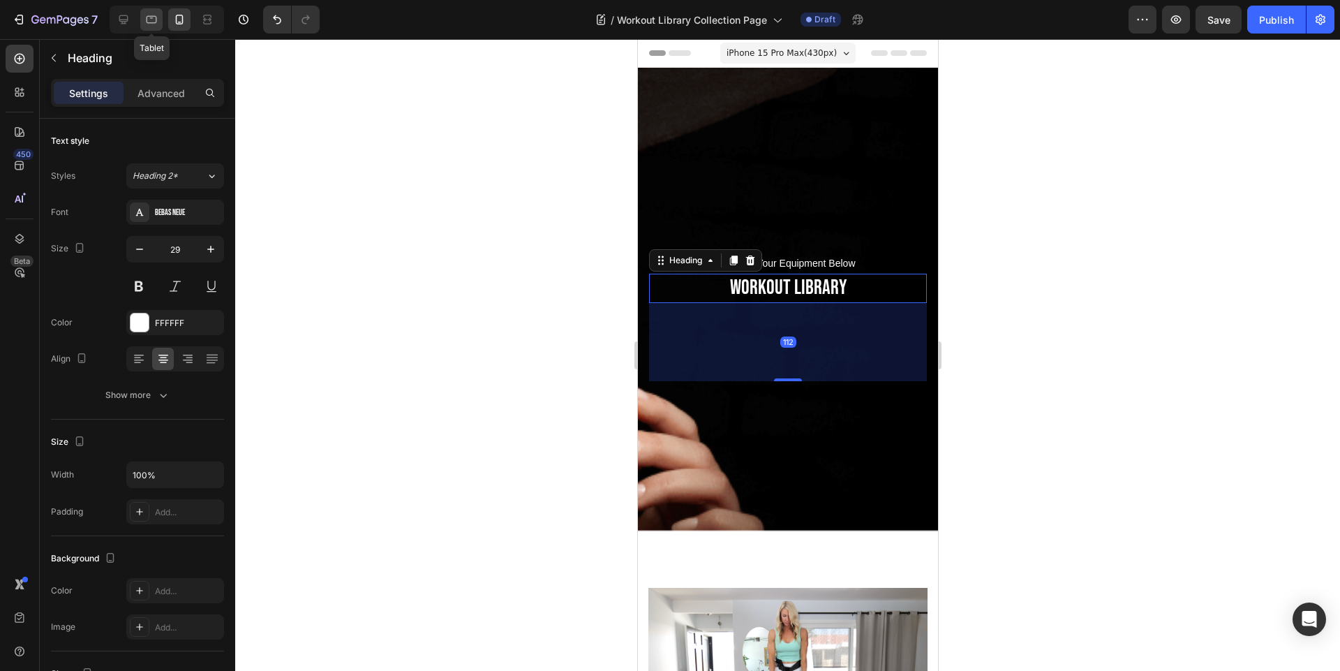
click at [150, 26] on icon at bounding box center [151, 20] width 14 height 14
type input "33"
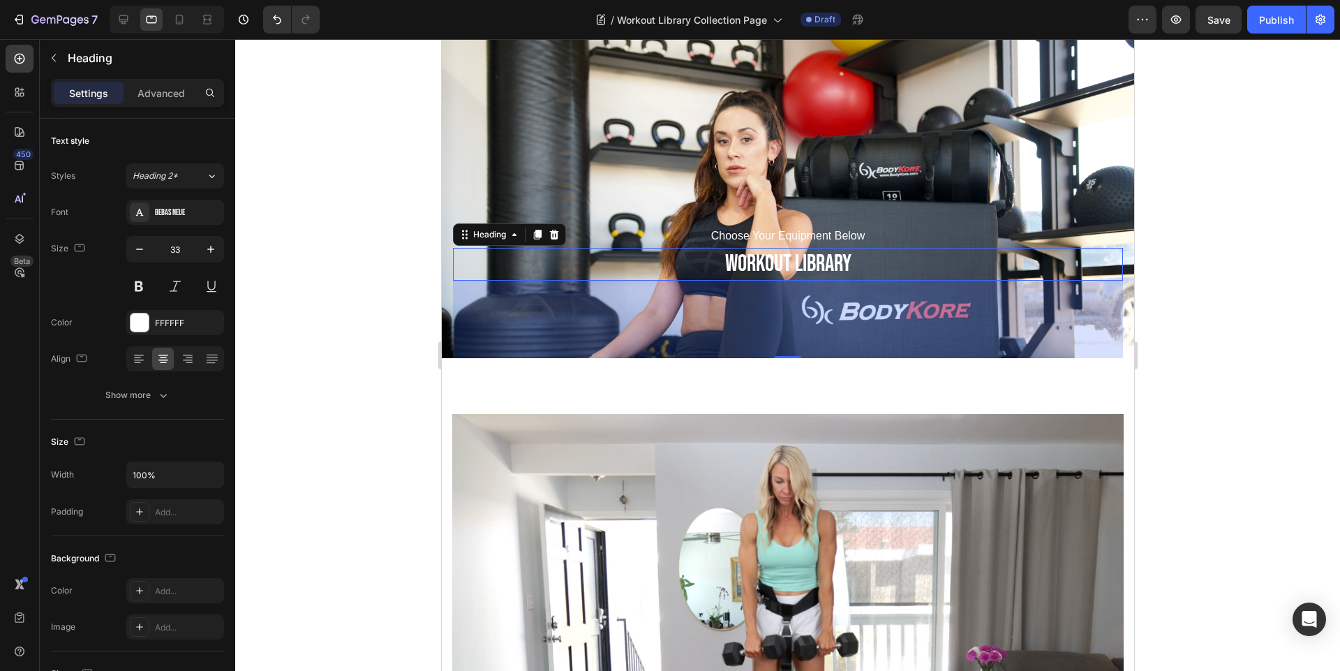
scroll to position [188, 0]
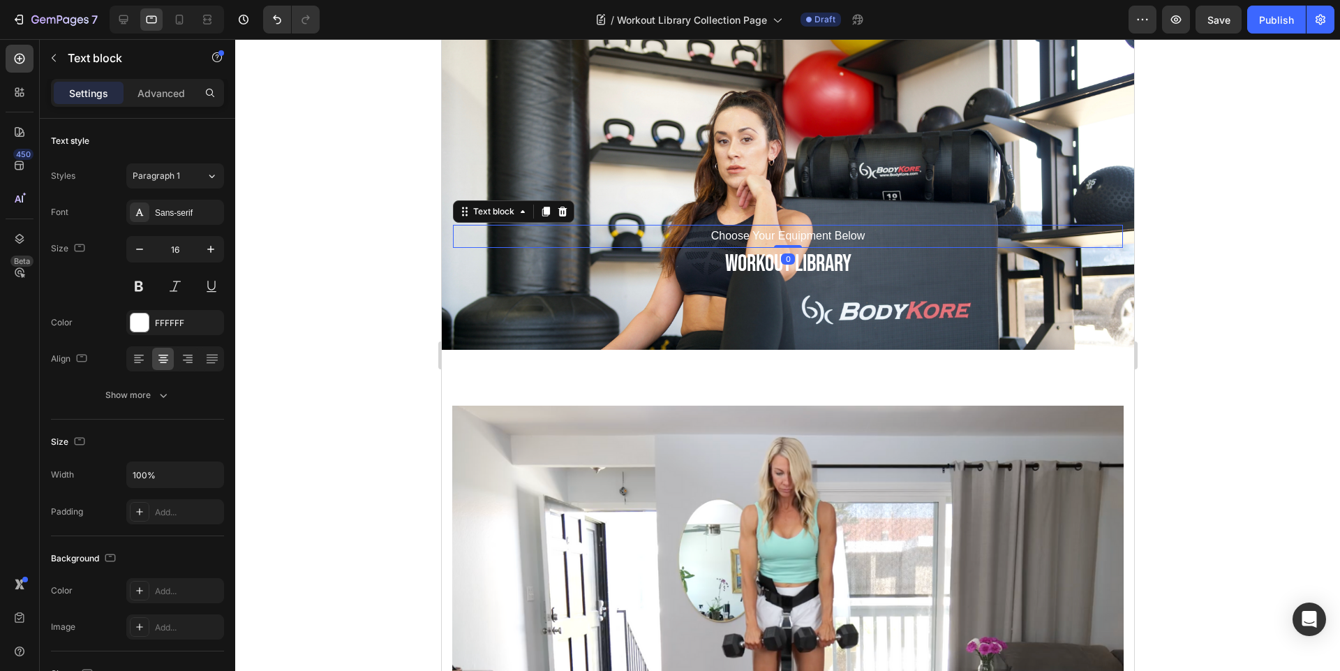
click at [763, 245] on p "Choose Your Equipment Below" at bounding box center [787, 236] width 667 height 20
click at [117, 16] on icon at bounding box center [124, 20] width 14 height 14
type input "31"
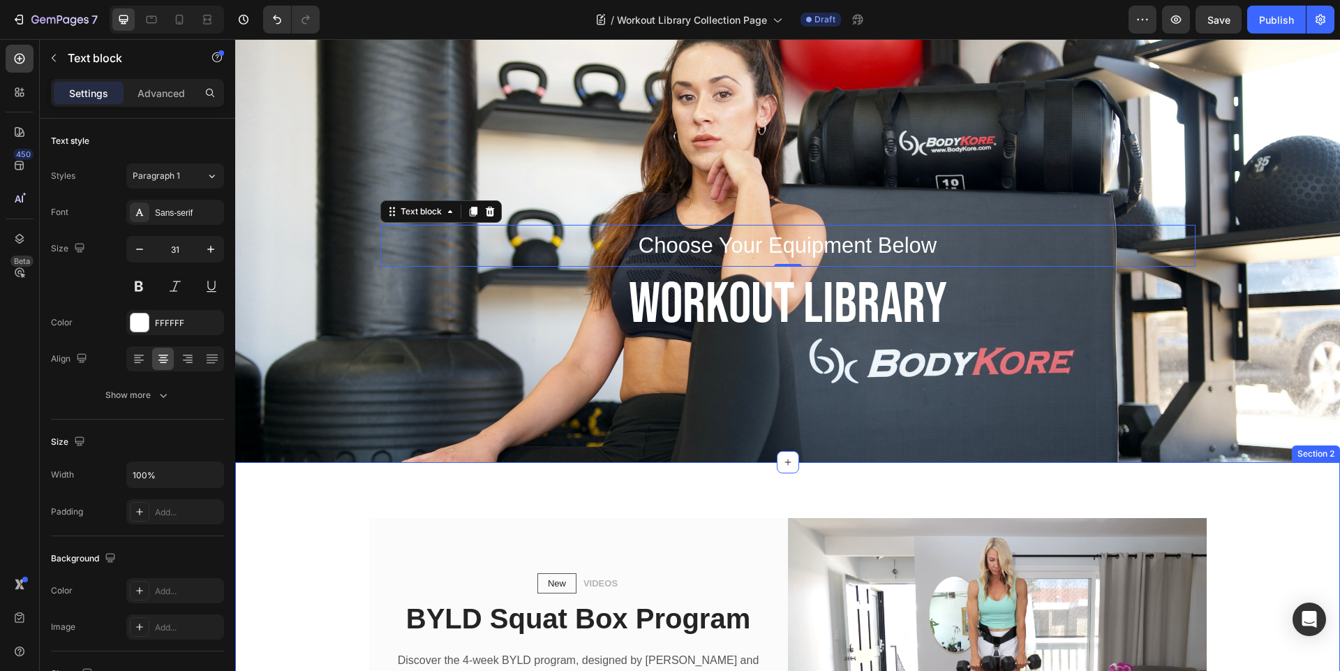
scroll to position [34, 0]
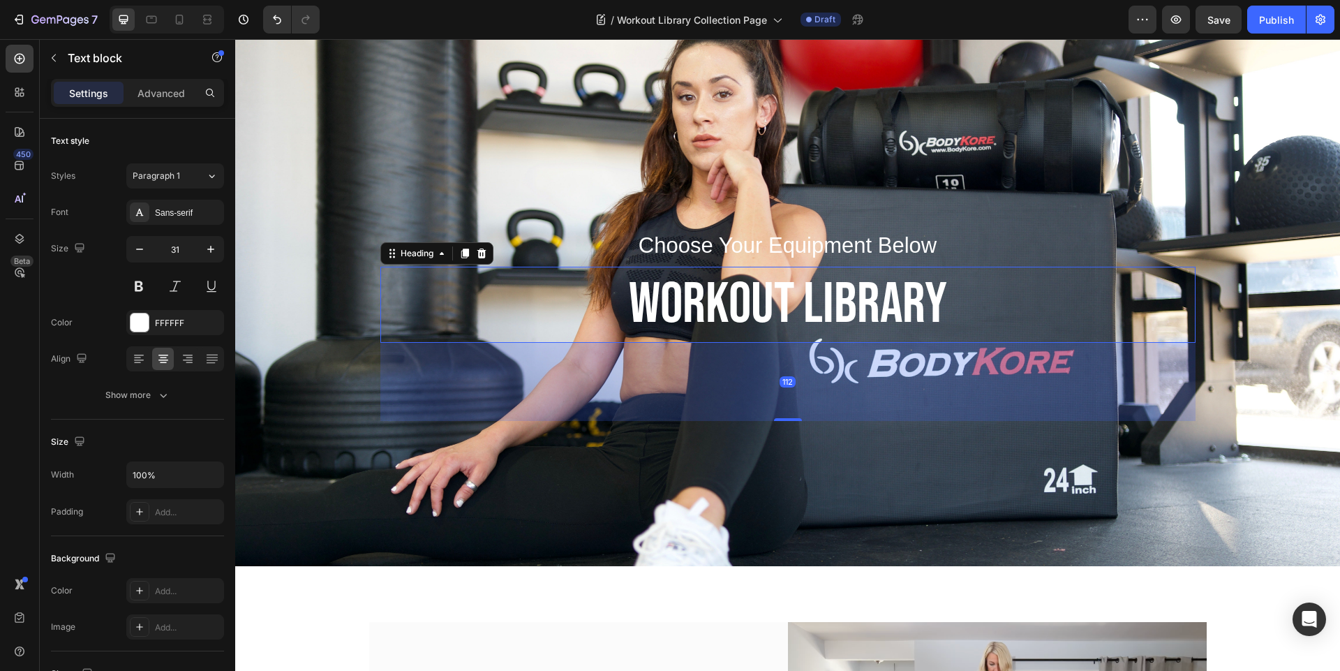
click at [745, 308] on h2 "WORKOUT LIBRARY" at bounding box center [787, 305] width 815 height 76
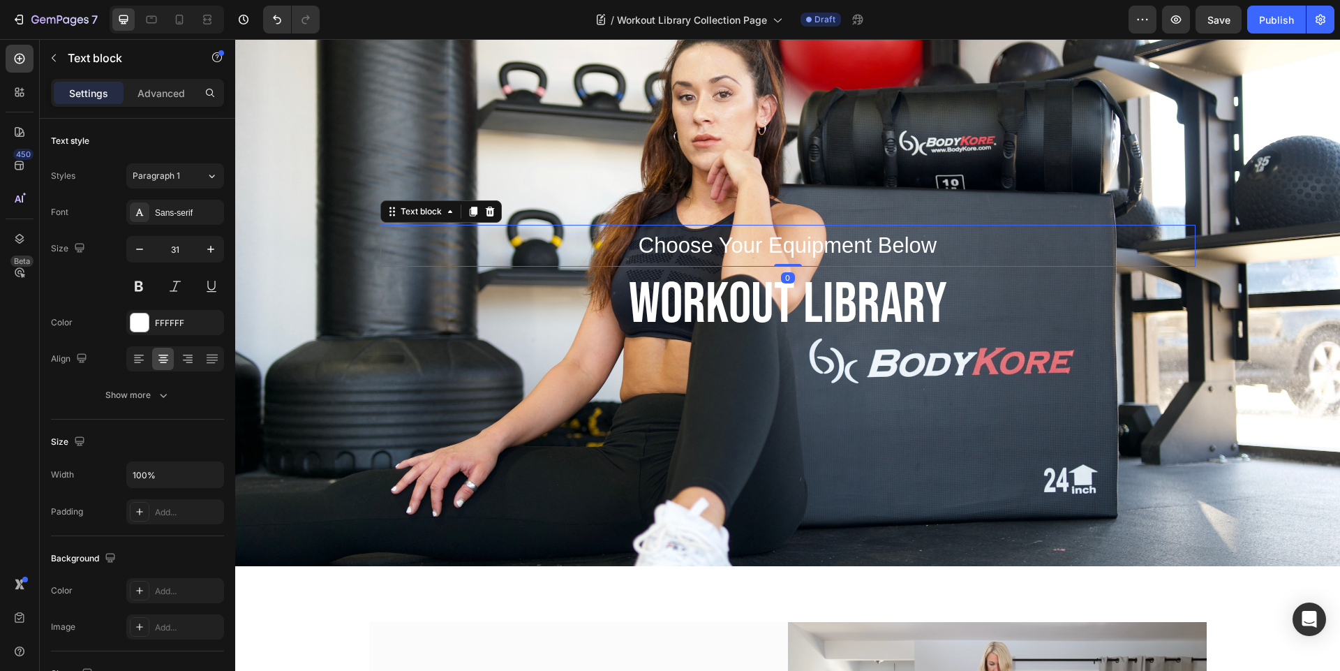
click at [743, 241] on p "Choose Your Equipment Below" at bounding box center [788, 245] width 812 height 39
click at [177, 16] on icon at bounding box center [180, 20] width 8 height 10
type input "14"
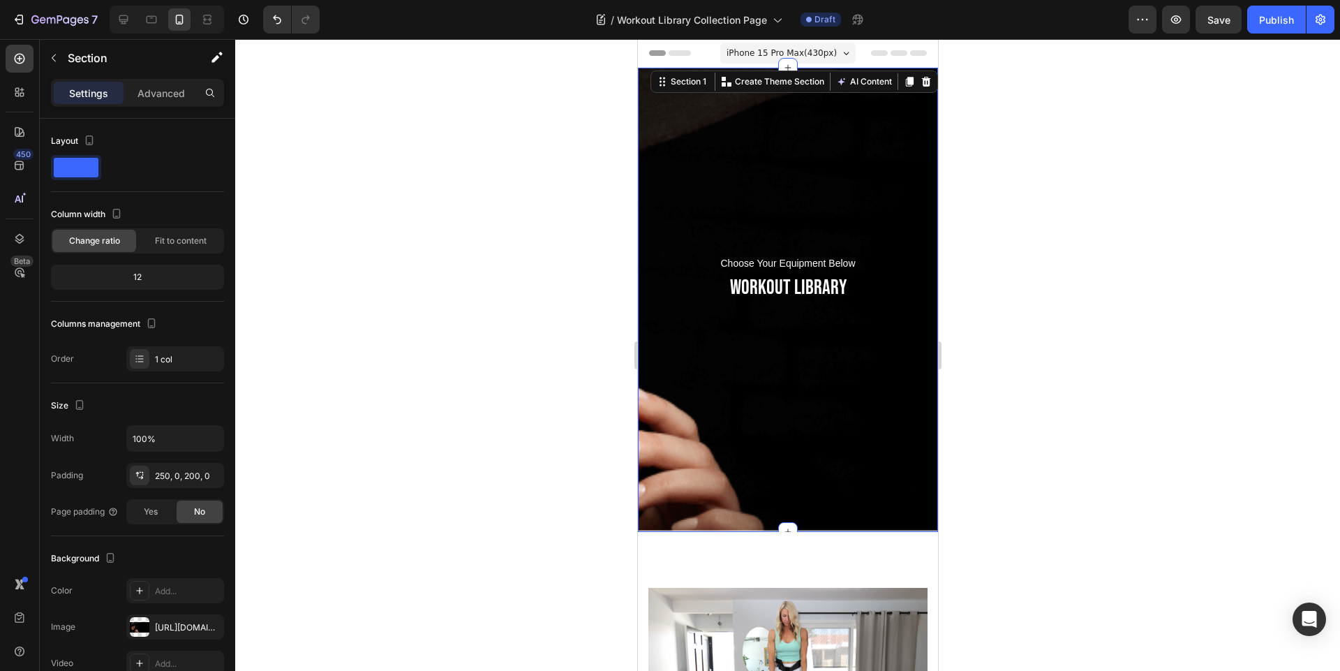
click at [810, 149] on div "Choose Your Equipment Below Text block WORKOUT LIBRARY Heading Row Section 1 Cr…" at bounding box center [787, 300] width 300 height 464
click at [177, 470] on div "250, 0, 200, 0" at bounding box center [175, 476] width 40 height 13
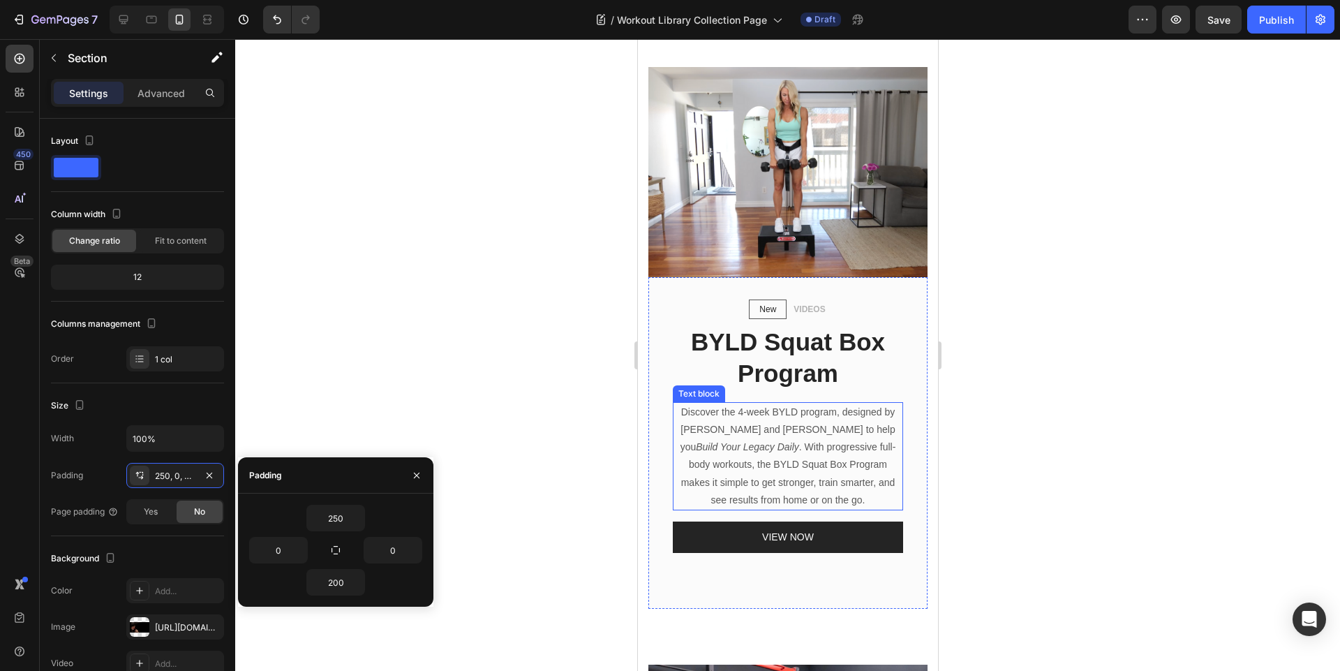
scroll to position [419, 0]
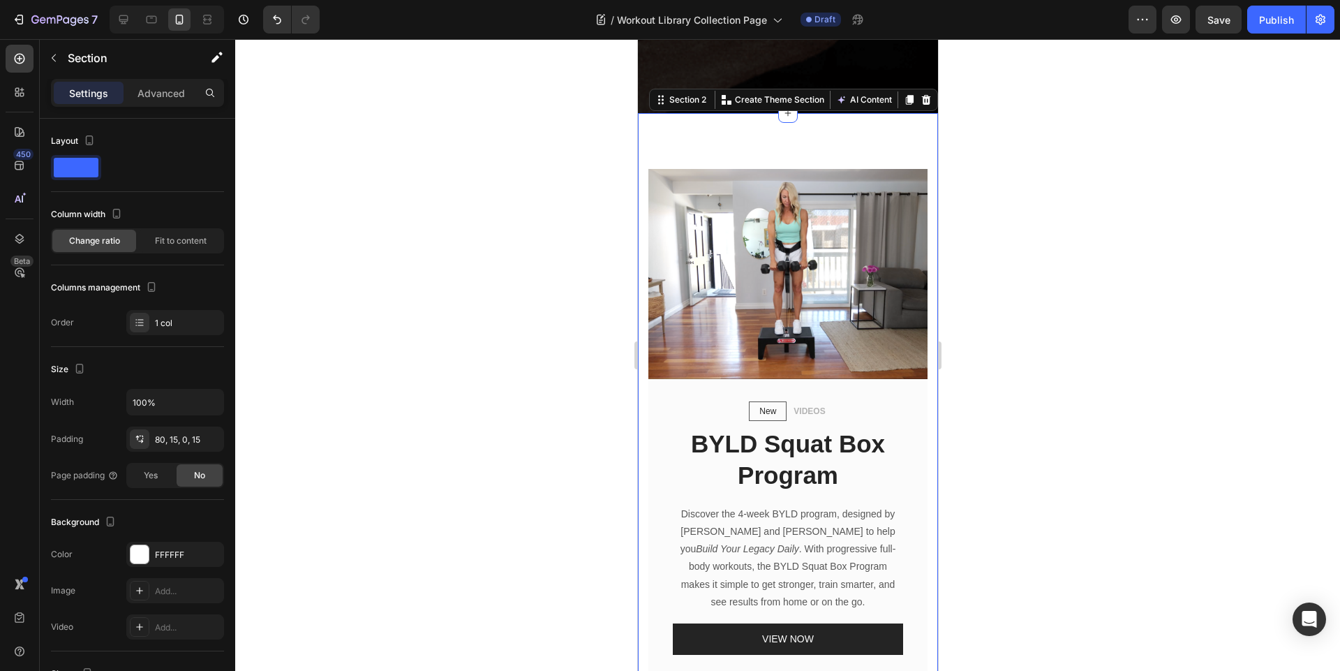
click at [833, 128] on div "New Text block Row VIDEOS Text block Row BYLD Squat Box Program Heading Discove…" at bounding box center [787, 411] width 300 height 597
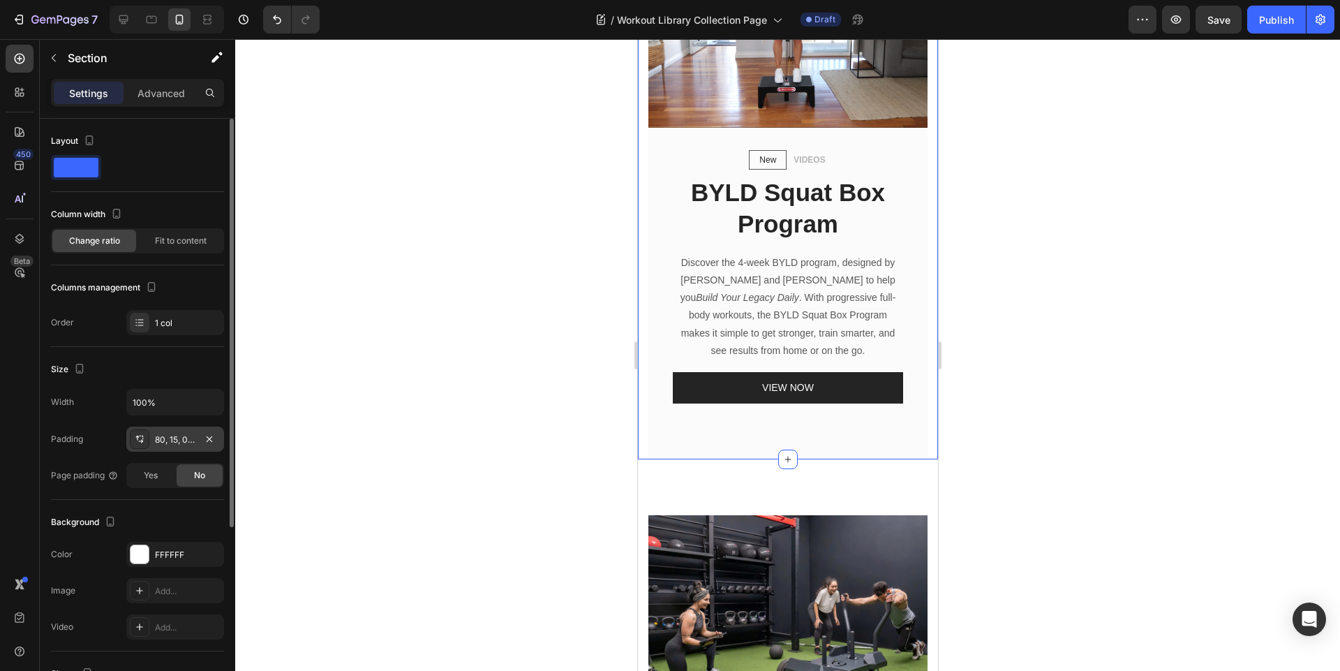
click at [174, 442] on div "80, 15, 0, 15" at bounding box center [175, 439] width 40 height 13
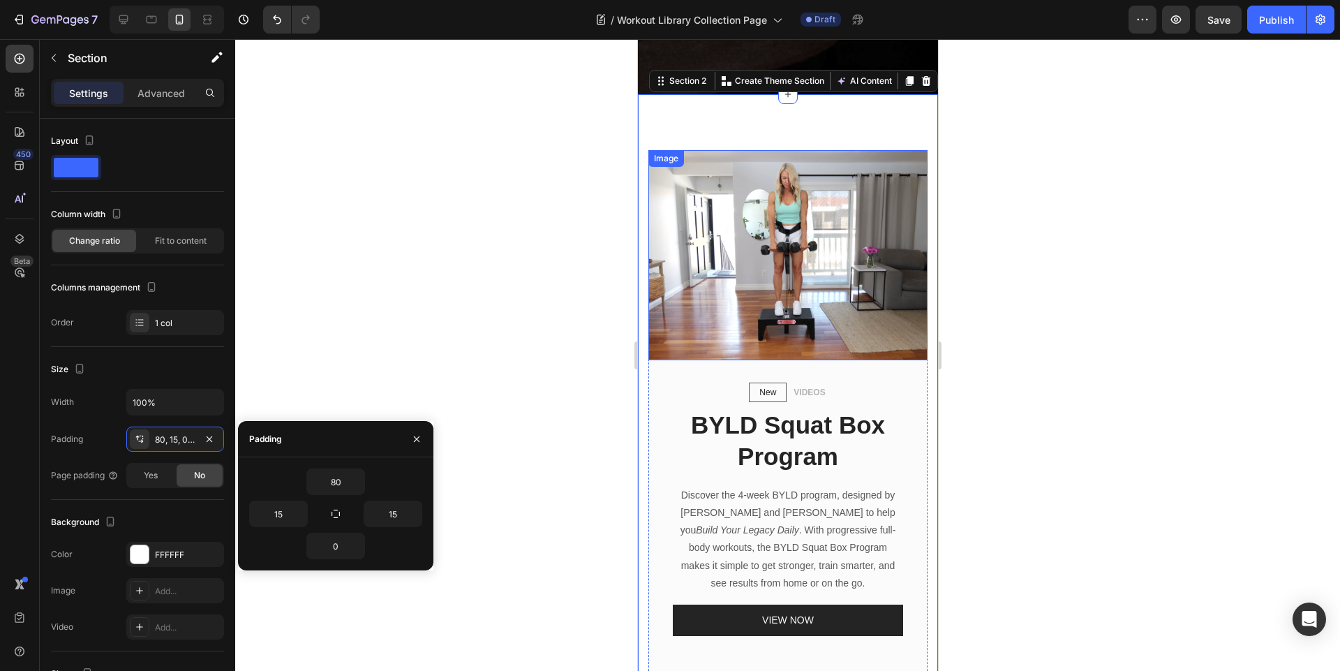
scroll to position [335, 0]
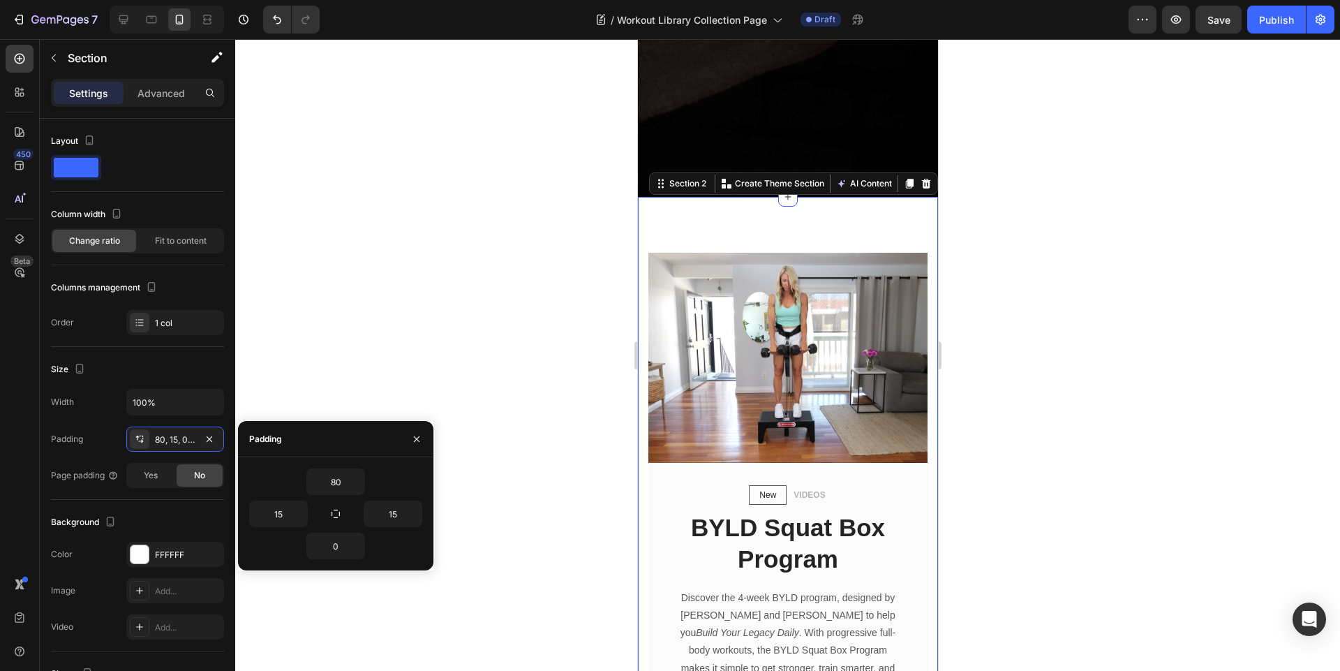
click at [729, 208] on div "New Text block Row VIDEOS Text block Row BYLD Squat Box Program Heading Discove…" at bounding box center [787, 495] width 300 height 597
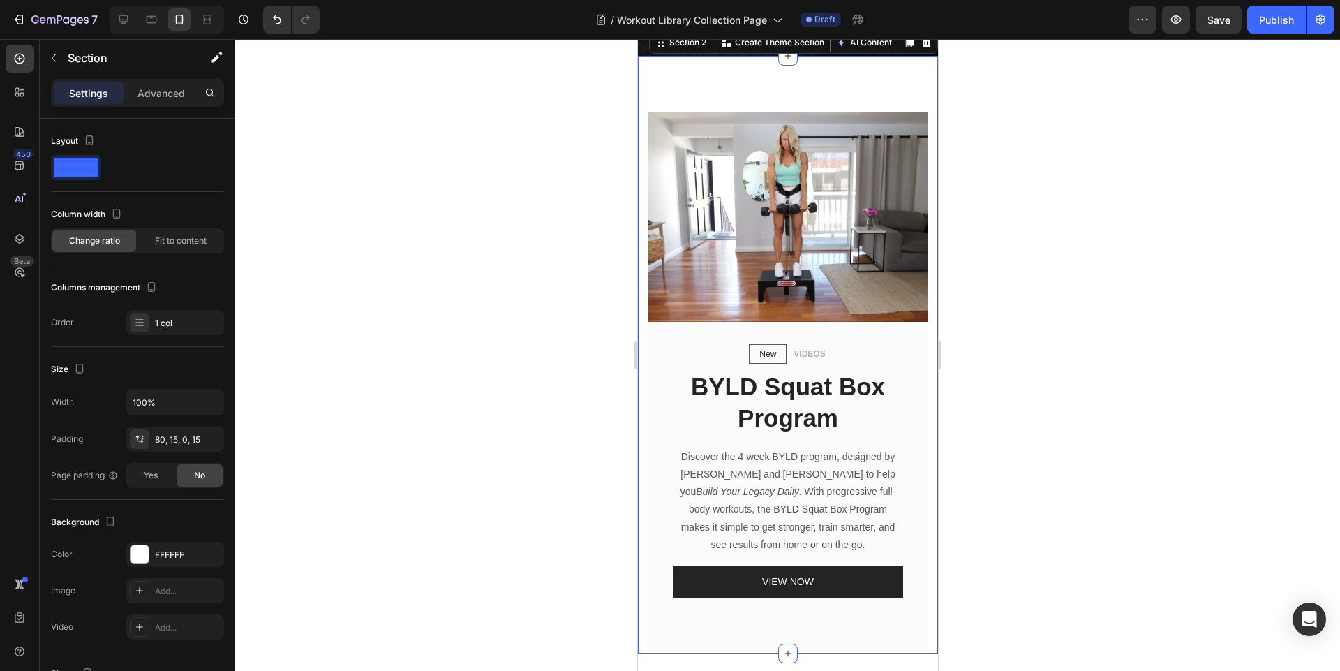
scroll to position [754, 0]
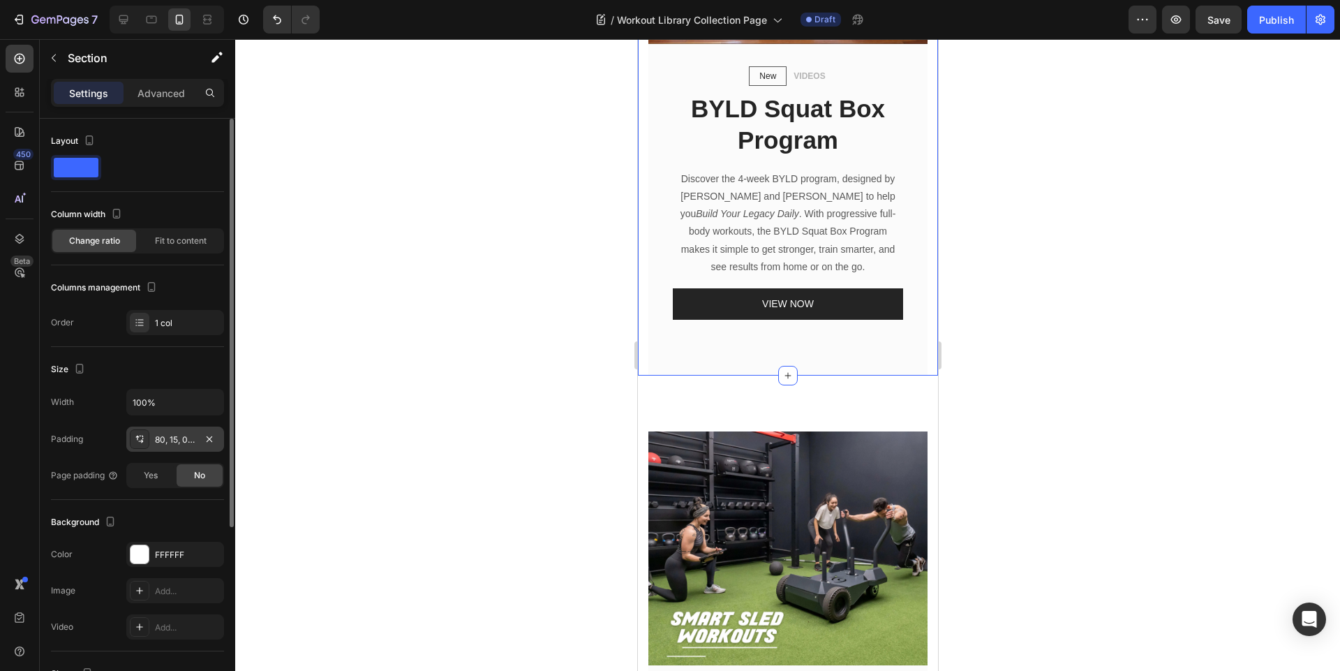
click at [178, 437] on div "80, 15, 0, 15" at bounding box center [175, 439] width 40 height 13
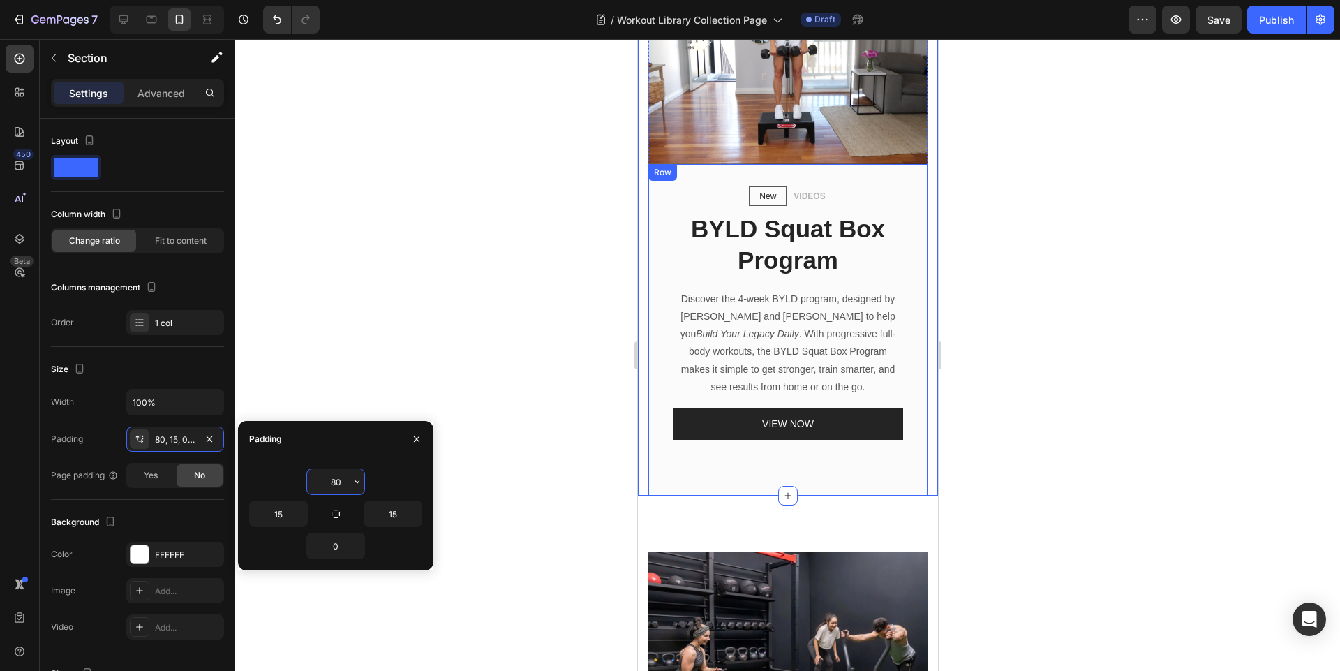
scroll to position [586, 0]
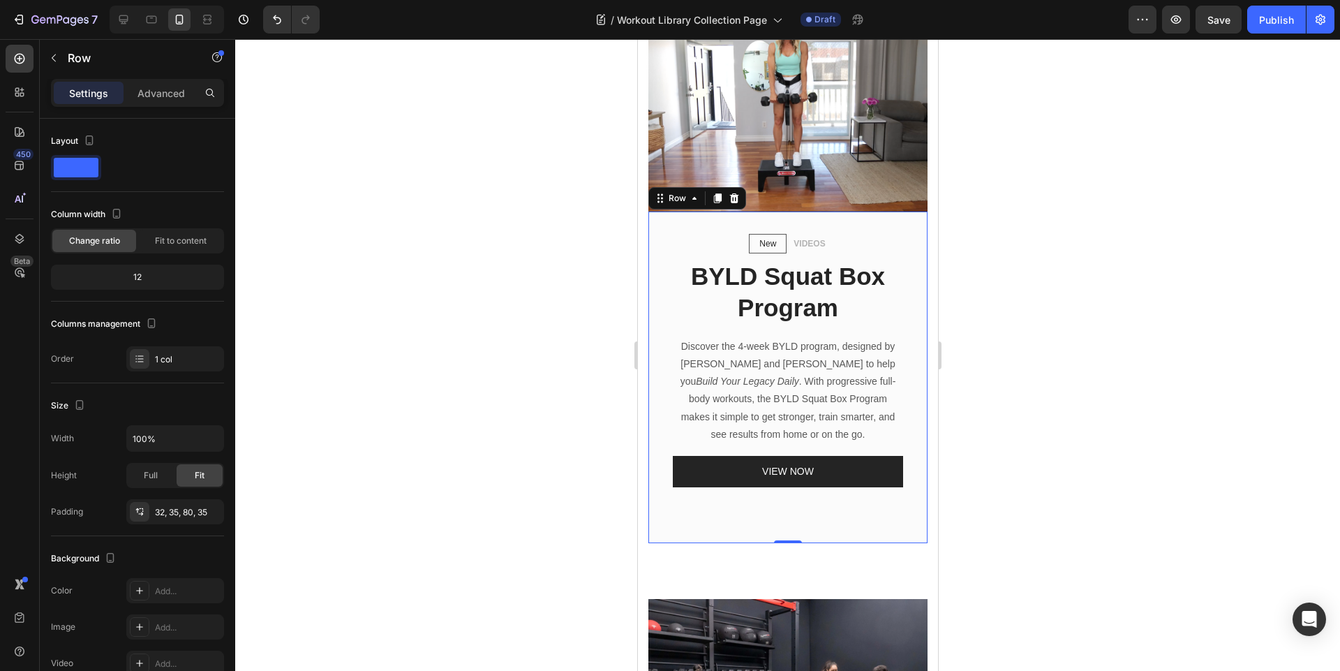
click at [901, 255] on div "New Text block Row VIDEOS Text block Row BYLD Squat Box Program Heading Discove…" at bounding box center [787, 377] width 279 height 332
click at [177, 515] on div "32, 35, 80, 35" at bounding box center [175, 512] width 40 height 13
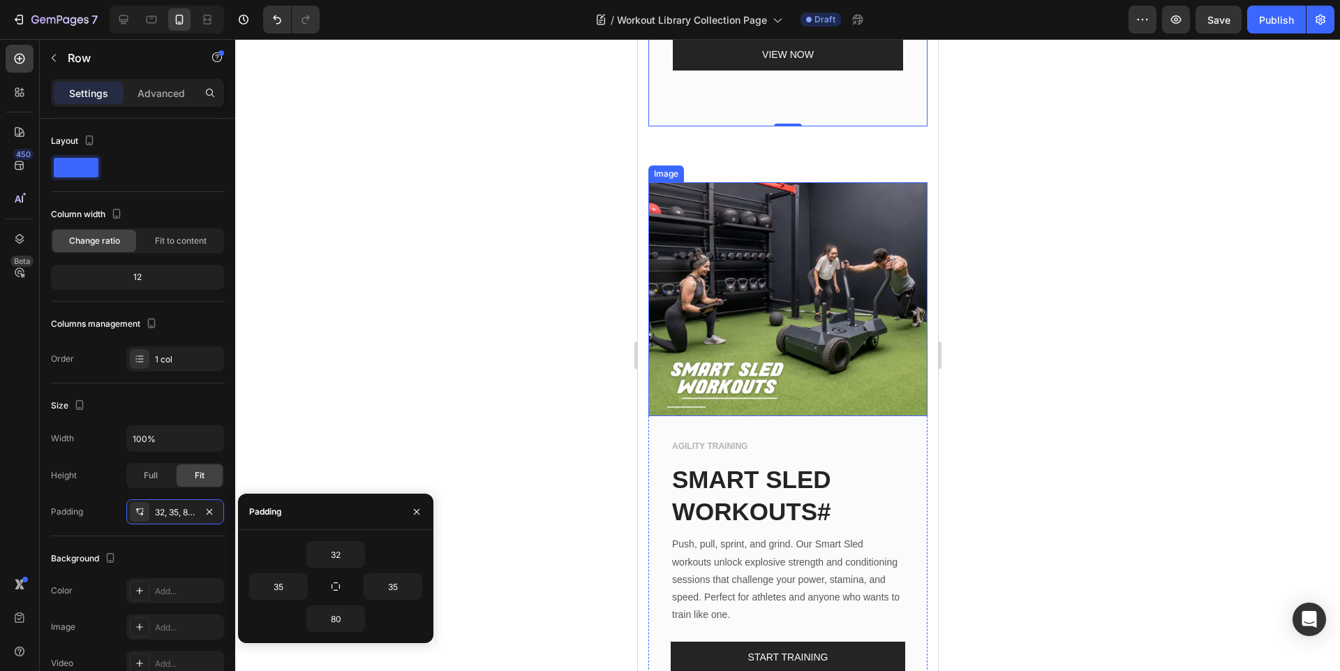
scroll to position [1005, 0]
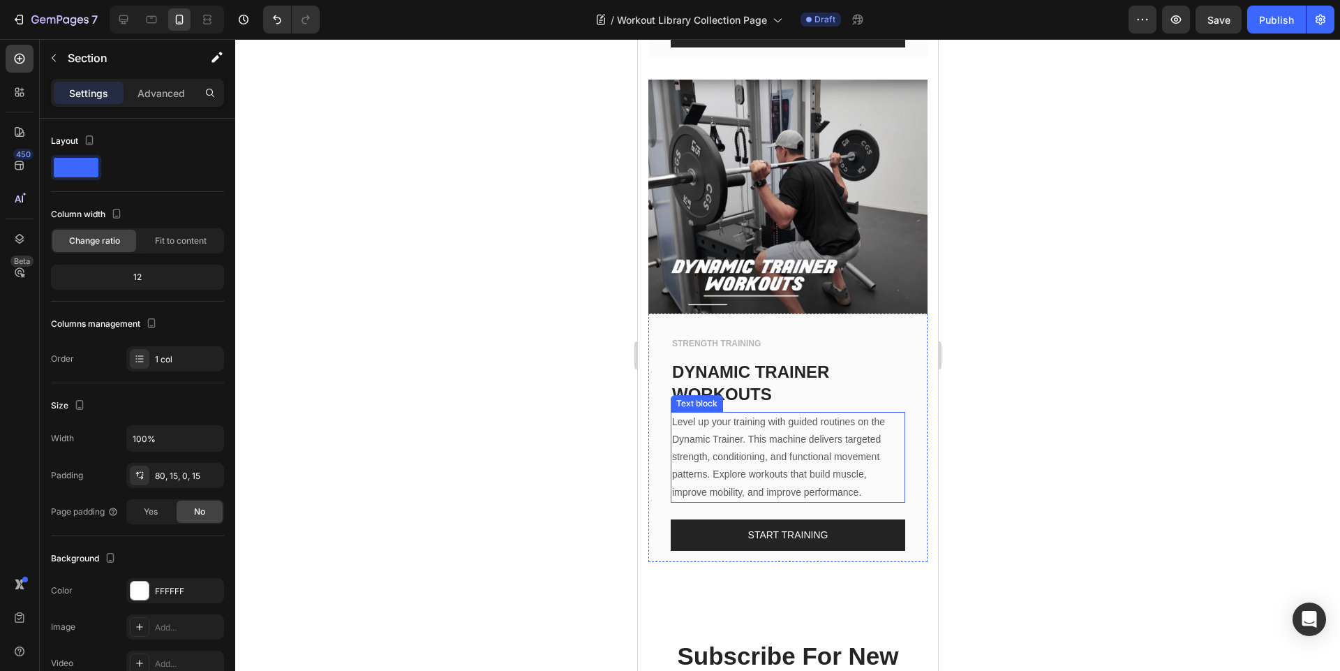
scroll to position [3661, 0]
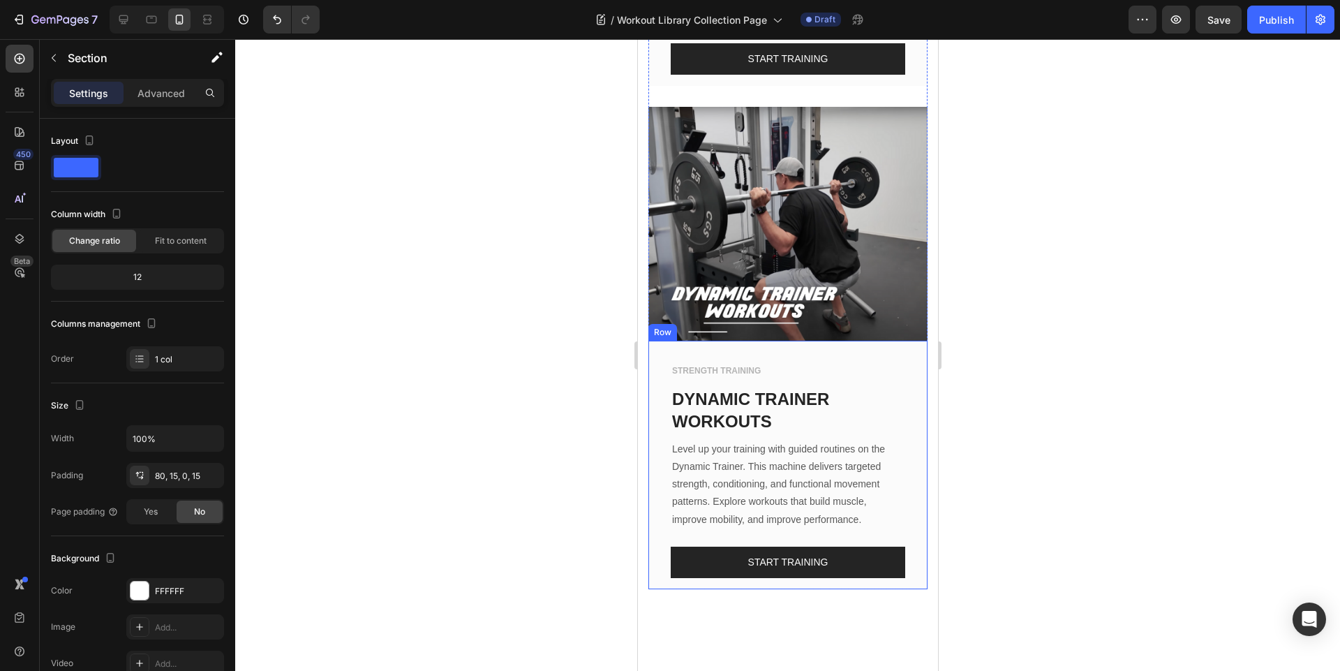
click at [835, 341] on div "STRENGTH TRAINING Text block DYNAMIC TRAINER WORKOUTS Text block Level up your …" at bounding box center [787, 465] width 279 height 248
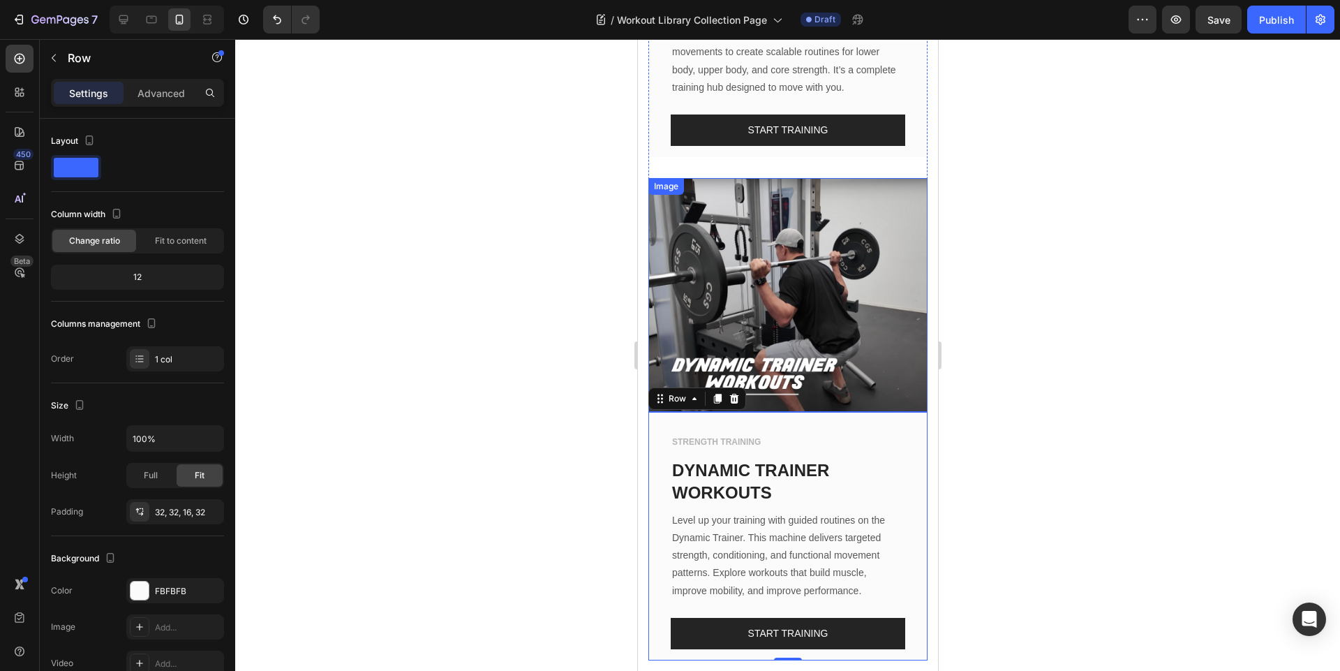
scroll to position [3494, 0]
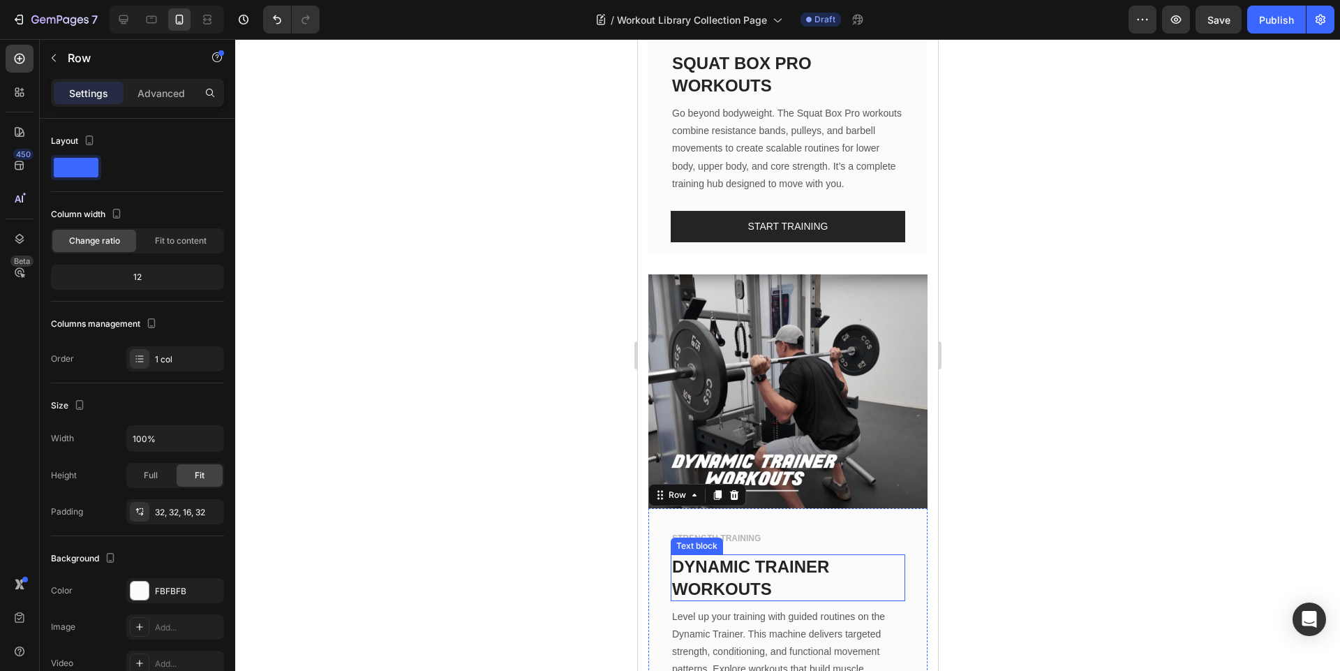
click at [729, 557] on link "DYNAMIC TRAINER WORKOUTS" at bounding box center [749, 577] width 157 height 40
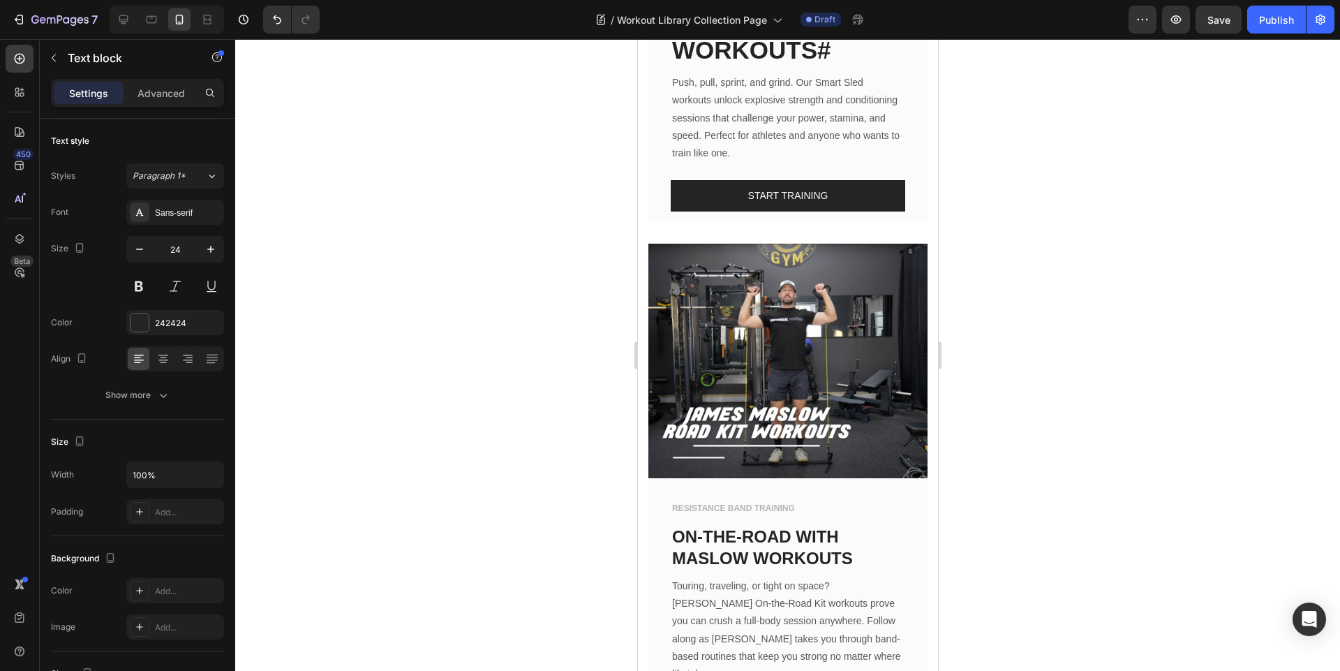
scroll to position [1316, 0]
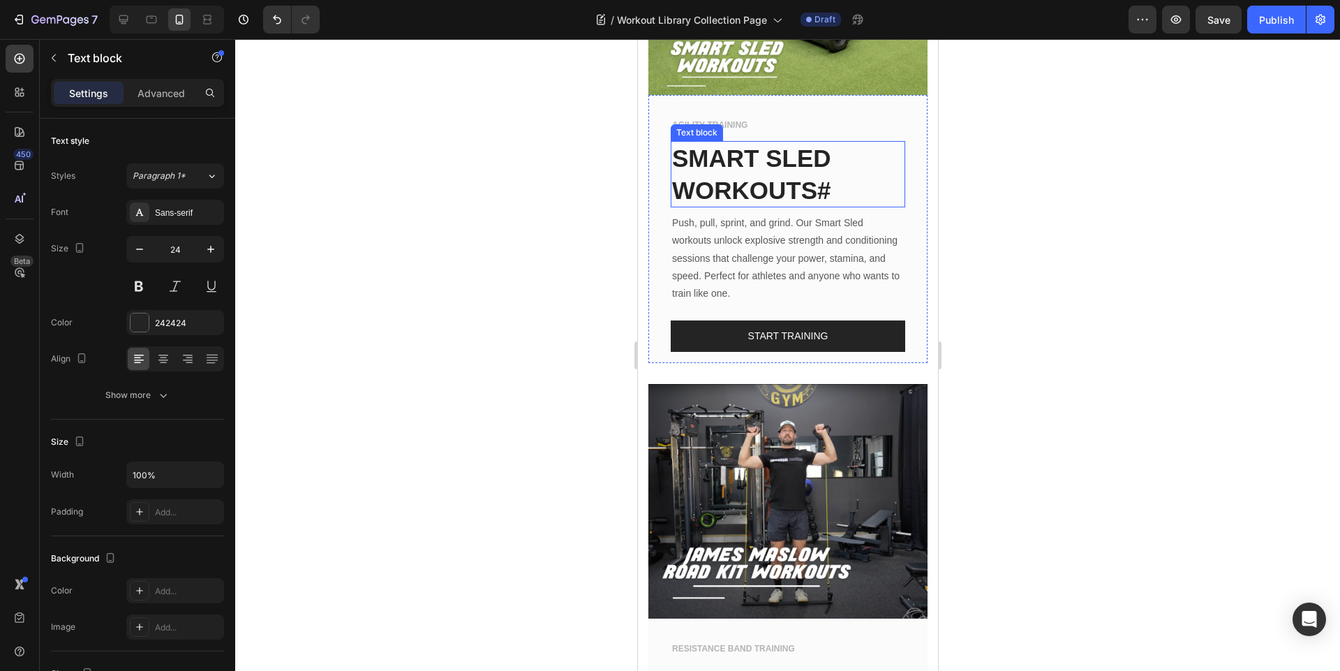
click at [781, 167] on p "SMART SLED WORKOUTS#" at bounding box center [787, 174] width 232 height 64
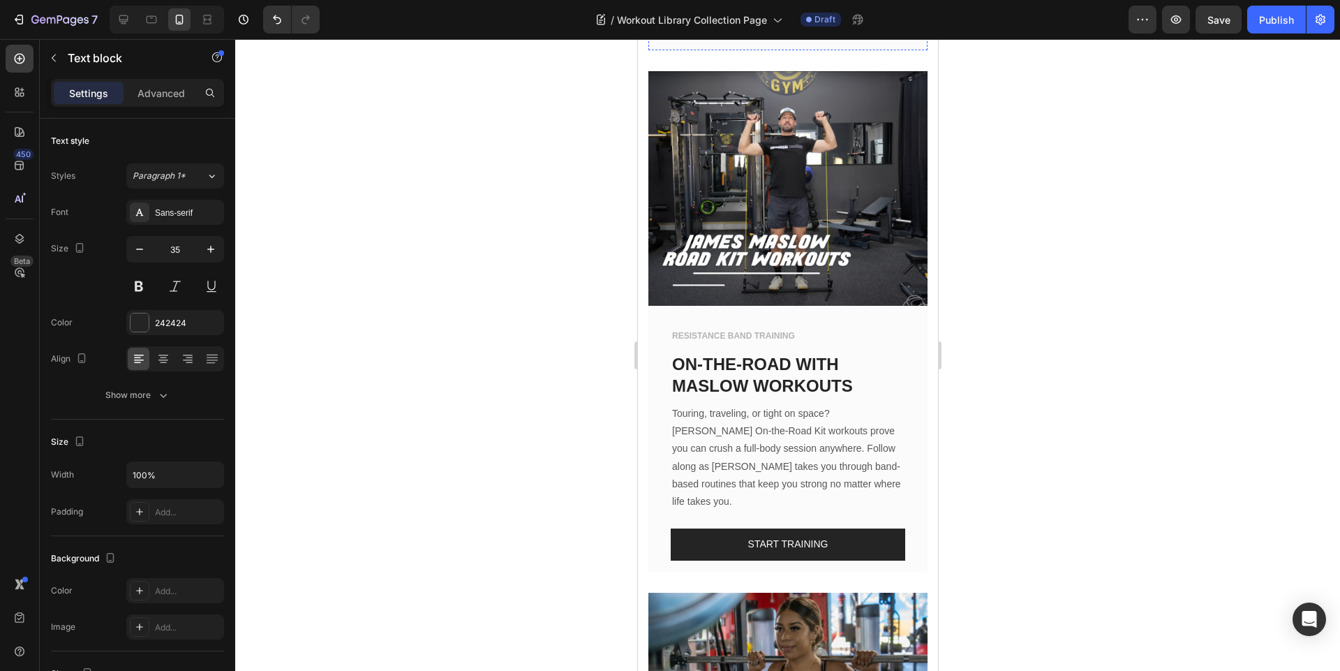
scroll to position [1735, 0]
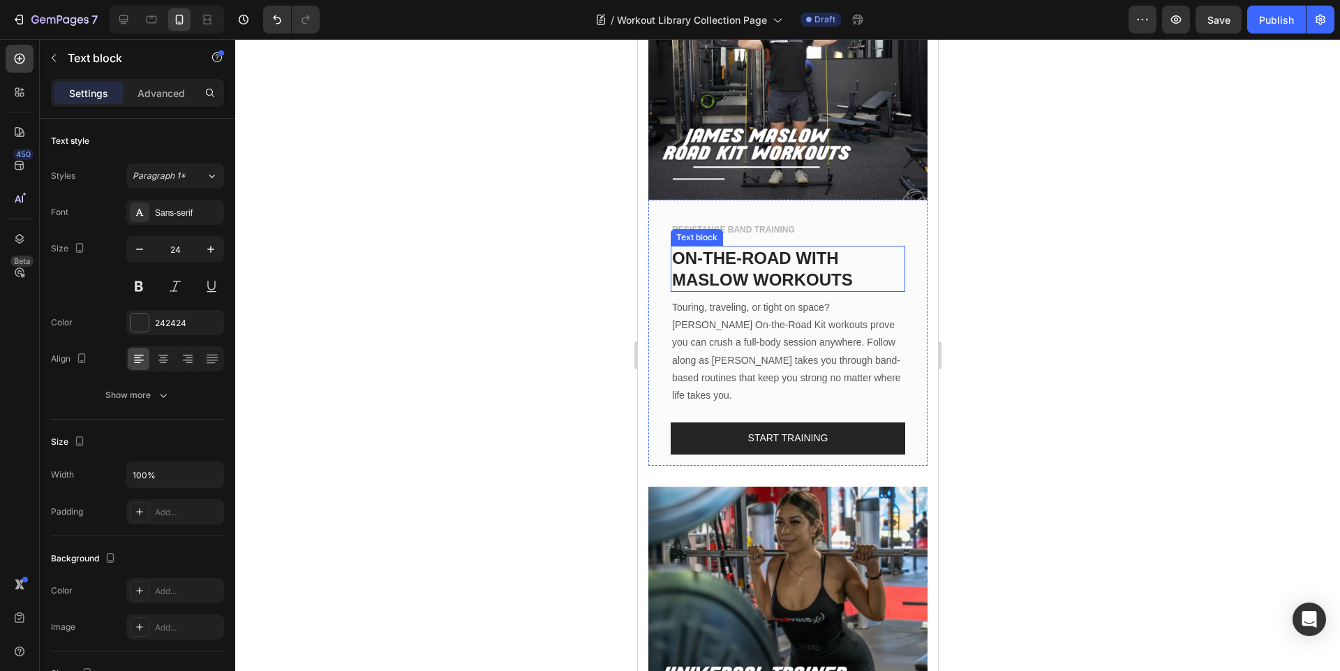
click at [786, 247] on p "ON-THE-ROAD WITH" at bounding box center [787, 258] width 232 height 22
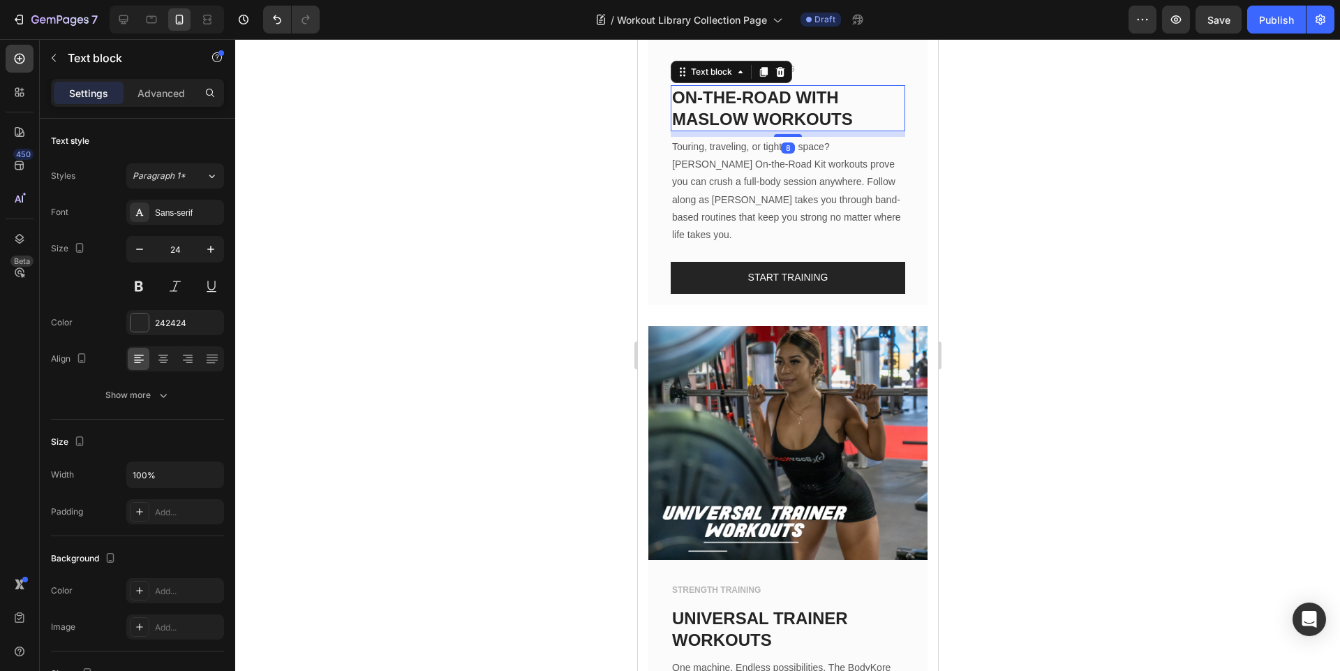
scroll to position [1986, 0]
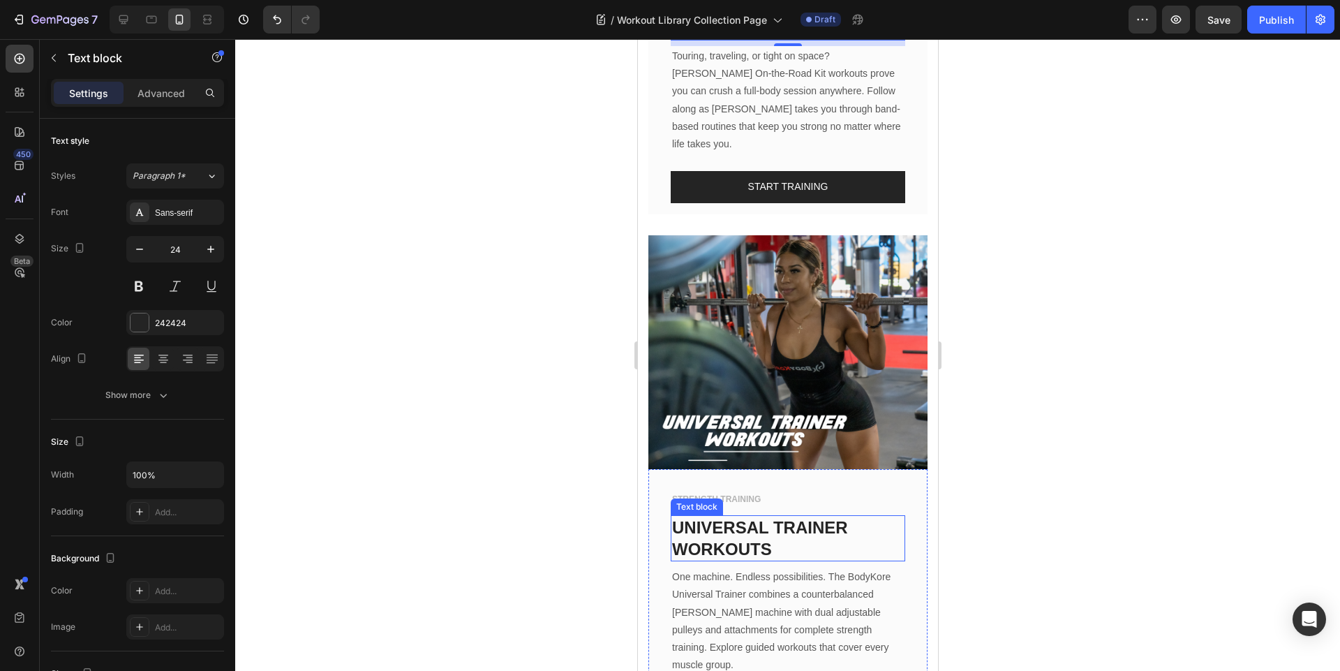
click at [693, 518] on link "UNIVERSAL TRAINER WORKOUTS" at bounding box center [759, 538] width 176 height 40
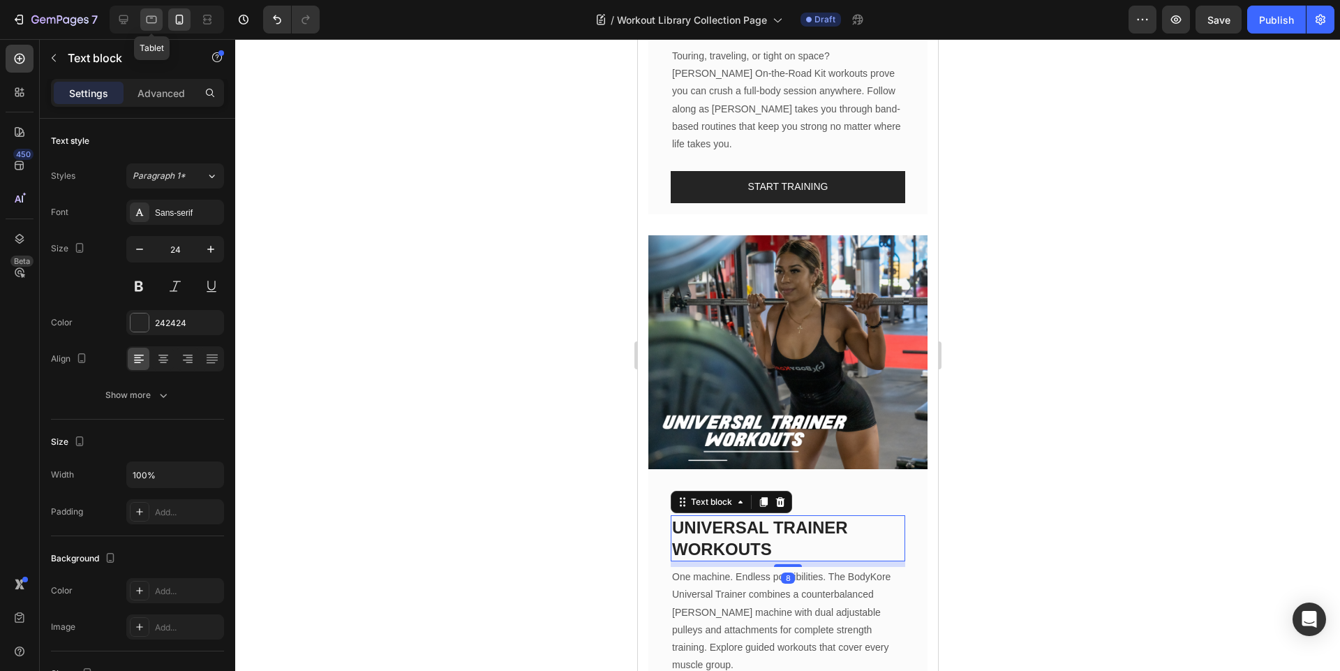
click at [156, 21] on icon at bounding box center [152, 20] width 10 height 8
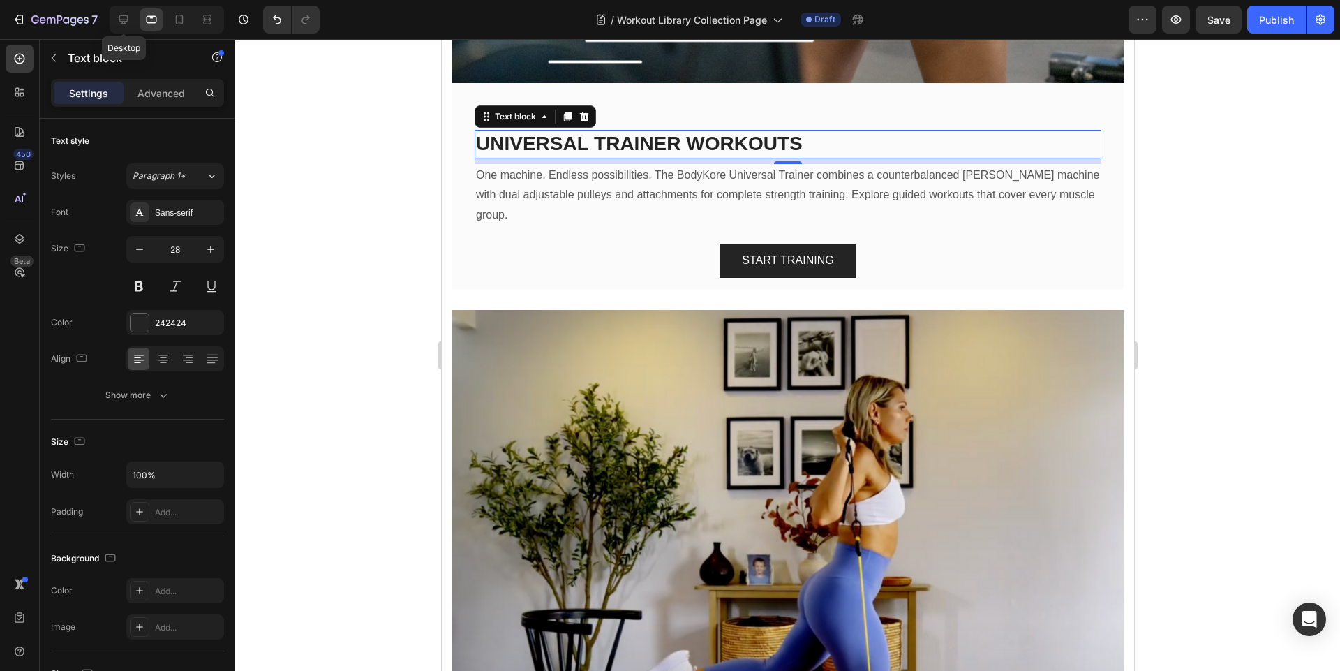
scroll to position [3264, 0]
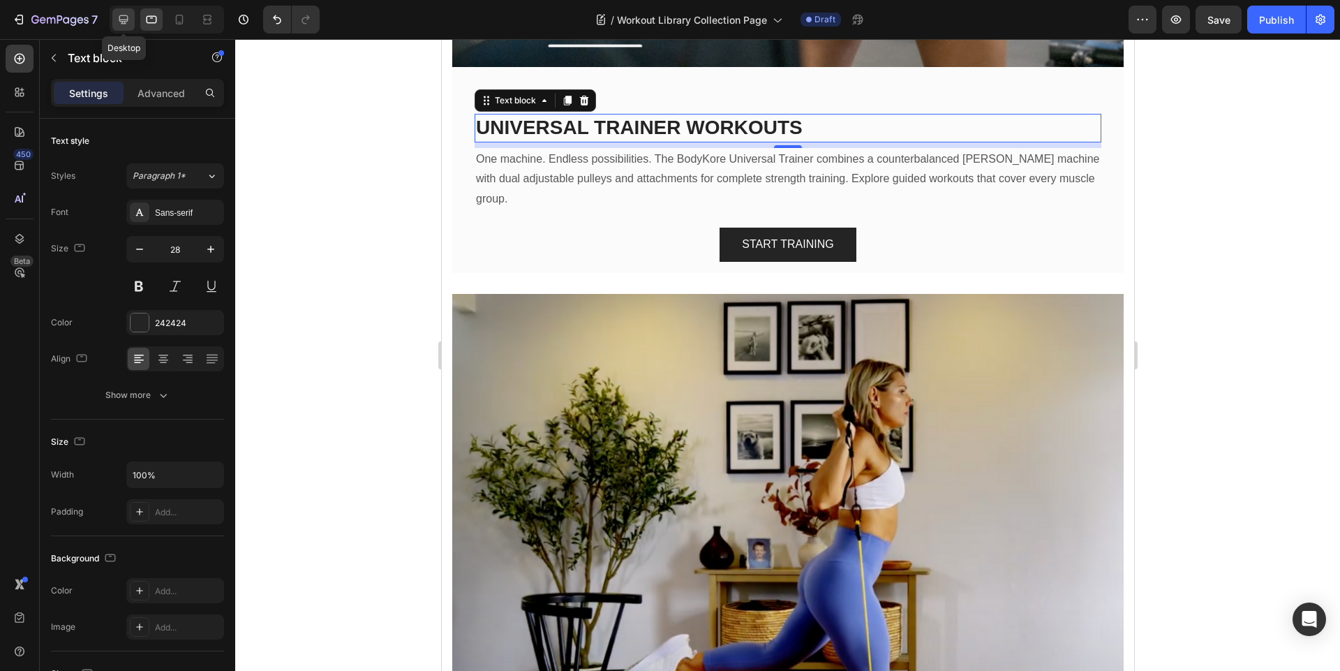
click at [112, 18] on div at bounding box center [123, 19] width 22 height 22
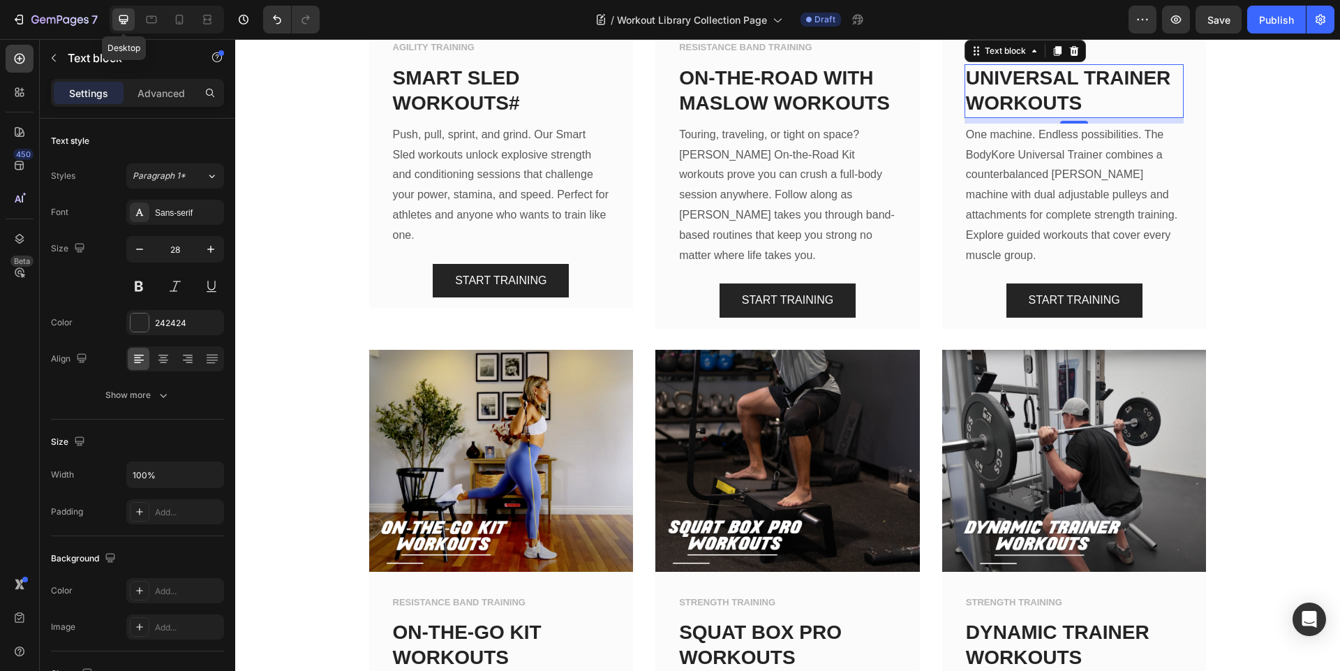
scroll to position [1427, 0]
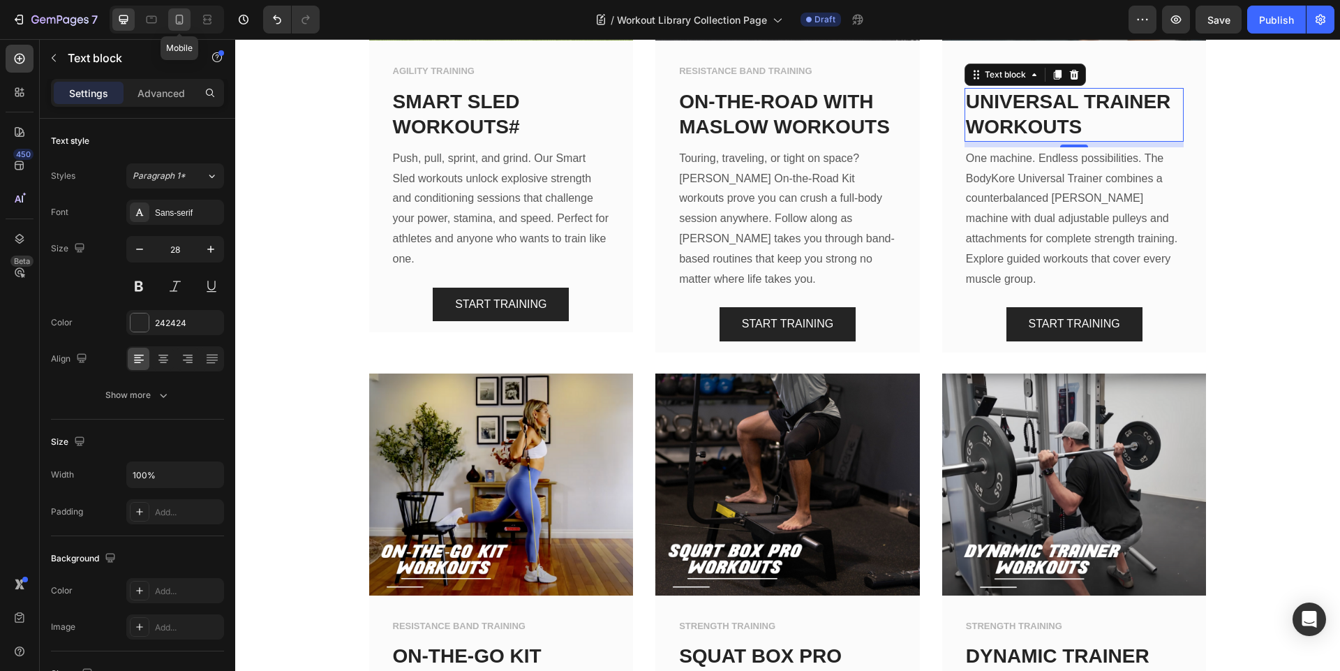
click at [185, 25] on icon at bounding box center [179, 20] width 14 height 14
type input "24"
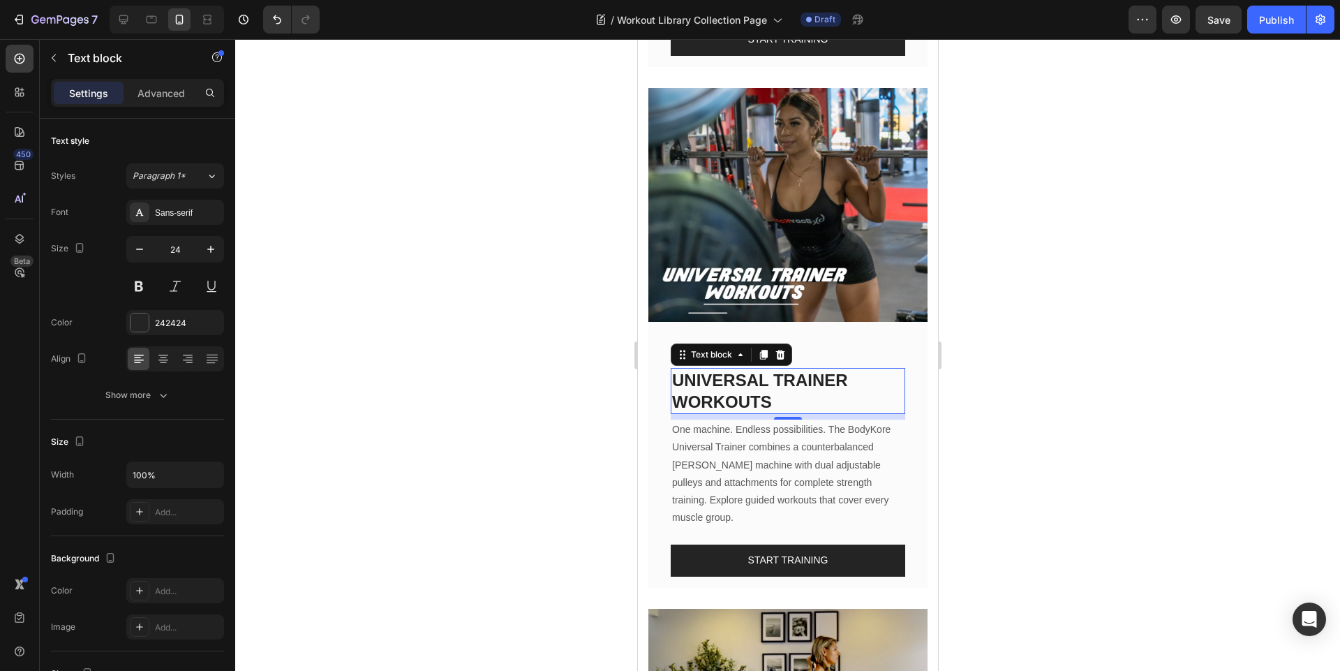
scroll to position [2136, 0]
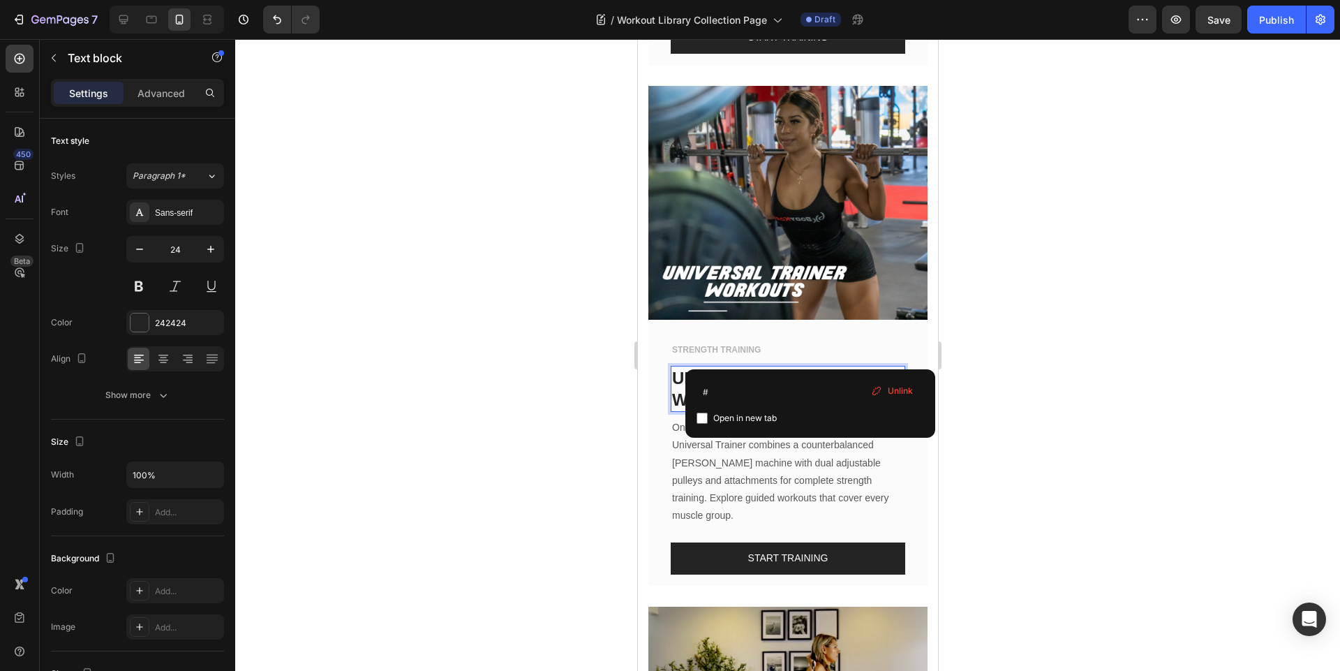
click at [824, 367] on p "UNIVERSAL TRAINER WORKOUTS" at bounding box center [787, 388] width 232 height 43
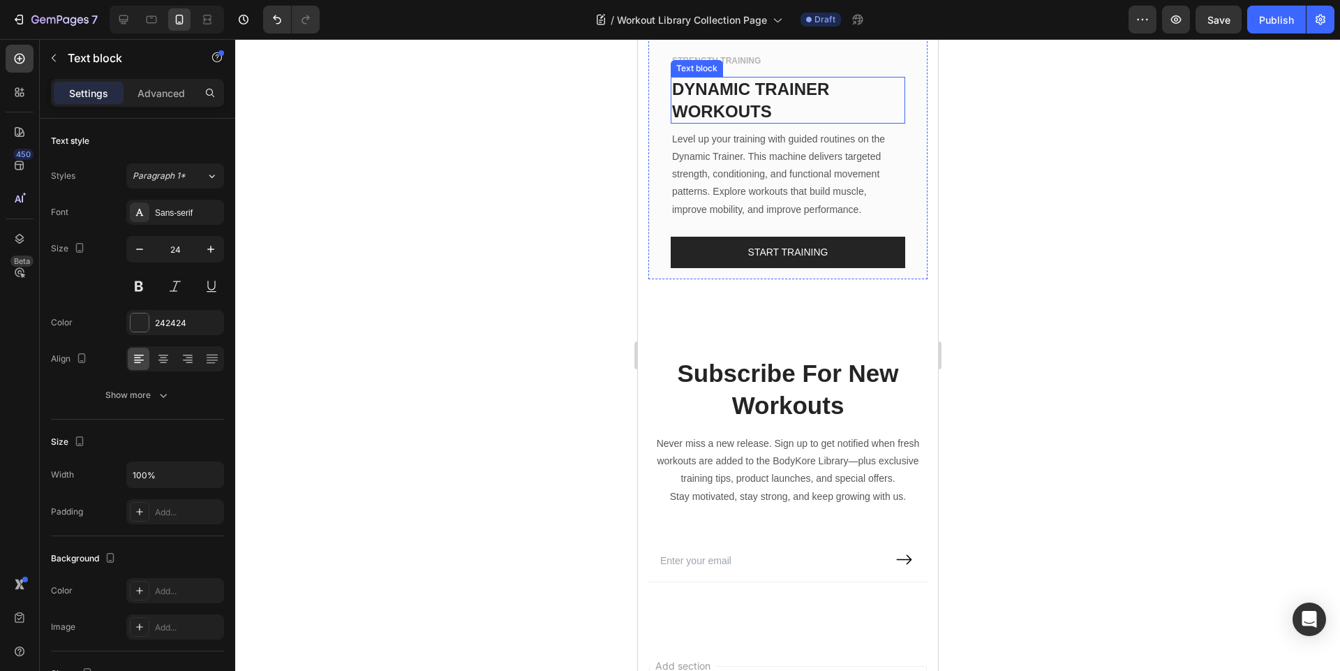
scroll to position [4164, 0]
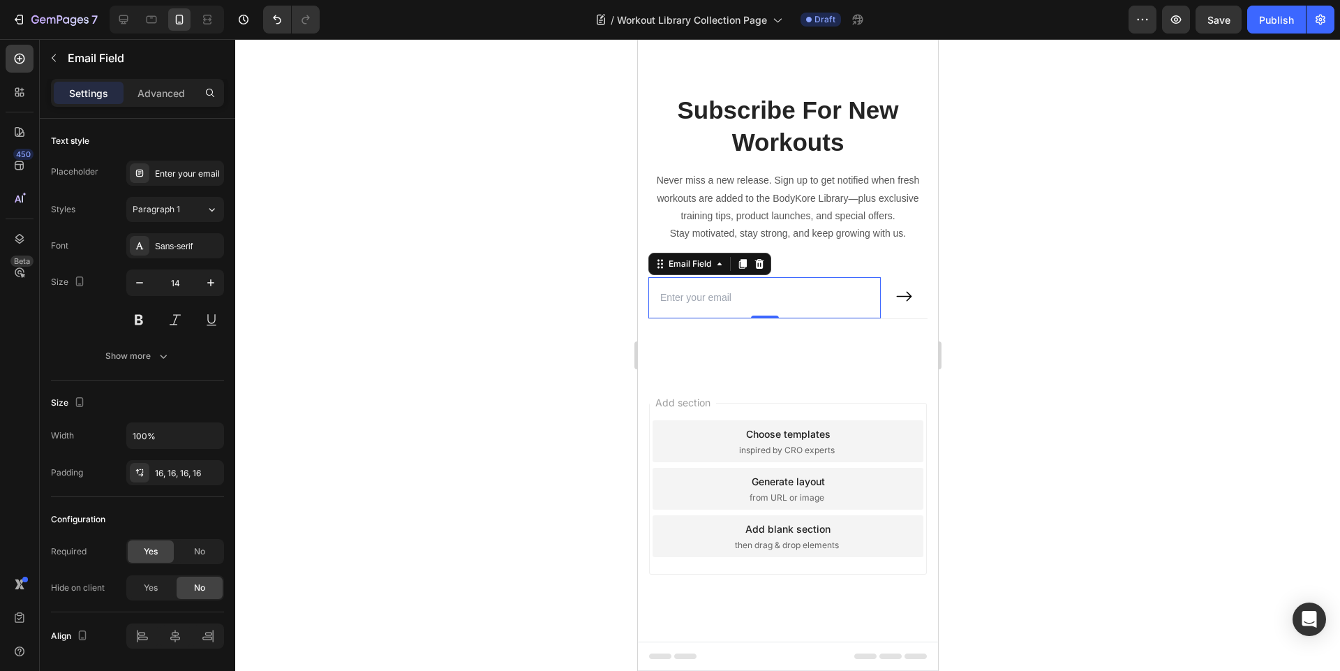
click at [715, 297] on input "email" at bounding box center [764, 297] width 232 height 41
click at [721, 378] on div "Add section Choose templates inspired by CRO experts Generate layout from URL o…" at bounding box center [787, 508] width 300 height 267
click at [787, 305] on input "email" at bounding box center [764, 297] width 232 height 41
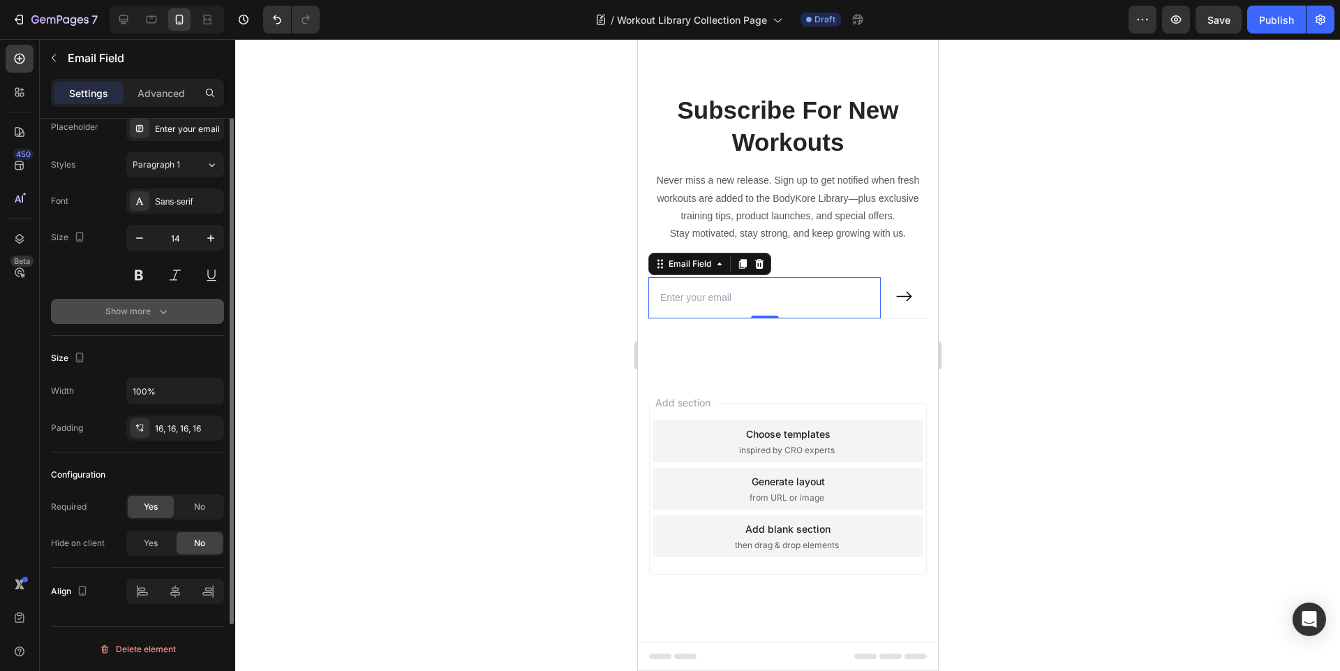
scroll to position [0, 0]
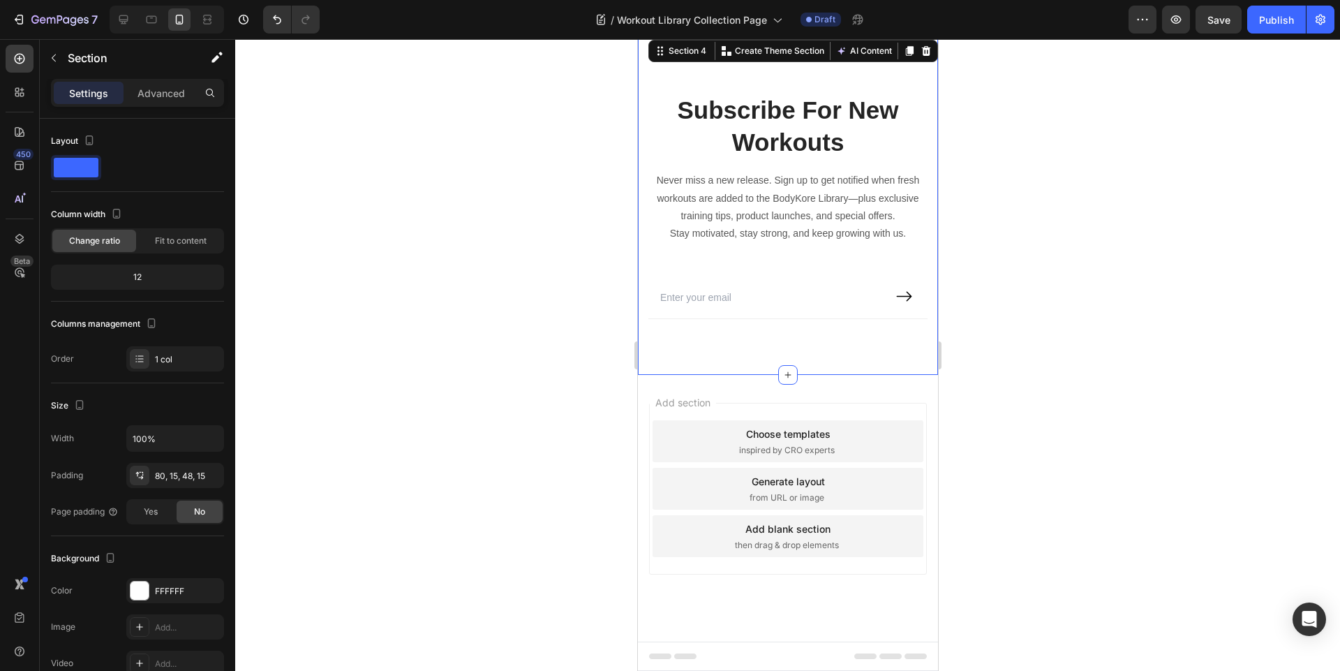
click at [862, 354] on div "Subscribe For New Workouts Heading Never miss a new release. Sign up to get not…" at bounding box center [787, 206] width 300 height 338
click at [149, 25] on icon at bounding box center [151, 20] width 14 height 14
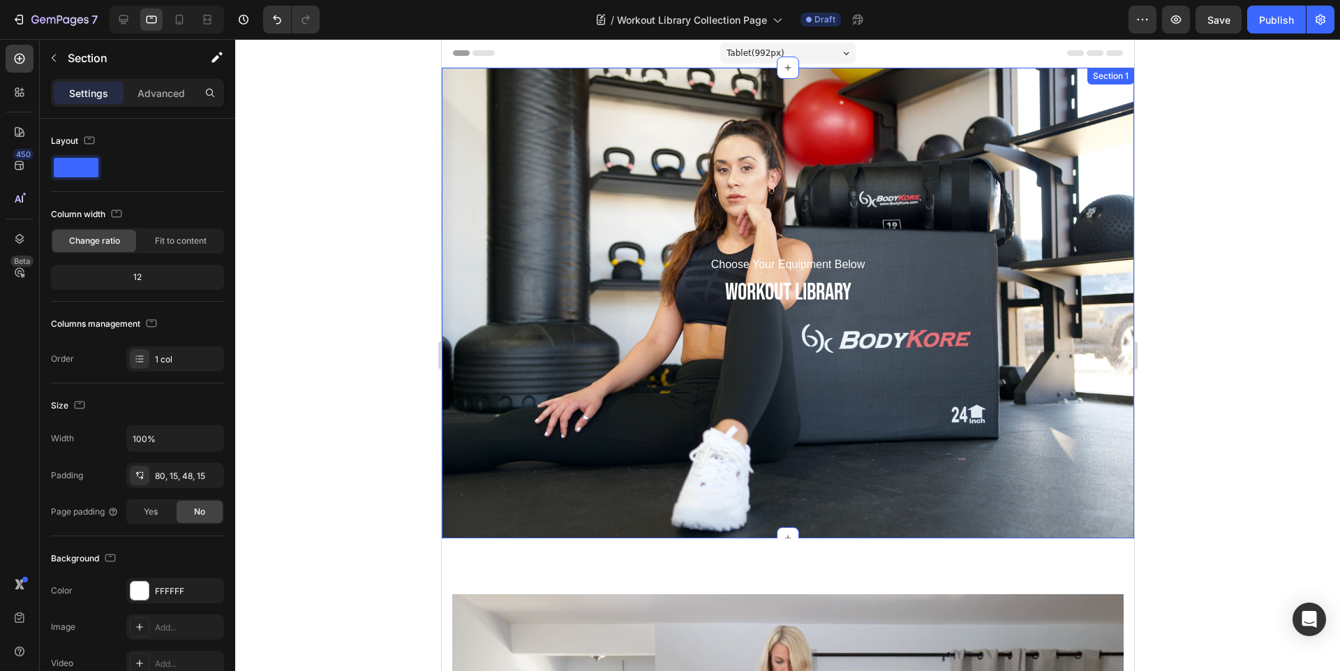
click at [545, 116] on div "Choose Your Equipment Below Text block WORKOUT LIBRARY Heading Row Section 1" at bounding box center [787, 303] width 692 height 470
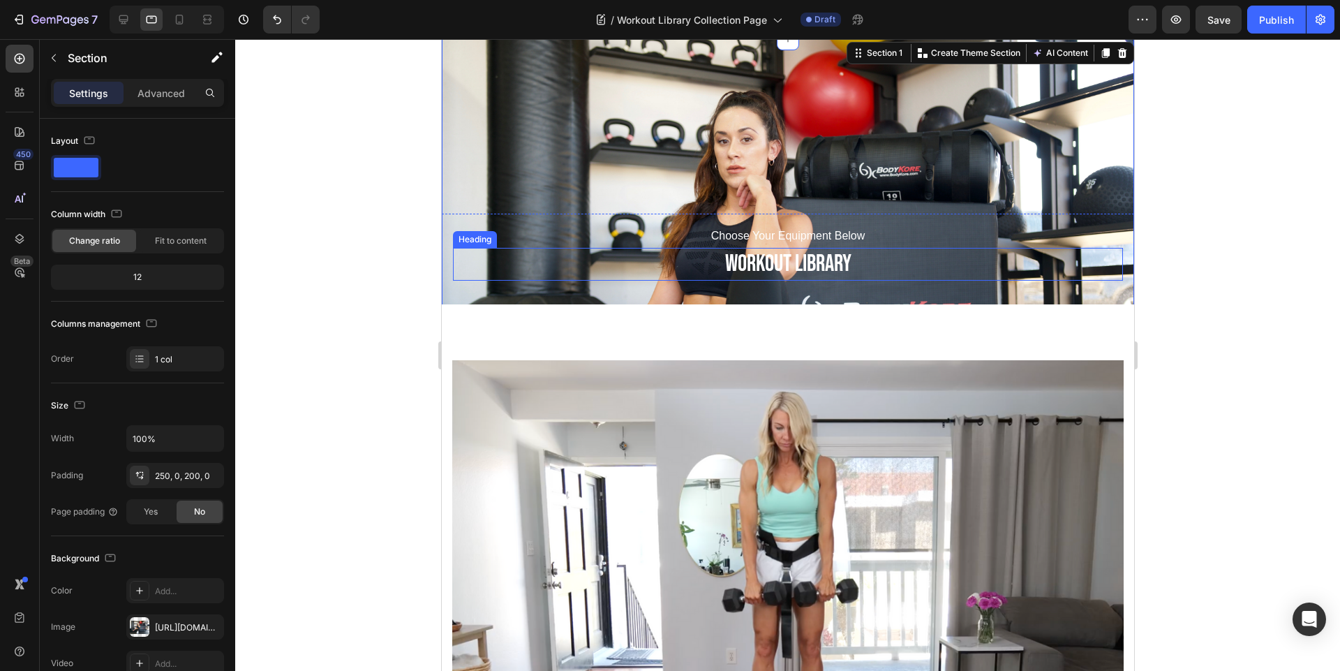
scroll to position [84, 0]
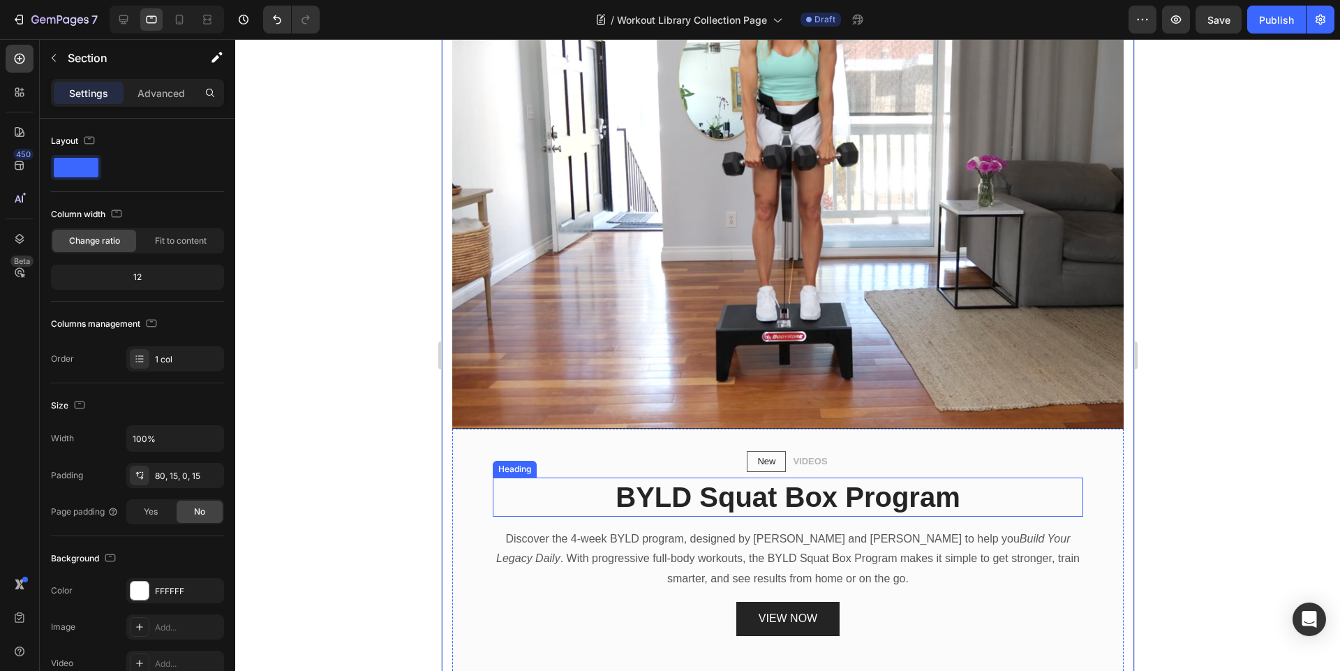
scroll to position [838, 0]
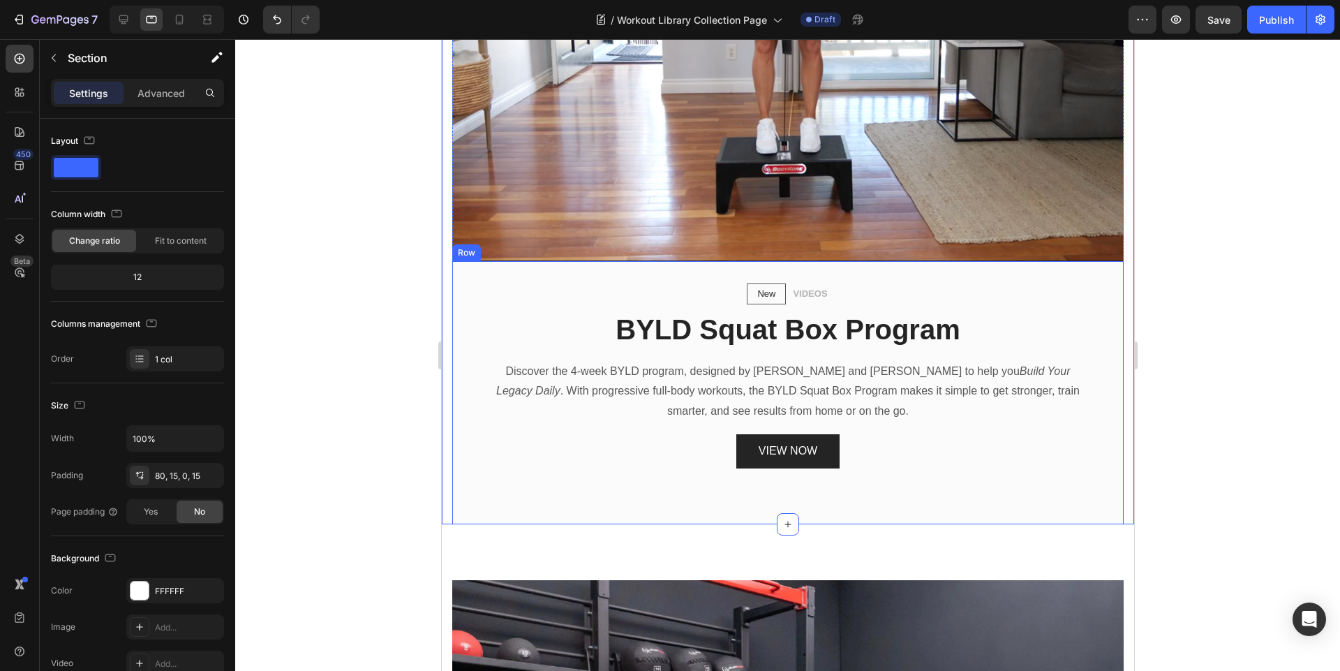
click at [488, 295] on div "New Text block Row VIDEOS Text block Row BYLD Squat Box Program Heading Discove…" at bounding box center [787, 392] width 671 height 263
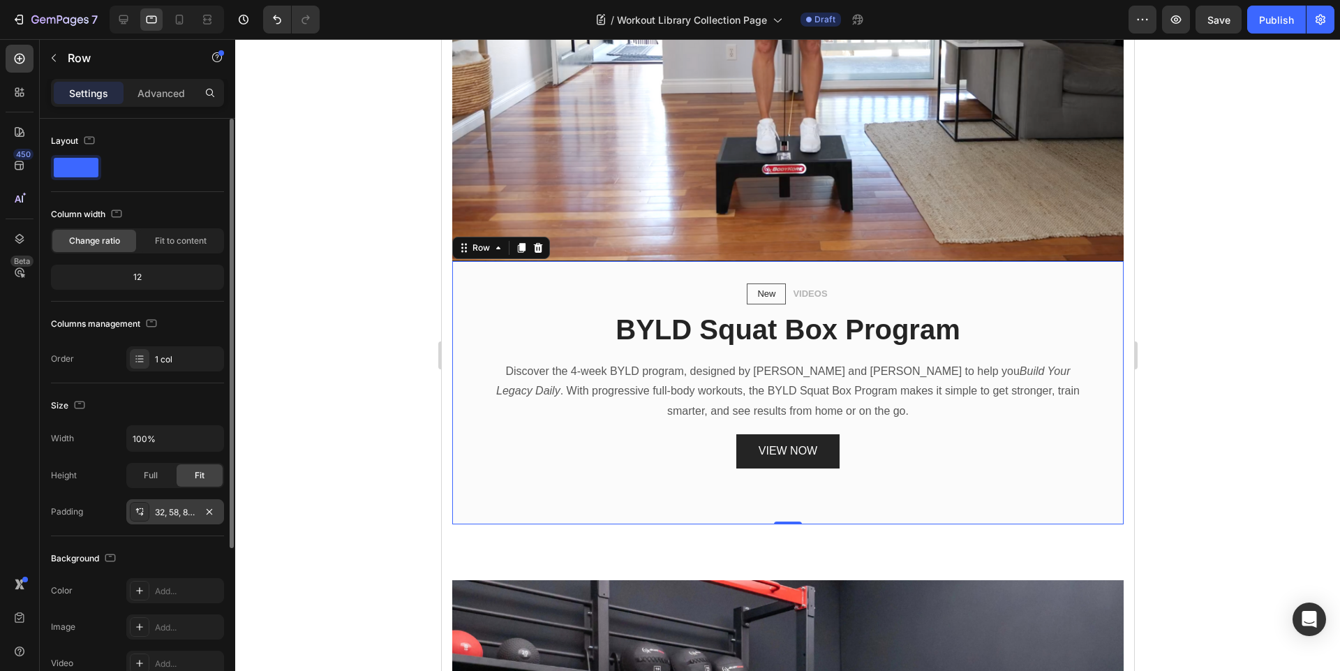
click at [177, 518] on div "32, 58, 80, 58" at bounding box center [175, 512] width 40 height 13
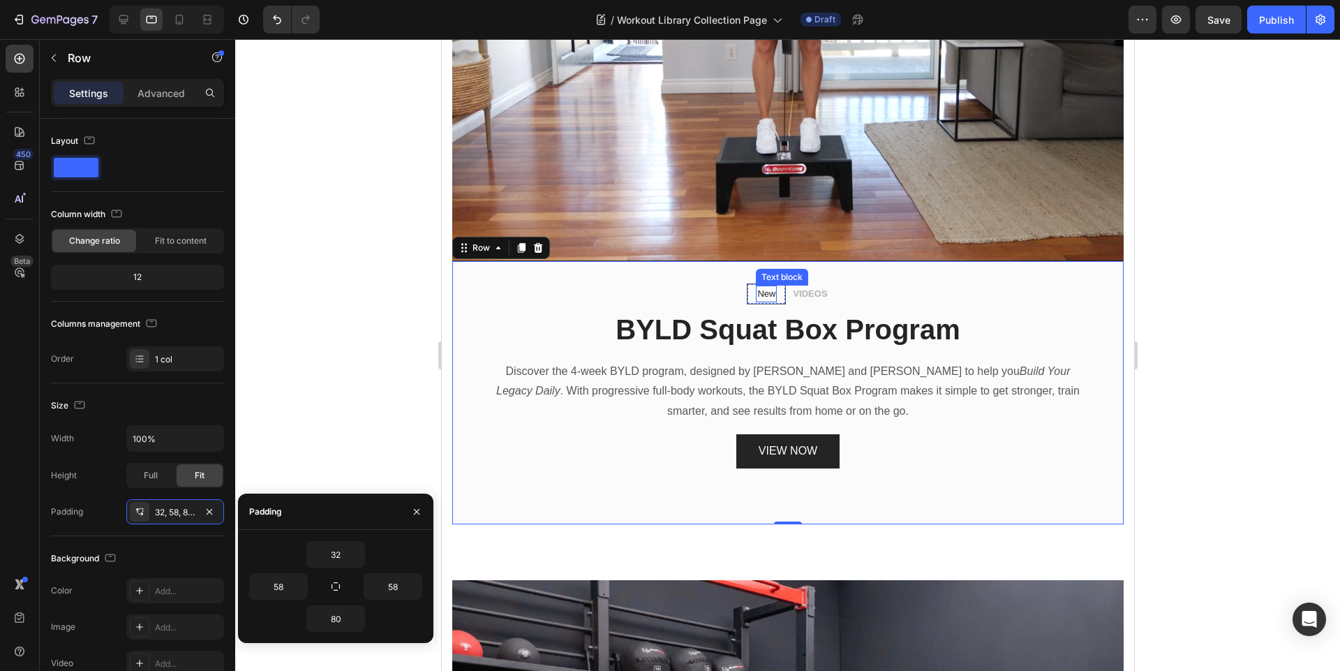
click at [757, 287] on p "New" at bounding box center [766, 294] width 18 height 14
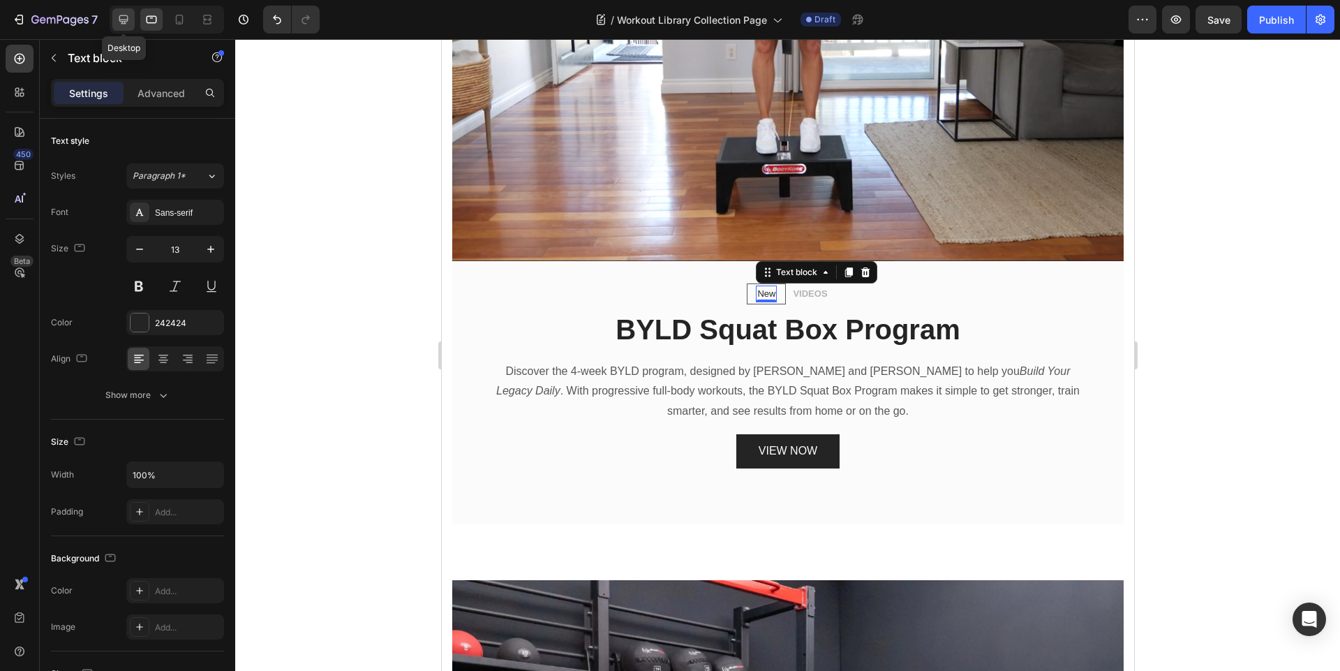
click at [122, 20] on icon at bounding box center [123, 19] width 9 height 9
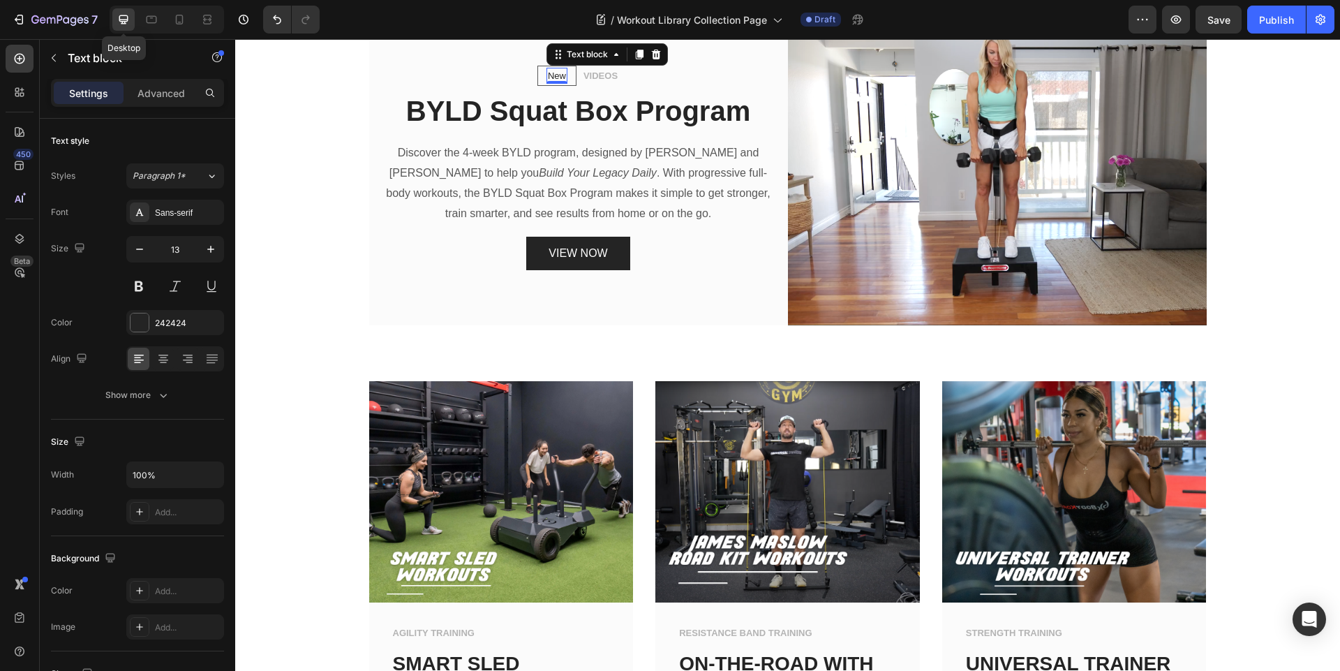
scroll to position [625, 0]
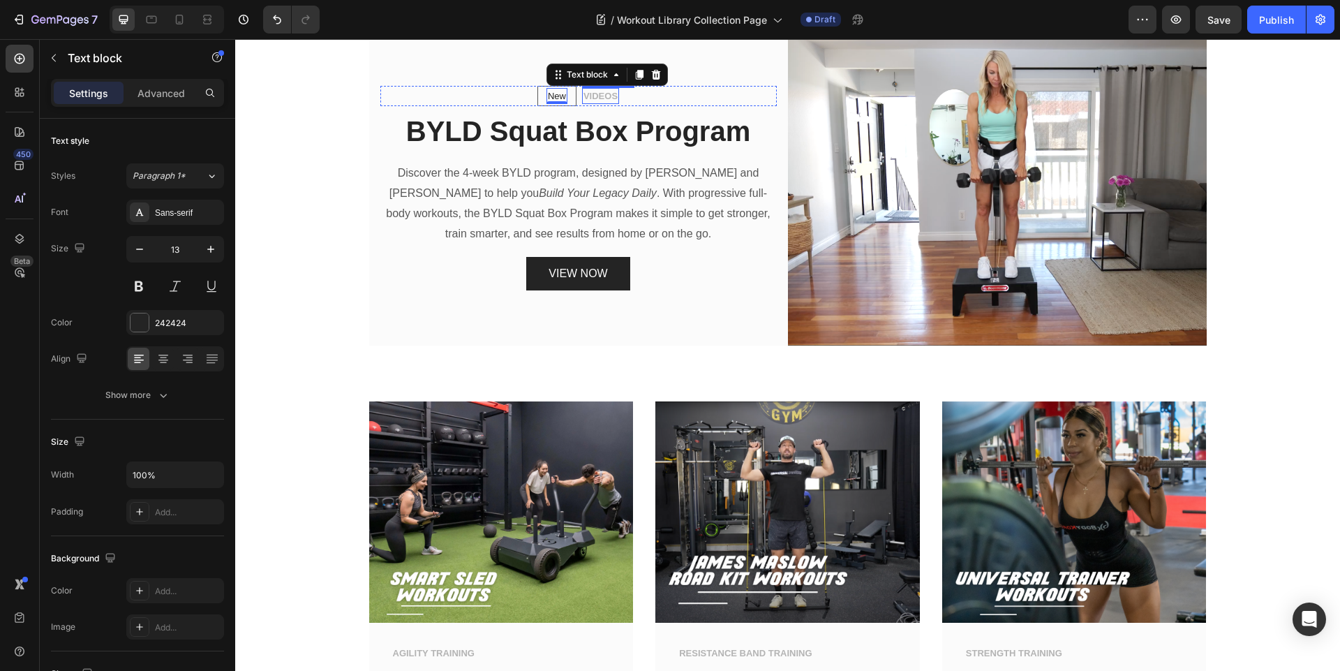
click at [598, 98] on p "VIDEOS" at bounding box center [600, 96] width 34 height 14
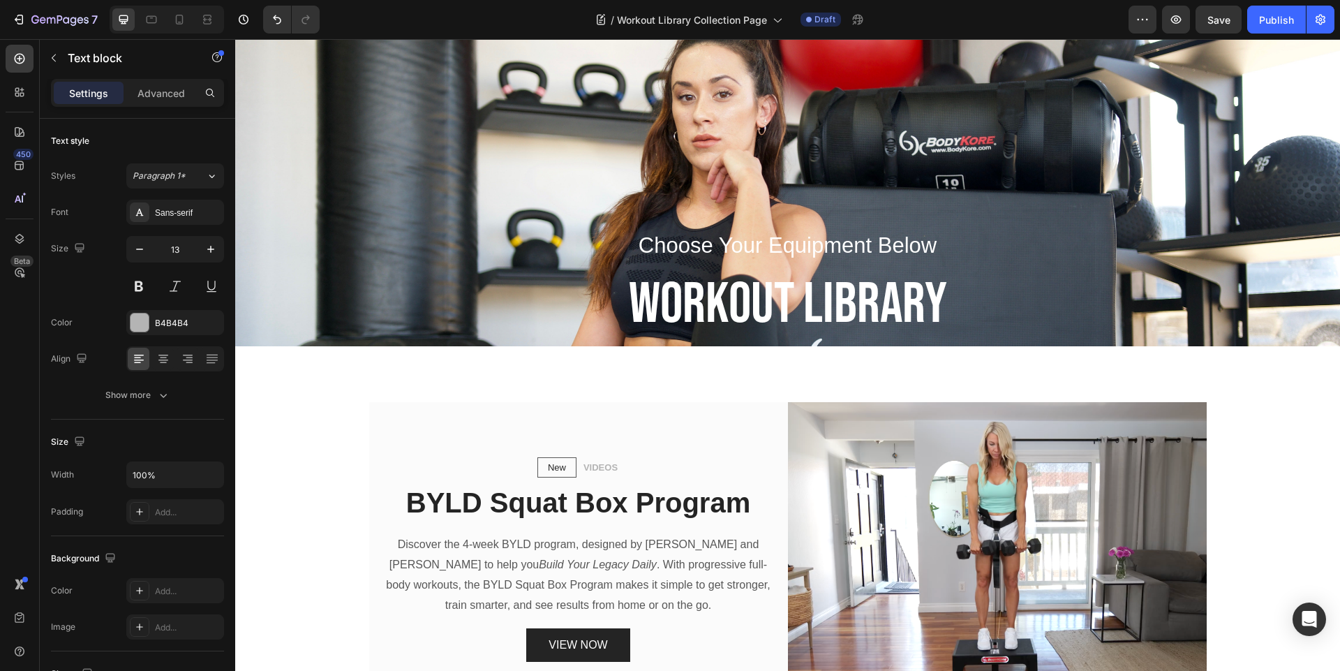
scroll to position [253, 0]
click at [151, 13] on icon at bounding box center [151, 20] width 14 height 14
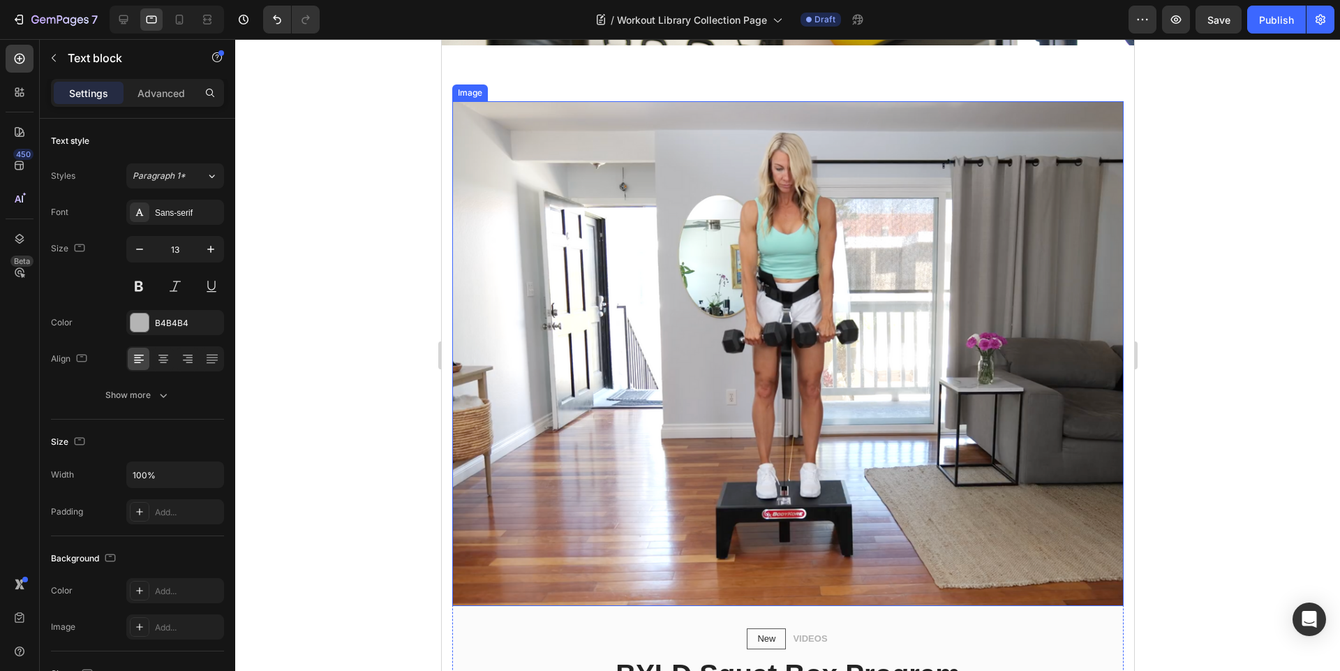
scroll to position [1027, 0]
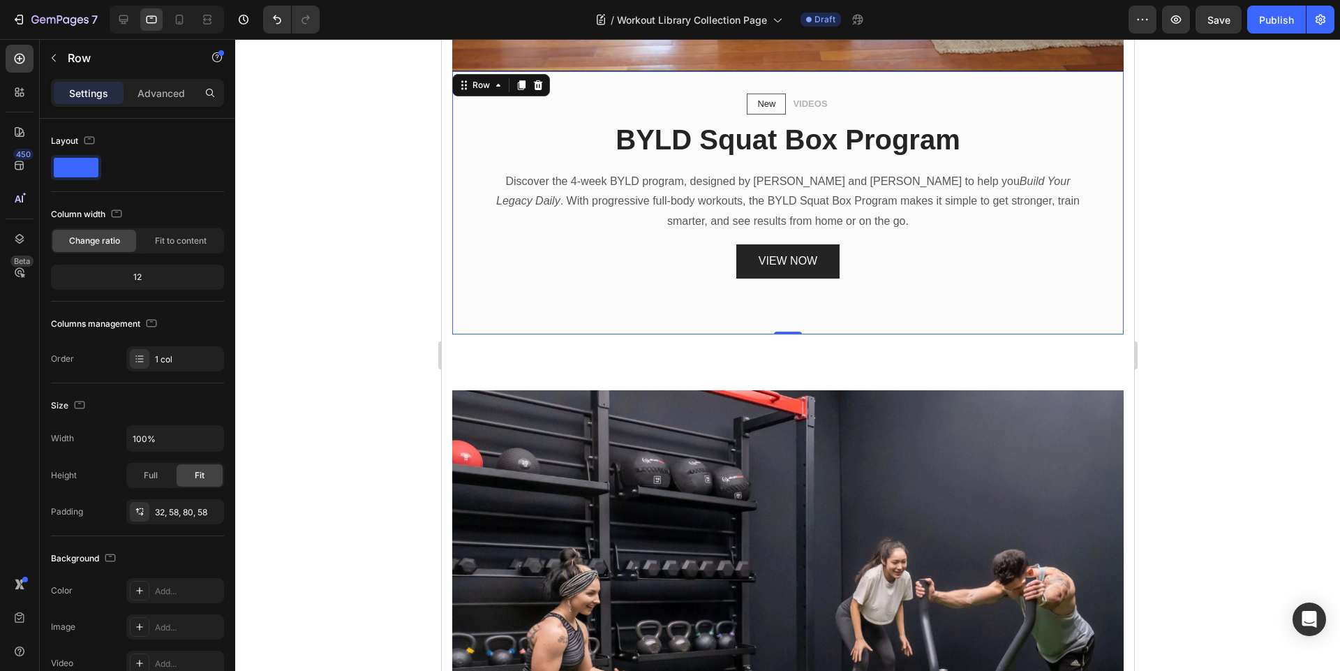
click at [1071, 84] on div "New Text block Row VIDEOS Text block Row BYLD Squat Box Program Heading Discove…" at bounding box center [787, 202] width 671 height 263
click at [1034, 194] on p "Discover the 4-week BYLD program, designed by [PERSON_NAME] and [PERSON_NAME] t…" at bounding box center [787, 202] width 588 height 60
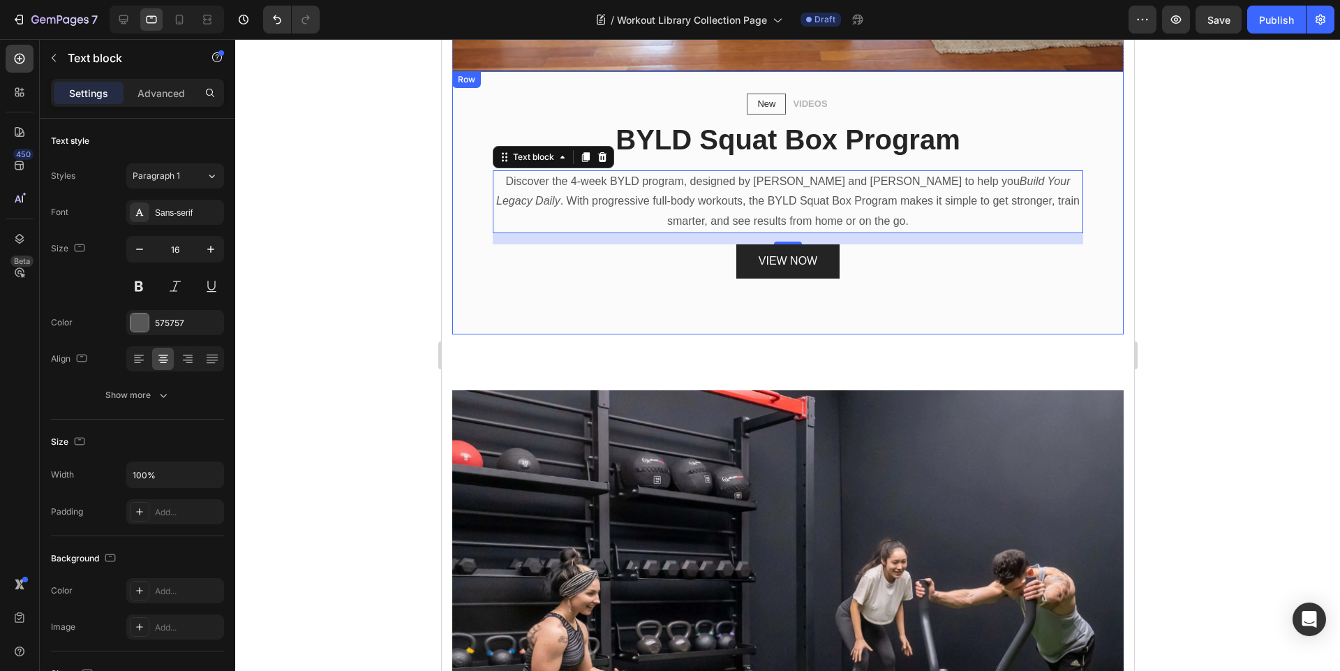
click at [969, 297] on div "New Text block Row VIDEOS Text block Row BYLD Squat Box Program Heading Discove…" at bounding box center [787, 202] width 671 height 263
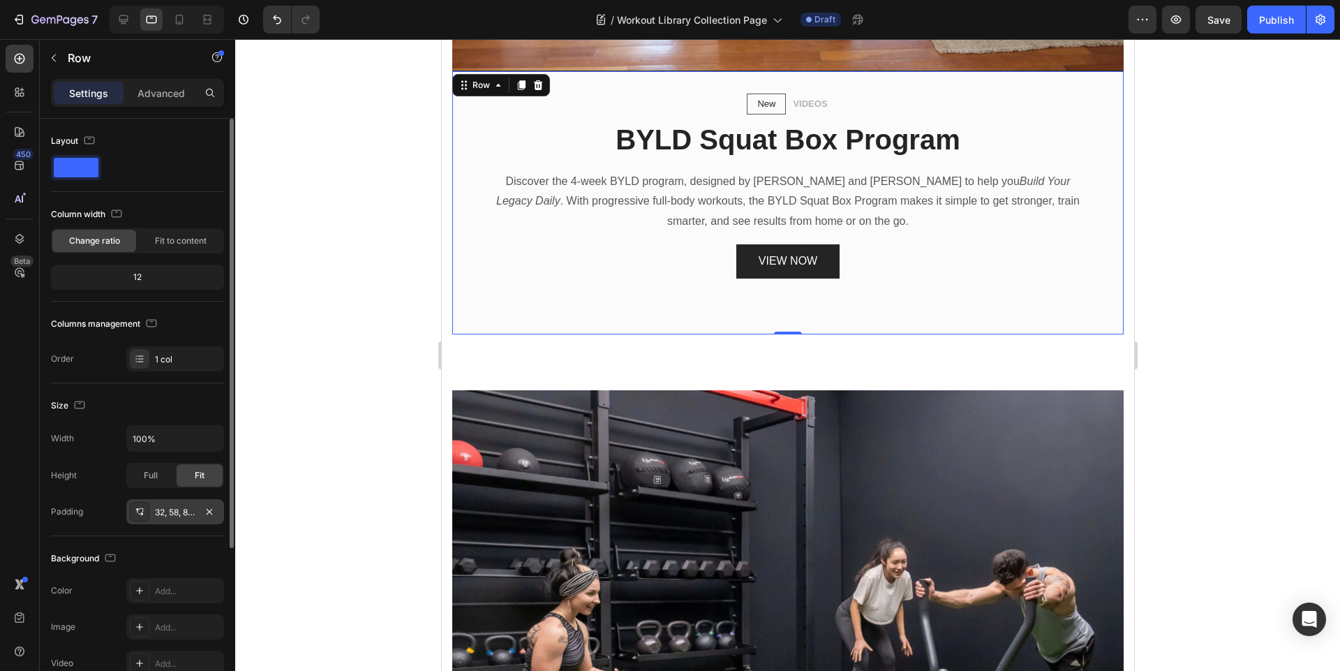
click at [186, 514] on div "32, 58, 80, 58" at bounding box center [175, 512] width 40 height 13
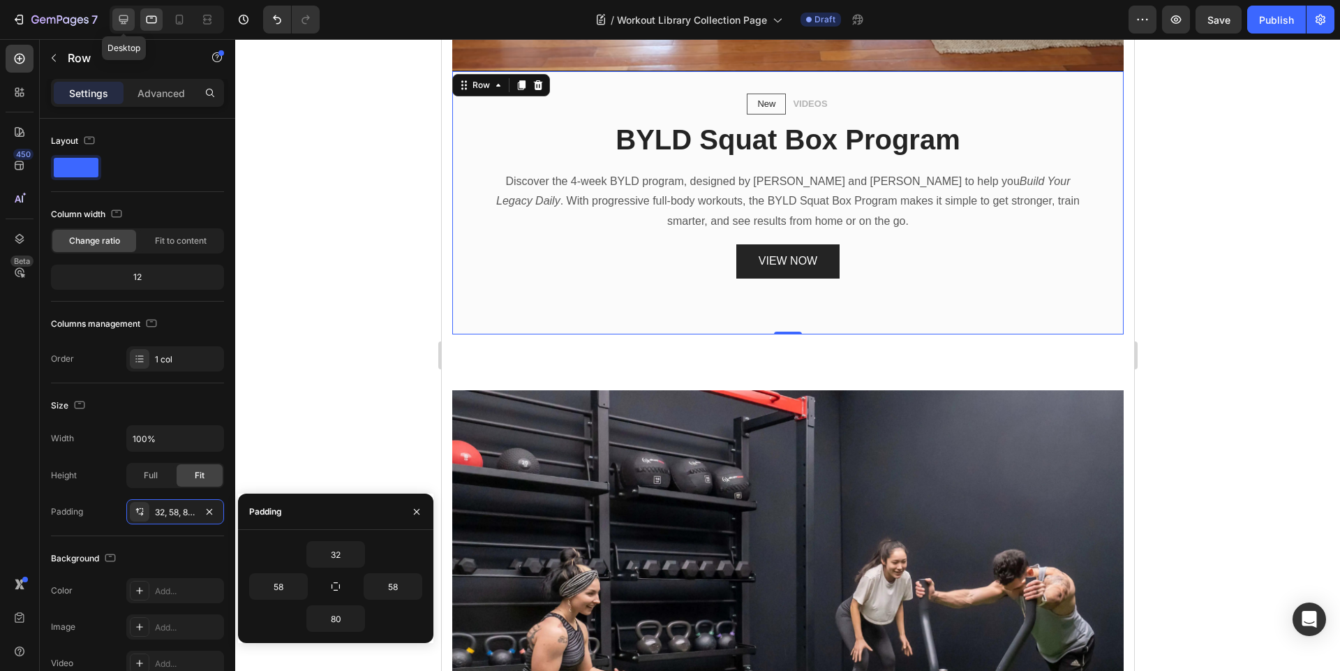
click at [115, 19] on div at bounding box center [123, 19] width 22 height 22
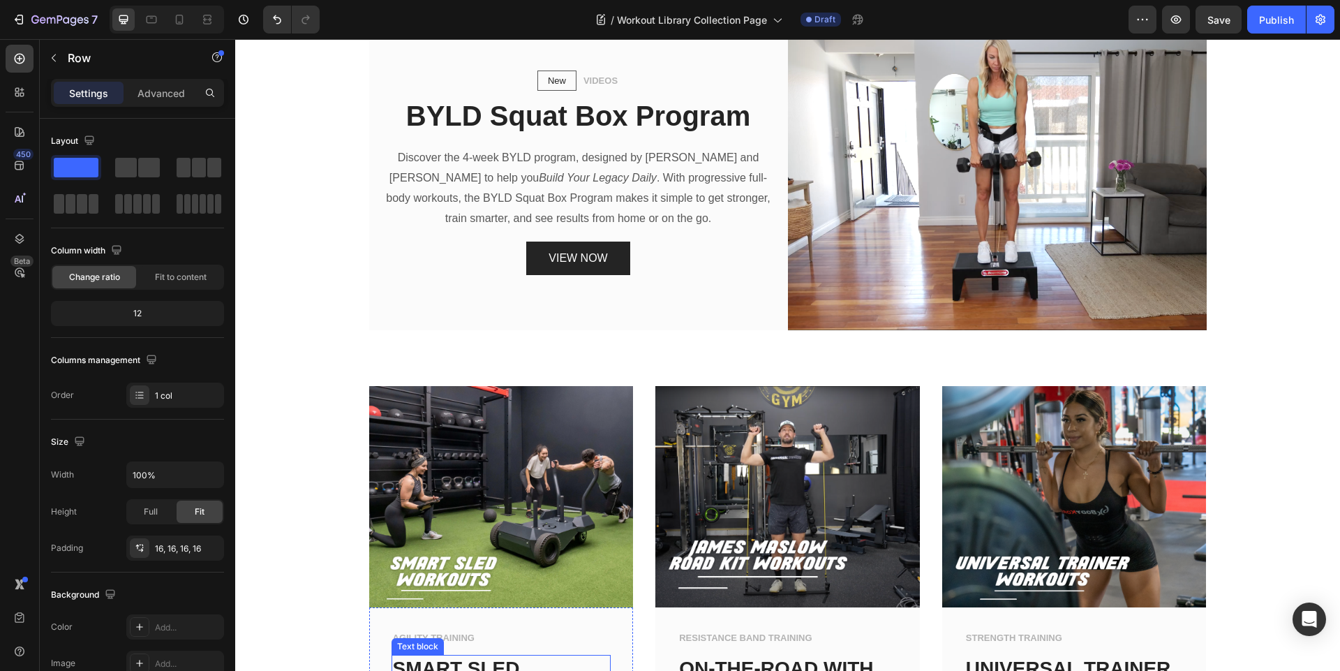
scroll to position [357, 0]
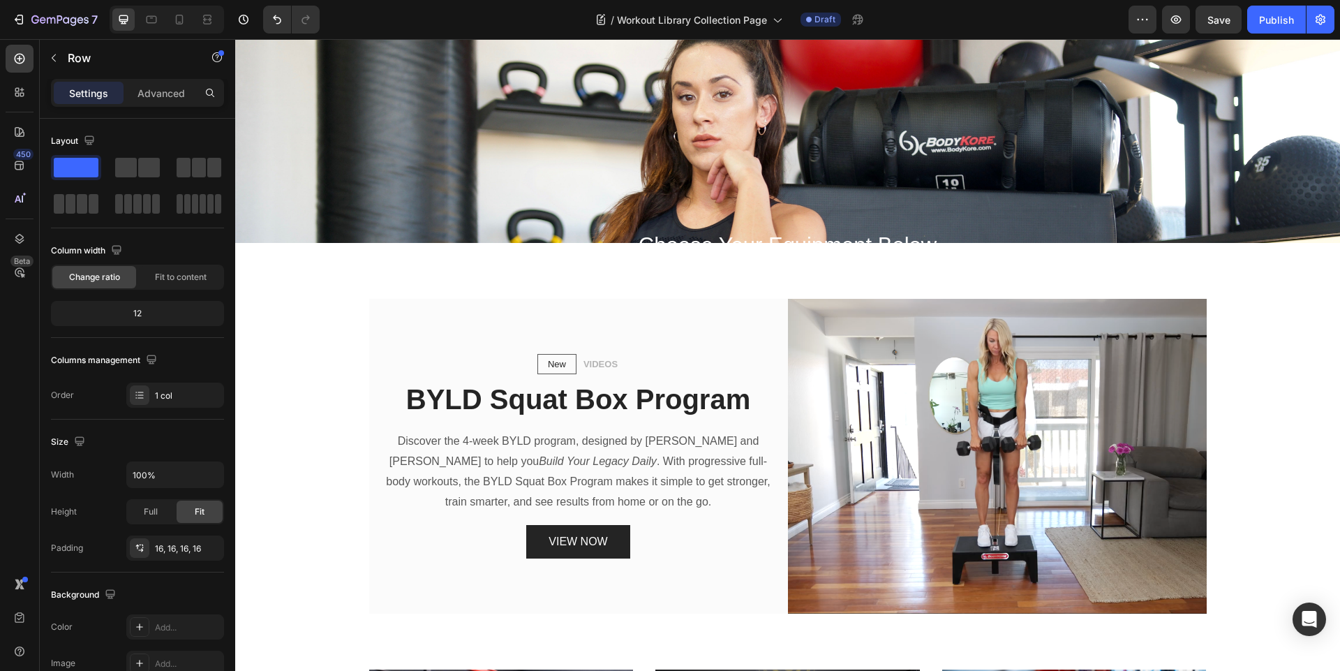
click at [469, 352] on div "New Text block Row VIDEOS Text block Row BYLD Squat Box Program Heading Discove…" at bounding box center [578, 456] width 419 height 227
click at [489, 332] on div "New Text block Row VIDEOS Text block Row BYLD Squat Box Program Heading Discove…" at bounding box center [578, 456] width 419 height 315
click at [147, 24] on icon at bounding box center [151, 20] width 14 height 14
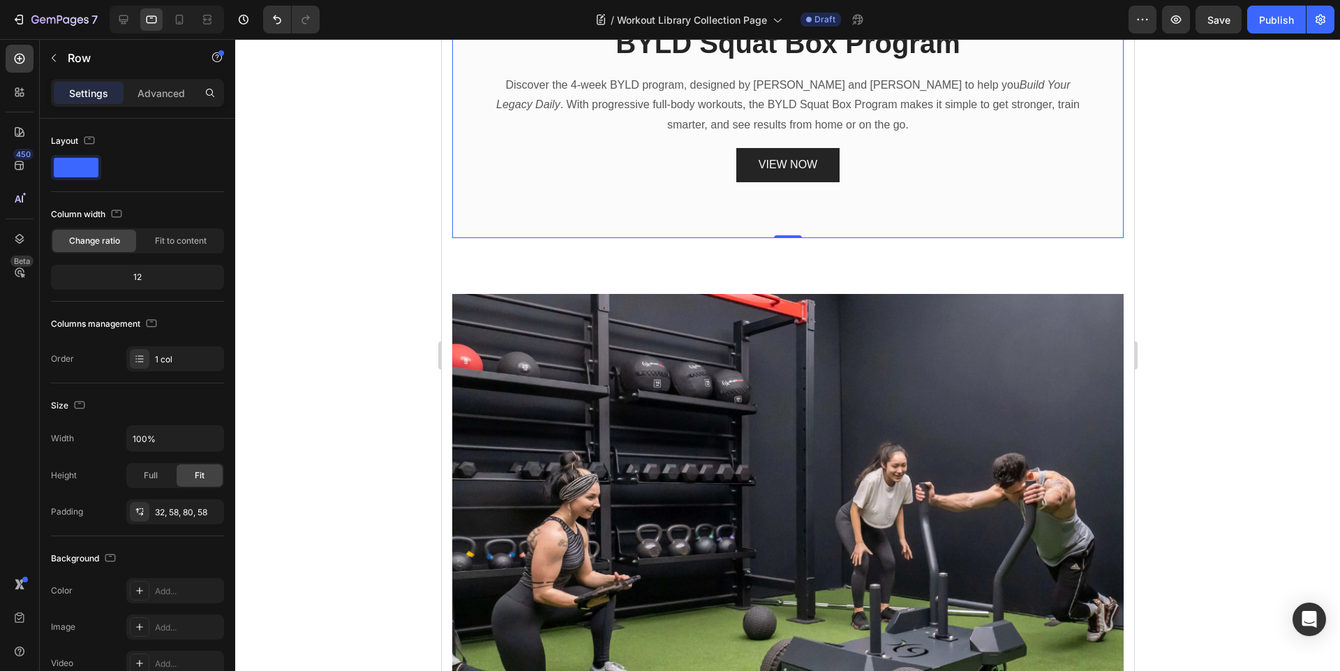
scroll to position [1003, 0]
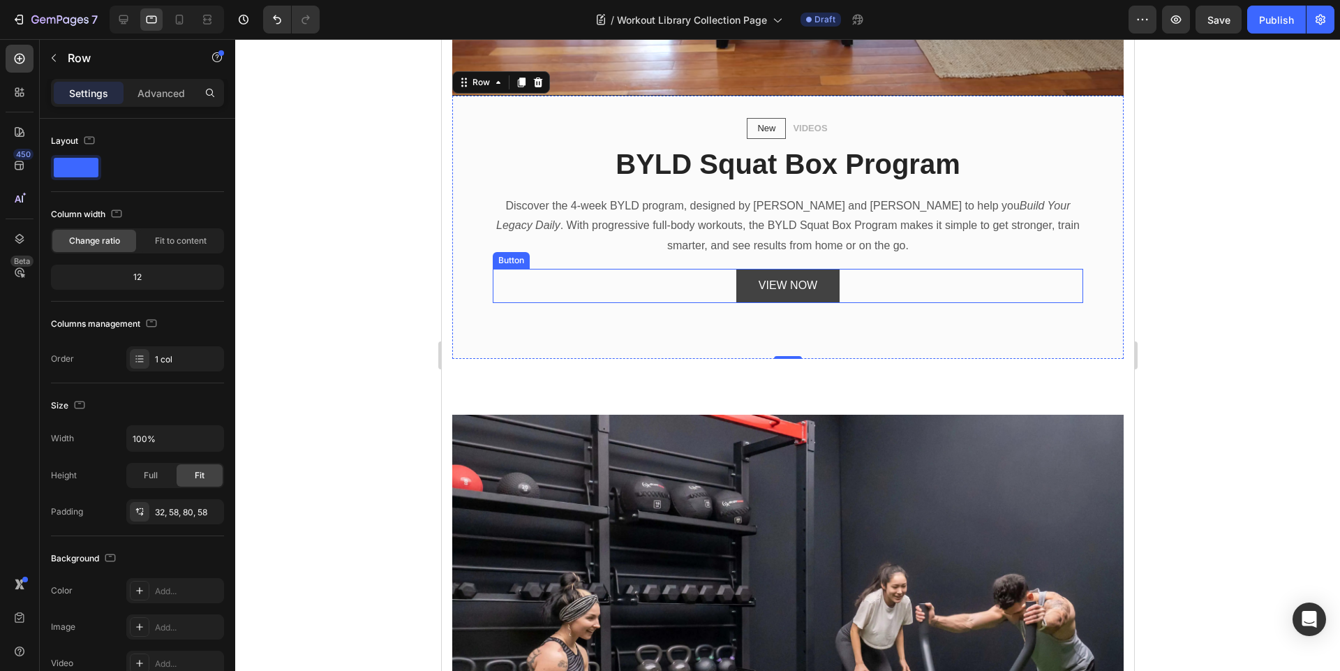
click at [824, 285] on button "VIEW NOW" at bounding box center [787, 286] width 103 height 34
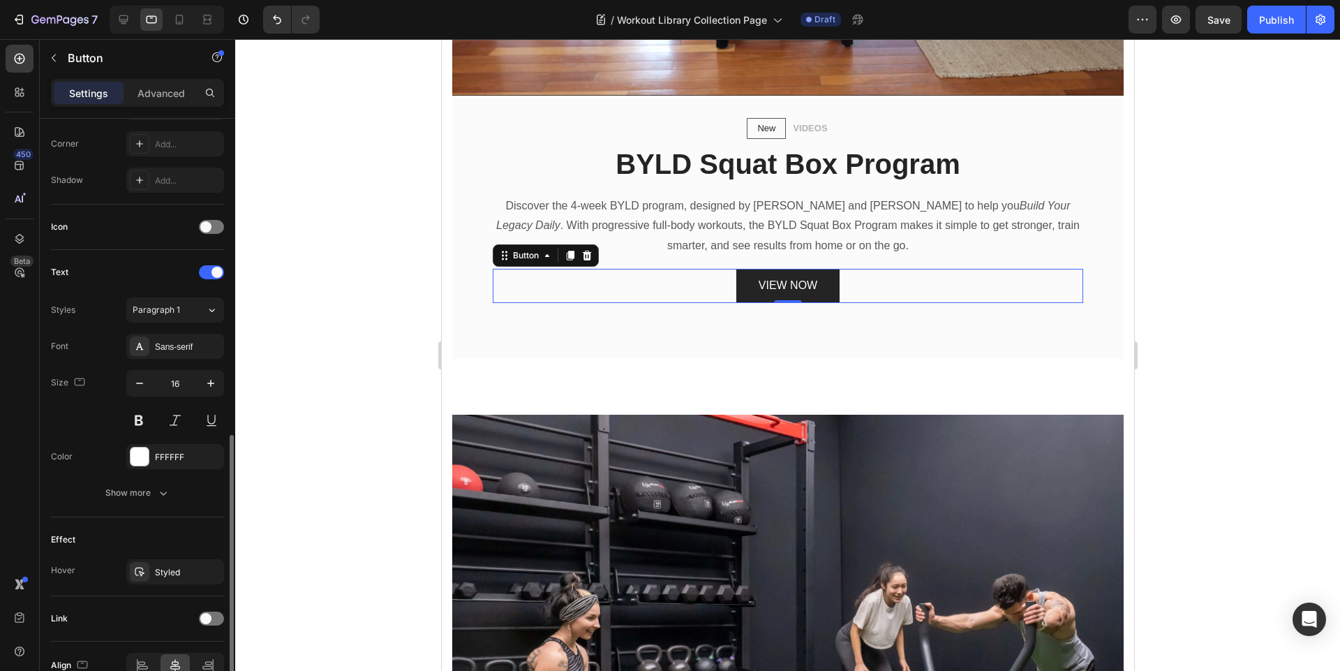
scroll to position [409, 0]
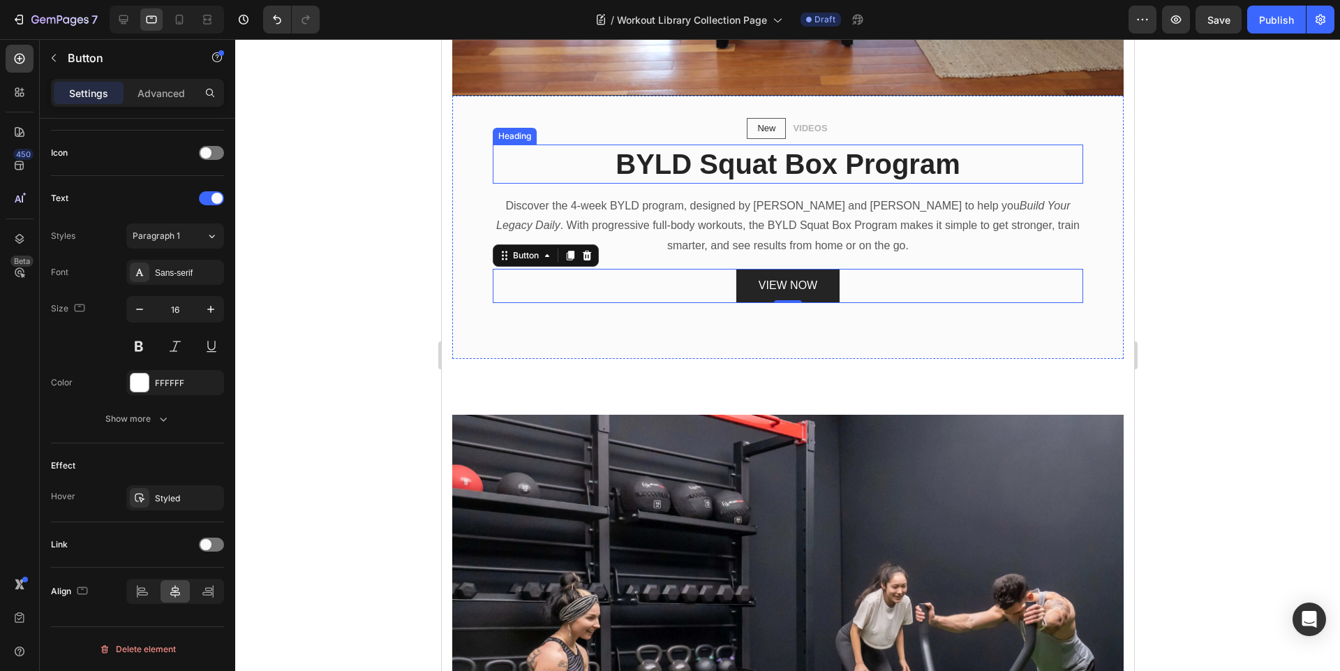
click at [724, 152] on h2 "BYLD Squat Box Program" at bounding box center [787, 163] width 590 height 39
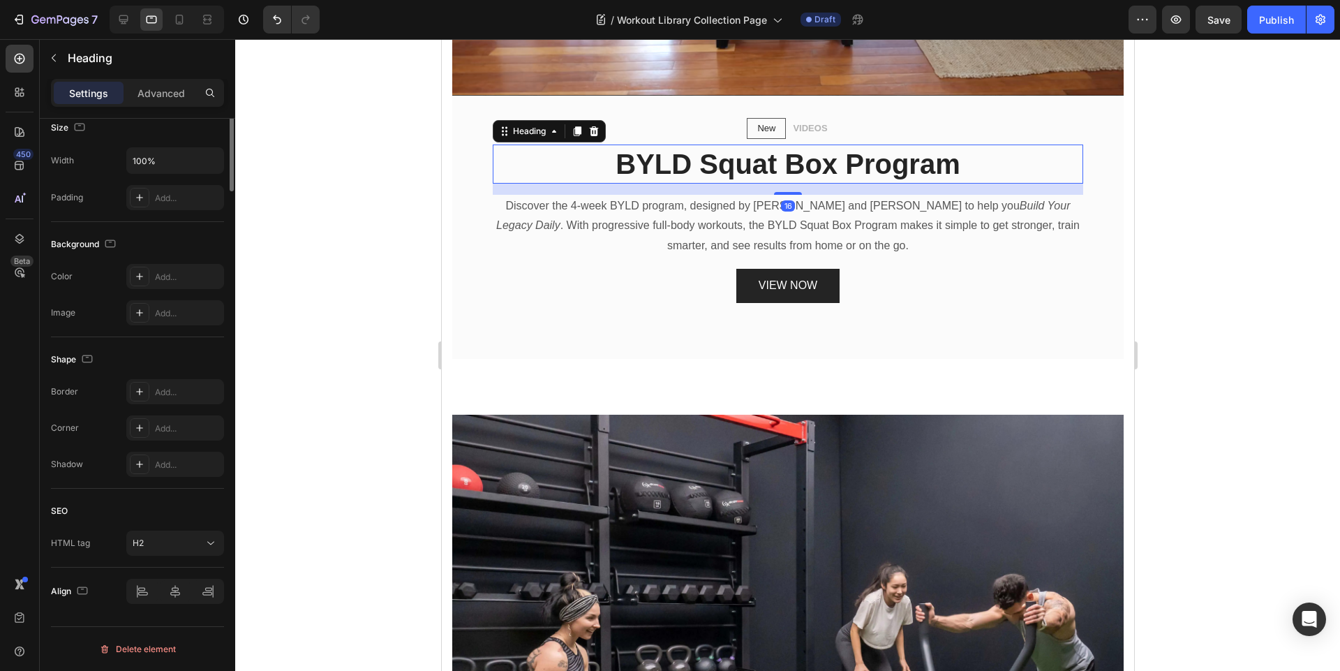
scroll to position [0, 0]
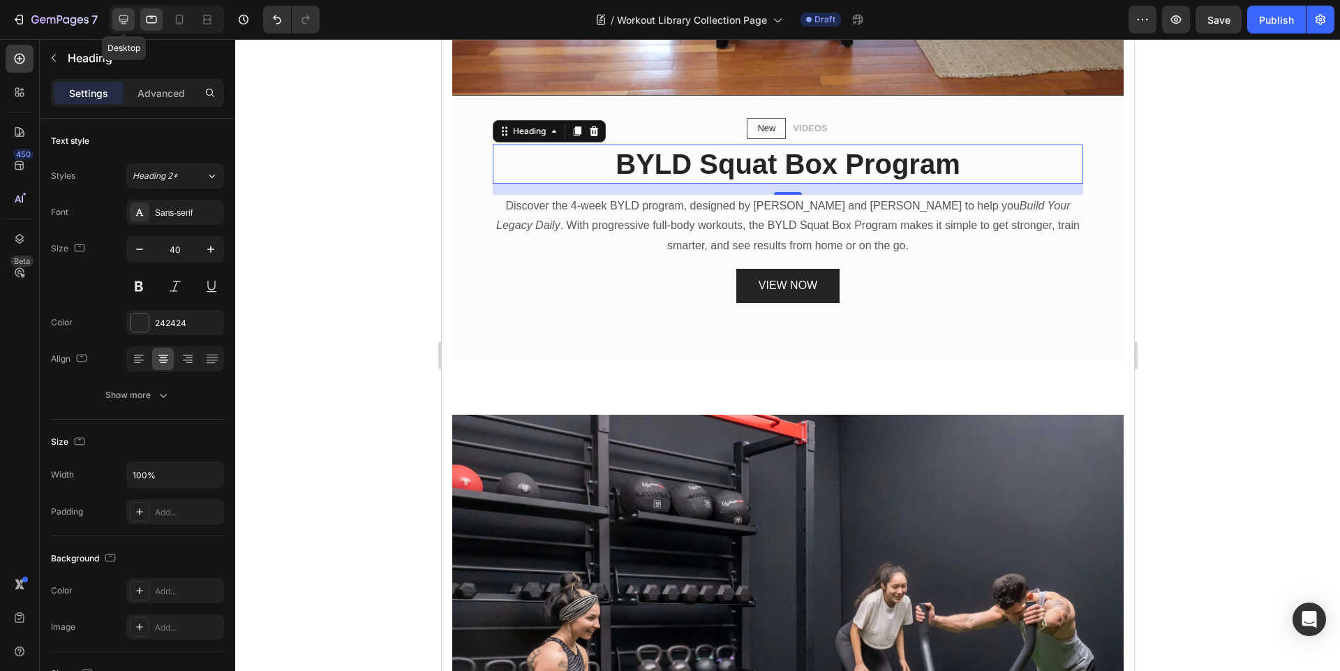
click at [119, 15] on icon at bounding box center [124, 20] width 14 height 14
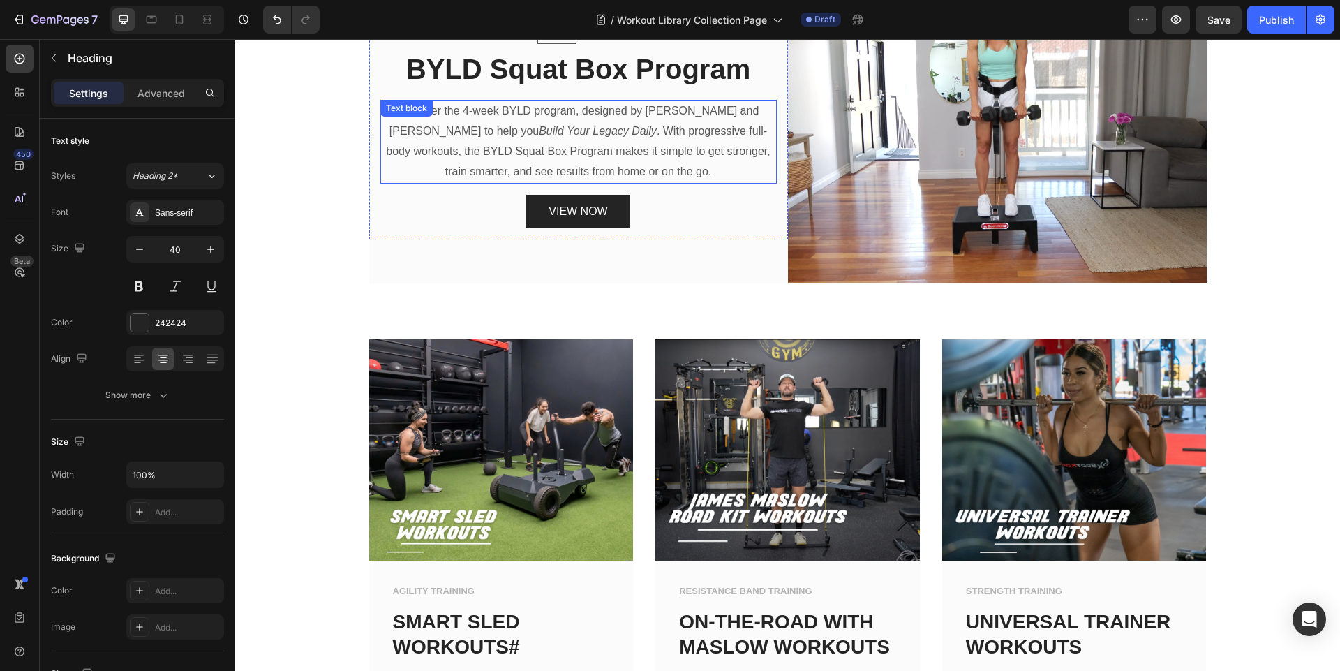
scroll to position [584, 0]
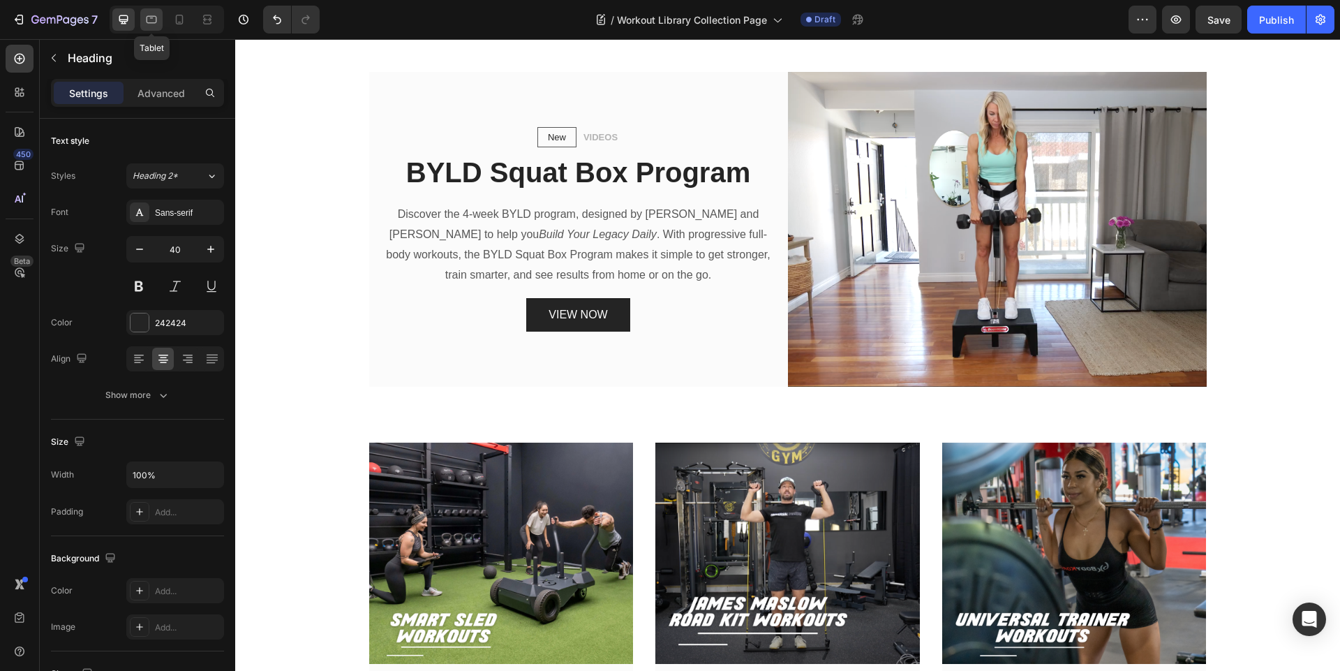
click at [153, 16] on icon at bounding box center [152, 20] width 10 height 8
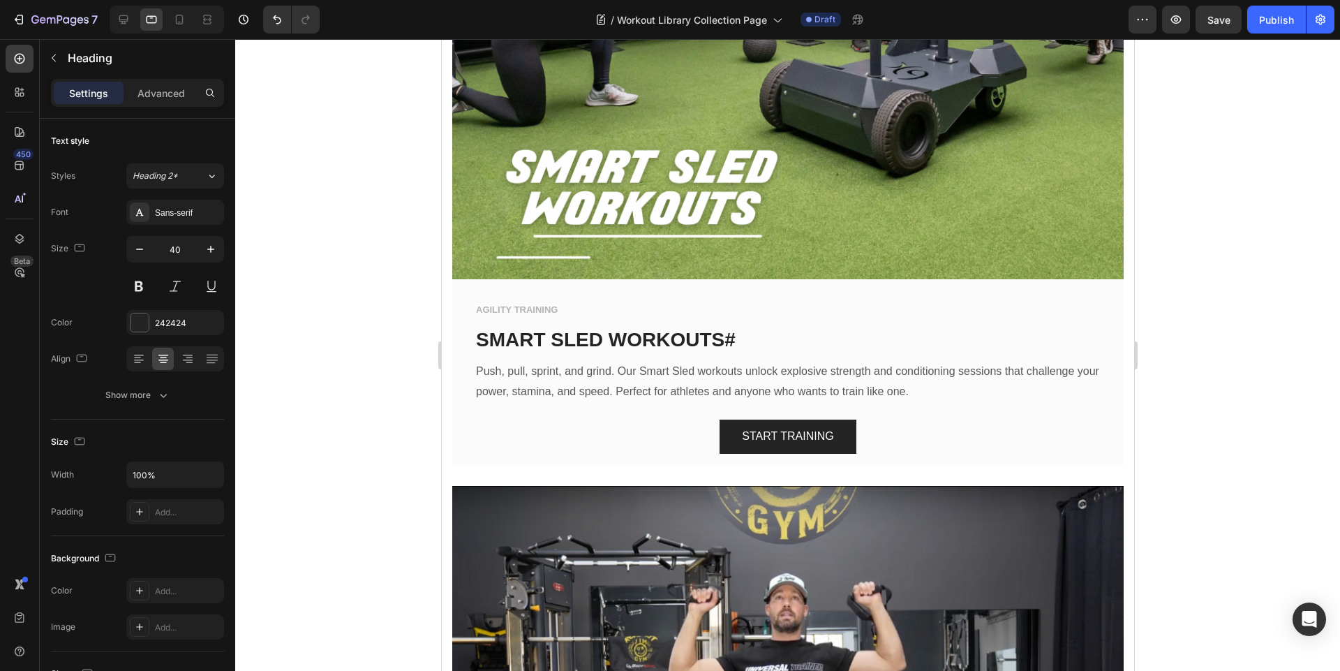
scroll to position [1721, 0]
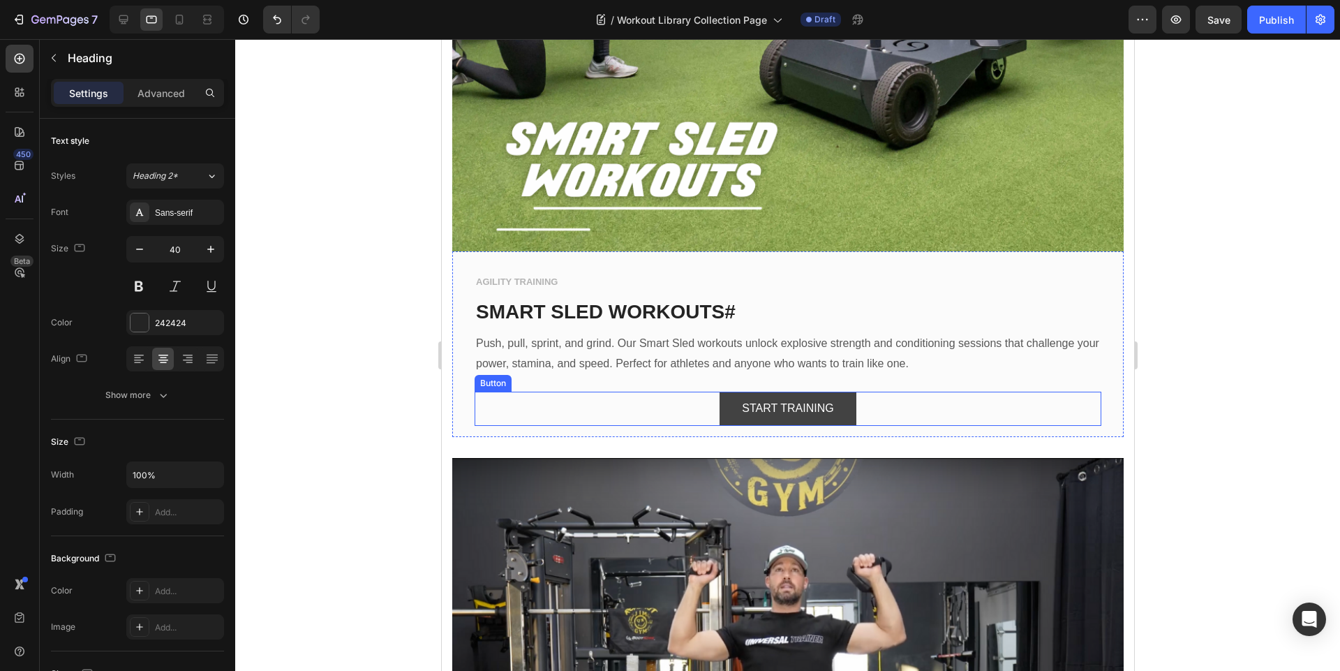
click at [840, 398] on button "START TRAINING" at bounding box center [787, 409] width 136 height 34
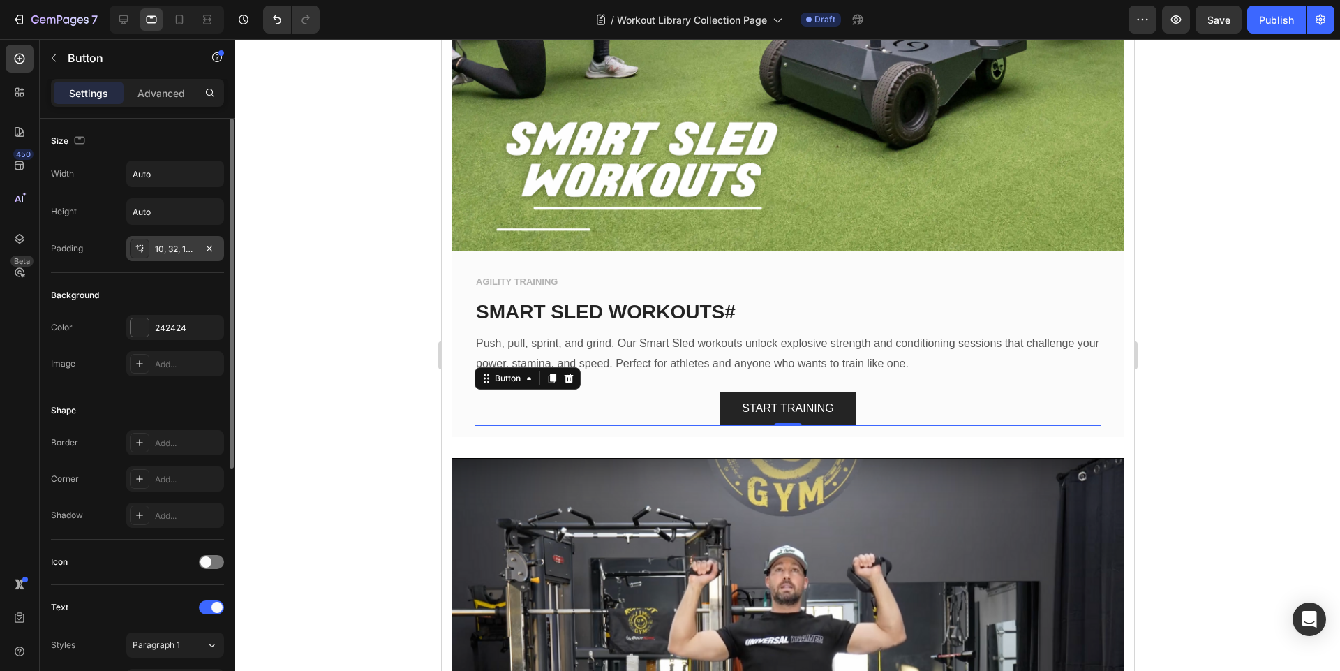
click at [158, 246] on div "10, 32, 10, 32" at bounding box center [175, 249] width 40 height 13
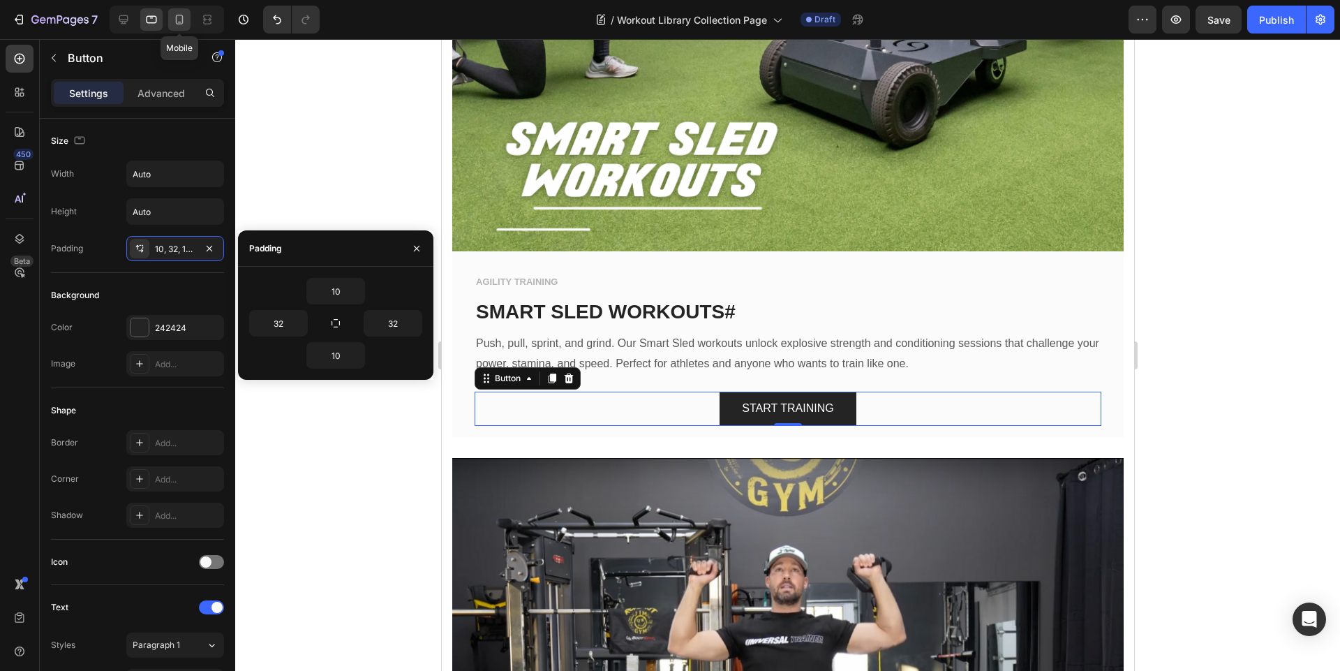
click at [180, 30] on div at bounding box center [179, 19] width 22 height 22
type input "100%"
type input "14"
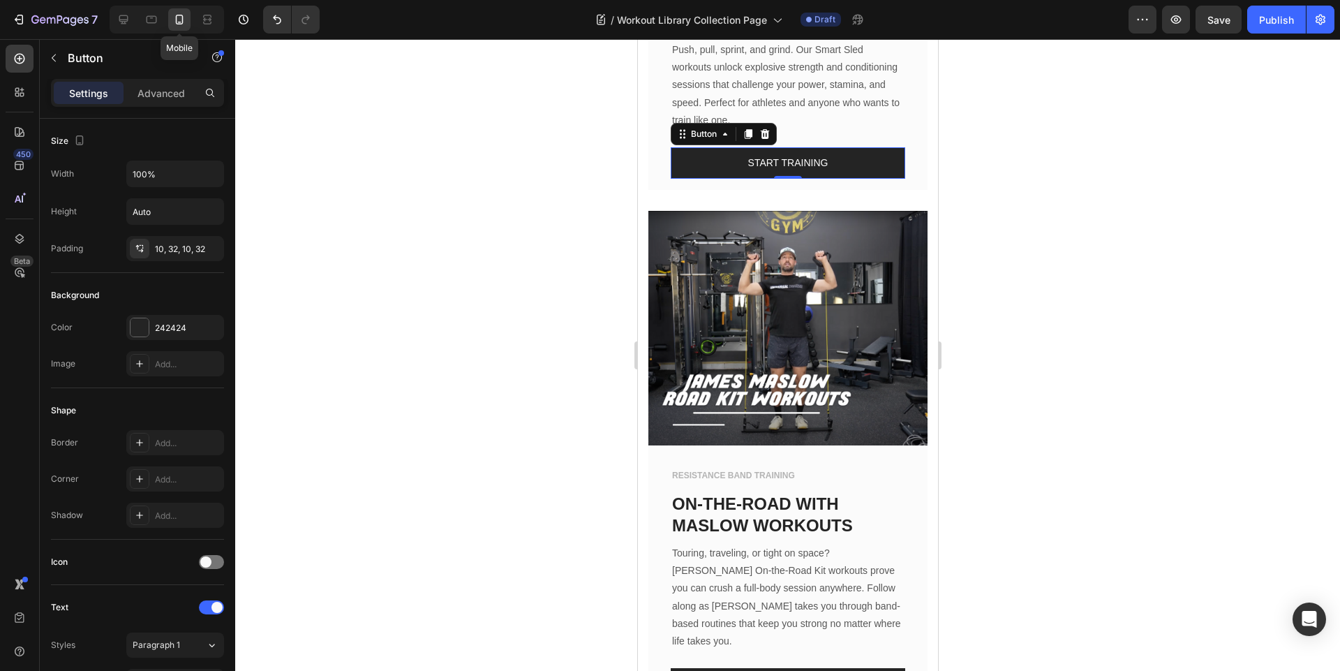
scroll to position [1766, 0]
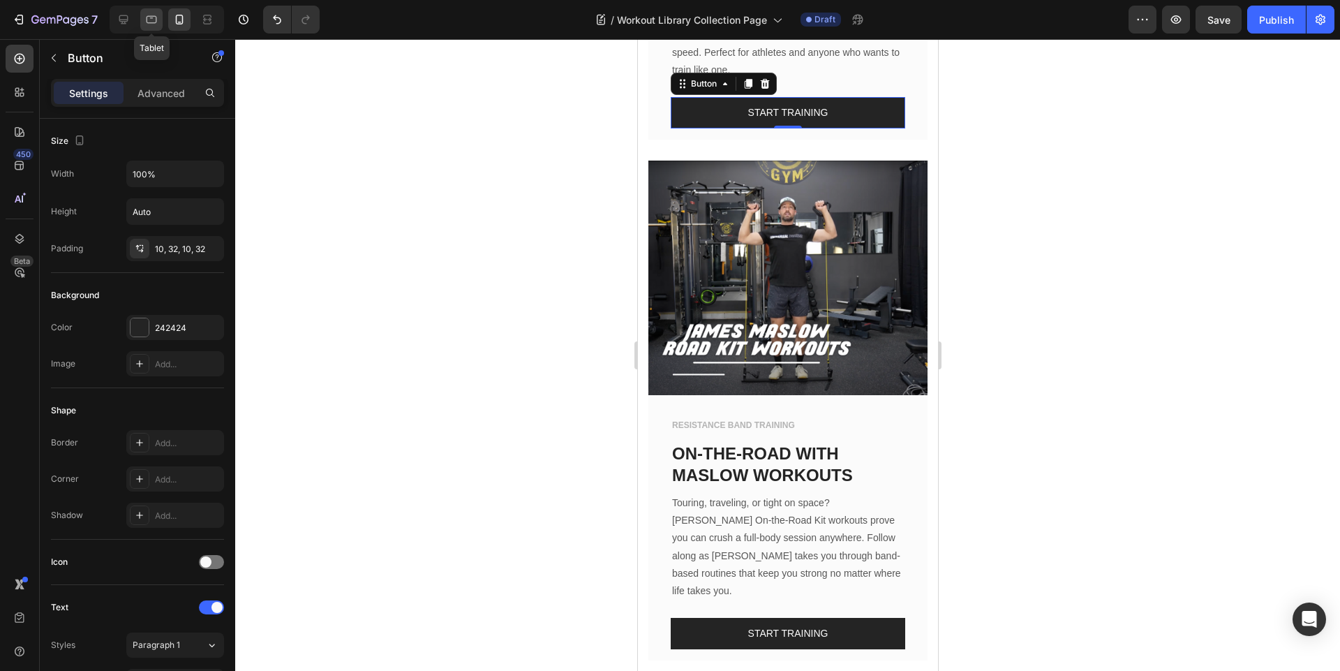
click at [142, 18] on div at bounding box center [151, 19] width 22 height 22
type input "Auto"
type input "16"
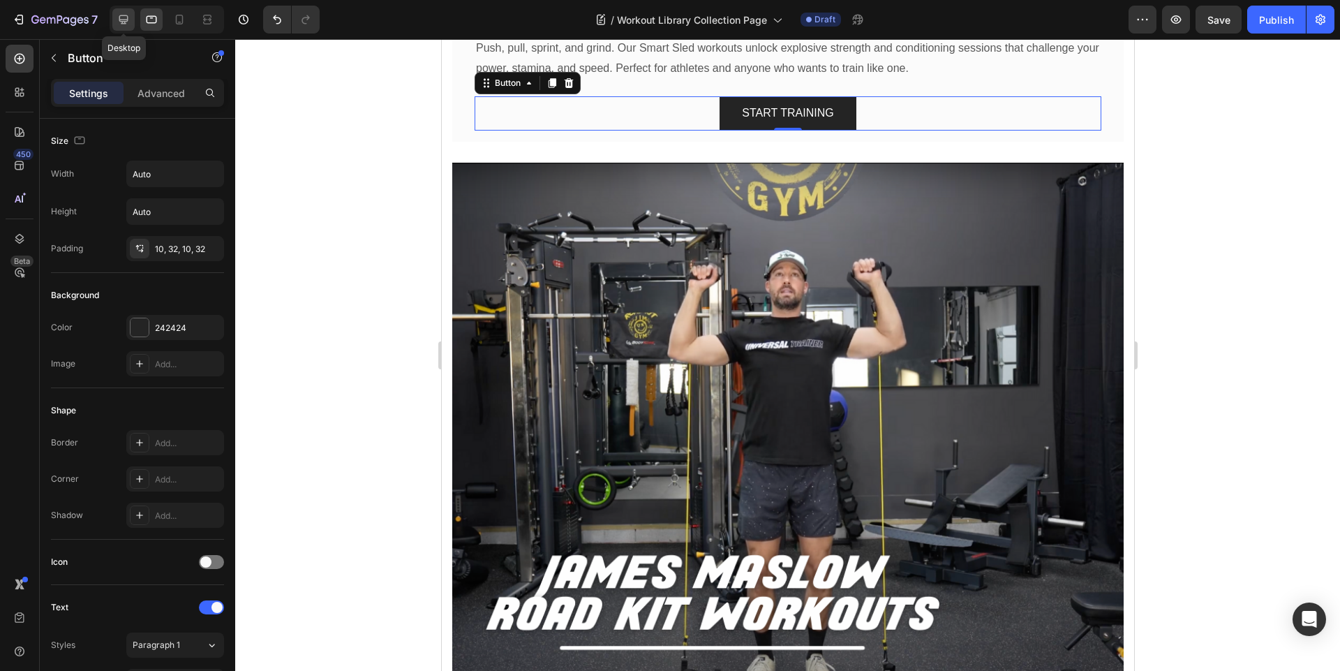
click at [120, 20] on icon at bounding box center [123, 19] width 9 height 9
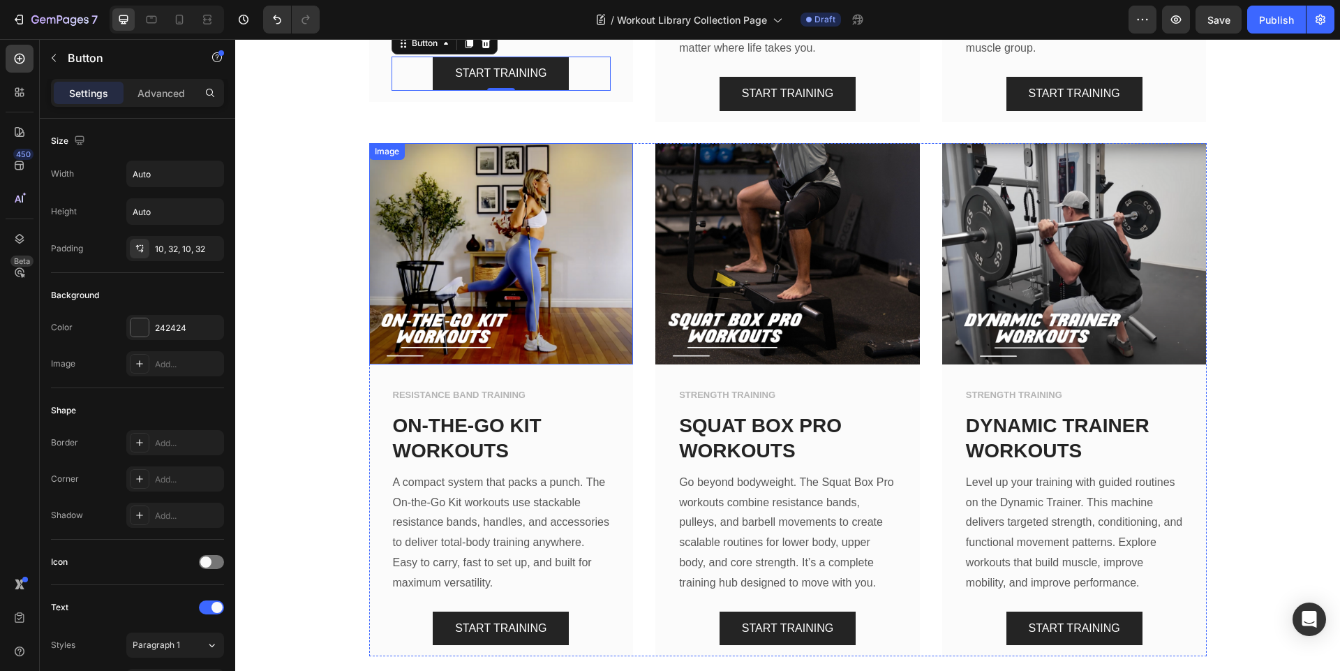
scroll to position [1852, 0]
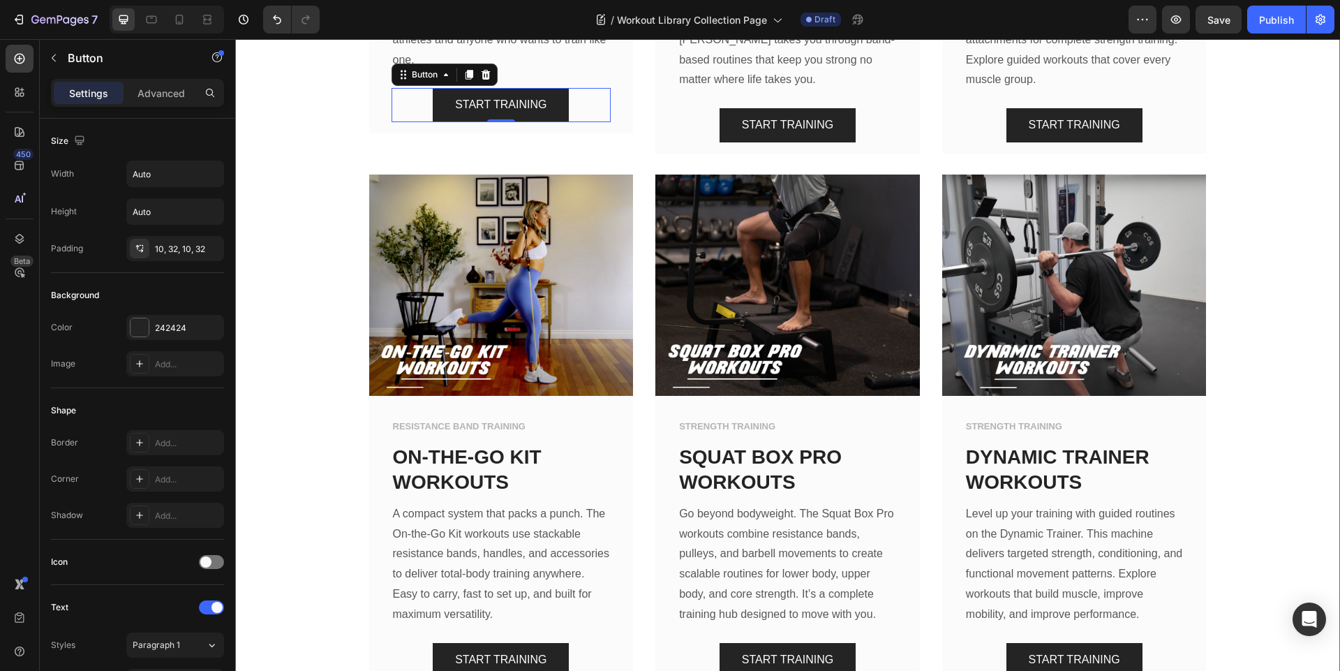
click at [285, 145] on div "Image AGILITY TRAINING Text block SMART SLED WORKOUTS# Text block Push, pull, s…" at bounding box center [788, 164] width 1084 height 1088
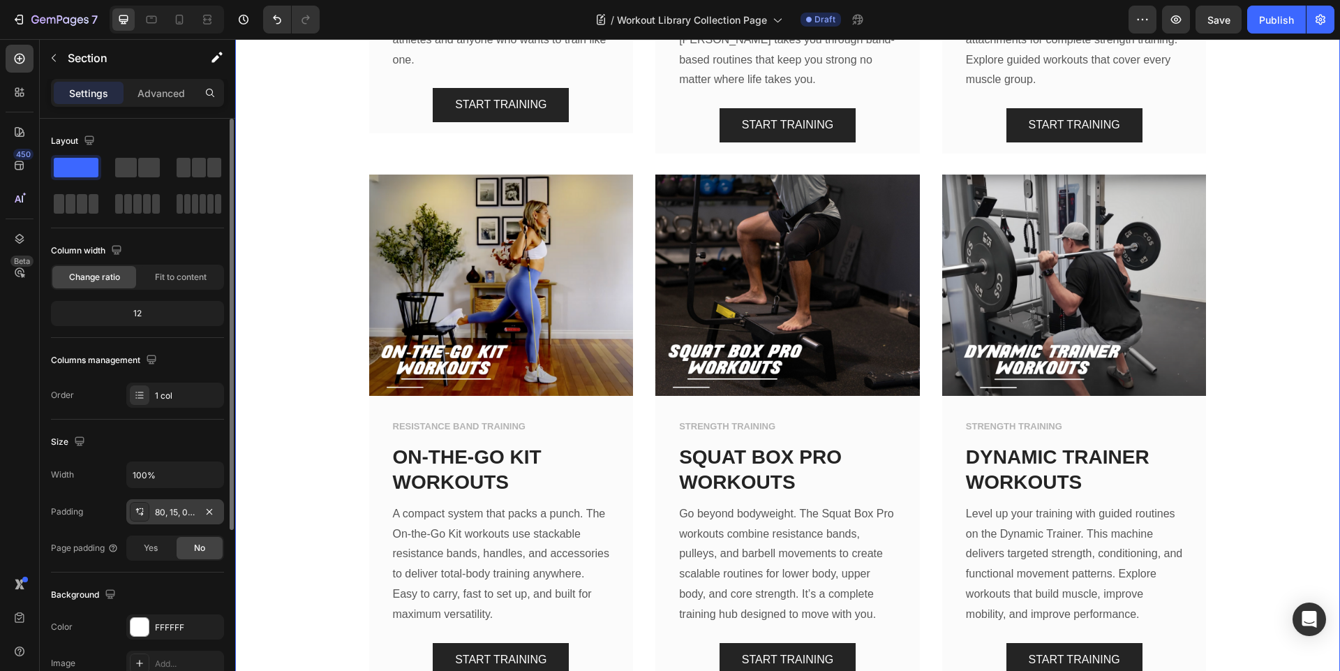
click at [177, 510] on div "80, 15, 0, 15" at bounding box center [175, 512] width 40 height 13
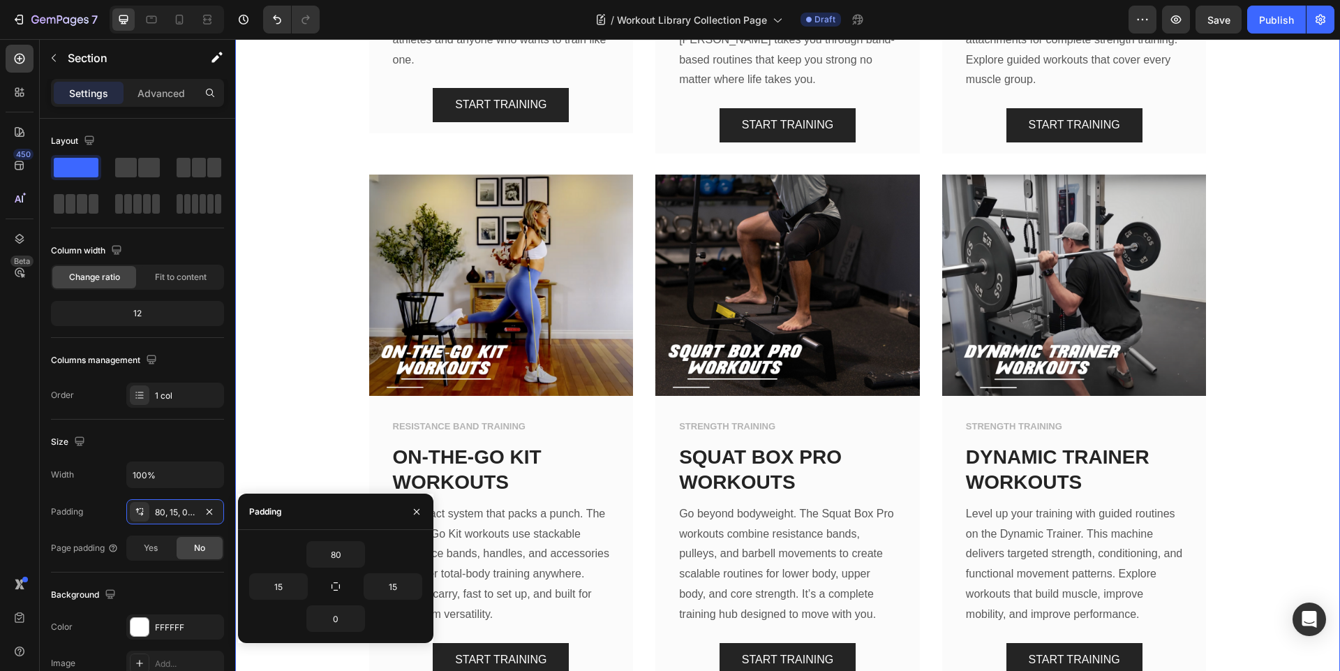
click at [281, 330] on div "Image AGILITY TRAINING Text block SMART SLED WORKOUTS# Text block Push, pull, s…" at bounding box center [788, 164] width 1084 height 1088
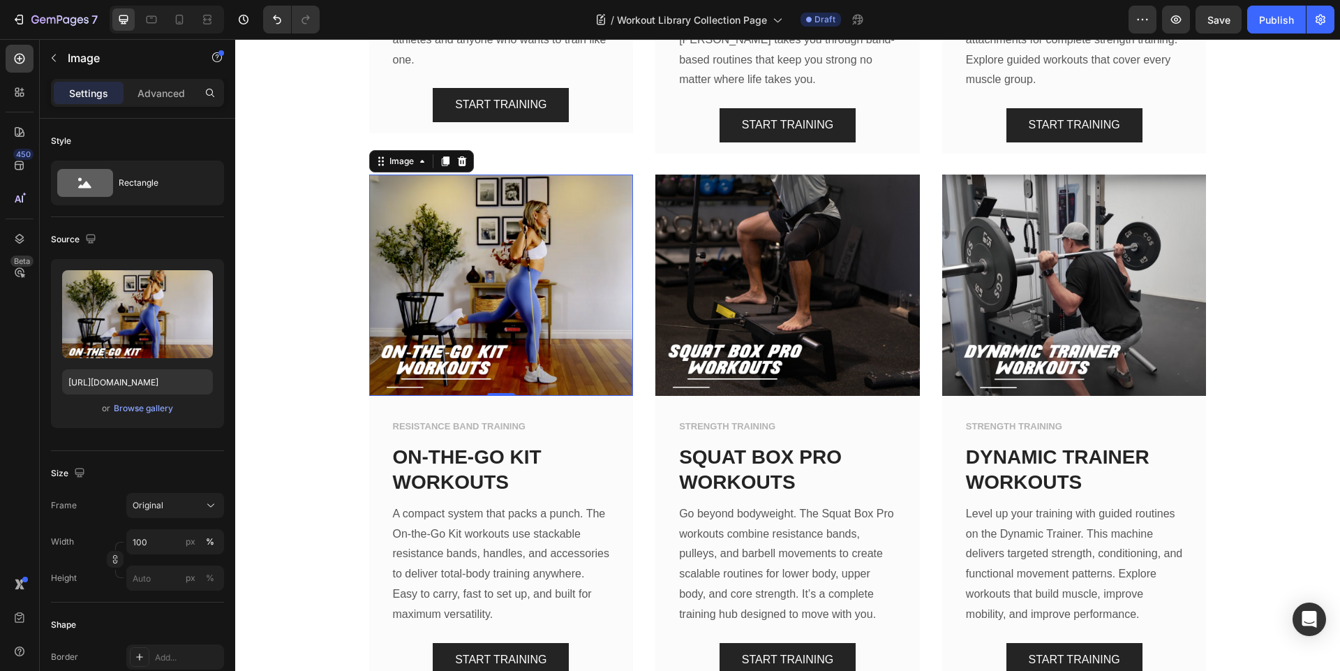
click at [546, 332] on img at bounding box center [501, 284] width 265 height 221
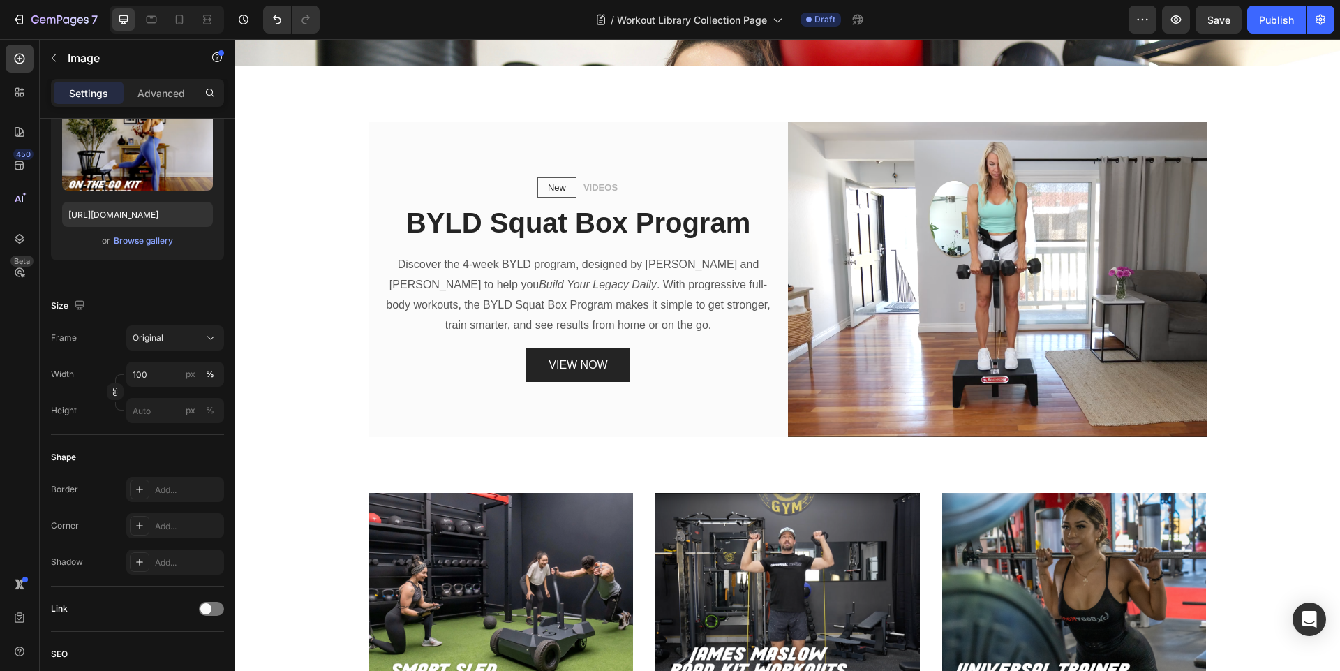
scroll to position [428, 0]
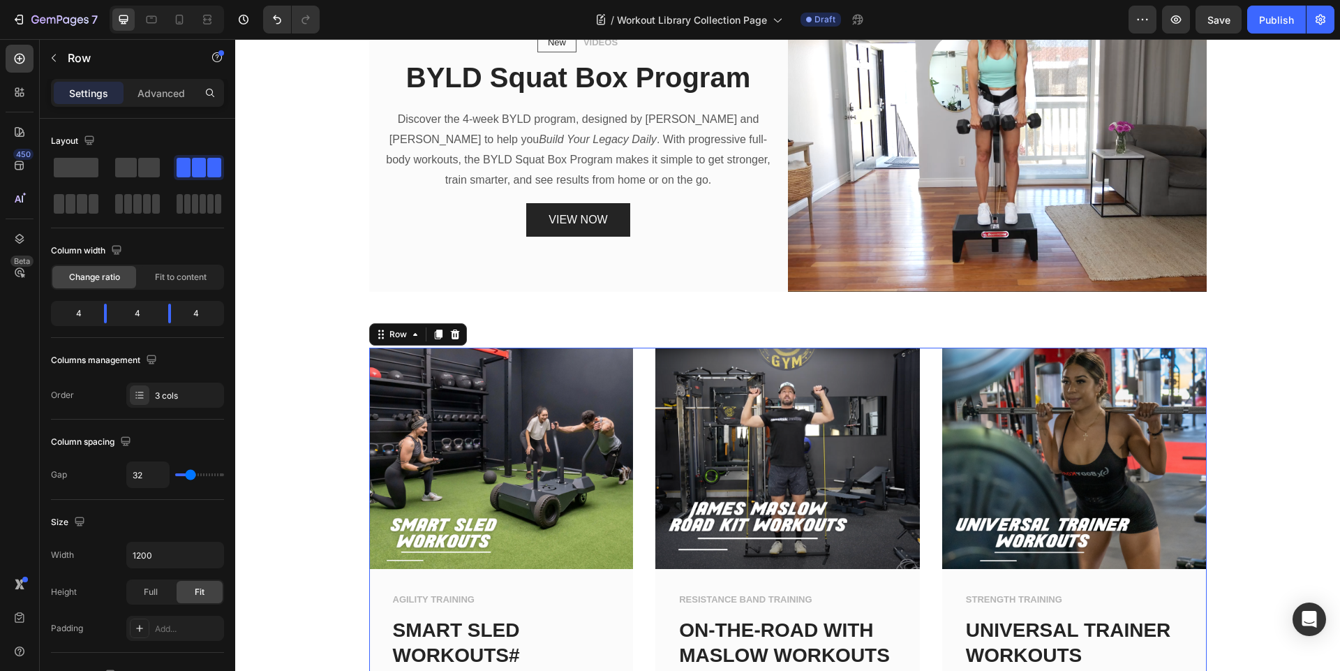
scroll to position [930, 0]
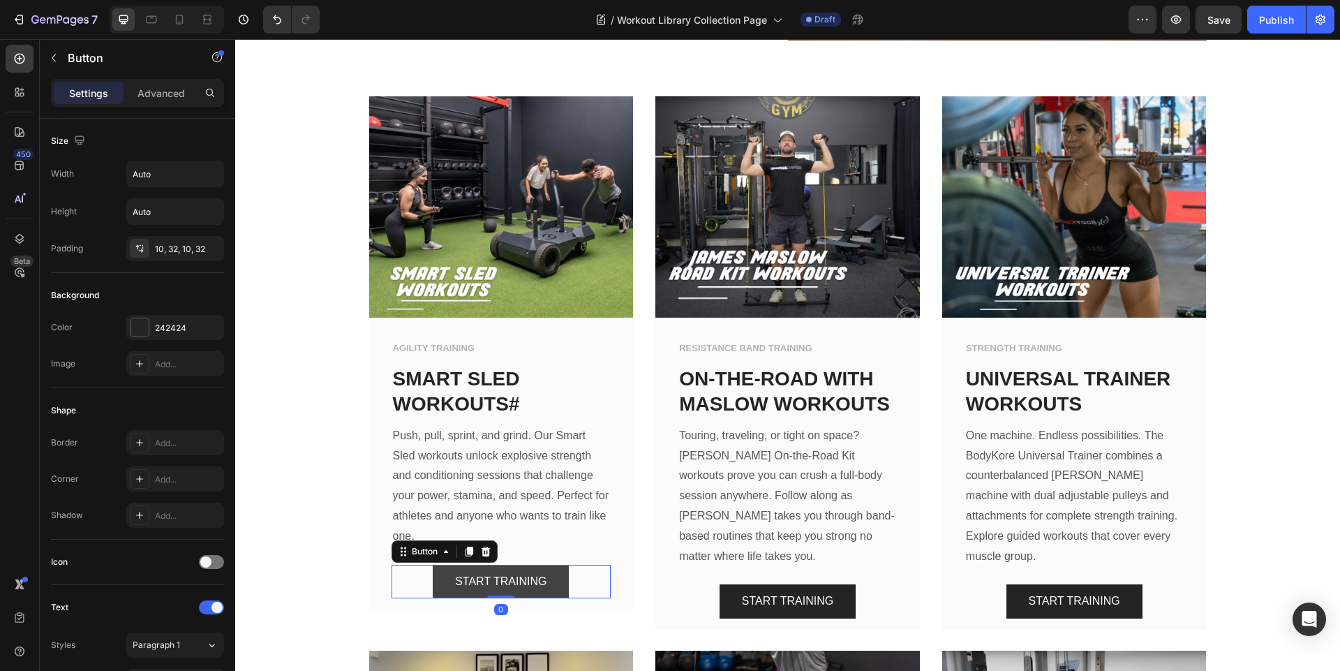
click at [507, 570] on button "START TRAINING" at bounding box center [501, 582] width 136 height 34
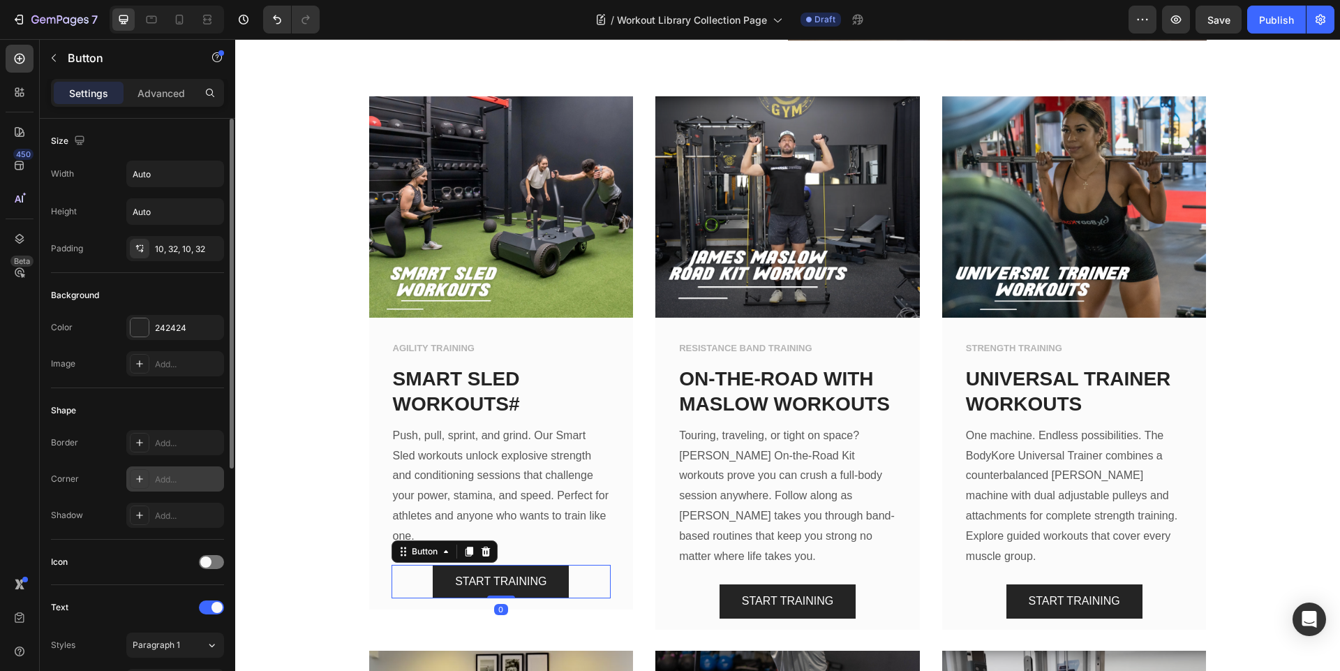
scroll to position [168, 0]
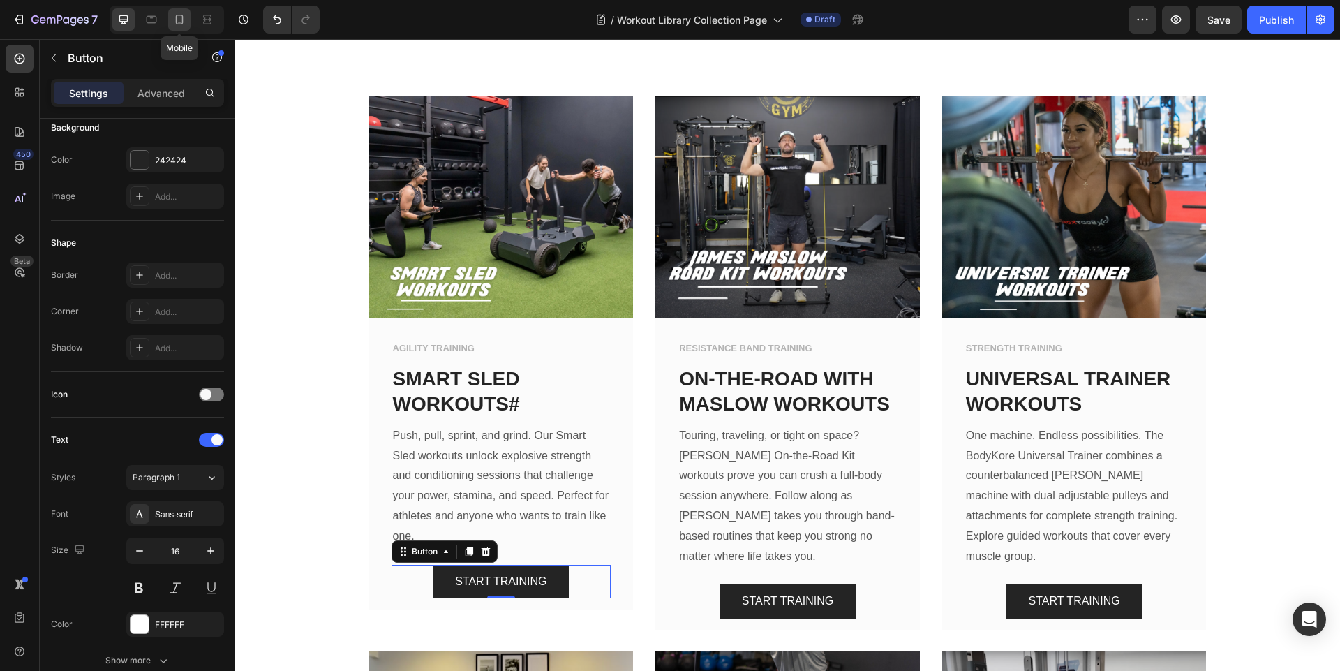
click at [180, 19] on icon at bounding box center [179, 20] width 14 height 14
type input "100%"
type input "14"
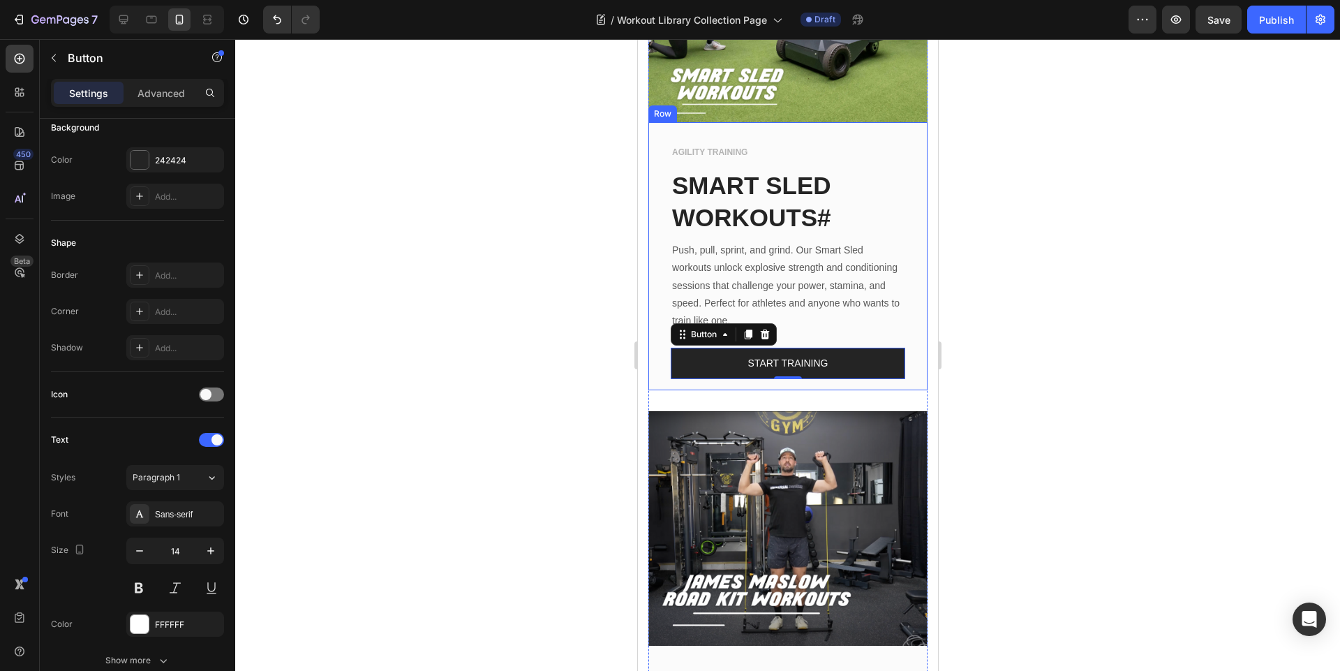
scroll to position [1540, 0]
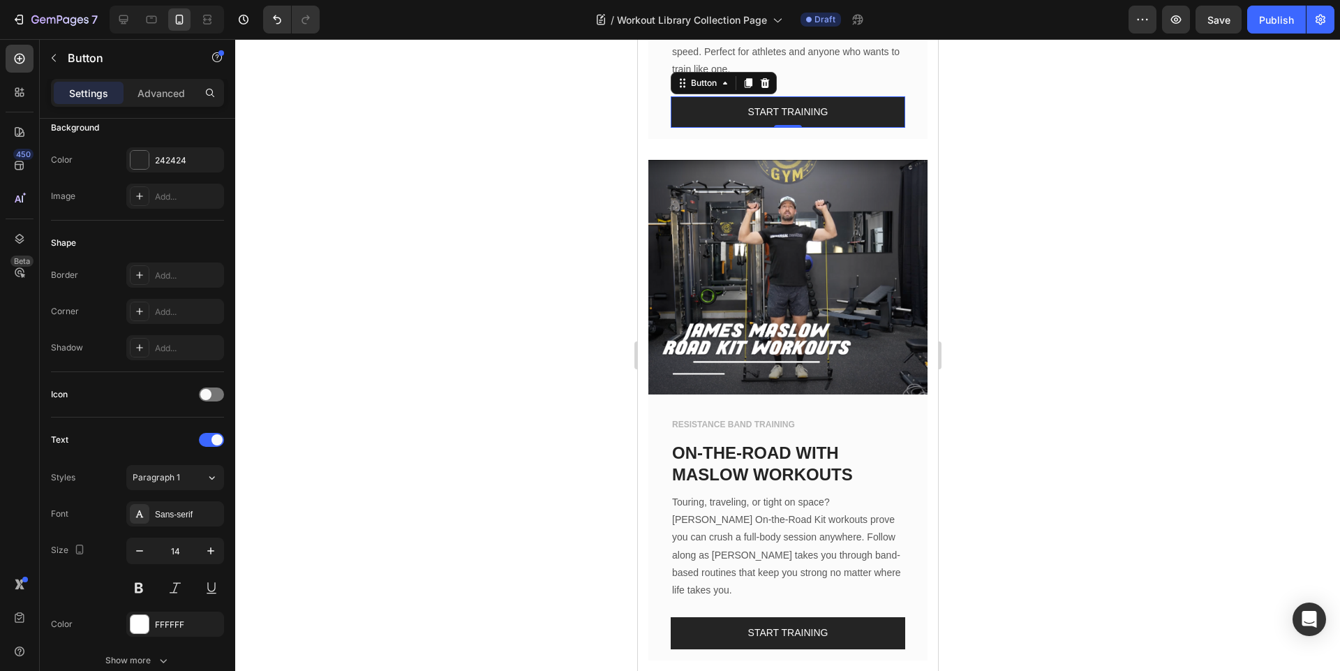
click at [137, 17] on div at bounding box center [167, 20] width 114 height 28
drag, startPoint x: 119, startPoint y: 27, endPoint x: 395, endPoint y: 161, distance: 307.5
click at [119, 27] on div at bounding box center [123, 19] width 22 height 22
type input "Auto"
type input "16"
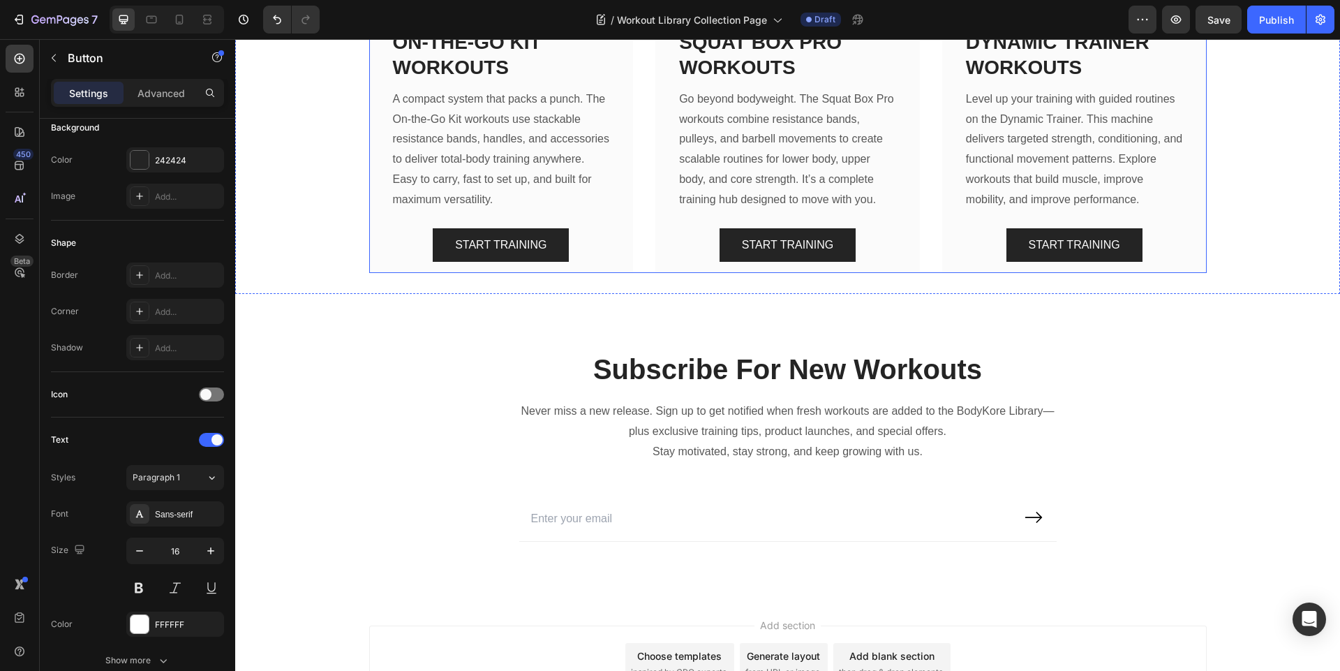
scroll to position [2148, 0]
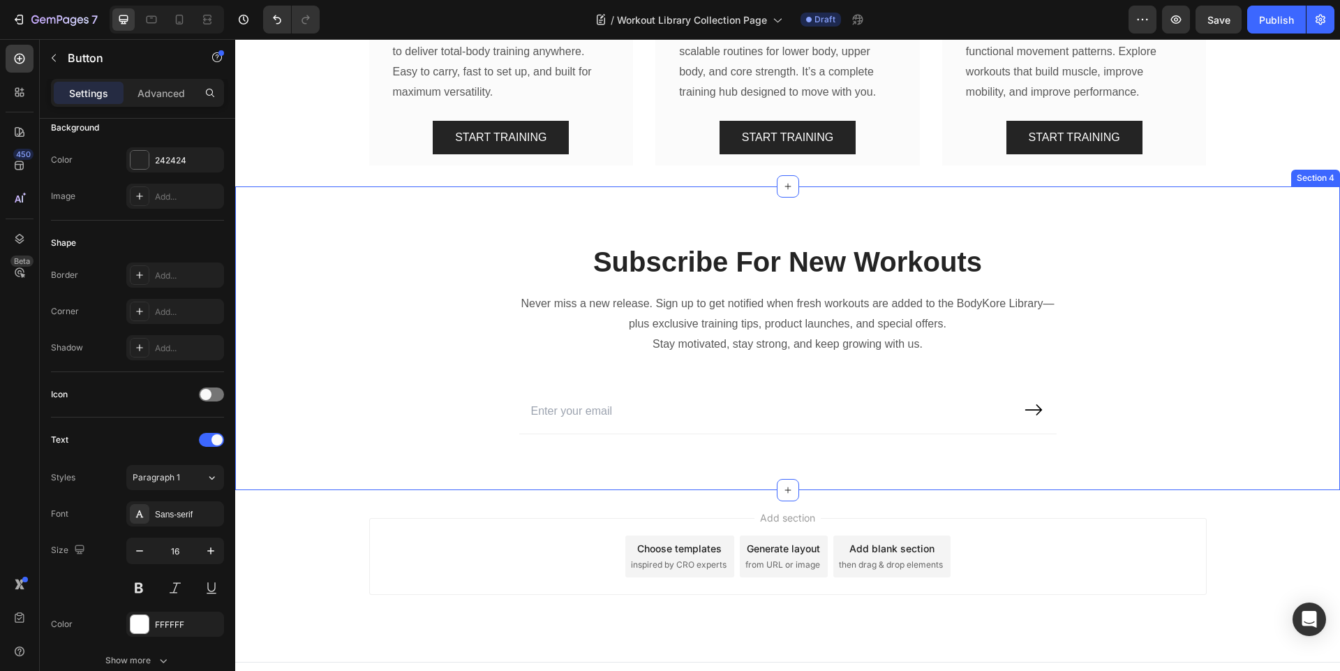
click at [782, 212] on div "Subscribe For New Workouts Heading Never miss a new release. Sign up to get not…" at bounding box center [787, 337] width 1105 height 303
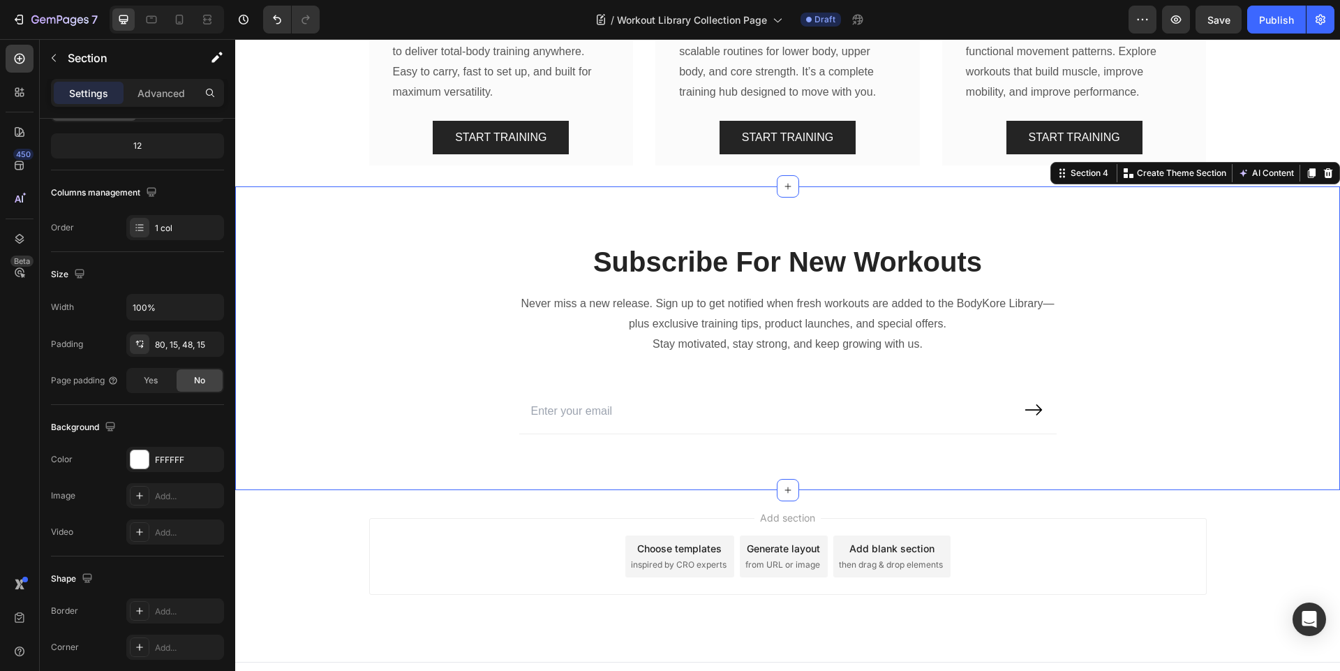
scroll to position [0, 0]
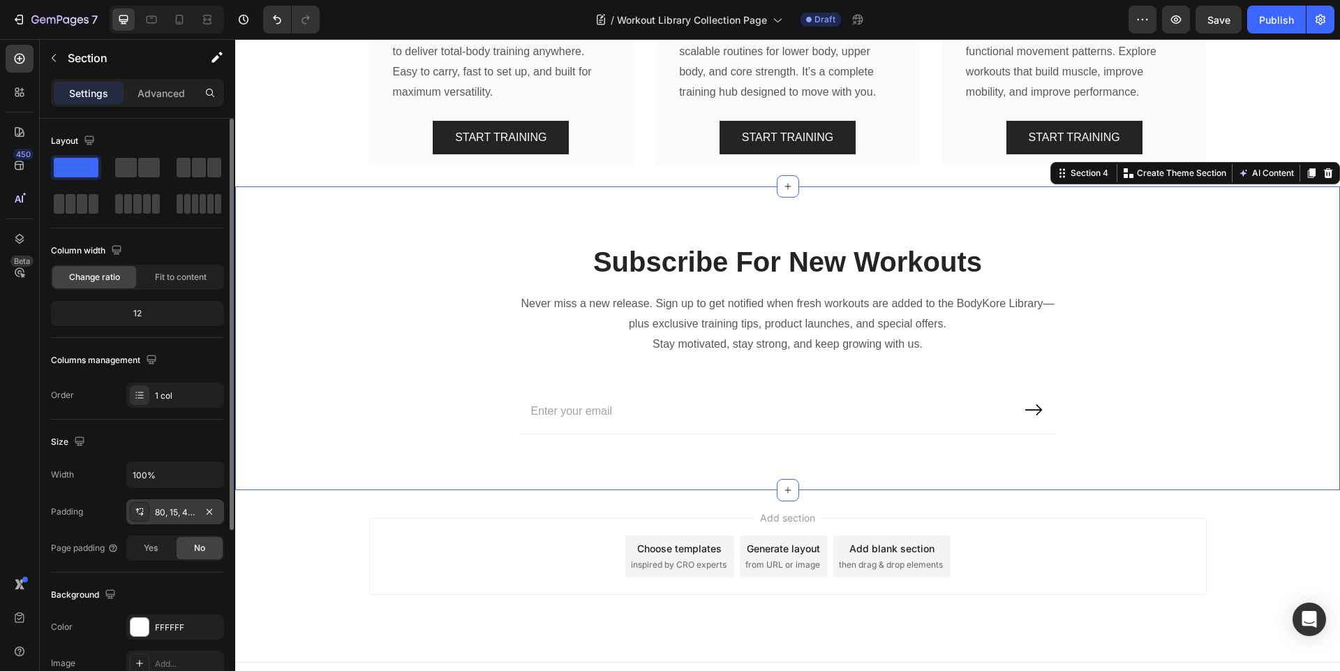
click at [186, 518] on div "80, 15, 48, 15" at bounding box center [175, 512] width 40 height 13
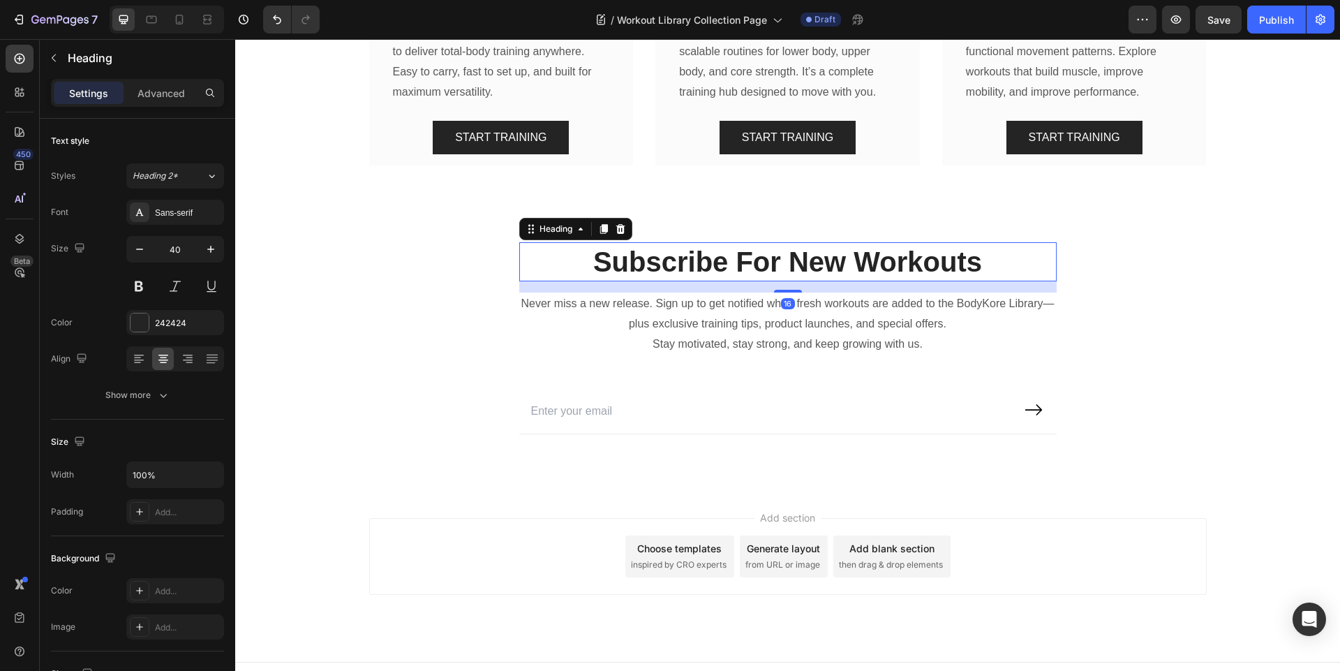
click at [747, 242] on h2 "Subscribe For New Workouts" at bounding box center [787, 261] width 537 height 39
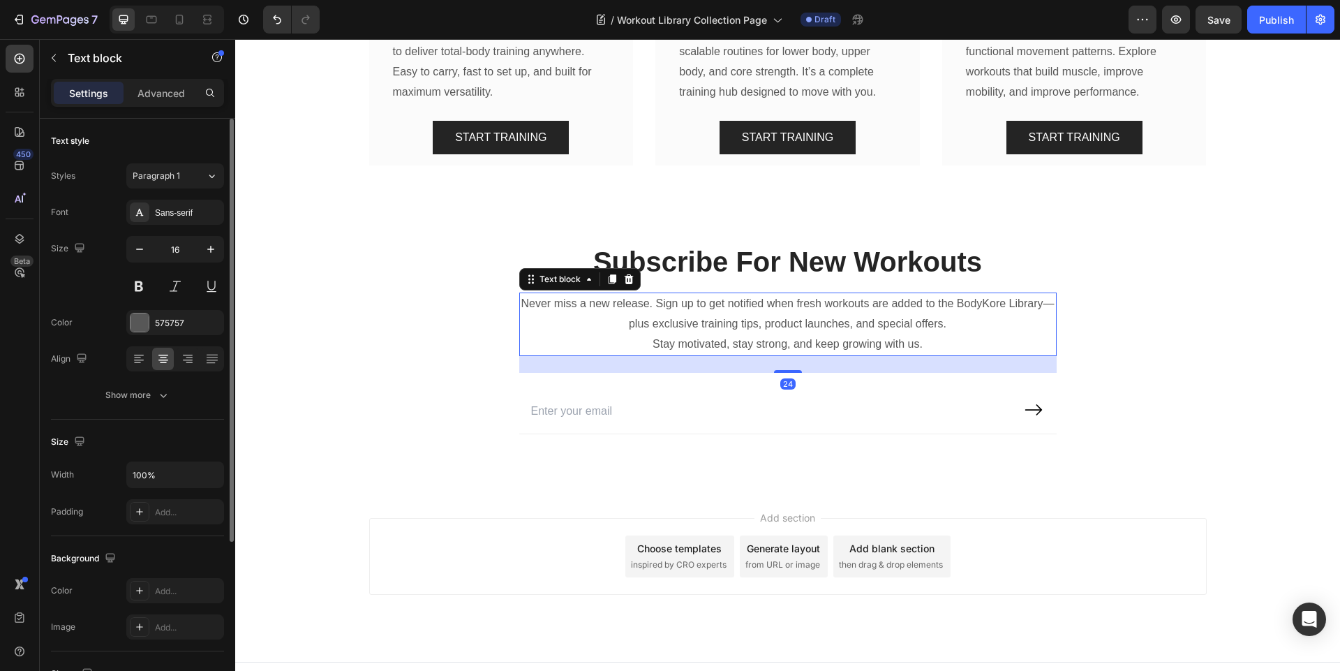
click at [521, 334] on p "Stay motivated, stay strong, and keep growing with us." at bounding box center [788, 344] width 535 height 20
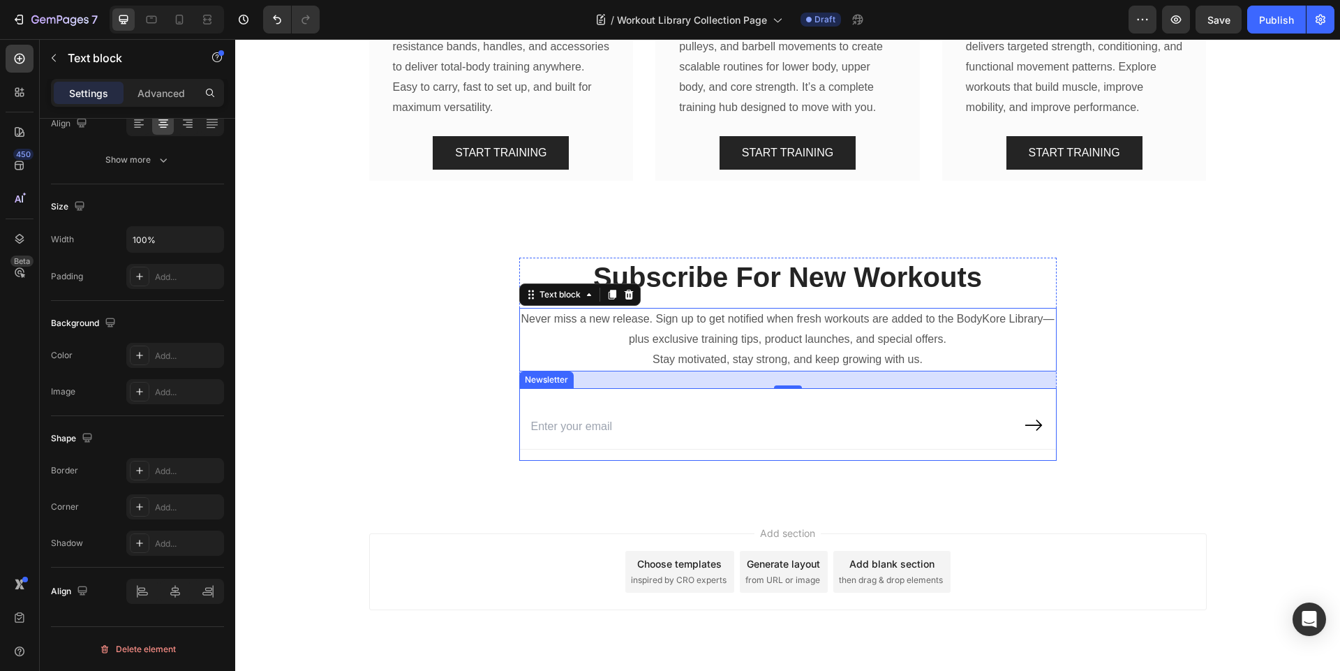
scroll to position [1896, 0]
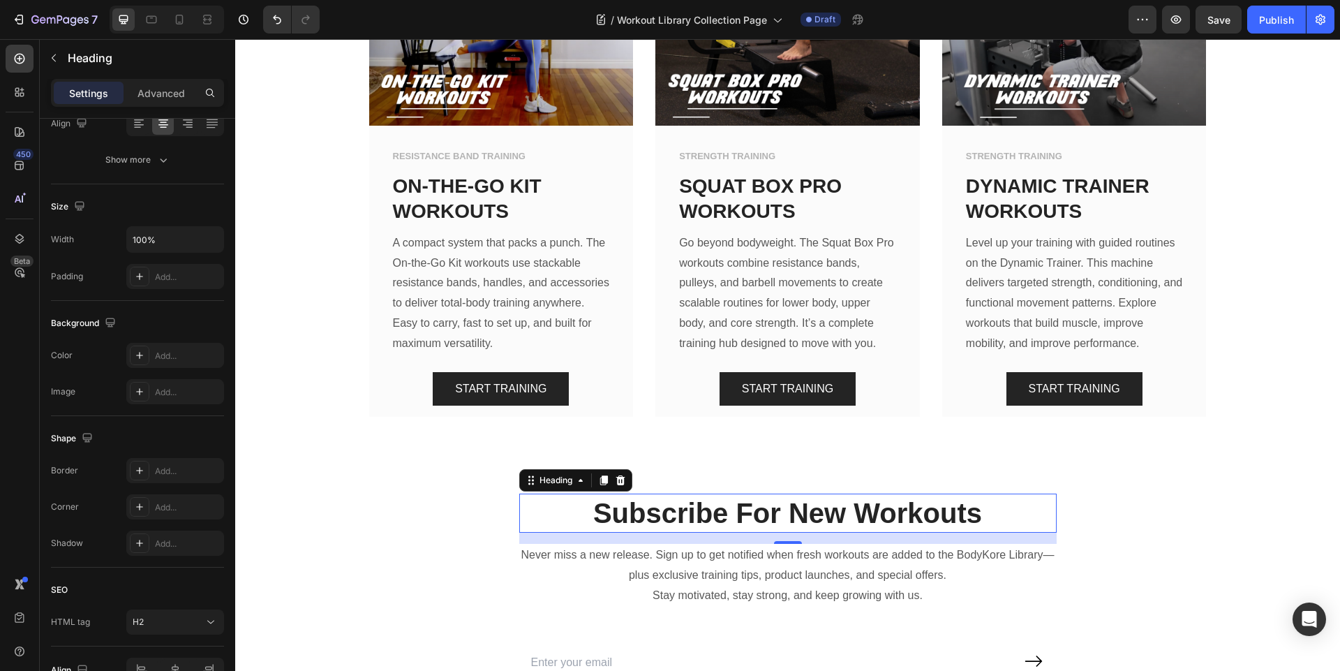
click at [536, 493] on h2 "Subscribe For New Workouts" at bounding box center [787, 512] width 537 height 39
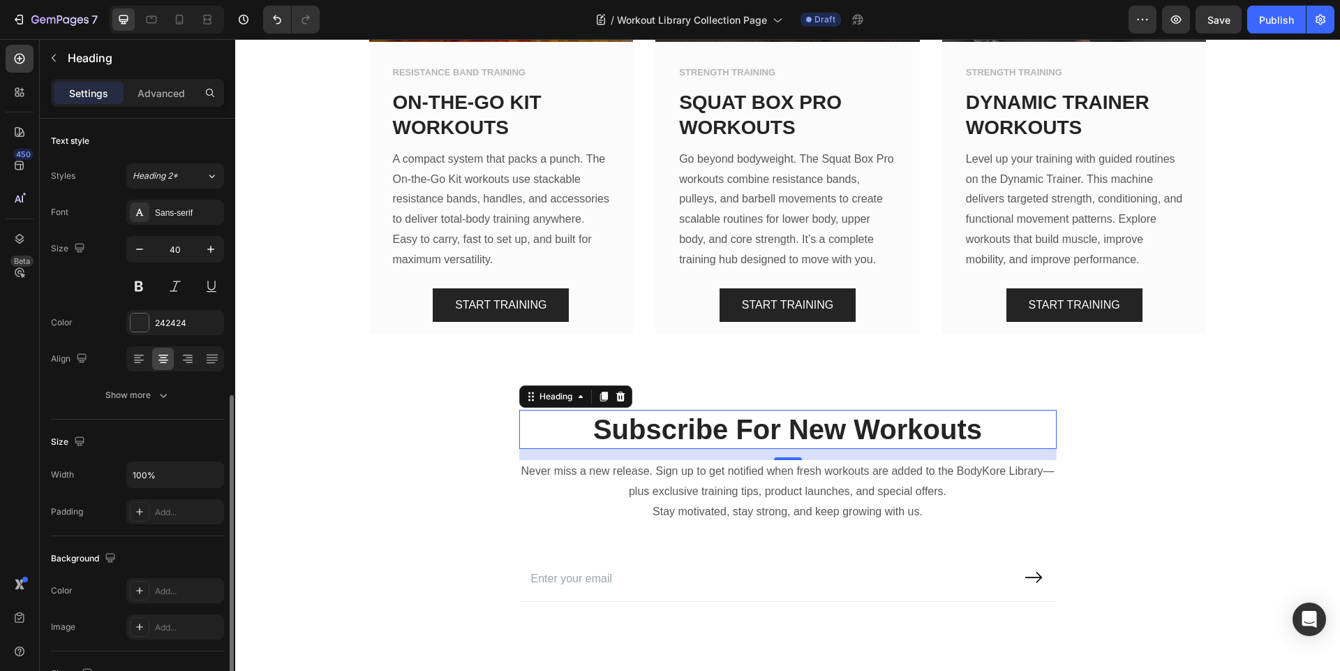
scroll to position [168, 0]
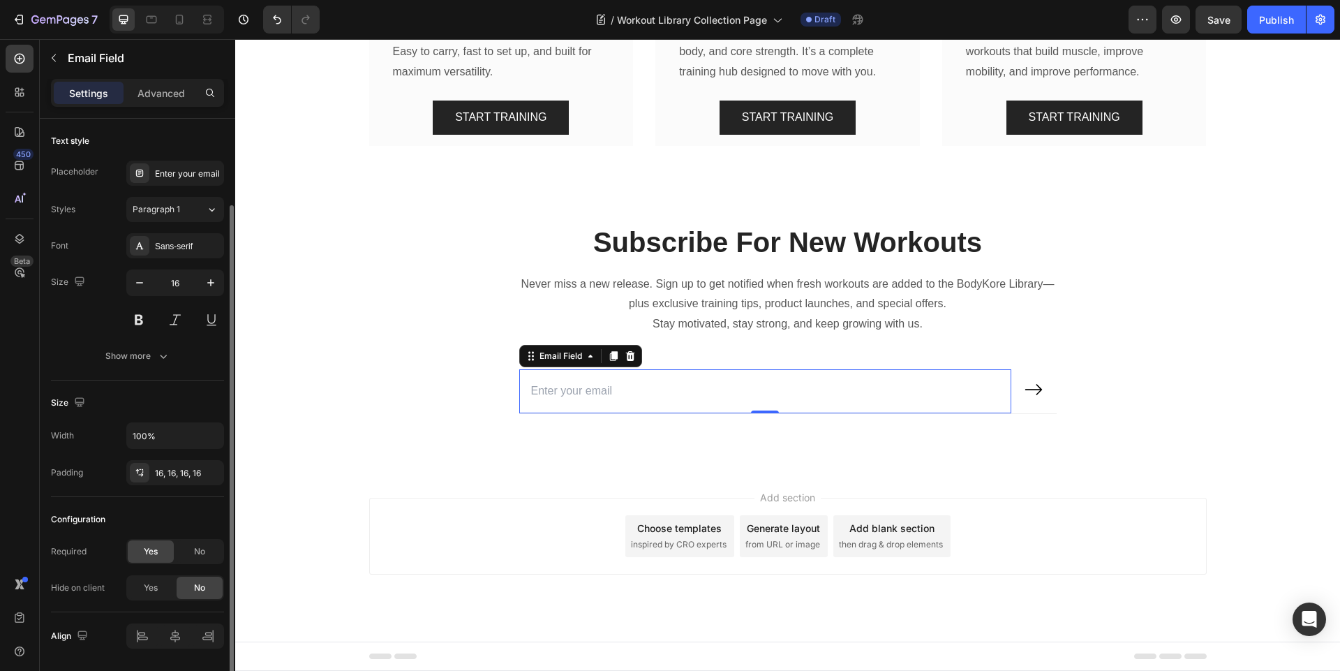
click at [565, 413] on input "email" at bounding box center [765, 391] width 493 height 44
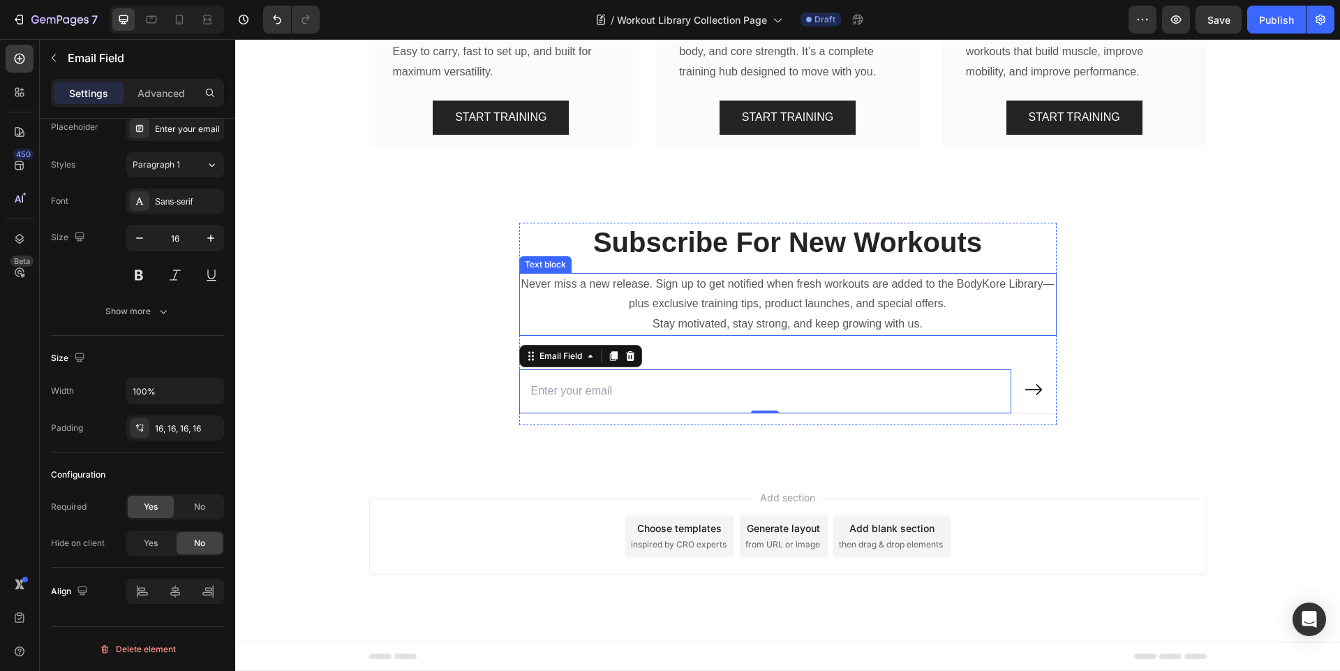
click at [544, 315] on p "Never miss a new release. Sign up to get notified when fresh workouts are added…" at bounding box center [788, 294] width 535 height 40
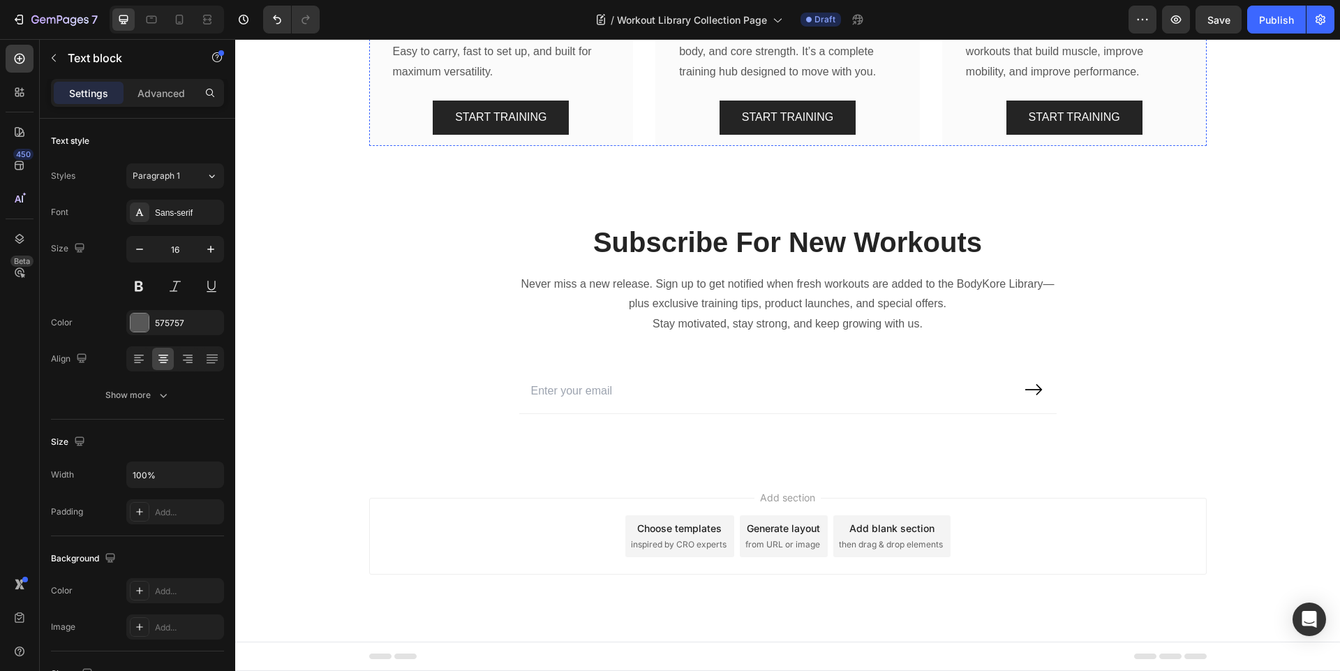
scroll to position [2064, 0]
click at [530, 334] on p "Stay motivated, stay strong, and keep growing with us." at bounding box center [788, 324] width 535 height 20
click at [549, 315] on p "Never miss a new release. Sign up to get notified when fresh workouts are added…" at bounding box center [788, 294] width 535 height 40
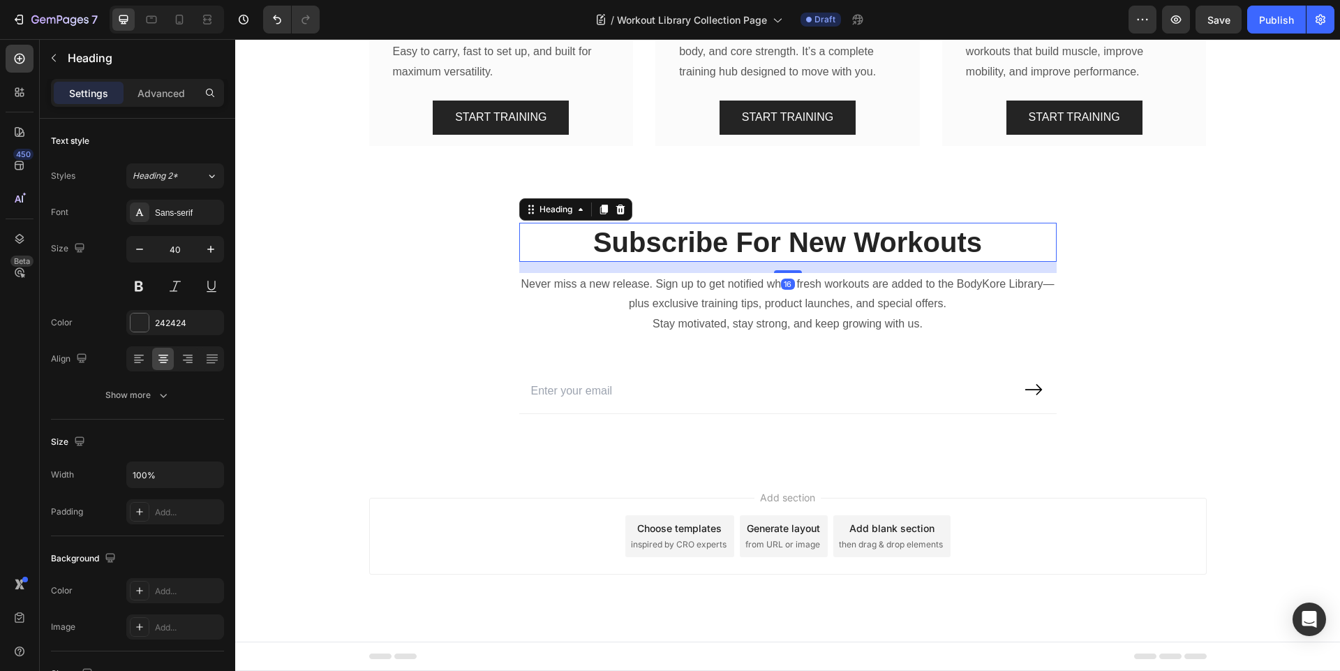
click at [567, 262] on h2 "Subscribe For New Workouts" at bounding box center [787, 242] width 537 height 39
